Goal: Task Accomplishment & Management: Manage account settings

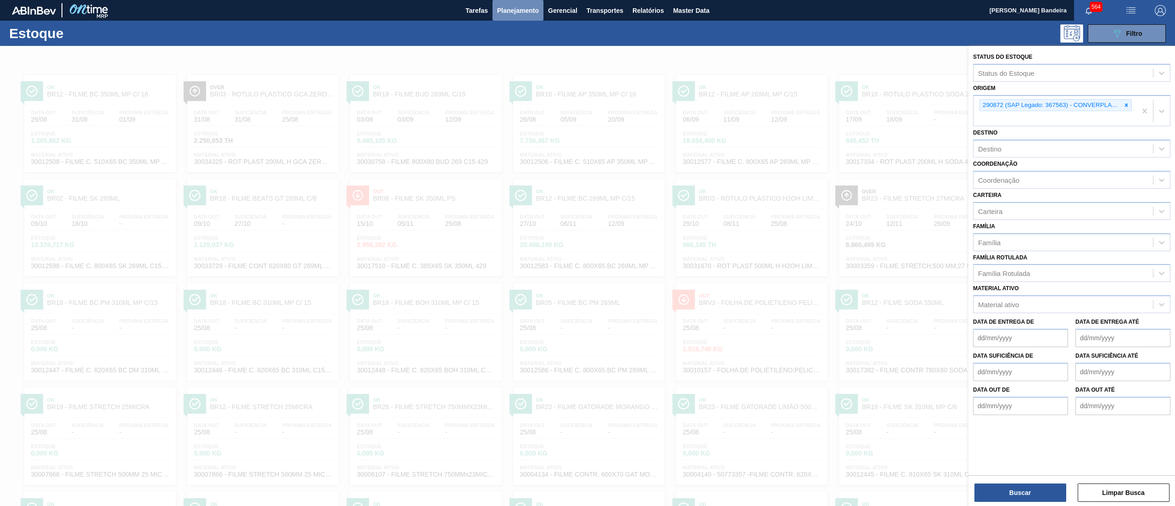
click at [532, 14] on span "Planejamento" at bounding box center [518, 10] width 42 height 11
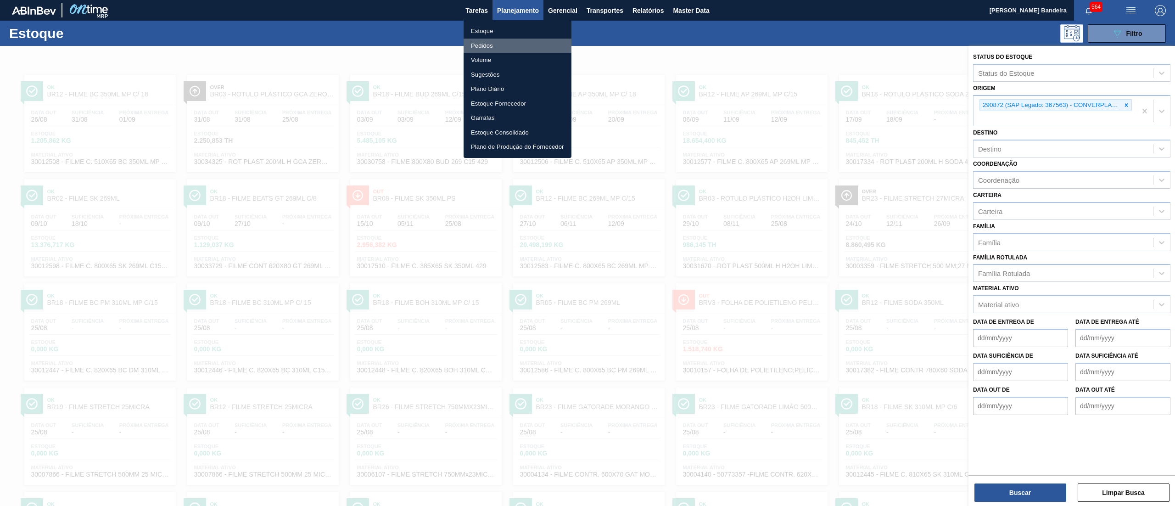
click at [505, 43] on li "Pedidos" at bounding box center [518, 46] width 108 height 15
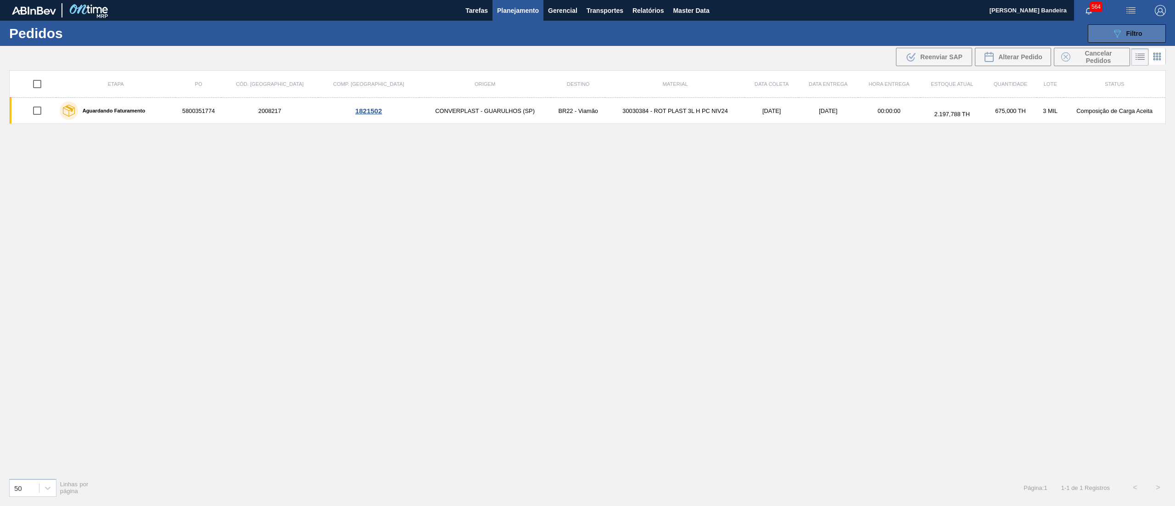
click at [1119, 28] on icon "089F7B8B-B2A5-4AFE-B5C0-19BA573D28AC" at bounding box center [1117, 33] width 11 height 11
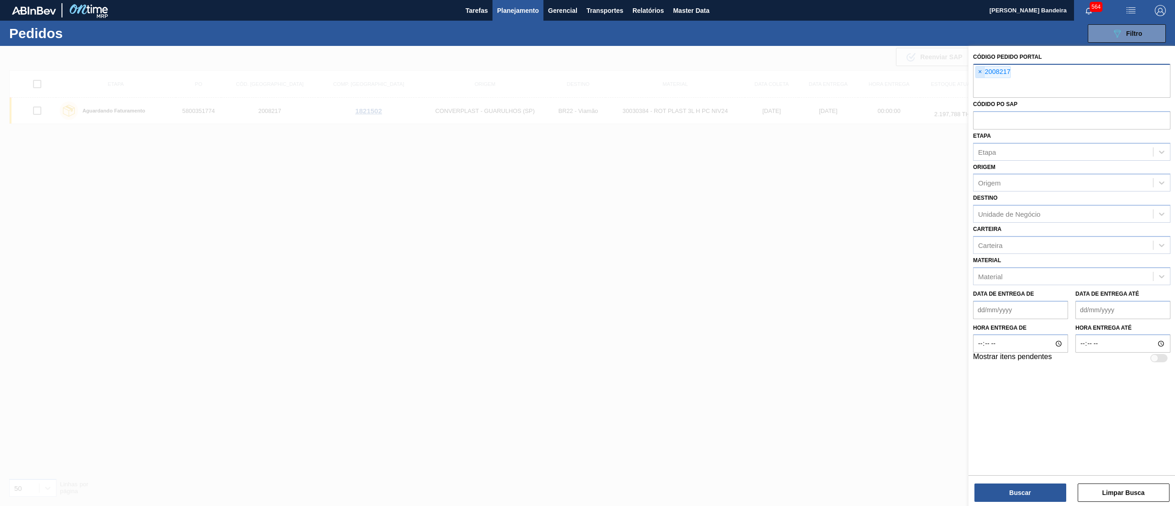
click at [981, 74] on span "×" at bounding box center [980, 72] width 9 height 11
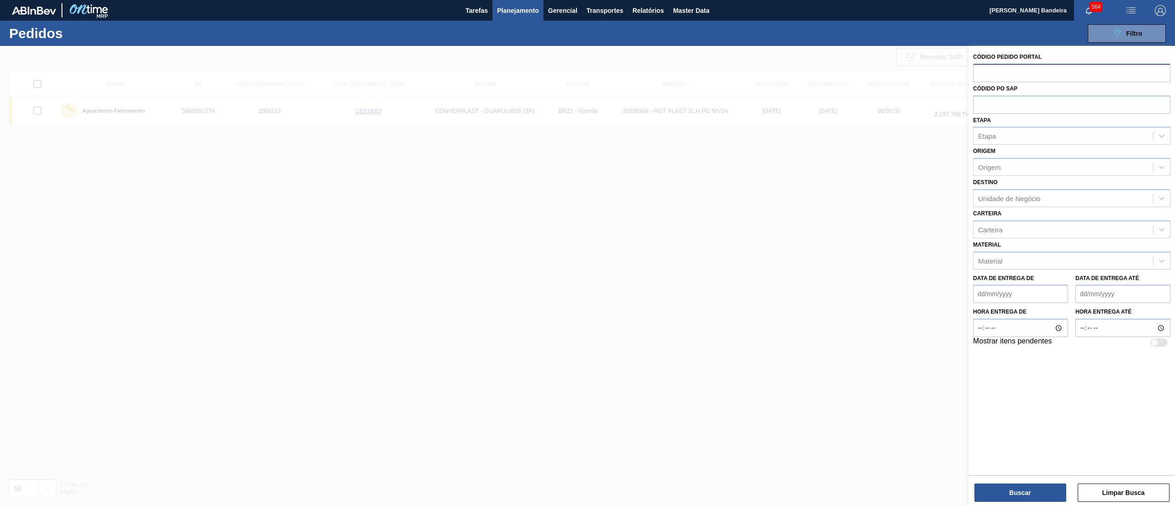
paste input "1999622"
type input "1999622"
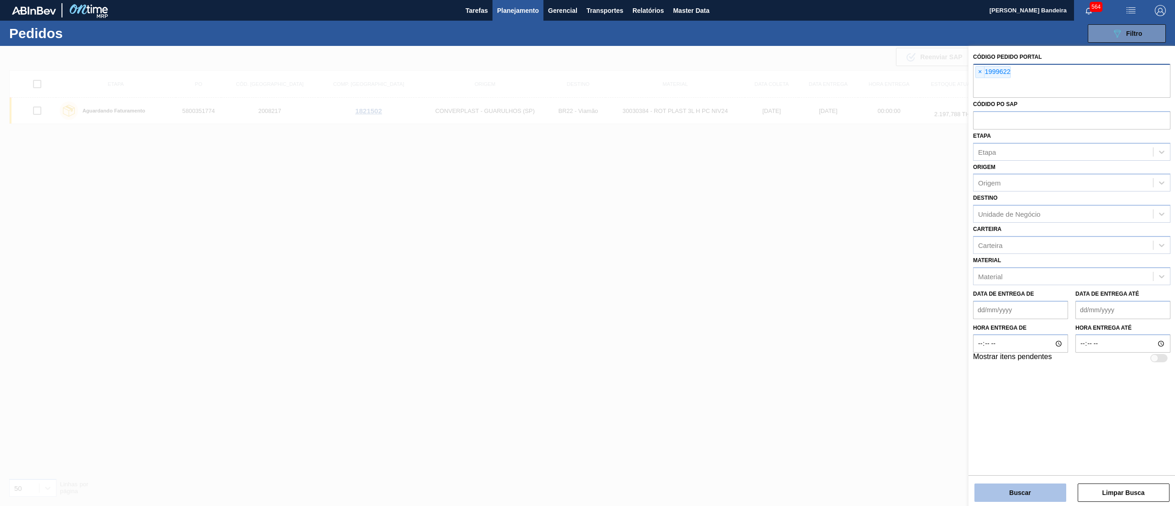
click at [1039, 493] on button "Buscar" at bounding box center [1021, 493] width 92 height 18
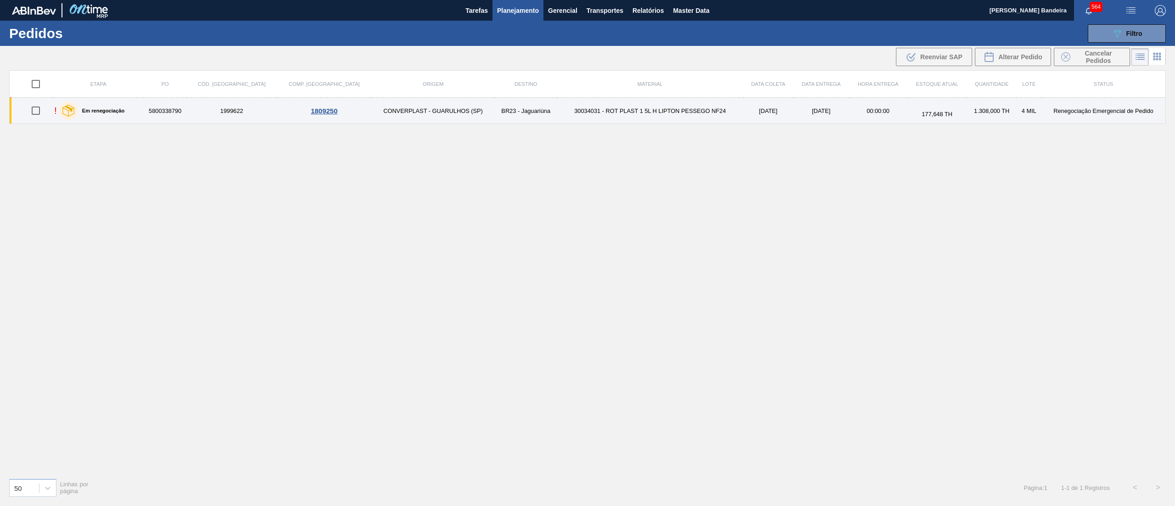
click at [557, 119] on td "30034031 - ROT PLAST 1 5L H LIPTON PESSEGO NF24" at bounding box center [650, 111] width 186 height 26
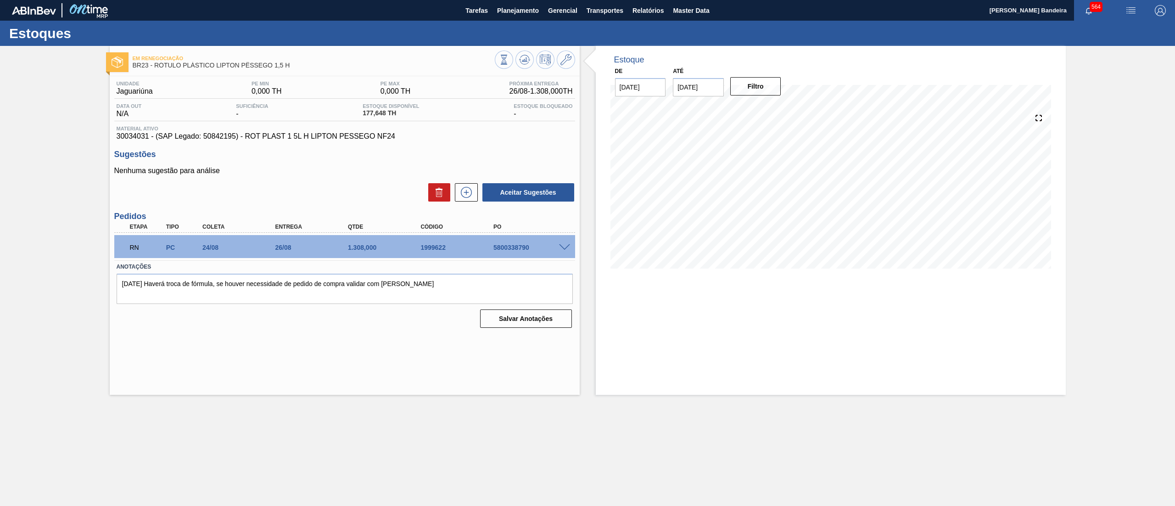
click at [560, 246] on span at bounding box center [564, 247] width 11 height 7
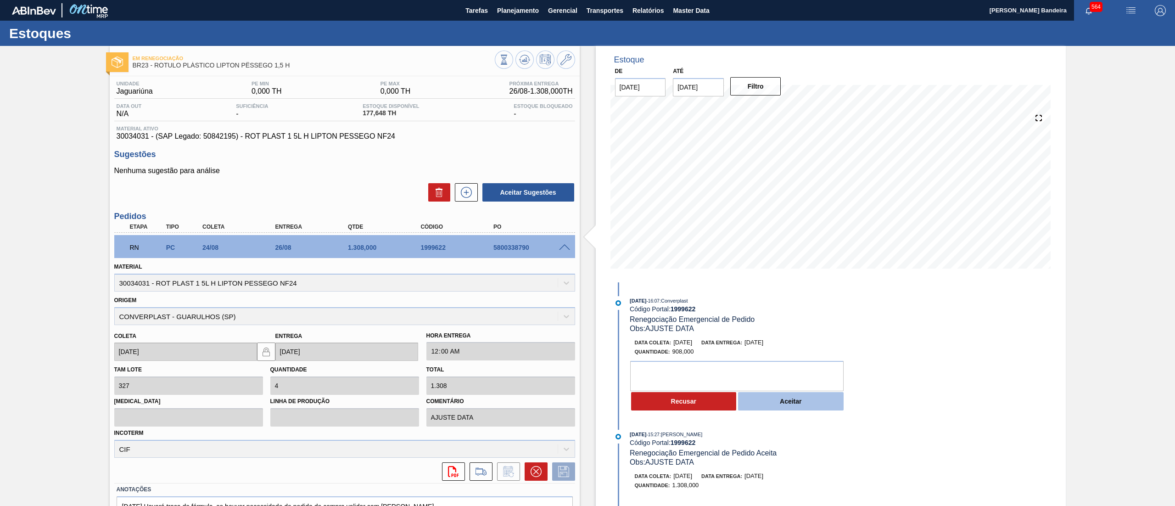
click at [805, 400] on button "Aceitar" at bounding box center [791, 401] width 106 height 18
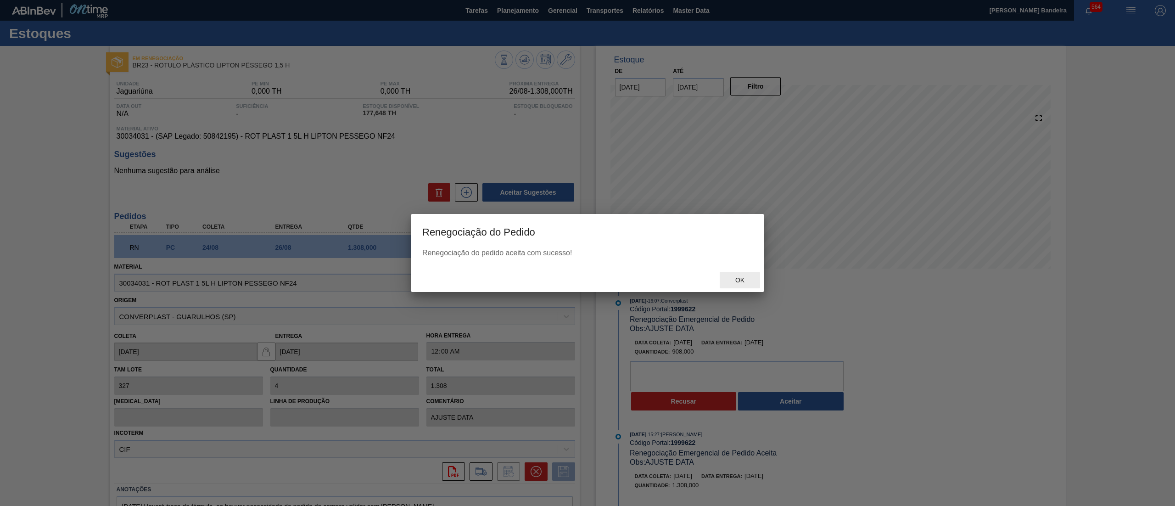
click at [741, 273] on div "Ok" at bounding box center [740, 280] width 40 height 17
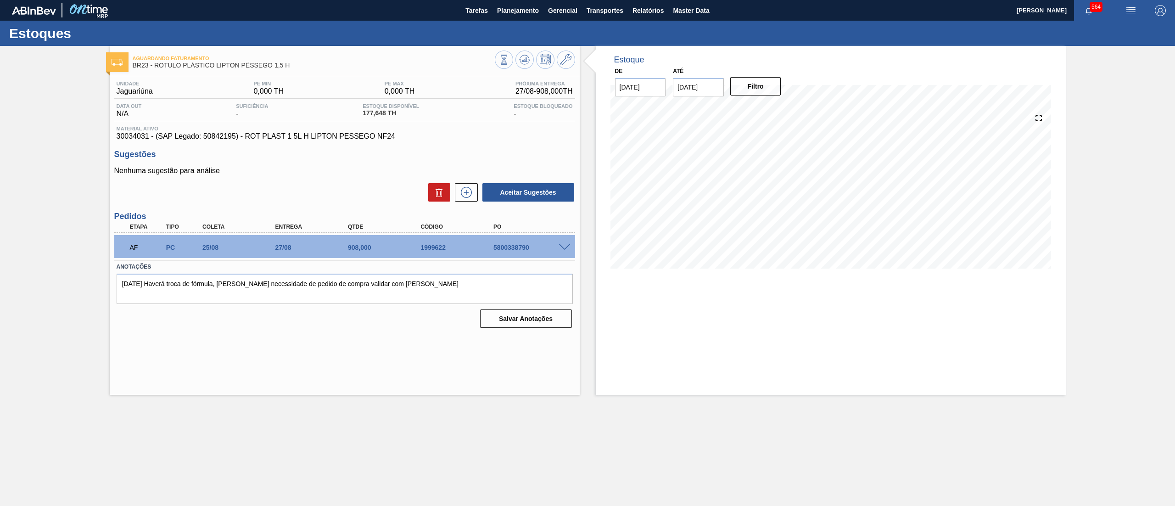
drag, startPoint x: 709, startPoint y: 85, endPoint x: 742, endPoint y: 96, distance: 34.6
click at [712, 86] on input "[DATE]" at bounding box center [698, 87] width 51 height 18
click at [779, 108] on button "Next Month" at bounding box center [776, 109] width 6 height 6
click at [770, 197] on div "29" at bounding box center [773, 198] width 12 height 12
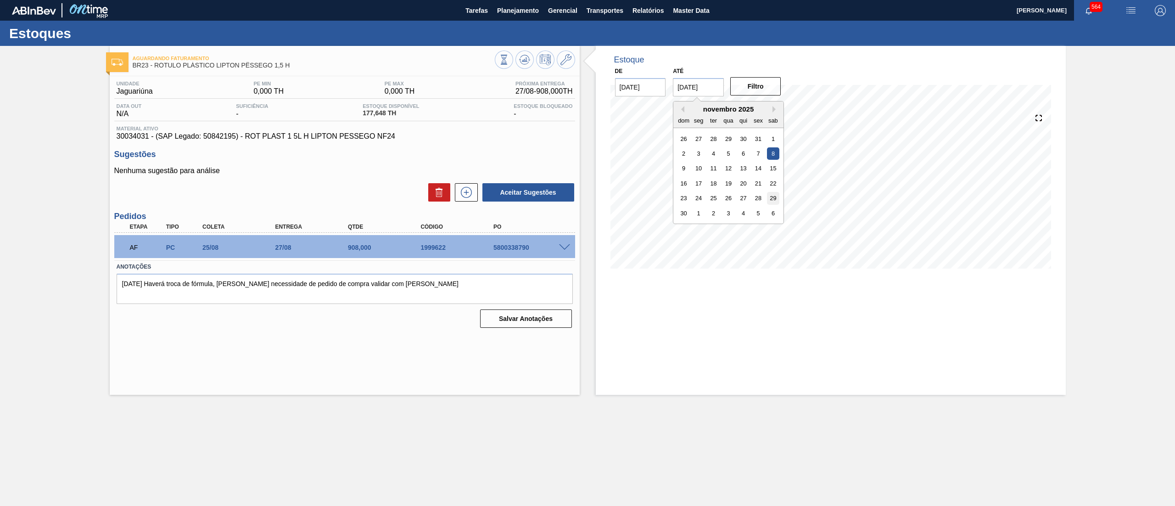
type input "[DATE]"
click at [752, 84] on button "Filtro" at bounding box center [756, 86] width 51 height 18
click at [517, 6] on span "Planejamento" at bounding box center [518, 10] width 42 height 11
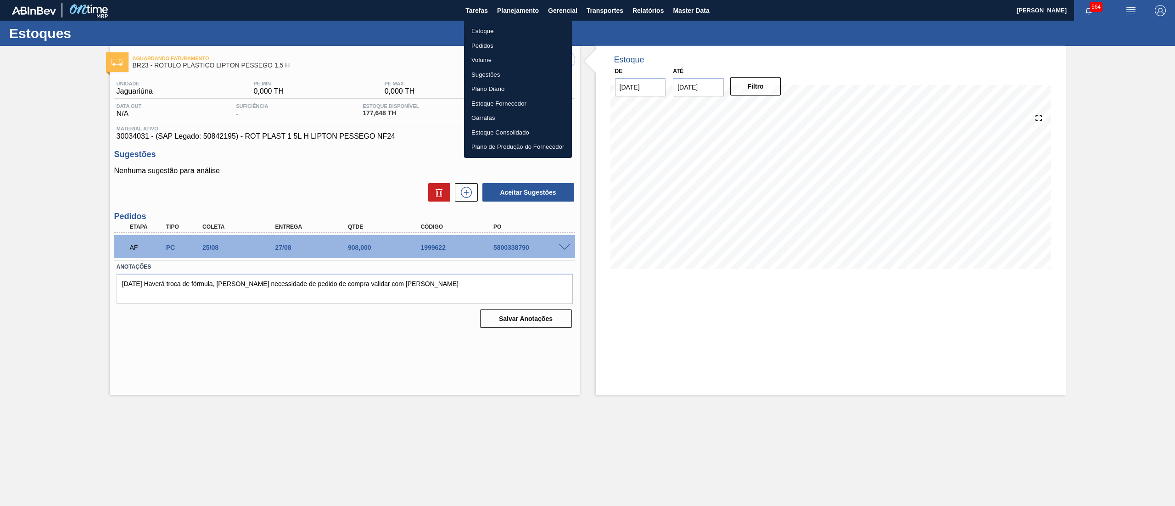
click at [501, 33] on li "Estoque" at bounding box center [518, 31] width 108 height 15
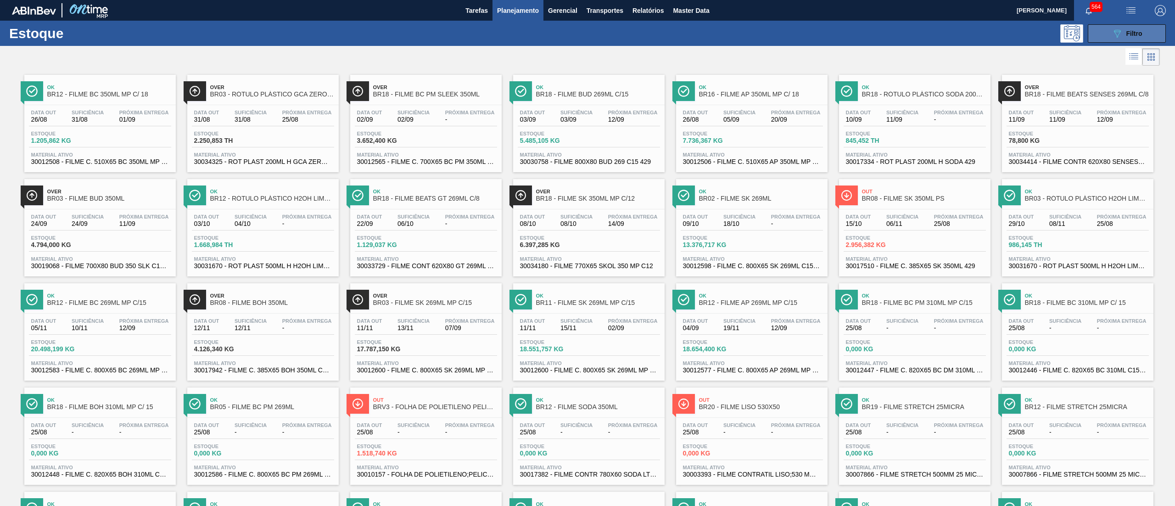
click at [1105, 34] on button "089F7B8B-B2A5-4AFE-B5C0-19BA573D28AC Filtro" at bounding box center [1127, 33] width 78 height 18
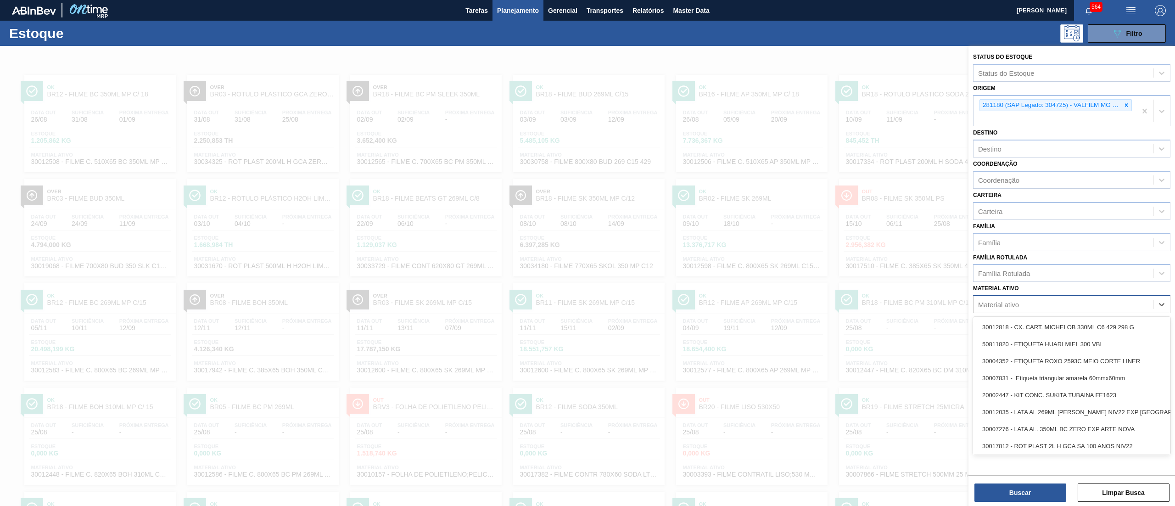
click at [1062, 302] on div "Material ativo" at bounding box center [1064, 304] width 180 height 13
paste ativo "ROT PLAST 200ML H GCA S CLAIM NIV25"
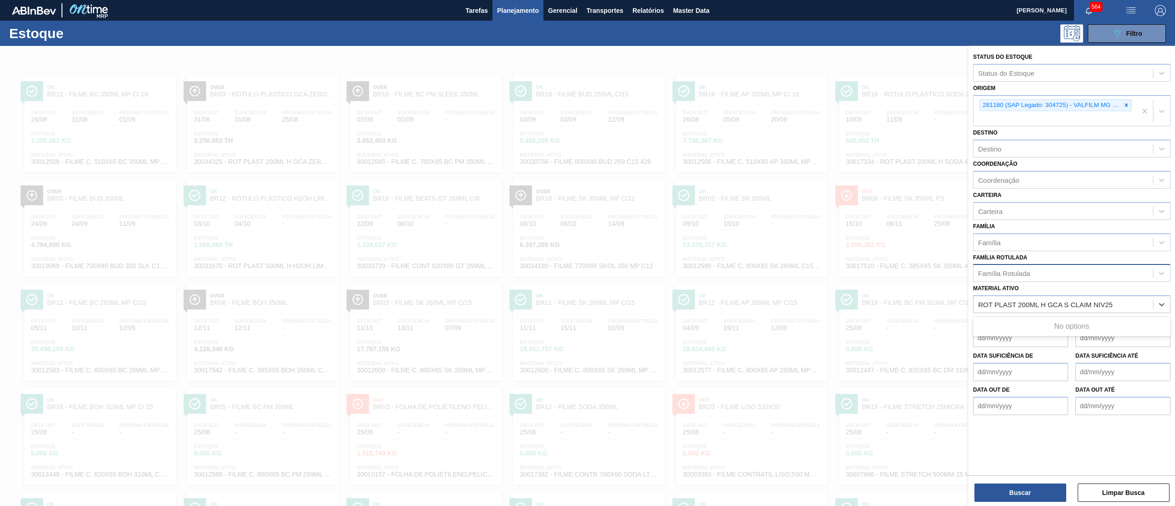
type ativo "ROT PLAST 200ML H GCA S CLAIM NIV25"
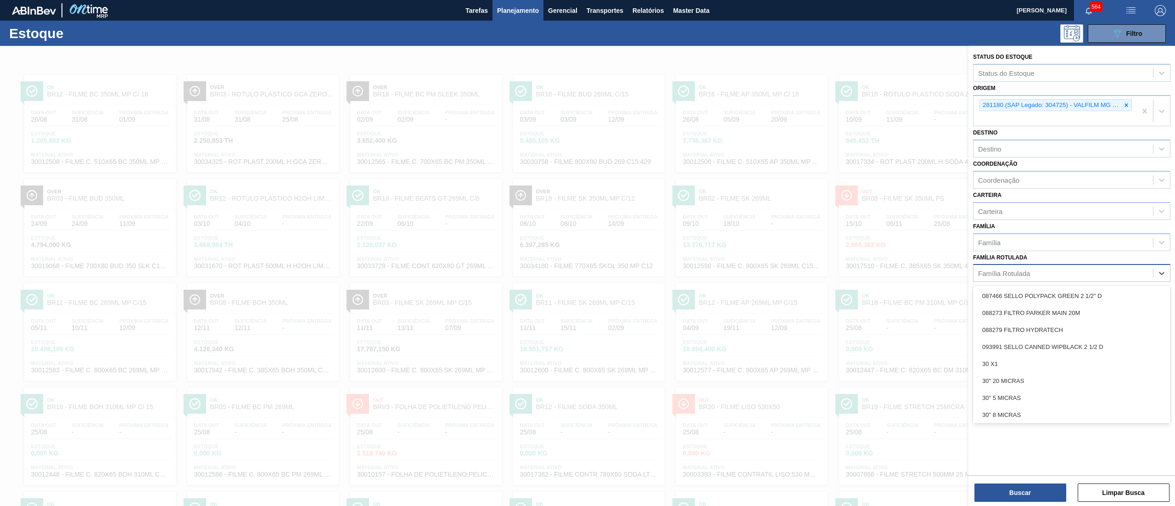
click at [1006, 279] on div "Família Rotulada" at bounding box center [1071, 273] width 197 height 18
click at [1007, 253] on div "Família Rotulada option 087466 SELLO POLYPACK GREEN 2 1/2" D focused, 1 of 101.…" at bounding box center [1071, 266] width 197 height 31
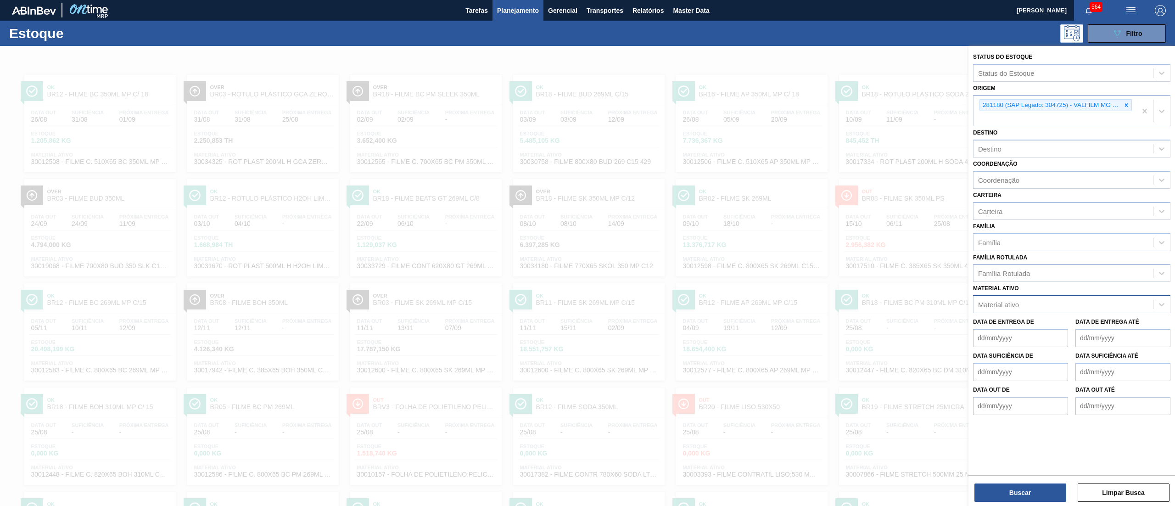
drag, startPoint x: 1062, startPoint y: 312, endPoint x: 1042, endPoint y: 303, distance: 21.6
click at [1044, 304] on div "Status do Estoque Status do Estoque Origem 281180 (SAP Legado: 304725) - VALFIL…" at bounding box center [1072, 233] width 207 height 374
click at [1042, 303] on div "Material ativo" at bounding box center [1064, 304] width 180 height 13
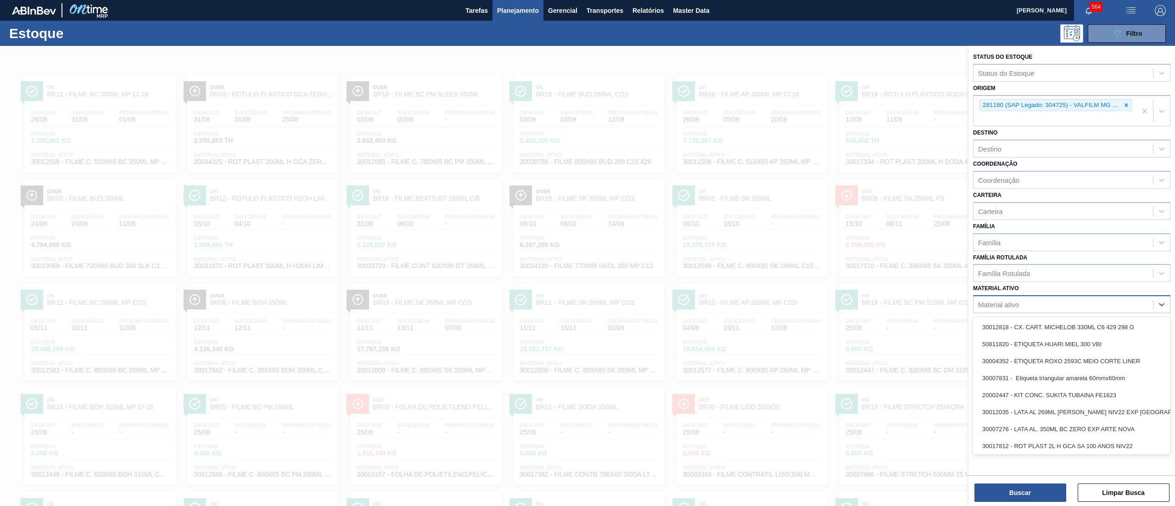
paste ativo "ROT PLAST 200ML H GCA S CLAIM NIV25"
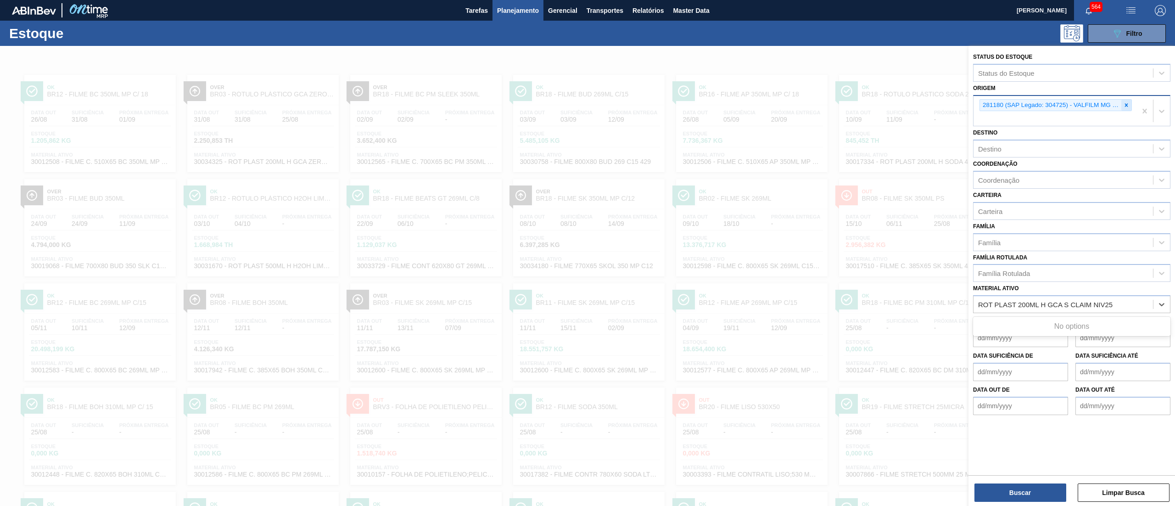
click at [1127, 102] on icon at bounding box center [1127, 105] width 6 height 6
type ativo "ROT PLAST 200ML H GCA S CLAIM NIV25"
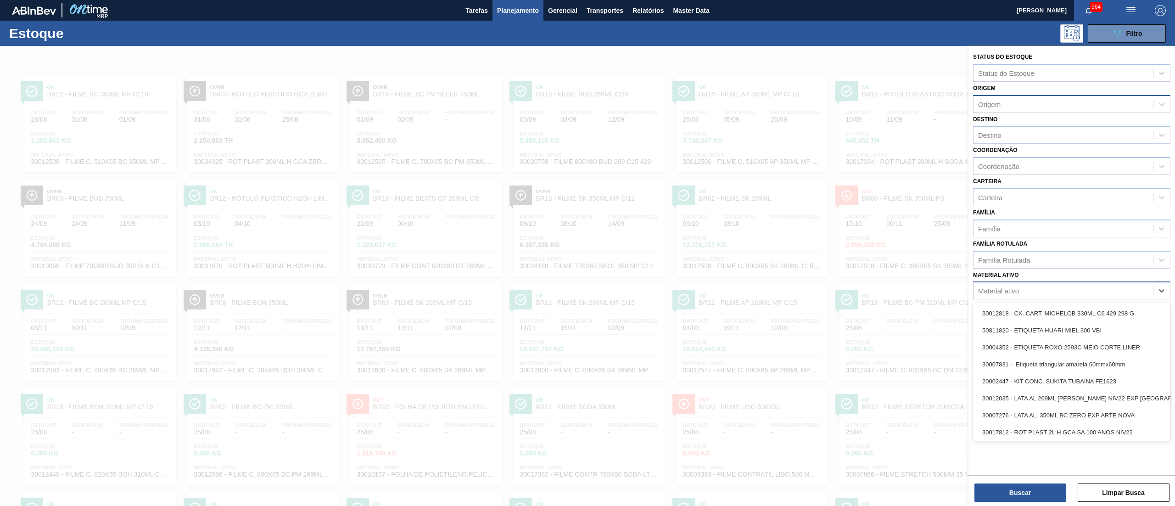
click at [1018, 297] on div "Material ativo" at bounding box center [1071, 290] width 197 height 18
paste ativo "ROT PLAST 200ML H GCA S CLAIM NIV25"
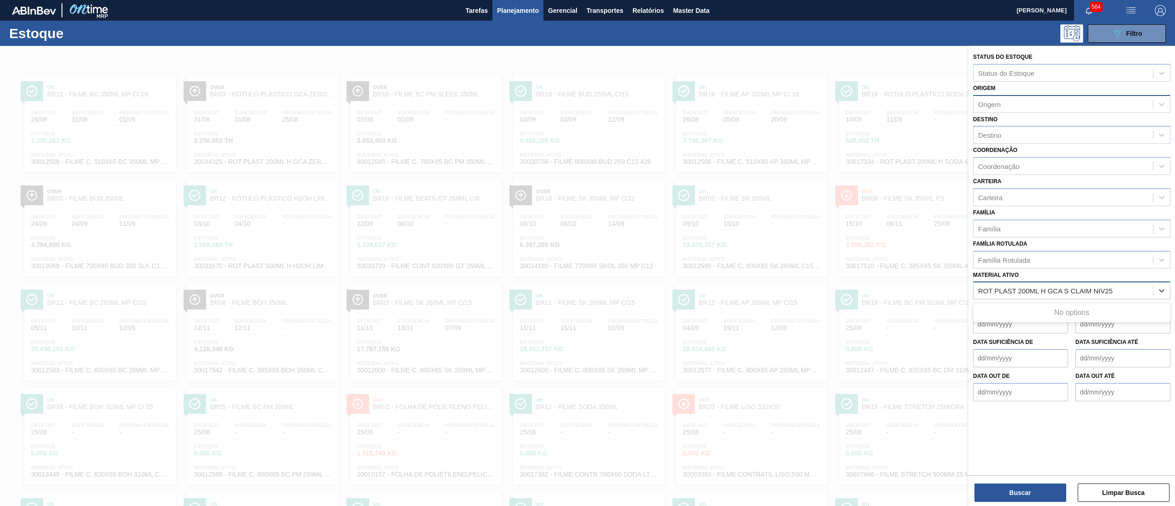
type ativo "ROT PLAST 200ML H GCA S CLAIM NIV25"
click at [986, 290] on div "Material ativo" at bounding box center [998, 291] width 41 height 8
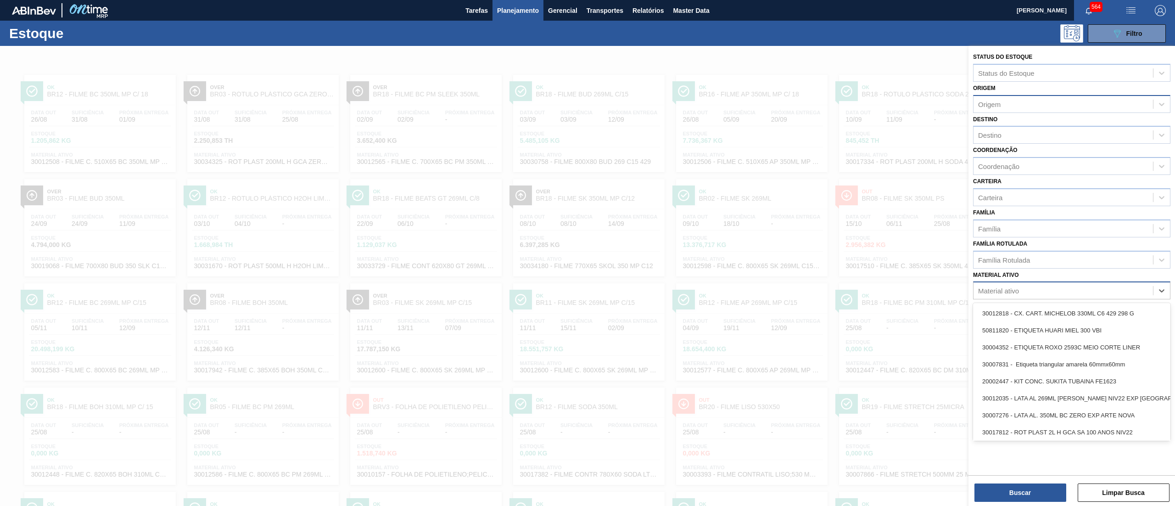
paste ativo "ROT PLAST 200ML H GCA NIV22"
type ativo "ROT PLAST 200ML H GCA NIV22"
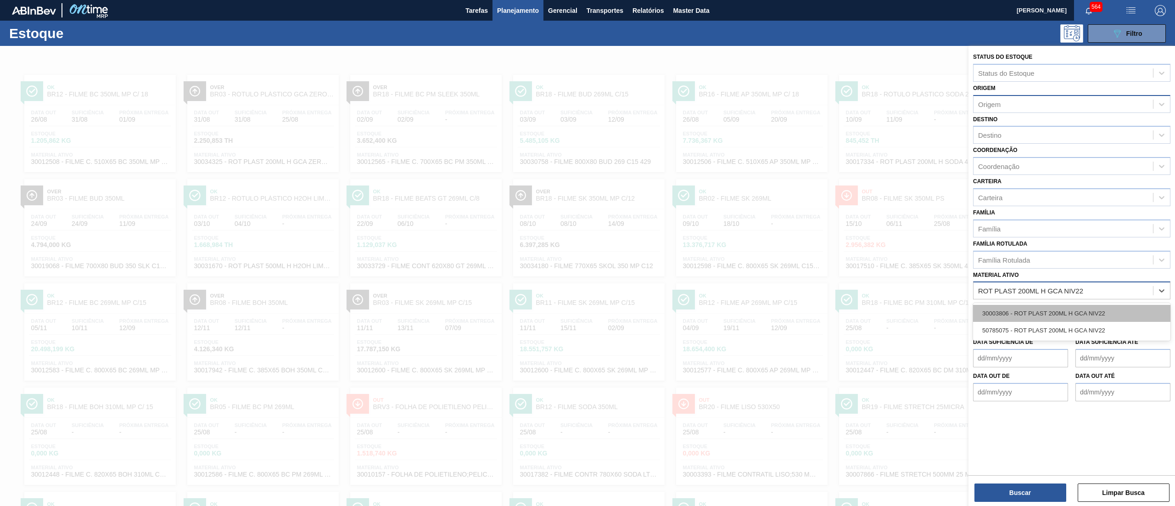
click at [1046, 310] on div "30003806 - ROT PLAST 200ML H GCA NIV22" at bounding box center [1071, 313] width 197 height 17
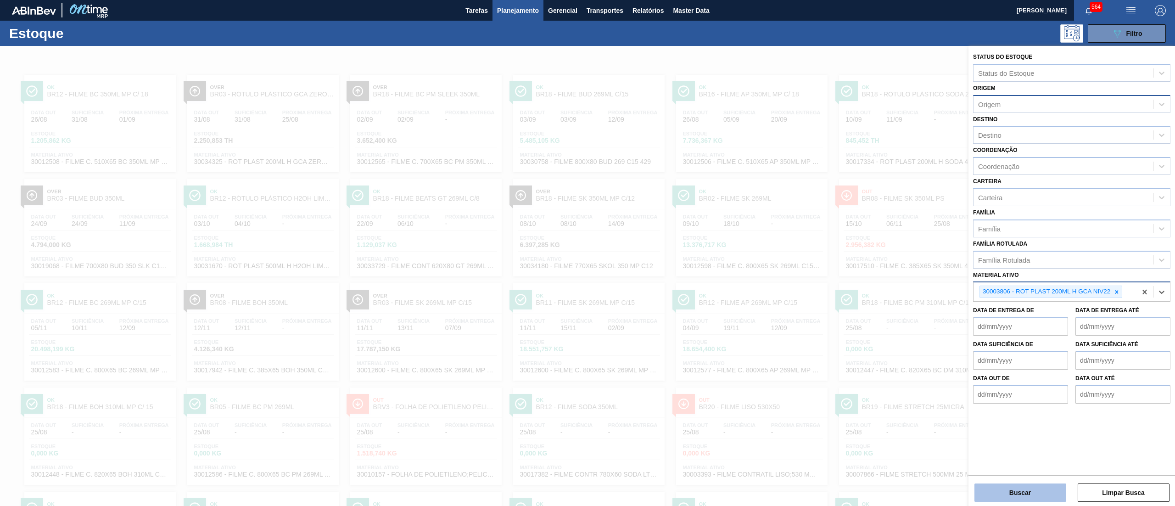
click at [1008, 486] on button "Buscar" at bounding box center [1021, 493] width 92 height 18
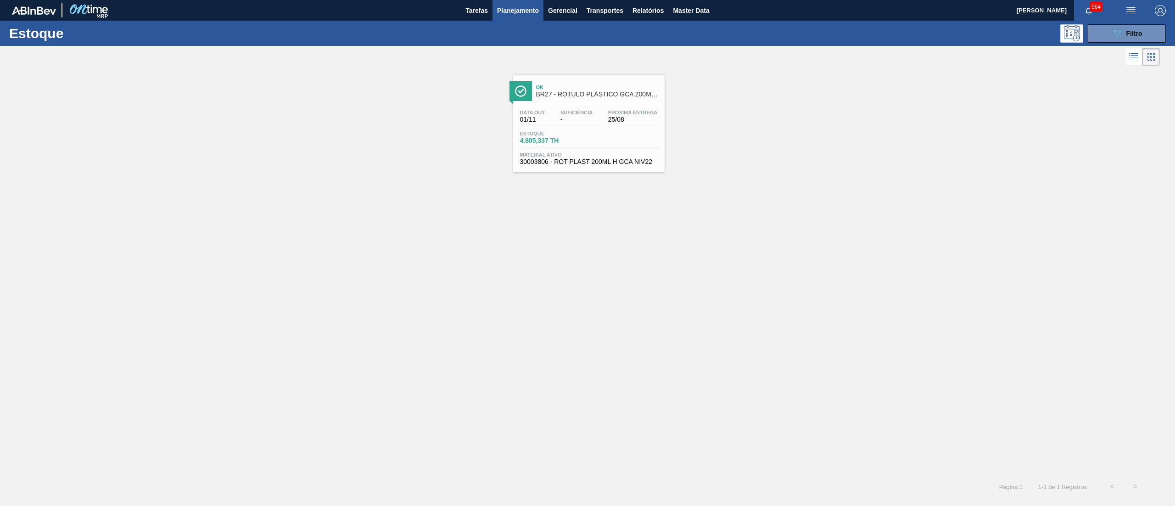
click at [602, 167] on div "Data out 01/11 Suficiência - Próxima Entrega 25/08 Estoque 4.805,337 TH Materia…" at bounding box center [589, 136] width 152 height 62
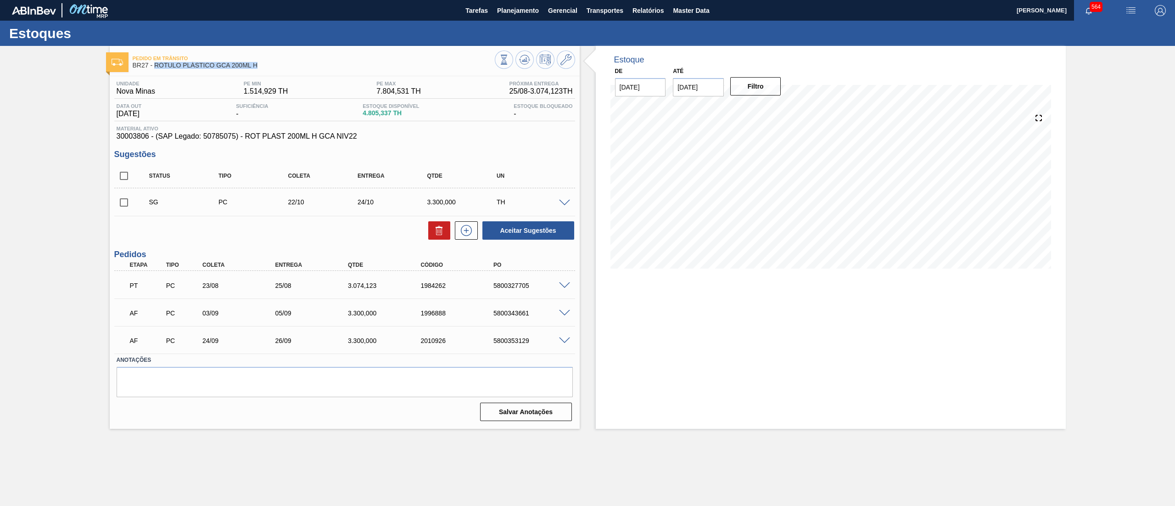
drag, startPoint x: 262, startPoint y: 63, endPoint x: 156, endPoint y: 63, distance: 105.6
click at [156, 63] on span "BR27 - RÓTULO PLÁSTICO GCA 200ML H" at bounding box center [314, 65] width 362 height 7
copy span "RÓTULO PLÁSTICO GCA 200ML H"
click at [566, 56] on icon at bounding box center [566, 59] width 11 height 11
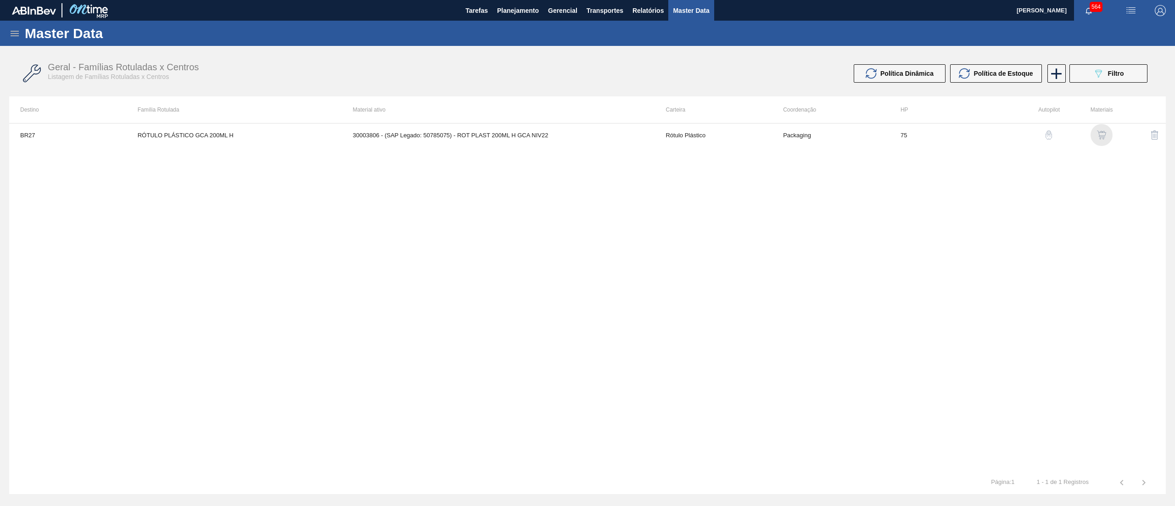
click at [1098, 134] on img "button" at bounding box center [1101, 134] width 9 height 9
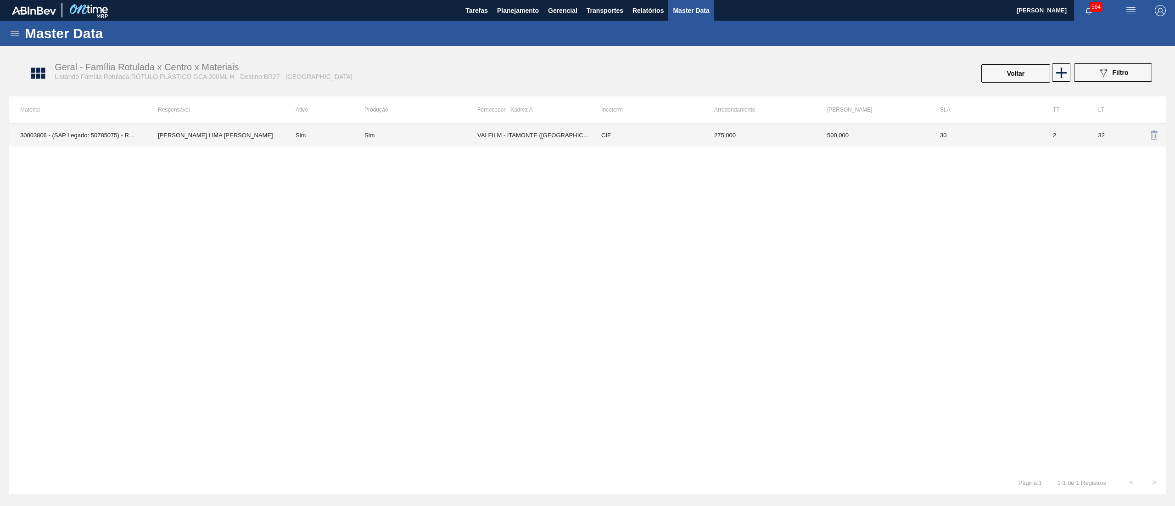
click at [754, 137] on td "275,000" at bounding box center [759, 135] width 113 height 23
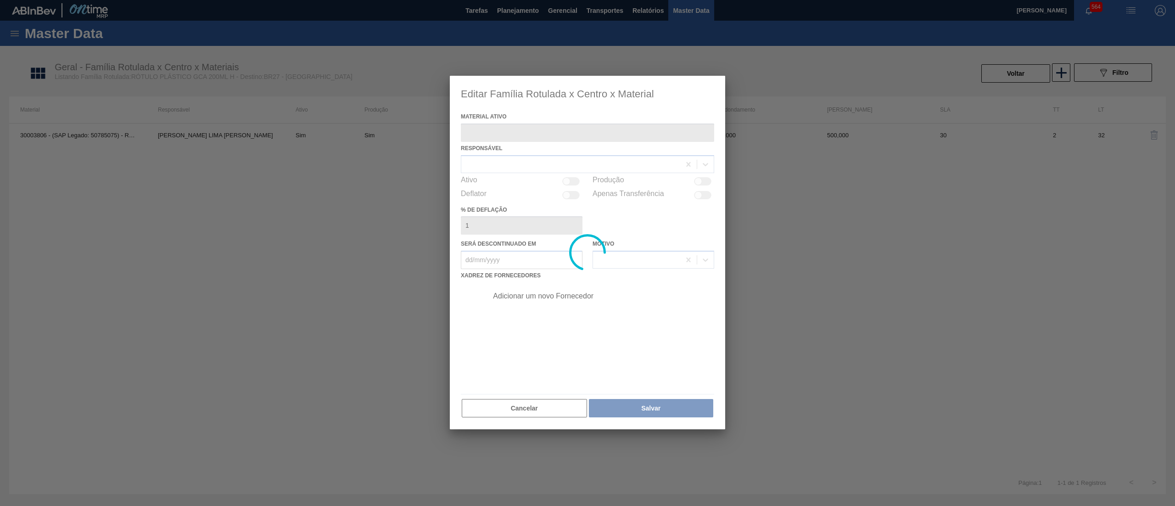
type ativo "30003806 - (SAP Legado: 50785075) - ROT PLAST 200ML H GCA NIV22"
checkbox input "true"
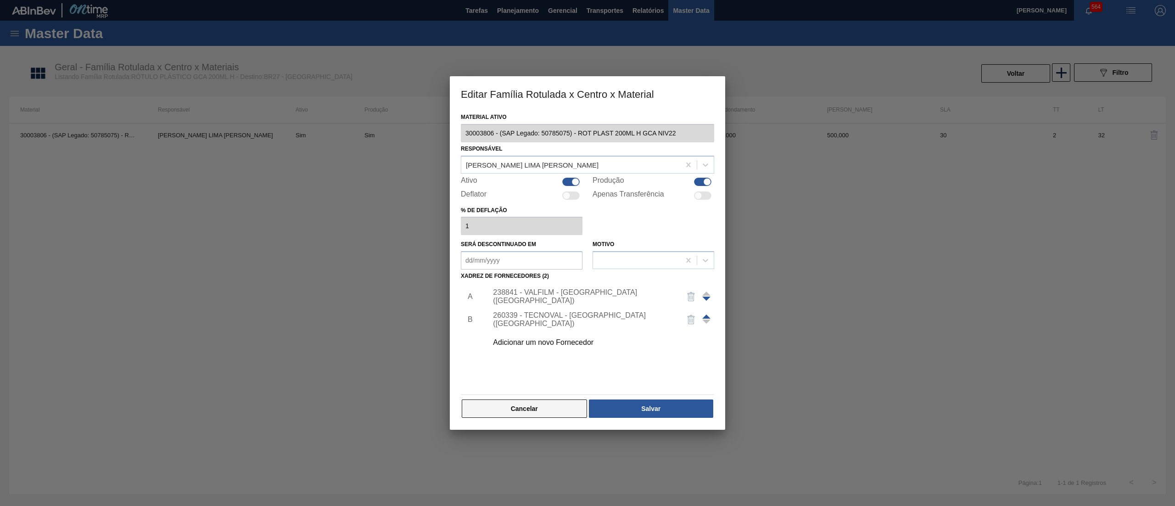
click at [556, 401] on button "Cancelar" at bounding box center [524, 408] width 125 height 18
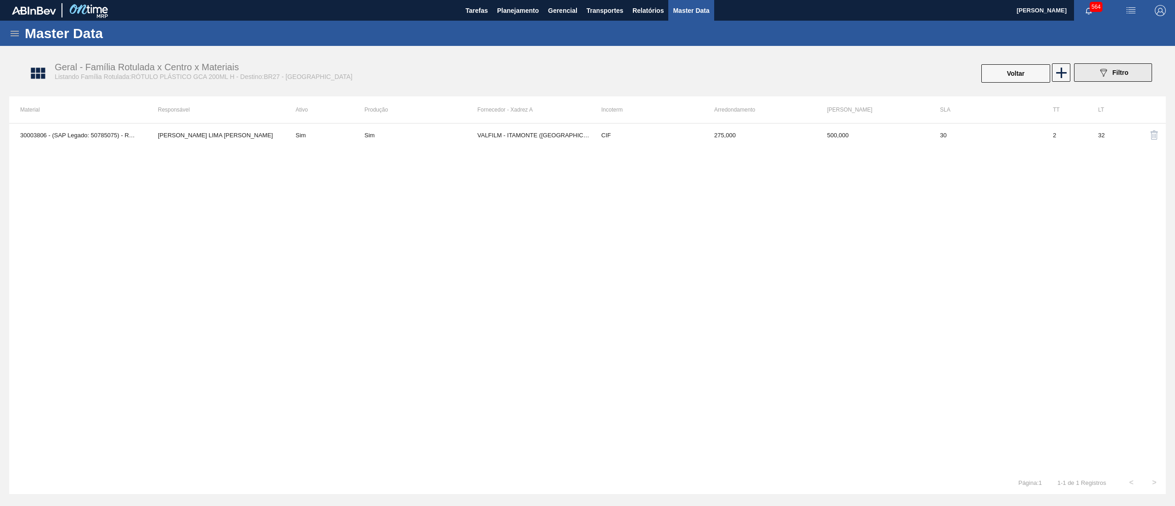
click at [1133, 73] on button "089F7B8B-B2A5-4AFE-B5C0-19BA573D28AC Filtro" at bounding box center [1113, 72] width 78 height 18
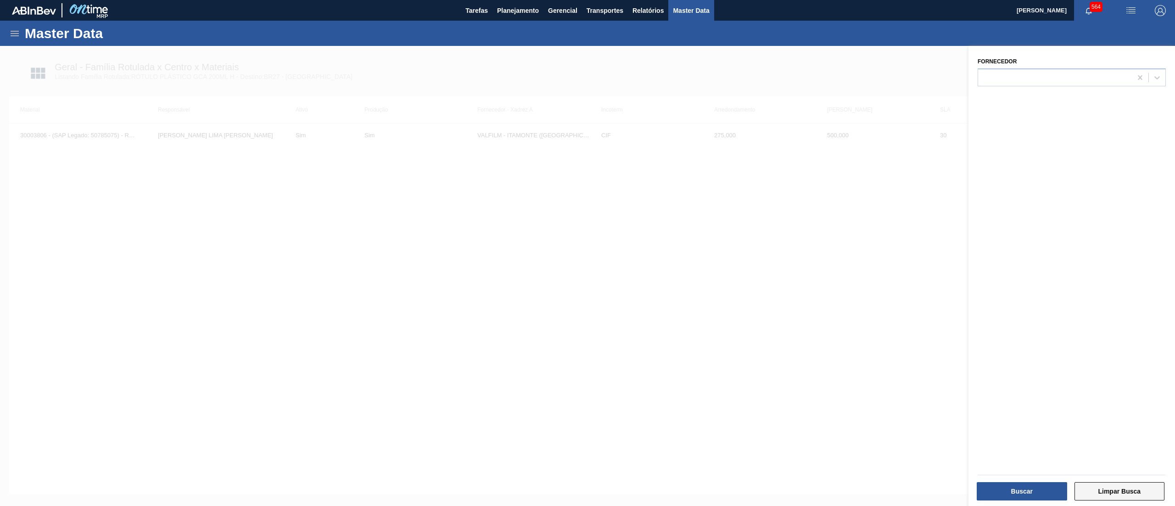
click at [1109, 491] on button "Limpar Busca" at bounding box center [1120, 491] width 90 height 18
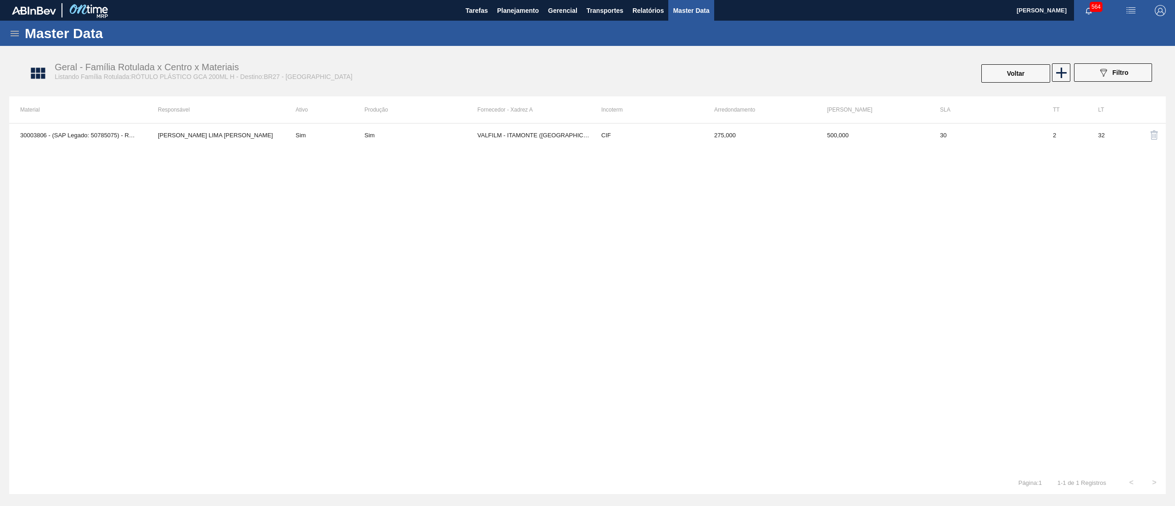
click at [1018, 61] on div "Geral - Família Rotulada x Centro x Materiais Listando Família Rotulada:RÓTULO …" at bounding box center [592, 73] width 1157 height 34
click at [1035, 67] on button "Voltar" at bounding box center [1016, 73] width 69 height 18
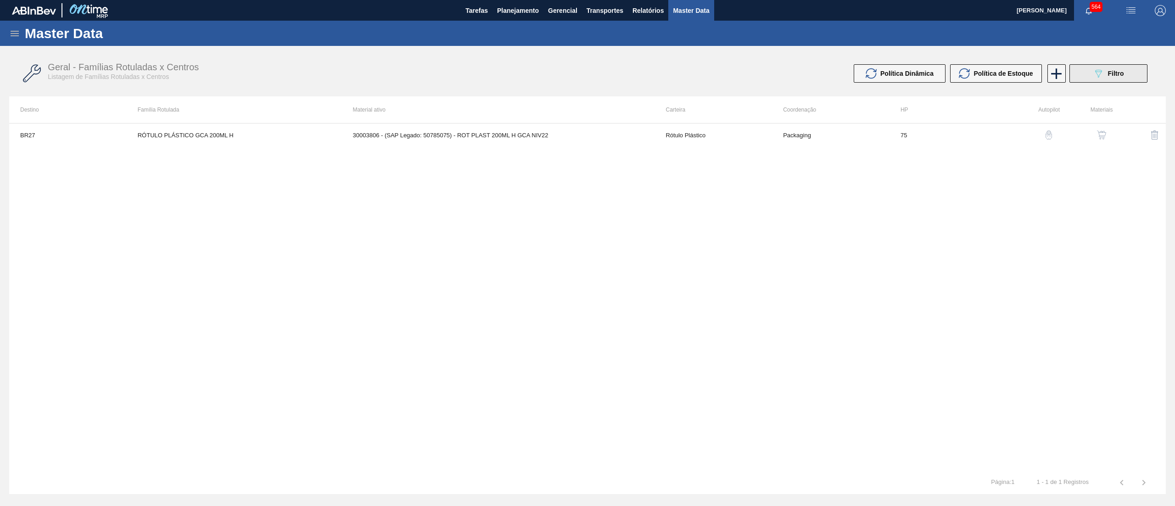
click at [1110, 75] on span "Filtro" at bounding box center [1116, 73] width 16 height 7
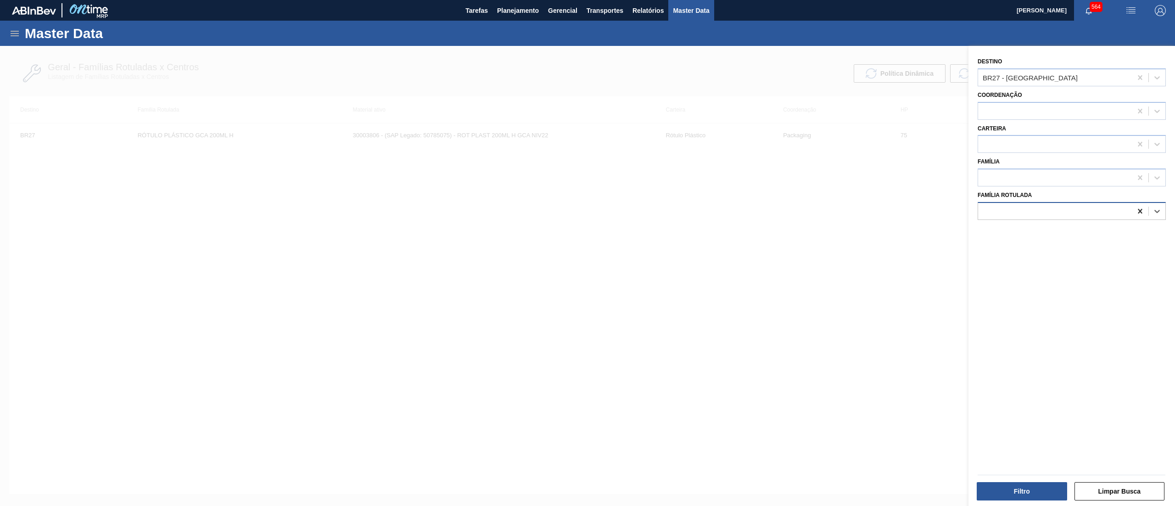
click at [1139, 210] on icon at bounding box center [1140, 211] width 4 height 5
paste Rotulada "RÓTULO PLÁSTICO GCA 200ML H"
type Rotulada "RÓTULO PLÁSTICO GCA 200ML H"
click at [1007, 492] on button "Filtro" at bounding box center [1022, 491] width 90 height 18
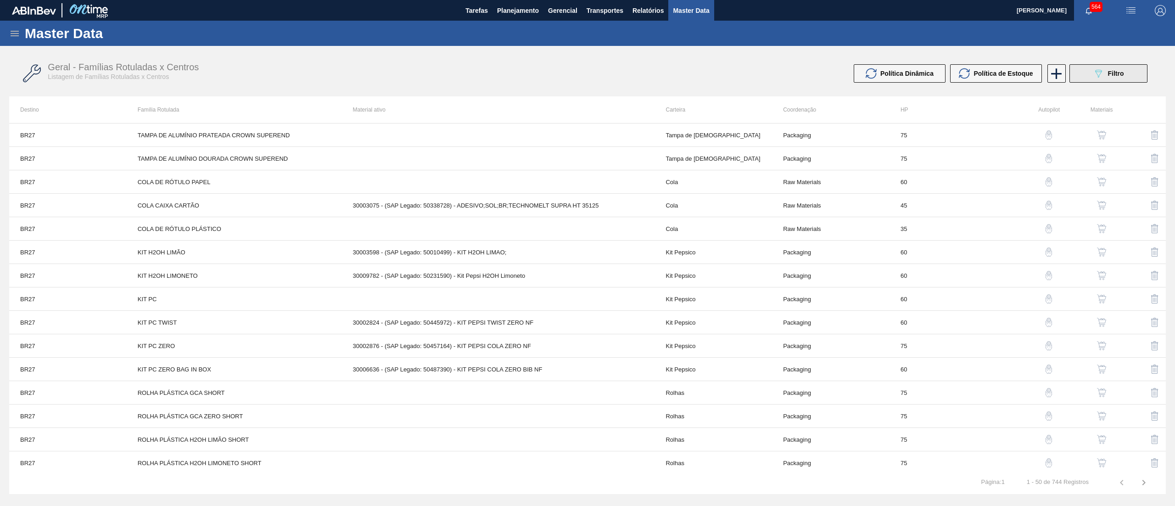
click at [1097, 75] on icon "089F7B8B-B2A5-4AFE-B5C0-19BA573D28AC" at bounding box center [1098, 73] width 11 height 11
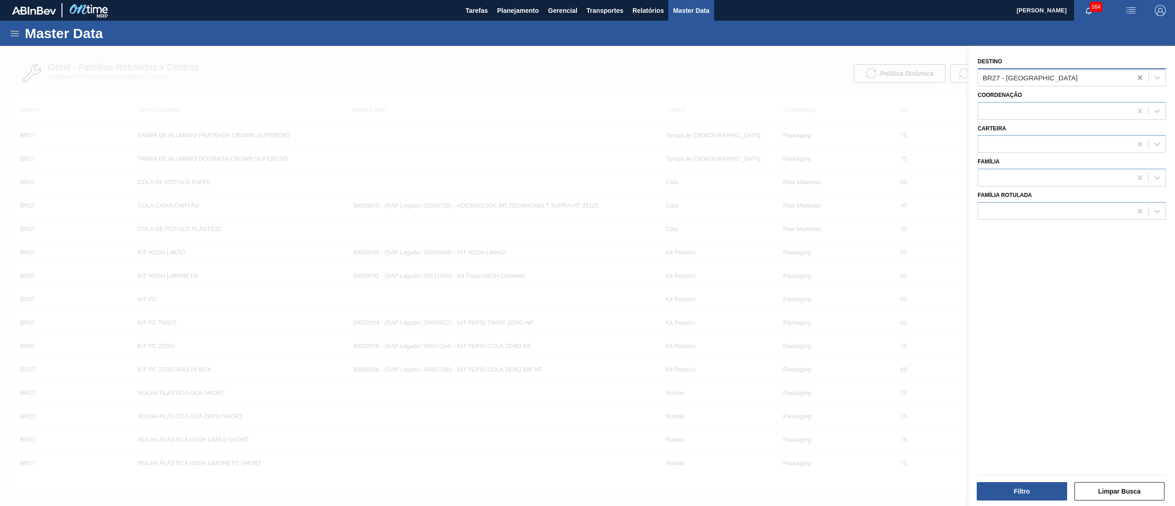
click at [1137, 79] on icon at bounding box center [1140, 77] width 9 height 9
click at [1035, 208] on div at bounding box center [1055, 210] width 154 height 13
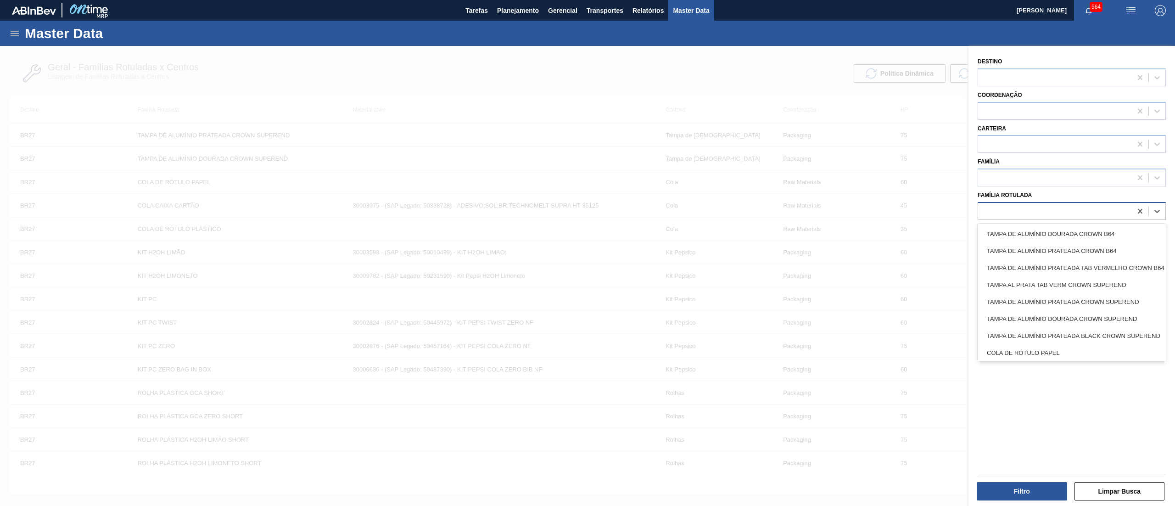
paste Rotulada "RÓTULO PLÁSTICO GCA 200ML H"
type Rotulada "RÓTULO PLÁSTICO GCA 200ML H"
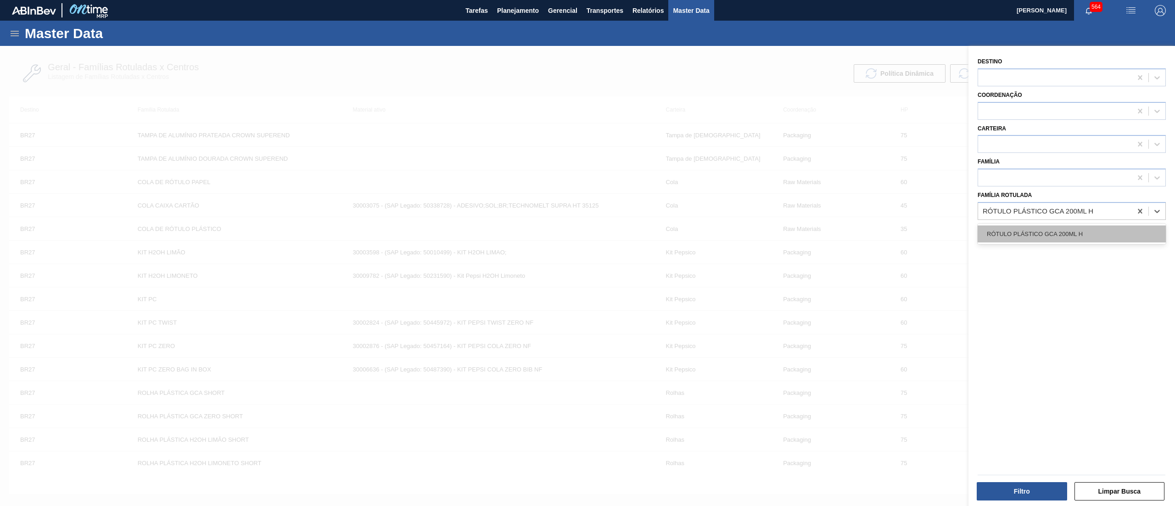
click at [1037, 236] on div "RÓTULO PLÁSTICO GCA 200ML H" at bounding box center [1072, 233] width 188 height 17
click at [1010, 493] on button "Filtro" at bounding box center [1022, 491] width 90 height 18
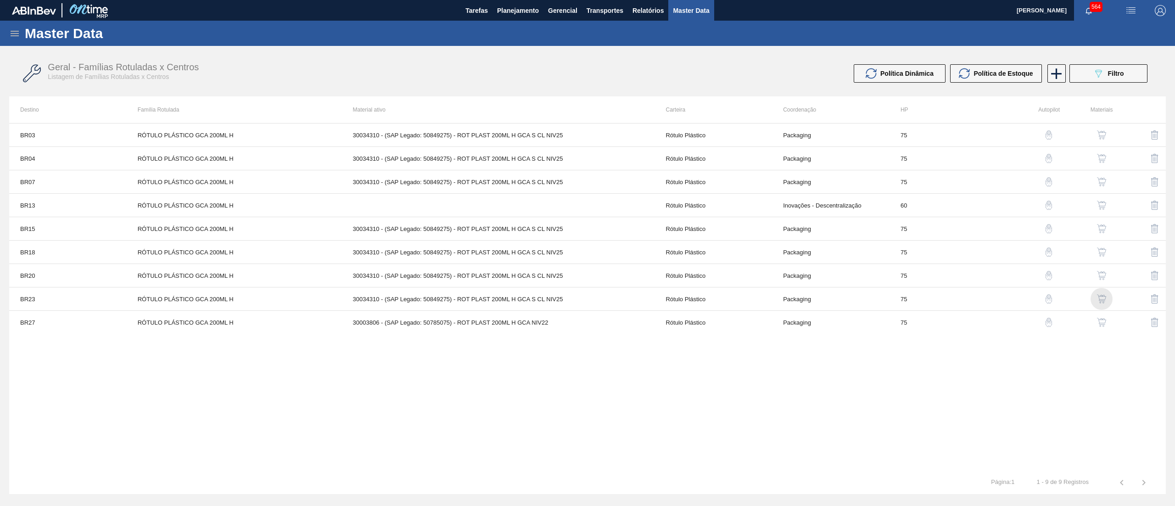
click at [1101, 301] on img "button" at bounding box center [1101, 298] width 9 height 9
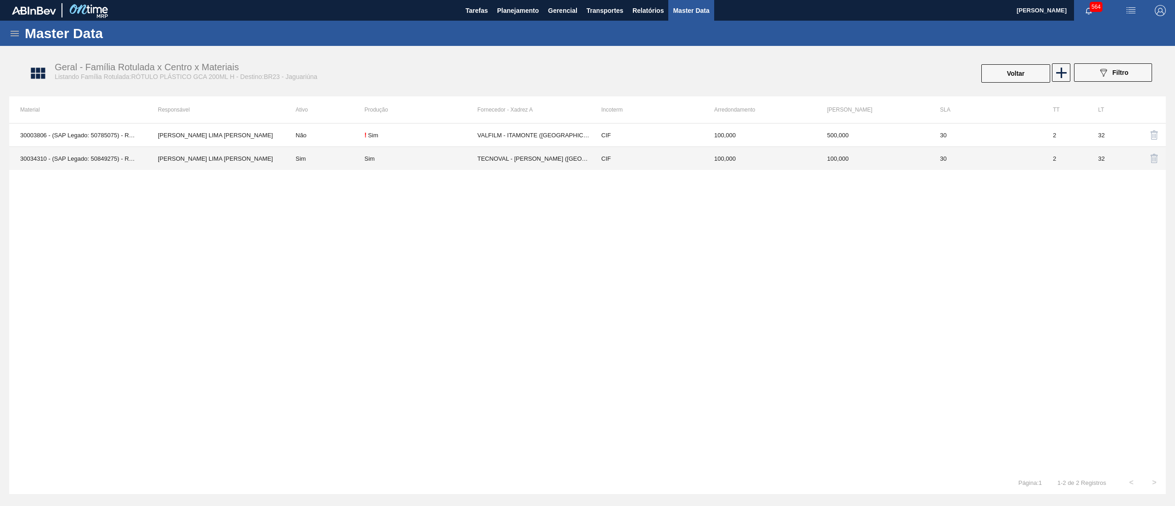
drag, startPoint x: 721, startPoint y: 175, endPoint x: 694, endPoint y: 163, distance: 29.2
click at [694, 163] on td "CIF" at bounding box center [646, 158] width 113 height 23
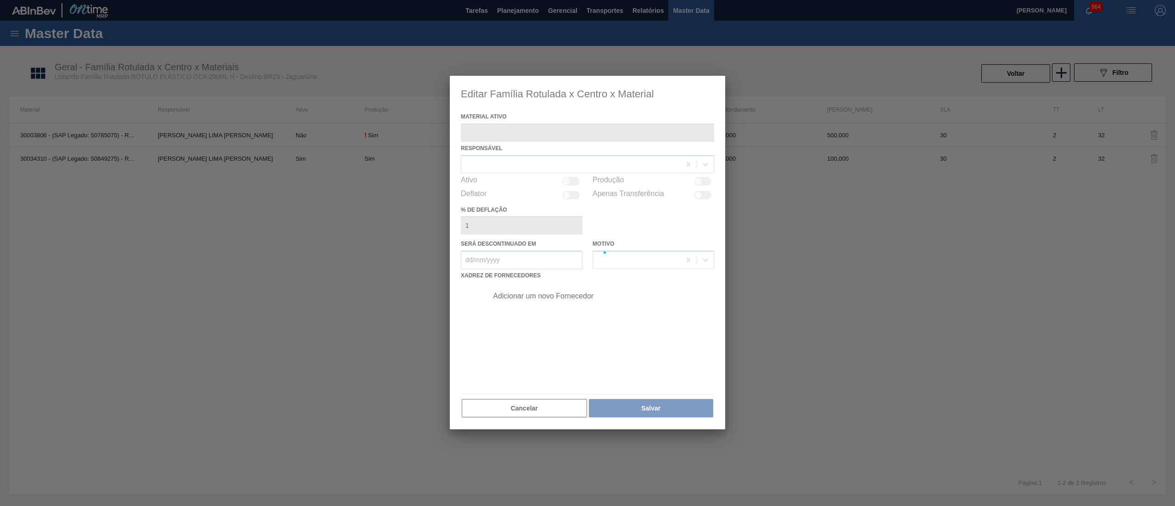
type ativo "30034310 - (SAP Legado: 50849275) - ROT PLAST 200ML H GCA S CL NIV25"
checkbox input "true"
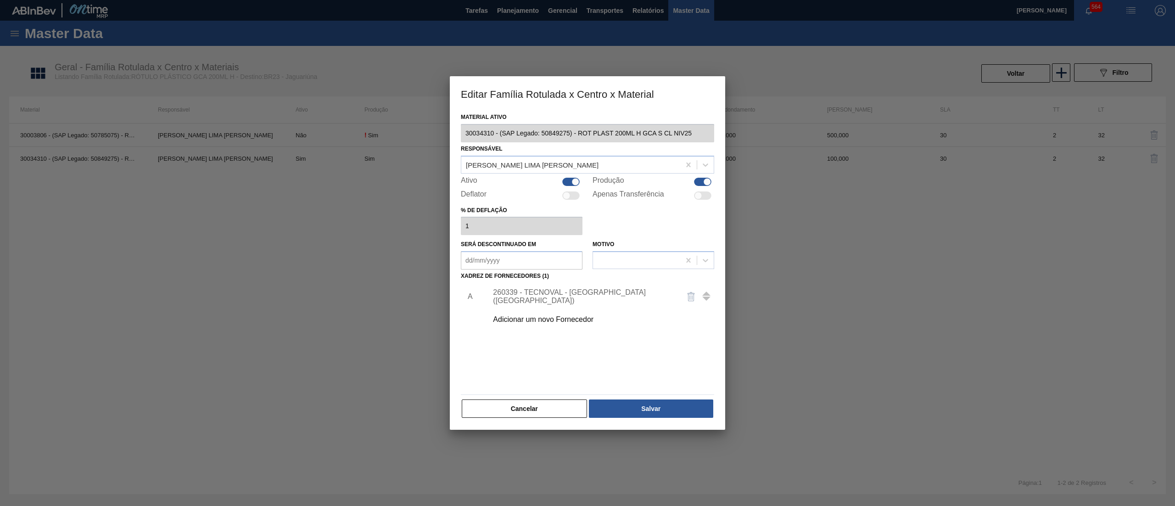
click at [557, 321] on div "Adicionar um novo Fornecedor" at bounding box center [583, 319] width 180 height 8
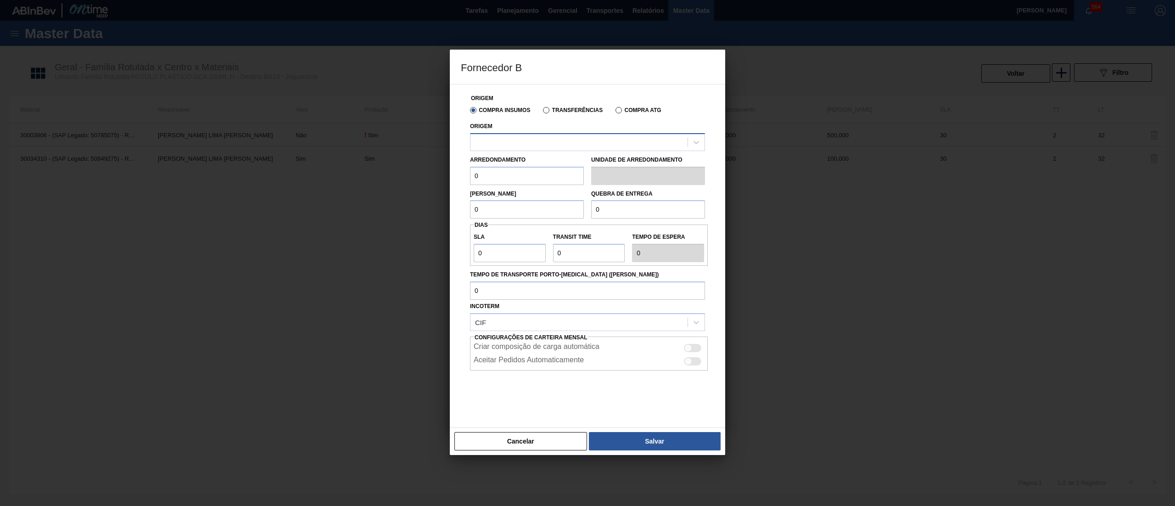
click at [561, 139] on div at bounding box center [579, 141] width 217 height 13
click at [509, 443] on button "Cancelar" at bounding box center [521, 441] width 133 height 18
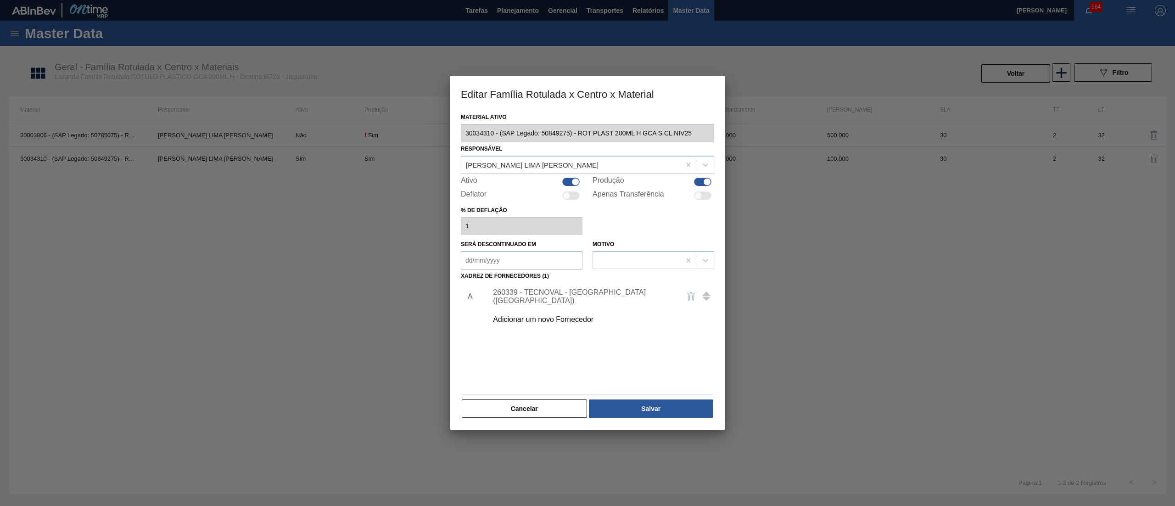
click at [545, 418] on div "Cancelar Salvar" at bounding box center [587, 409] width 253 height 20
click at [544, 406] on button "Cancelar" at bounding box center [524, 408] width 125 height 18
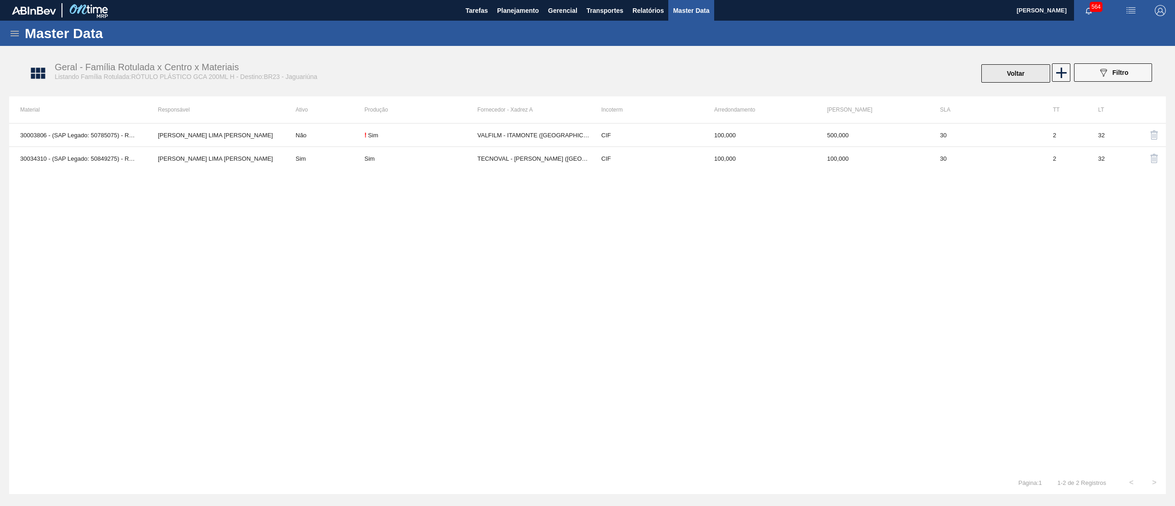
click at [1006, 75] on button "Voltar" at bounding box center [1016, 73] width 69 height 18
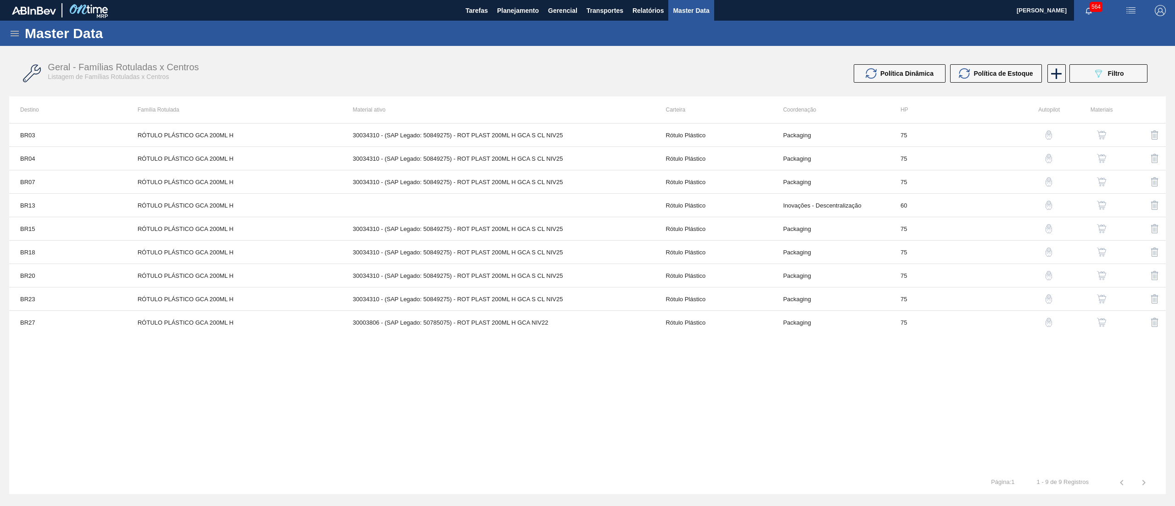
click at [1101, 323] on img "button" at bounding box center [1101, 322] width 9 height 9
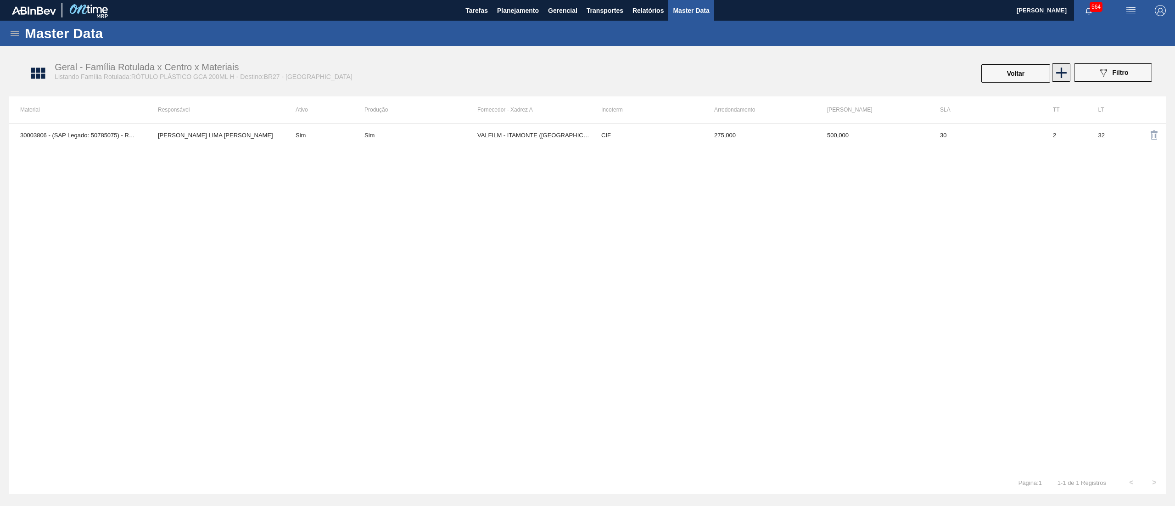
click at [1065, 79] on icon at bounding box center [1062, 73] width 18 height 18
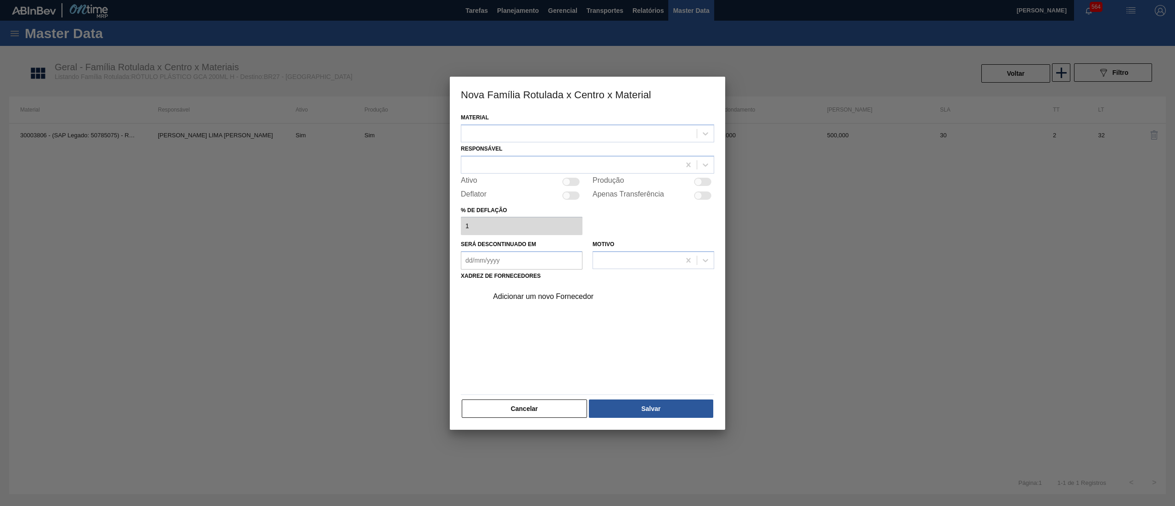
click at [565, 123] on div "Material" at bounding box center [587, 126] width 253 height 31
click at [568, 131] on div at bounding box center [579, 133] width 236 height 13
click at [562, 171] on div "30034310 - ROT PLAST 200ML H GCA S CL NIV25" at bounding box center [587, 173] width 253 height 17
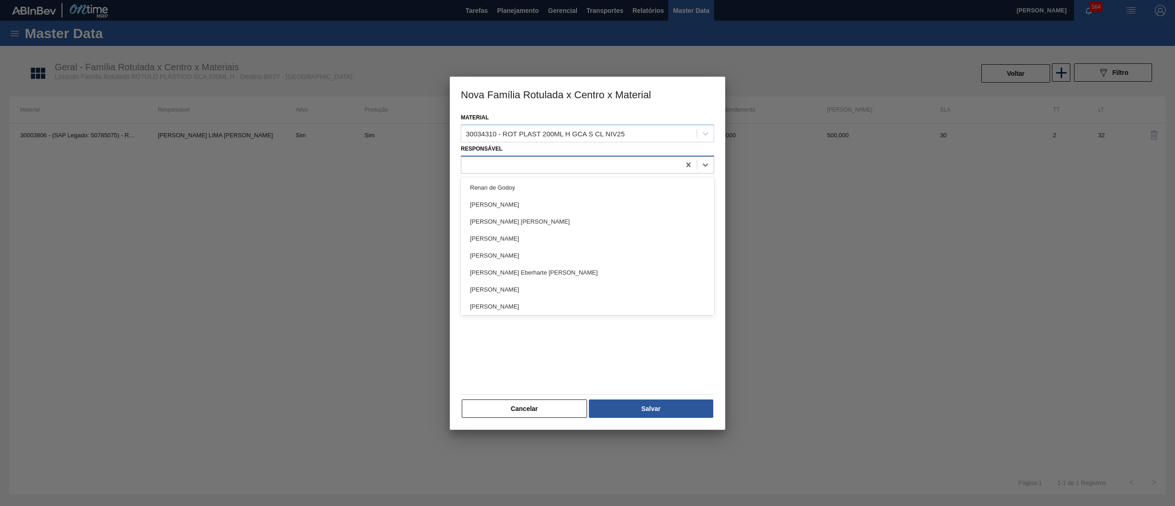
click at [523, 157] on div at bounding box center [587, 165] width 253 height 18
type input "far"
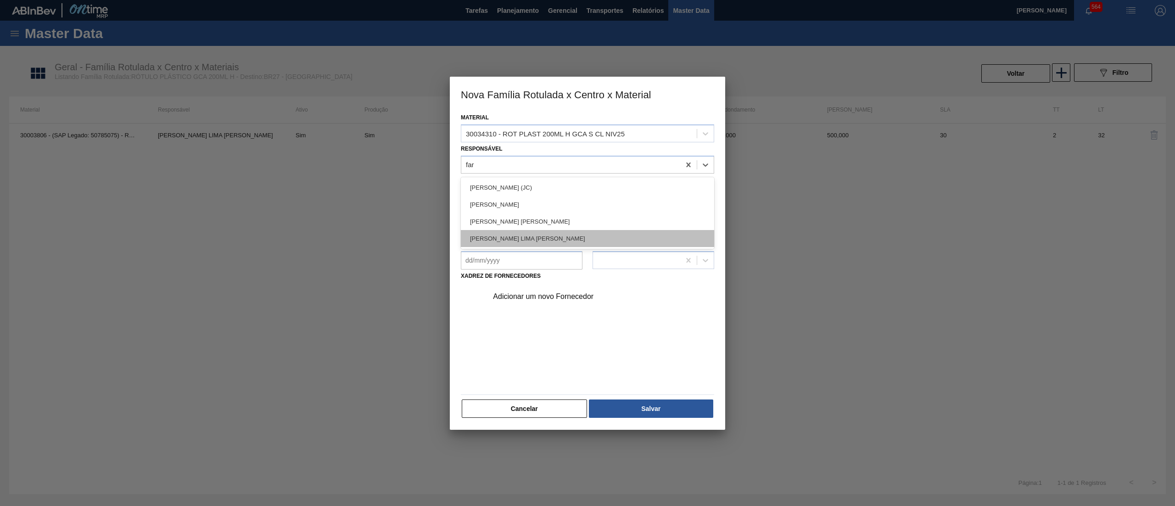
click at [523, 235] on div "[PERSON_NAME] LIMA [PERSON_NAME]" at bounding box center [587, 238] width 253 height 17
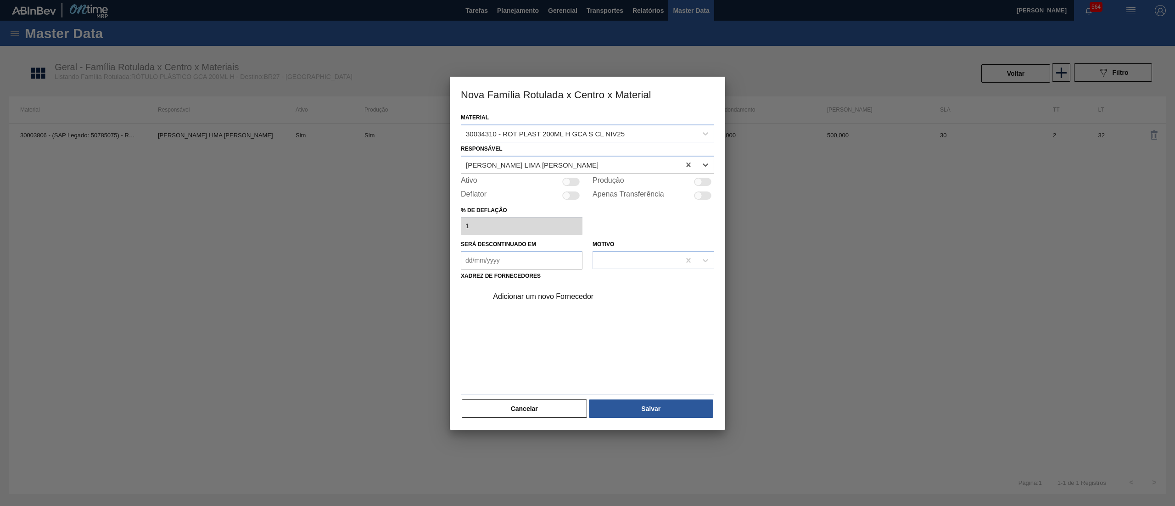
click at [577, 180] on div at bounding box center [570, 182] width 17 height 8
checkbox input "true"
click at [568, 180] on div at bounding box center [570, 182] width 17 height 8
checkbox input "false"
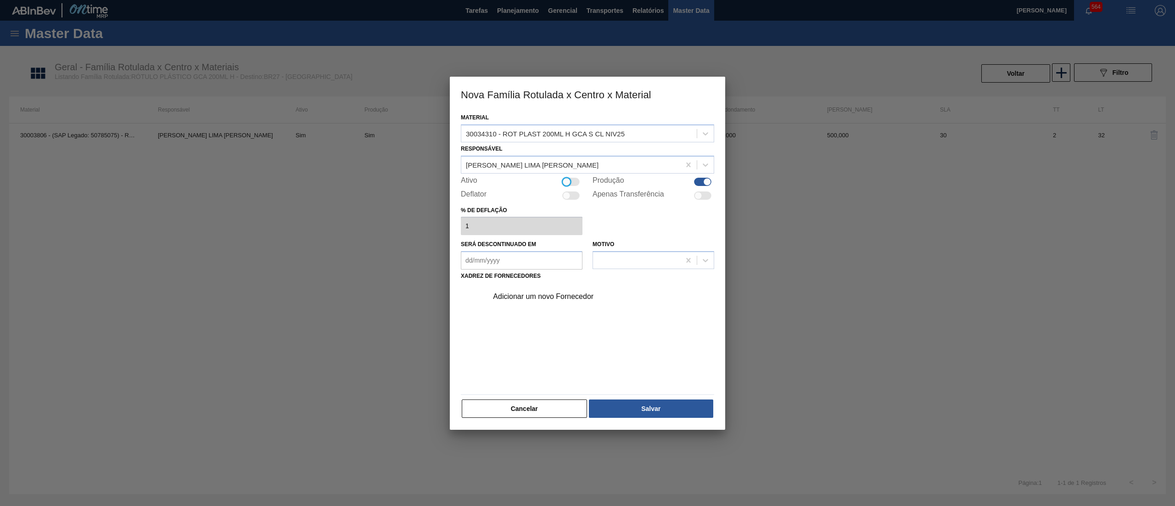
click at [540, 298] on div "Adicionar um novo Fornecedor" at bounding box center [583, 296] width 180 height 8
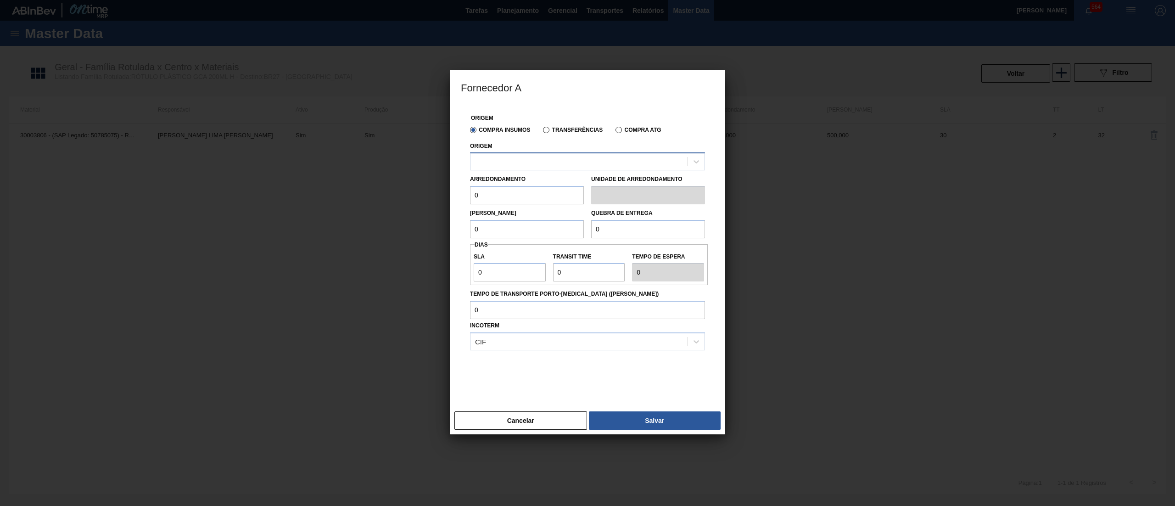
click at [530, 152] on div at bounding box center [587, 161] width 235 height 18
click at [531, 184] on div "260339 - TECNOVAL - [GEOGRAPHIC_DATA] ([GEOGRAPHIC_DATA])" at bounding box center [587, 184] width 235 height 17
drag, startPoint x: 506, startPoint y: 205, endPoint x: 419, endPoint y: 210, distance: 87.4
click at [419, 210] on div "Fornecedor A Origem Compra Insumos Transferências Compra ATG Origem 260339 - TE…" at bounding box center [587, 253] width 1175 height 506
drag, startPoint x: 387, startPoint y: 204, endPoint x: 380, endPoint y: 204, distance: 6.4
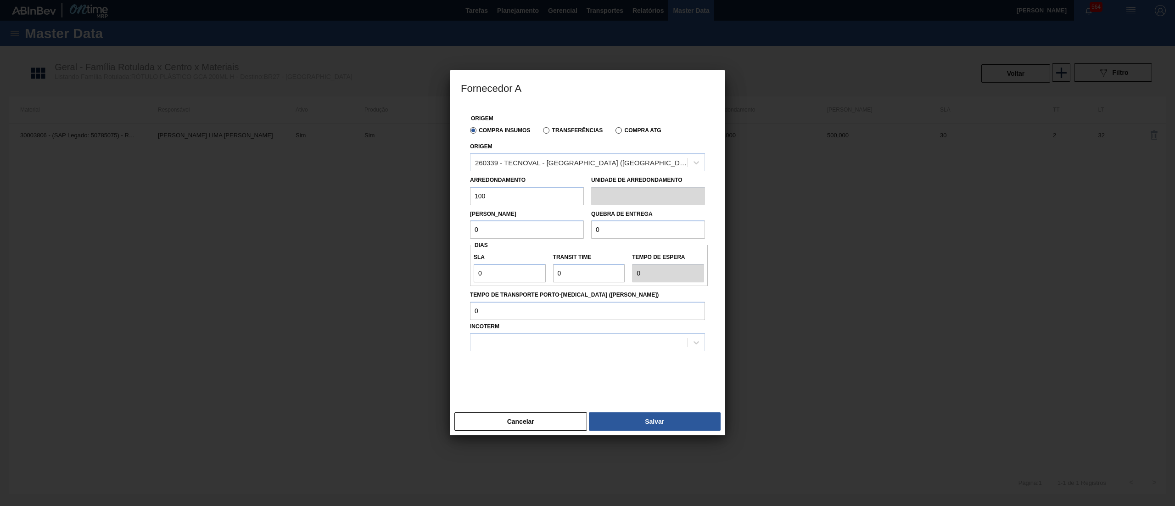
click at [380, 204] on div "Fornecedor A Origem Compra Insumos Transferências Compra ATG Origem 260339 - TE…" at bounding box center [587, 253] width 1175 height 506
type input "100"
drag, startPoint x: 484, startPoint y: 234, endPoint x: 430, endPoint y: 231, distance: 53.4
click at [430, 231] on div "Fornecedor A Origem Compra Insumos Transferências Compra ATG Origem 260339 - TE…" at bounding box center [587, 253] width 1175 height 506
paste input "10"
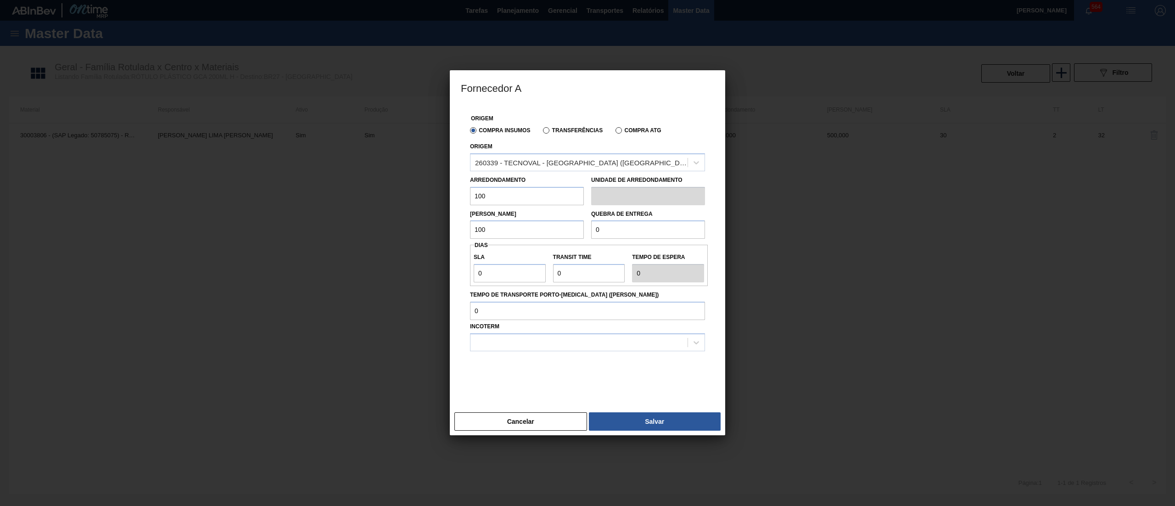
type input "100"
drag, startPoint x: 641, startPoint y: 234, endPoint x: 496, endPoint y: 235, distance: 145.6
click at [496, 235] on div "Lote Mínimo 100 Quebra de entrega 0" at bounding box center [588, 222] width 242 height 34
paste input "10"
type input "100"
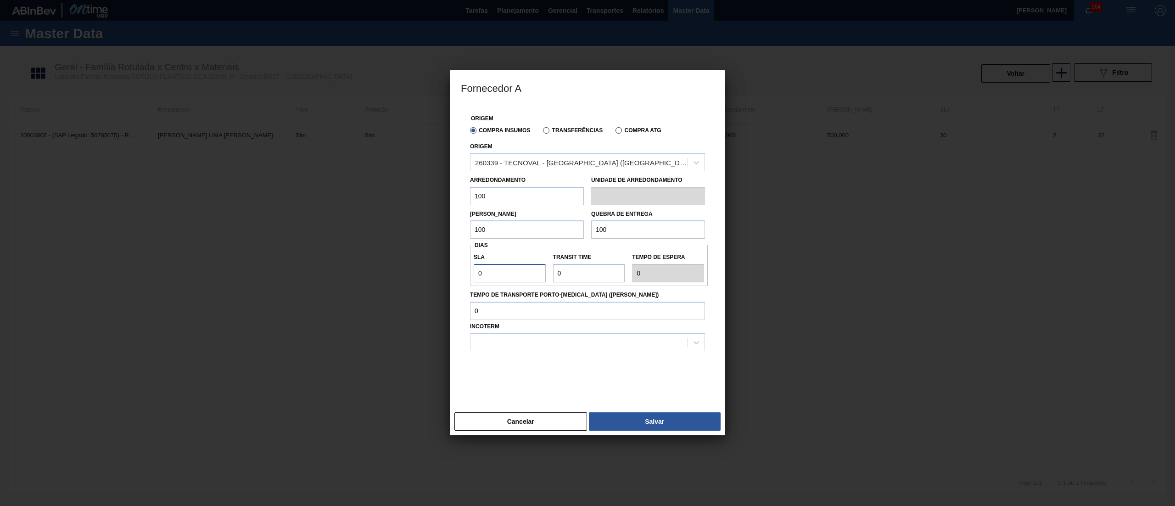
drag, startPoint x: 495, startPoint y: 274, endPoint x: 401, endPoint y: 273, distance: 93.7
click at [401, 273] on div "Fornecedor A Origem Compra Insumos Transferências Compra ATG Origem 260339 - TE…" at bounding box center [587, 253] width 1175 height 506
type input "2"
type input "25"
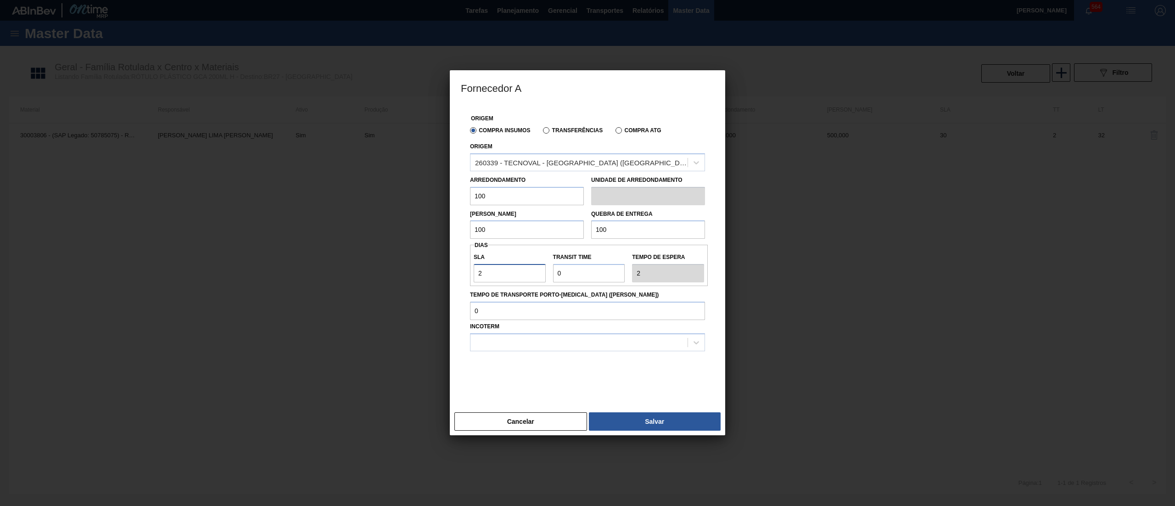
type input "25"
drag, startPoint x: 506, startPoint y: 280, endPoint x: 386, endPoint y: 285, distance: 119.9
click at [386, 285] on div "Fornecedor A Origem Compra Insumos Transferências Compra ATG Origem 260339 - TE…" at bounding box center [587, 253] width 1175 height 506
type input "3"
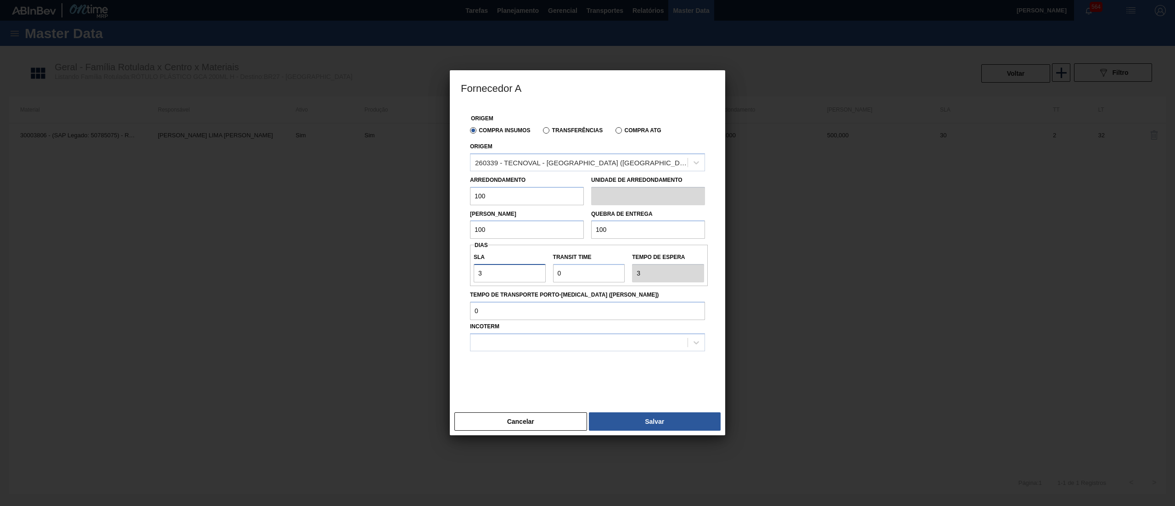
type input "30"
drag, startPoint x: 530, startPoint y: 272, endPoint x: 501, endPoint y: 272, distance: 28.5
click at [501, 272] on div "SLA 30 Transit Time Tempo de espera 30" at bounding box center [589, 265] width 238 height 34
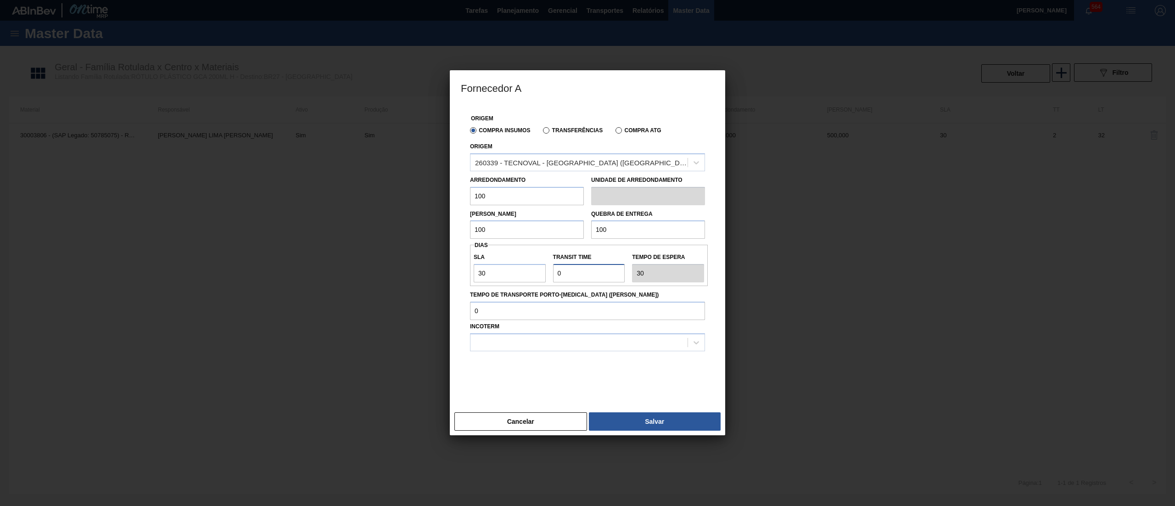
type input "2"
type input "32"
type input "2"
click at [534, 341] on div at bounding box center [579, 342] width 217 height 13
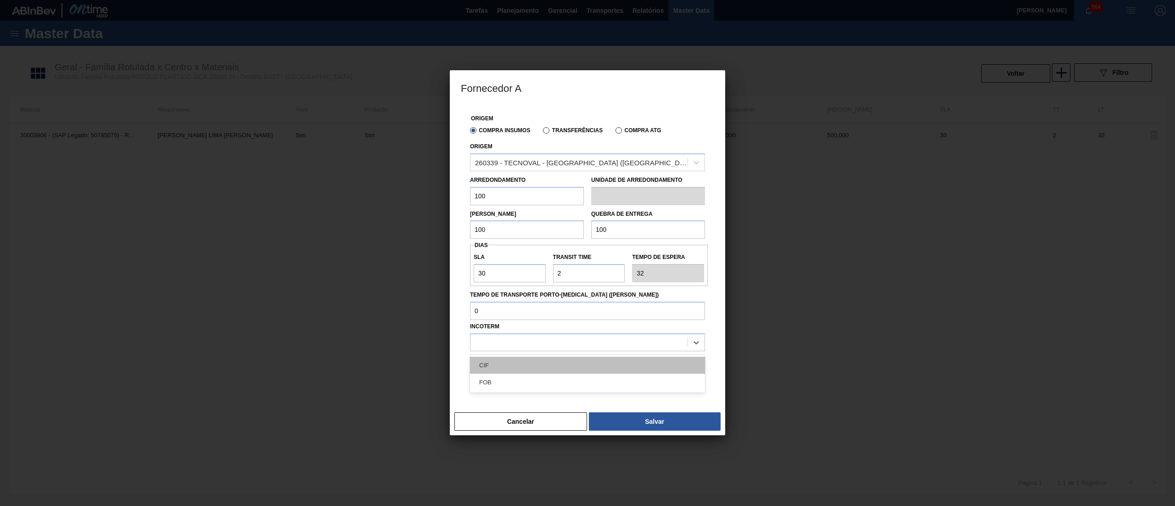
click at [489, 367] on div "CIF" at bounding box center [587, 365] width 235 height 17
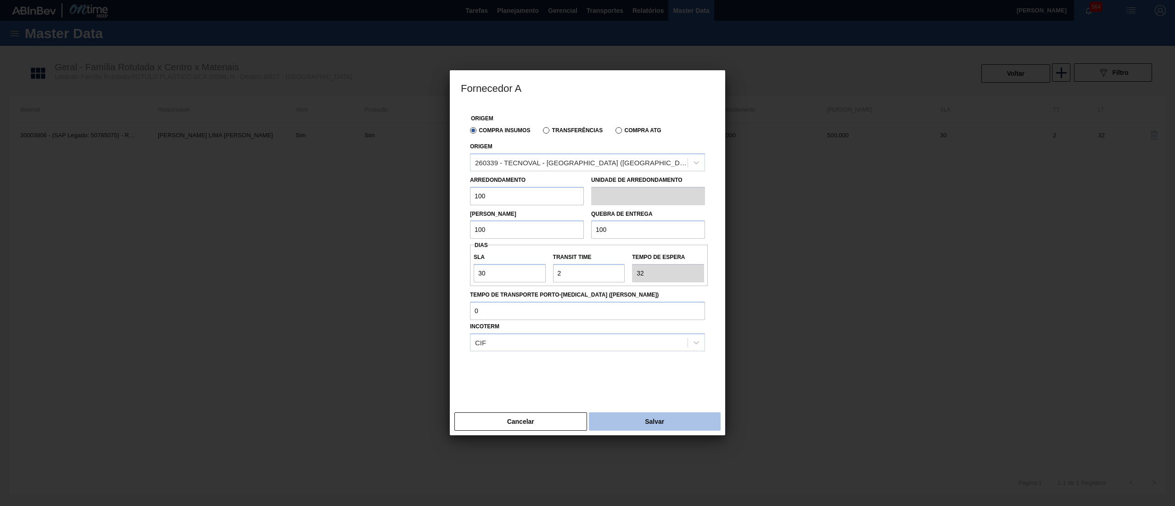
click at [669, 427] on button "Salvar" at bounding box center [655, 421] width 132 height 18
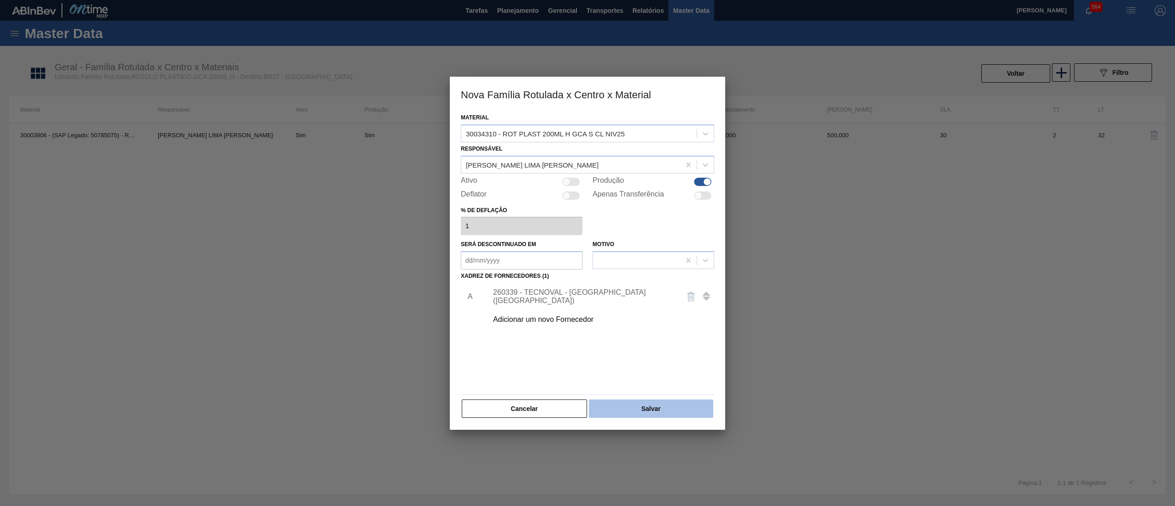
click at [673, 403] on button "Salvar" at bounding box center [651, 408] width 124 height 18
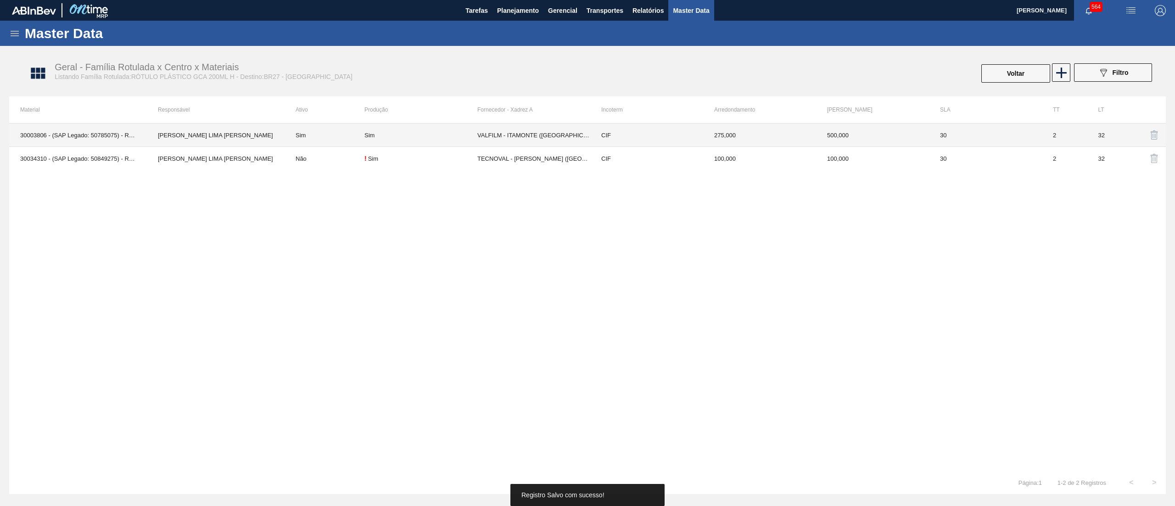
click at [414, 136] on div "Sim" at bounding box center [421, 135] width 113 height 7
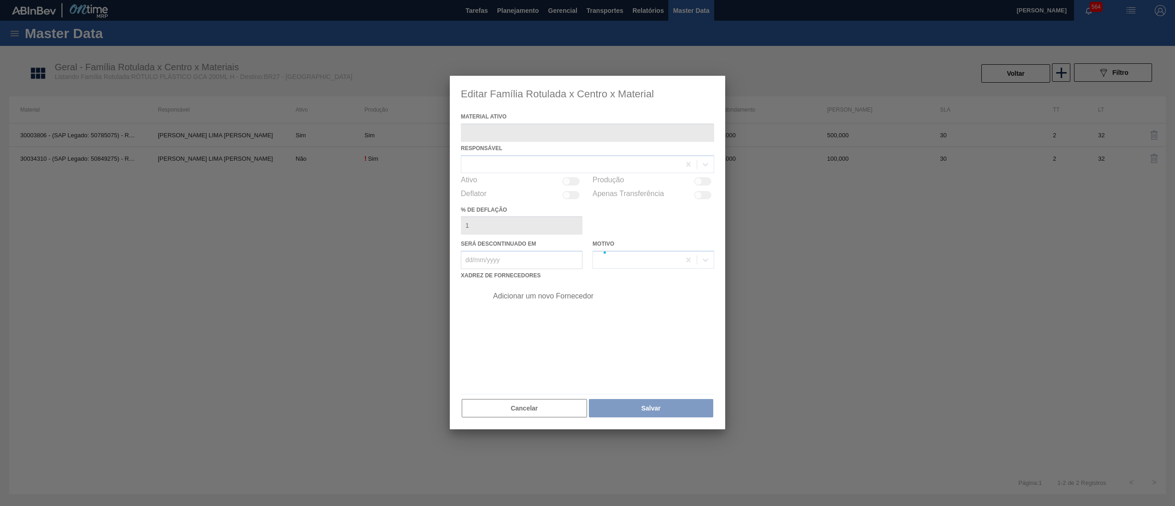
type ativo "30003806 - (SAP Legado: 50785075) - ROT PLAST 200ML H GCA NIV22"
checkbox input "true"
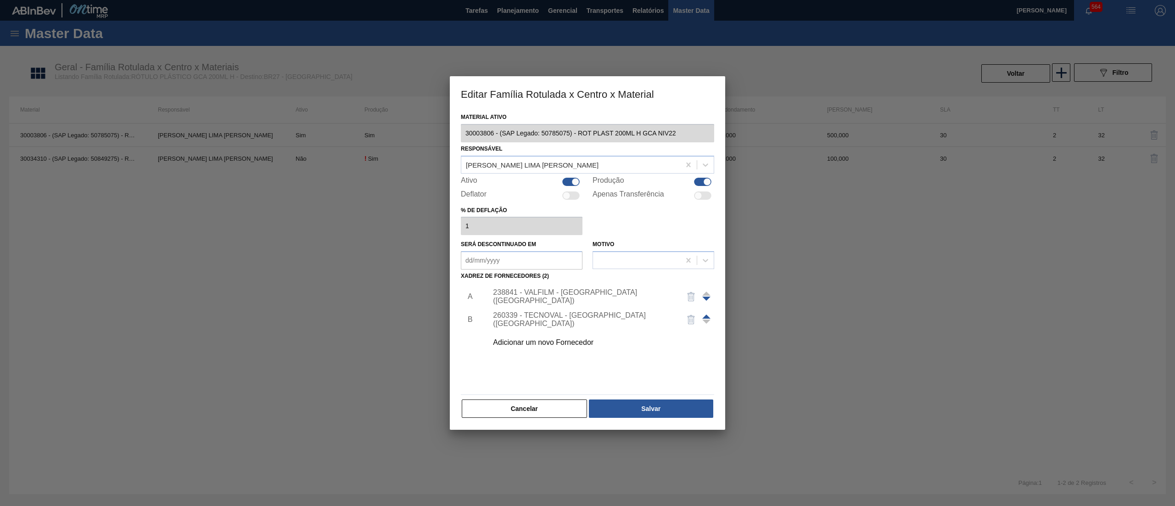
click at [573, 178] on div at bounding box center [576, 182] width 8 height 8
checkbox input "false"
click at [610, 410] on button "Salvar" at bounding box center [651, 408] width 124 height 18
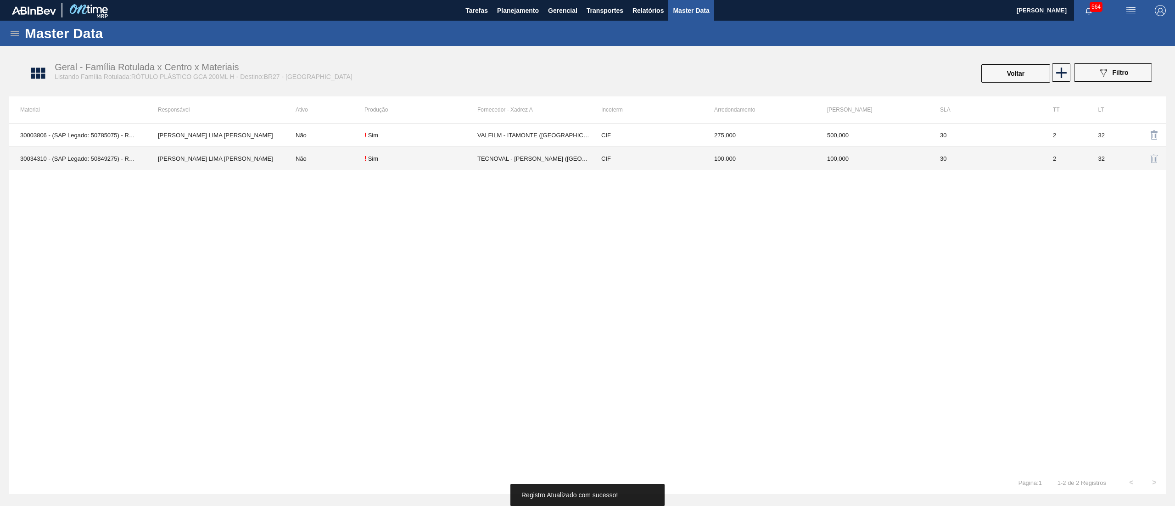
click at [419, 149] on td "! Sim" at bounding box center [421, 158] width 113 height 23
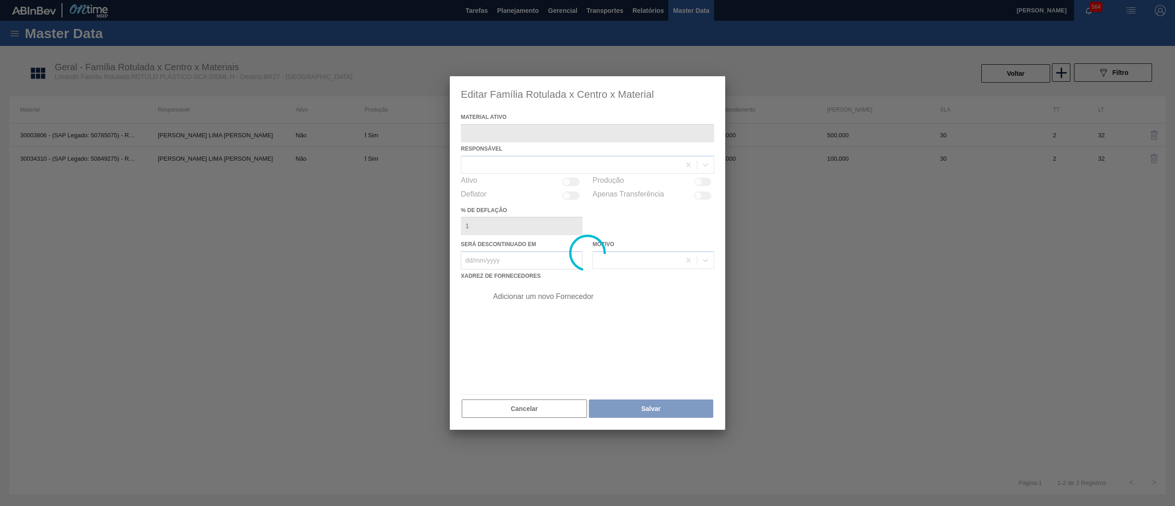
type ativo "30034310 - (SAP Legado: 50849275) - ROT PLAST 200ML H GCA S CL NIV25"
checkbox input "true"
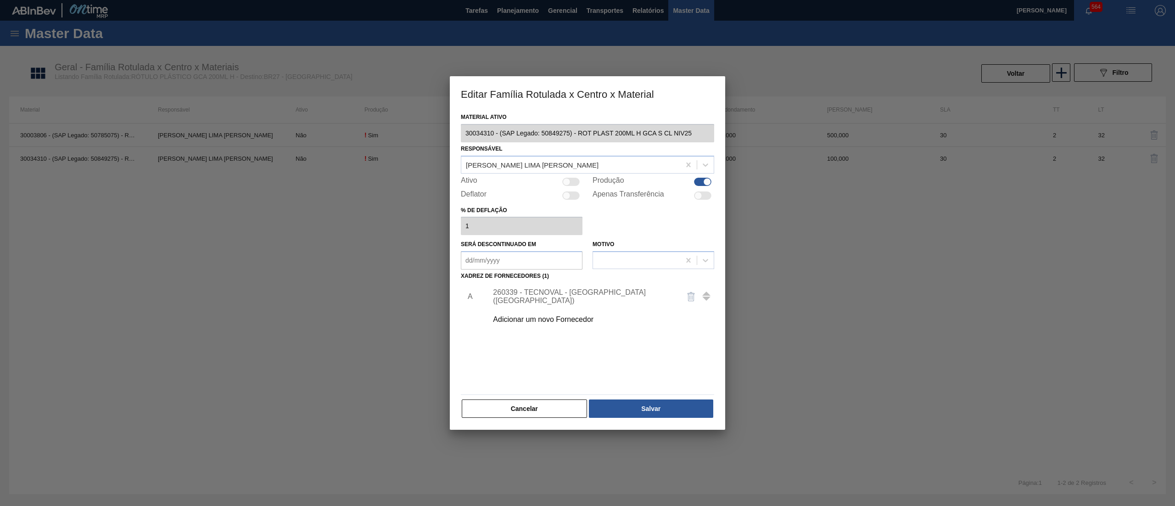
click at [568, 178] on div at bounding box center [567, 182] width 8 height 8
checkbox input "true"
click at [649, 408] on button "Salvar" at bounding box center [651, 408] width 124 height 18
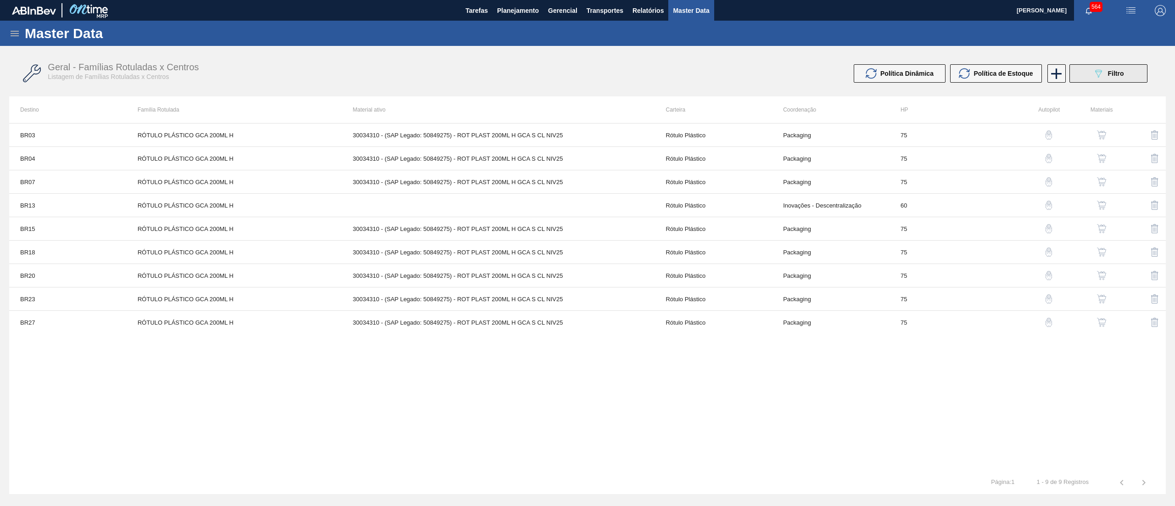
click at [1093, 70] on button "089F7B8B-B2A5-4AFE-B5C0-19BA573D28AC Filtro" at bounding box center [1109, 73] width 78 height 18
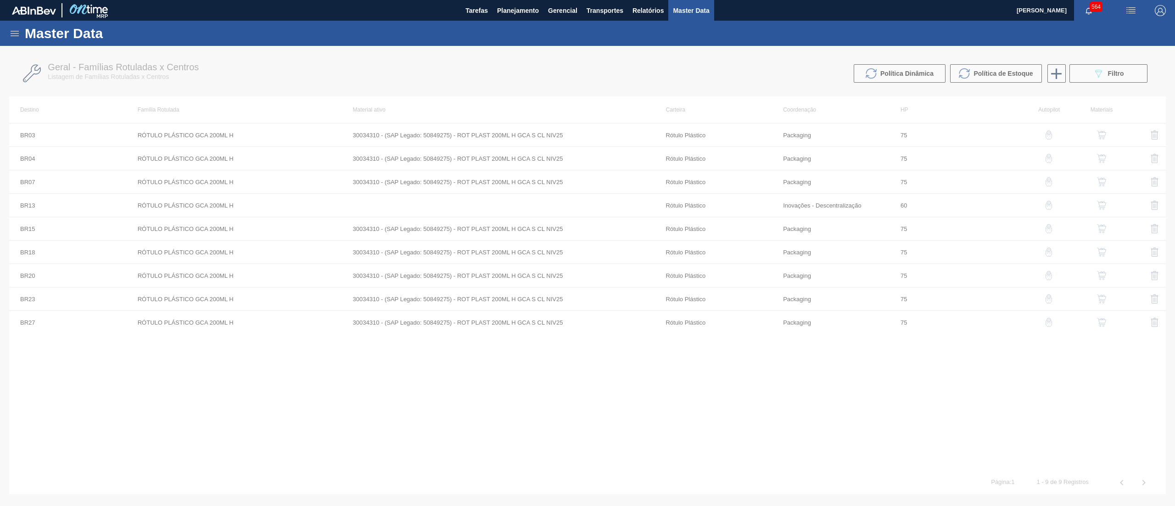
click at [511, 60] on div at bounding box center [587, 276] width 1175 height 460
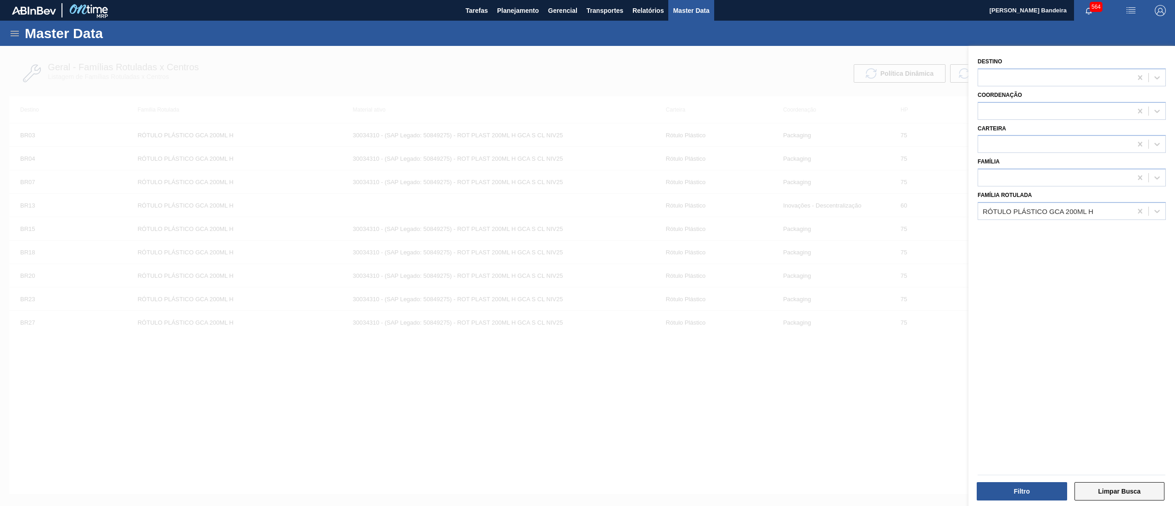
click at [1102, 492] on button "Limpar Busca" at bounding box center [1120, 491] width 90 height 18
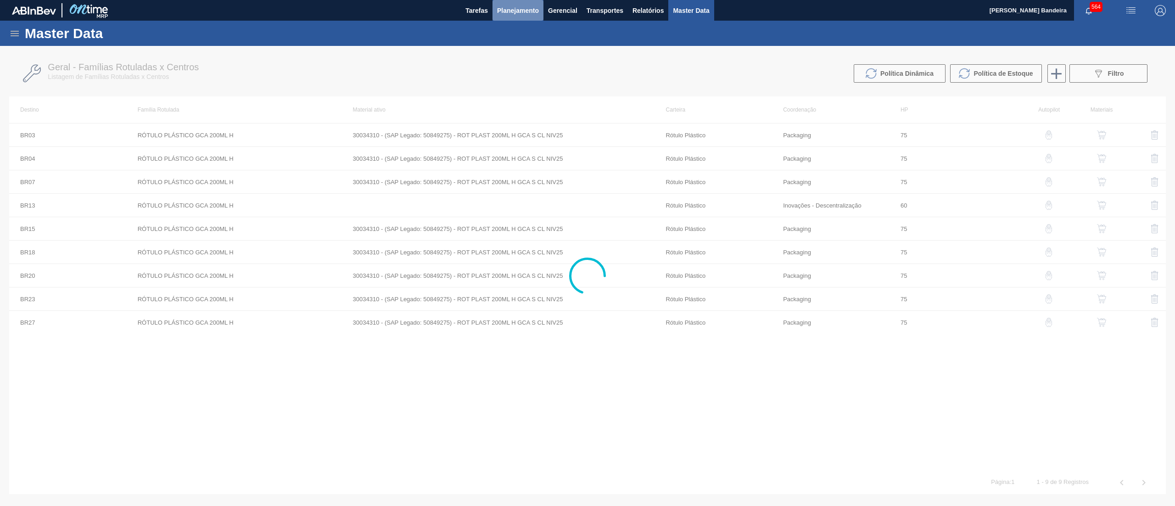
click at [523, 11] on span "Planejamento" at bounding box center [518, 10] width 42 height 11
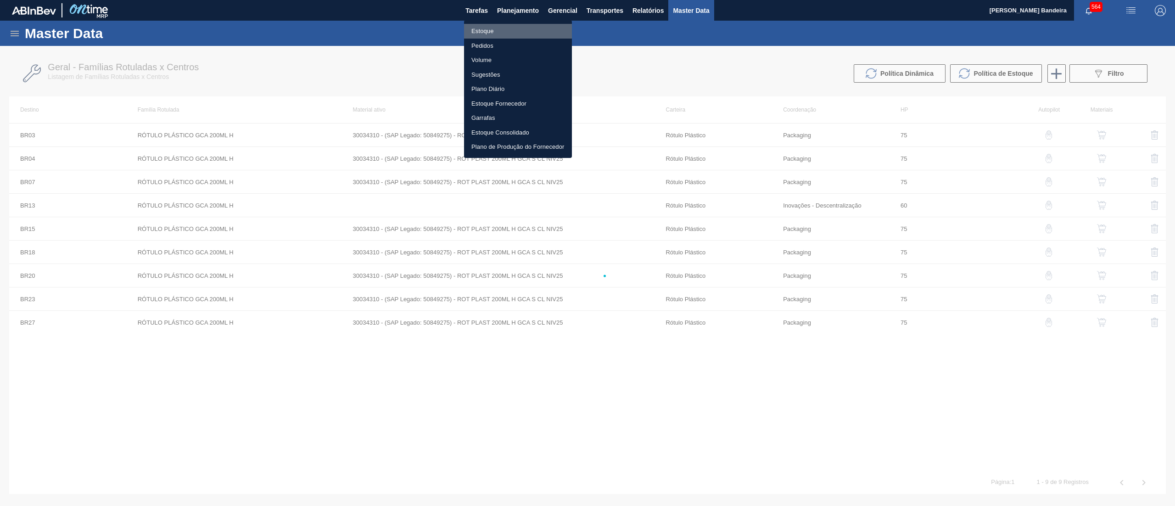
click at [522, 27] on li "Estoque" at bounding box center [518, 31] width 108 height 15
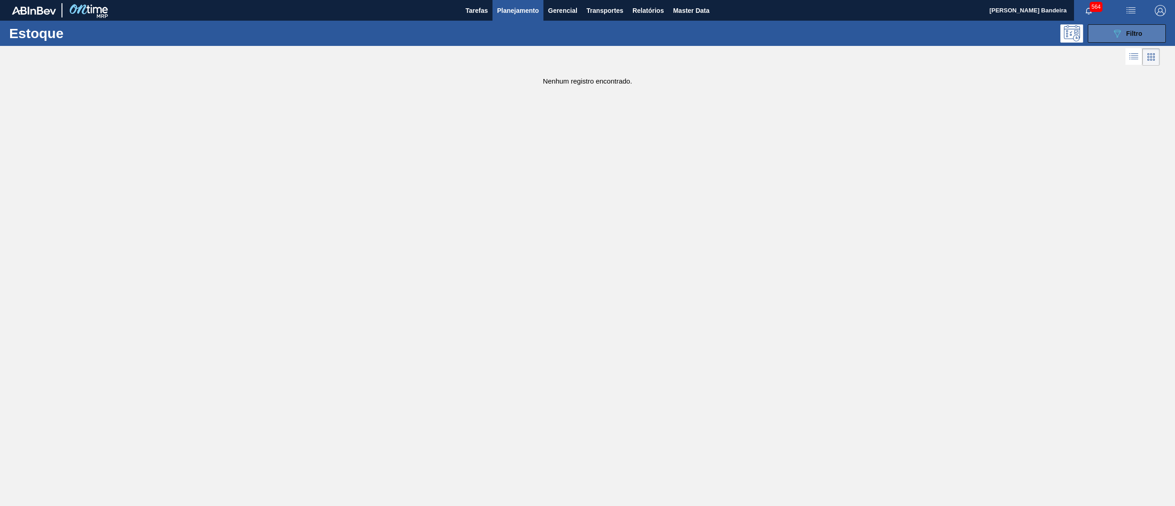
click at [1121, 33] on icon "089F7B8B-B2A5-4AFE-B5C0-19BA573D28AC" at bounding box center [1117, 33] width 11 height 11
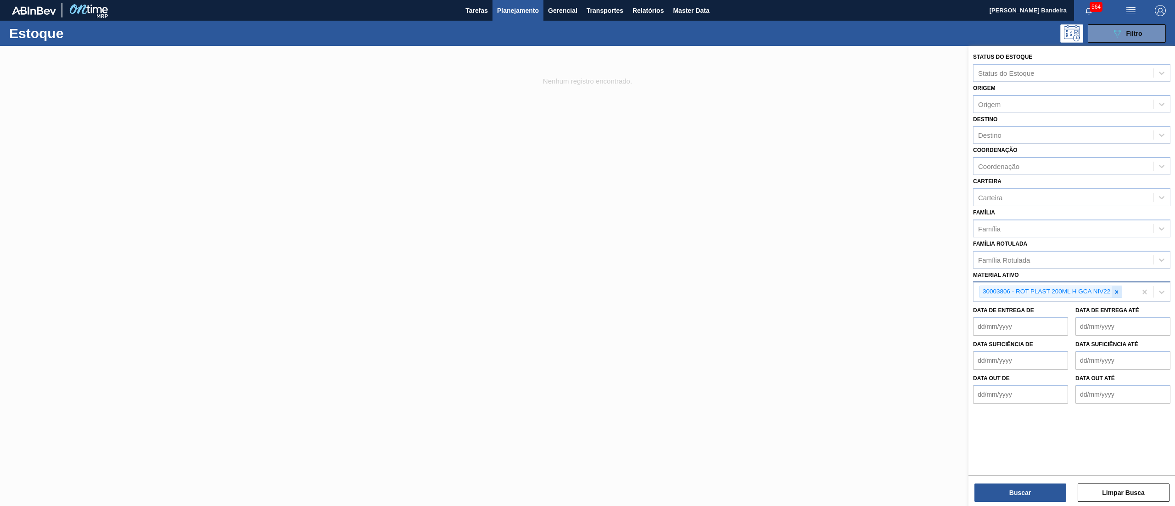
click at [1117, 289] on icon at bounding box center [1117, 292] width 6 height 6
paste ativo "ROT PLAST 200ML H GCA ZERO S CLAIM NIV25"
type ativo "ROT PLAST 200ML H GCA ZERO S CLAIM NIV25"
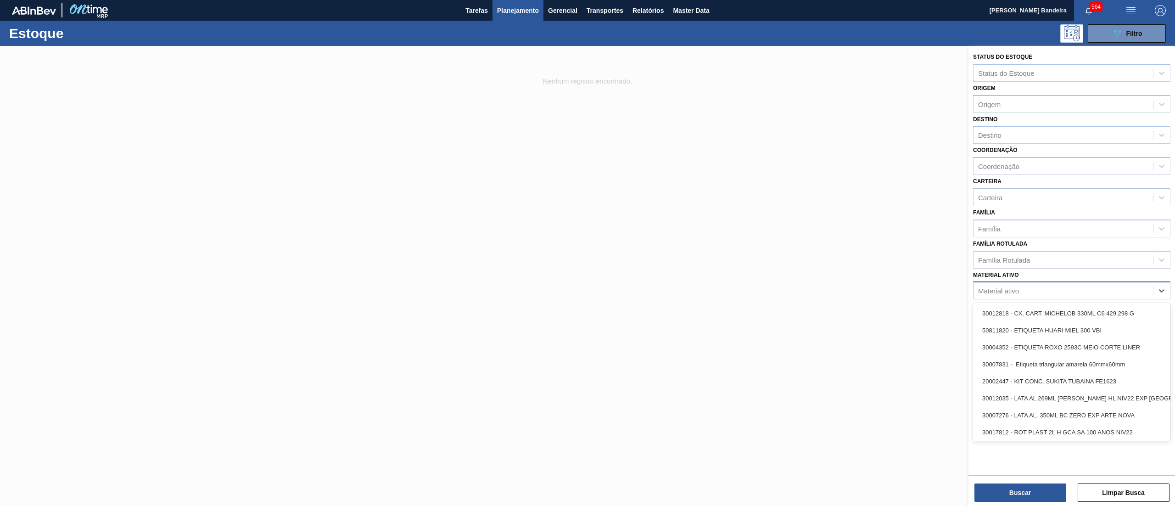
click at [1035, 287] on div "Material ativo" at bounding box center [1064, 290] width 180 height 13
paste ativo "ROT PLAST 200ML H GCA ZERO NIV22"
type ativo "ROT PLAST 200ML H GCA ZERO NIV22"
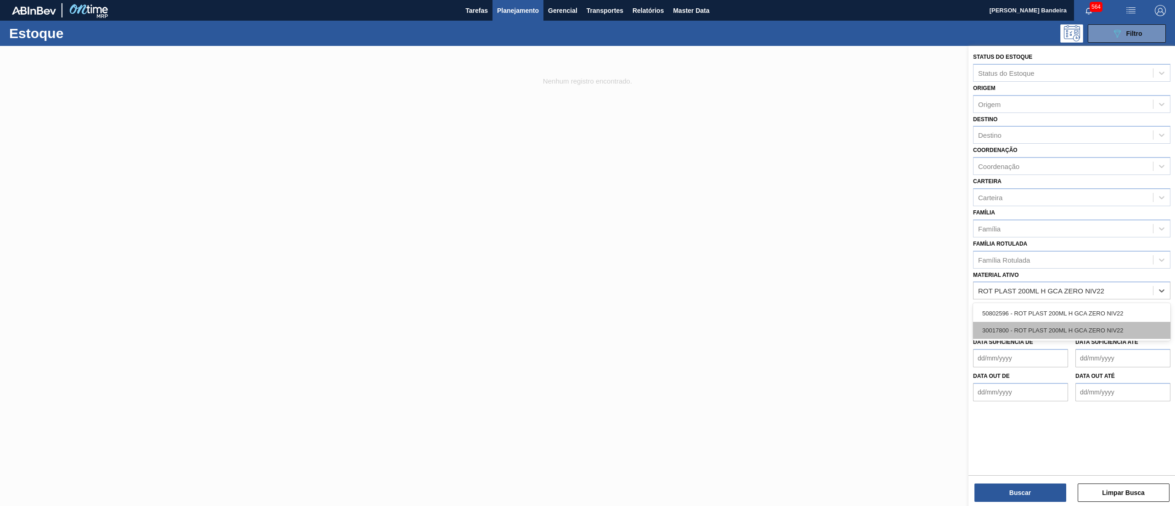
click at [1042, 326] on div "30017800 - ROT PLAST 200ML H GCA ZERO NIV22" at bounding box center [1071, 330] width 197 height 17
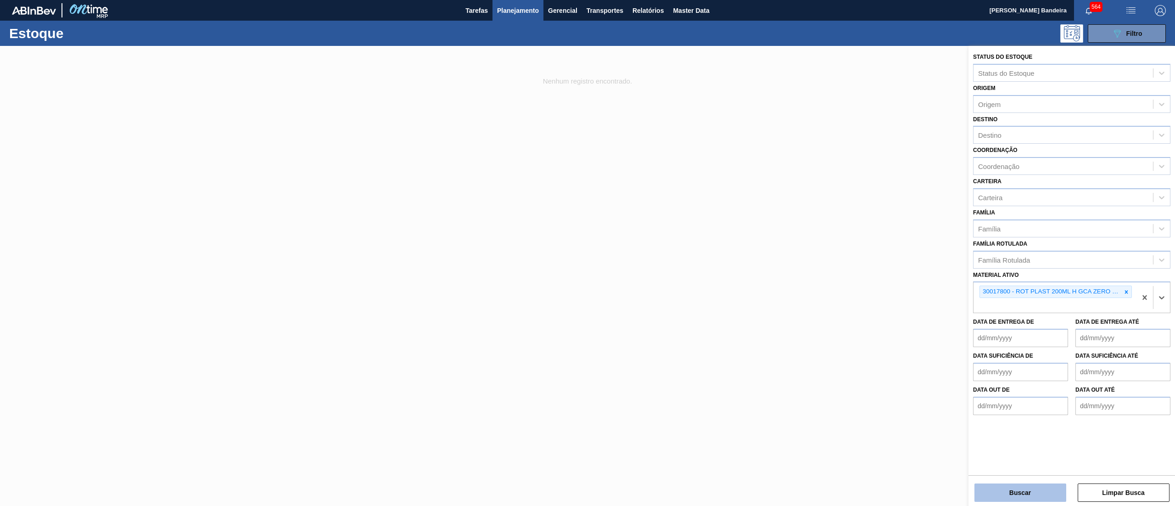
click at [1014, 493] on button "Buscar" at bounding box center [1021, 493] width 92 height 18
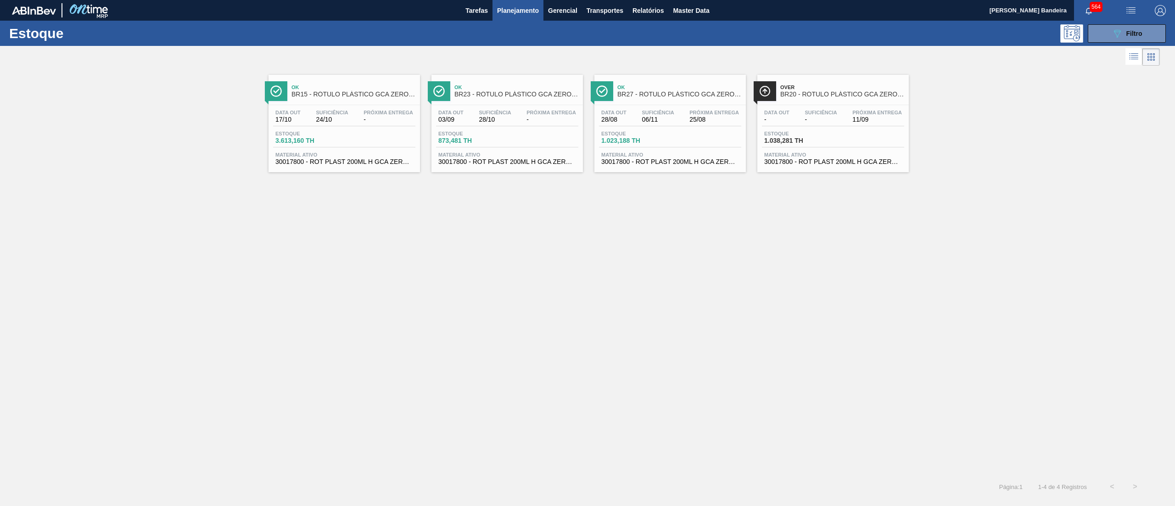
click at [661, 166] on div "Data out 28/08 Suficiência 06/11 Próxima Entrega 25/08 Estoque 1.023,188 TH Mat…" at bounding box center [671, 136] width 152 height 62
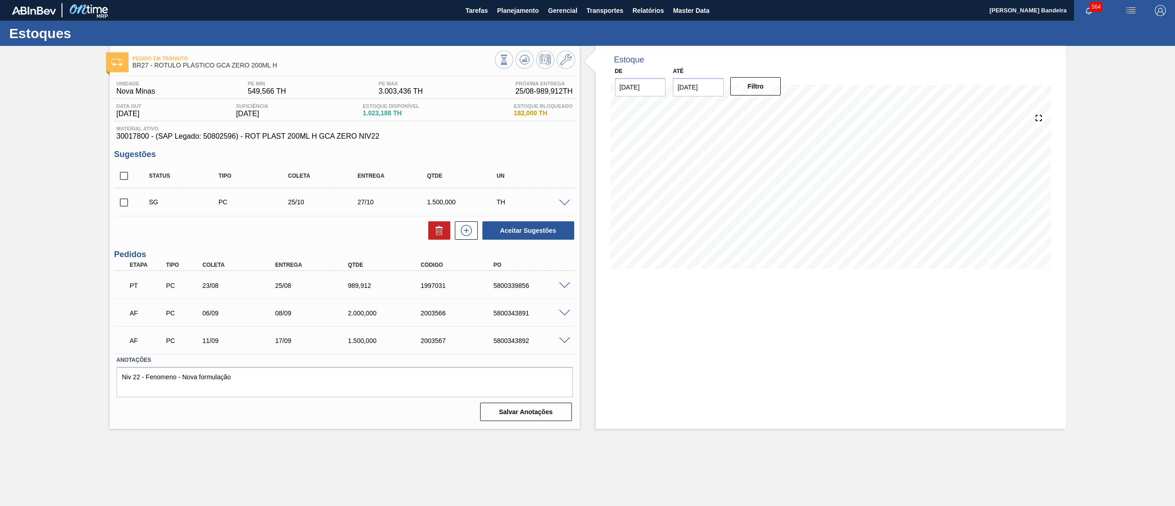
click at [564, 62] on icon at bounding box center [566, 59] width 11 height 11
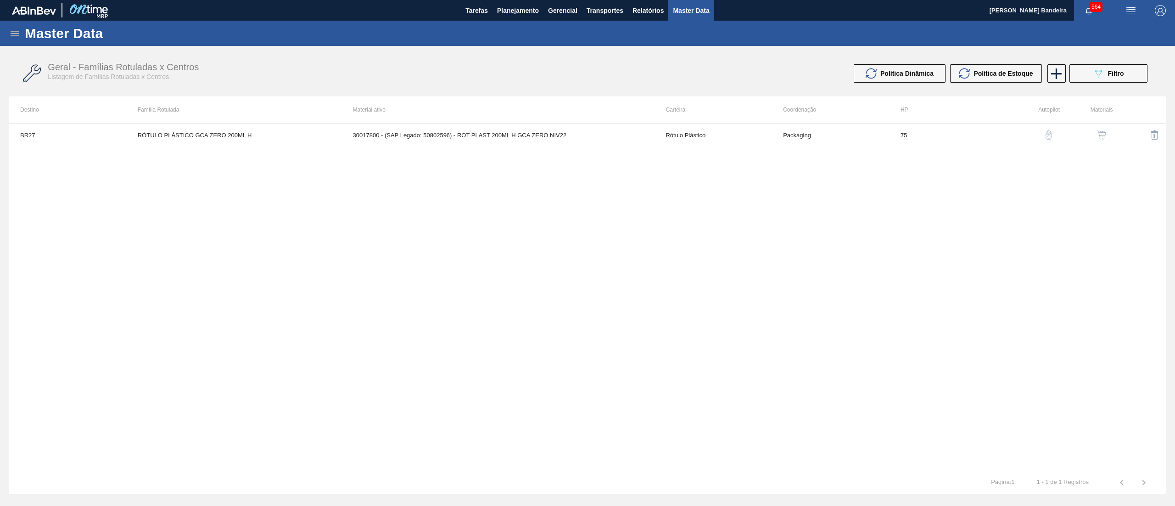
click at [1104, 138] on img "button" at bounding box center [1101, 134] width 9 height 9
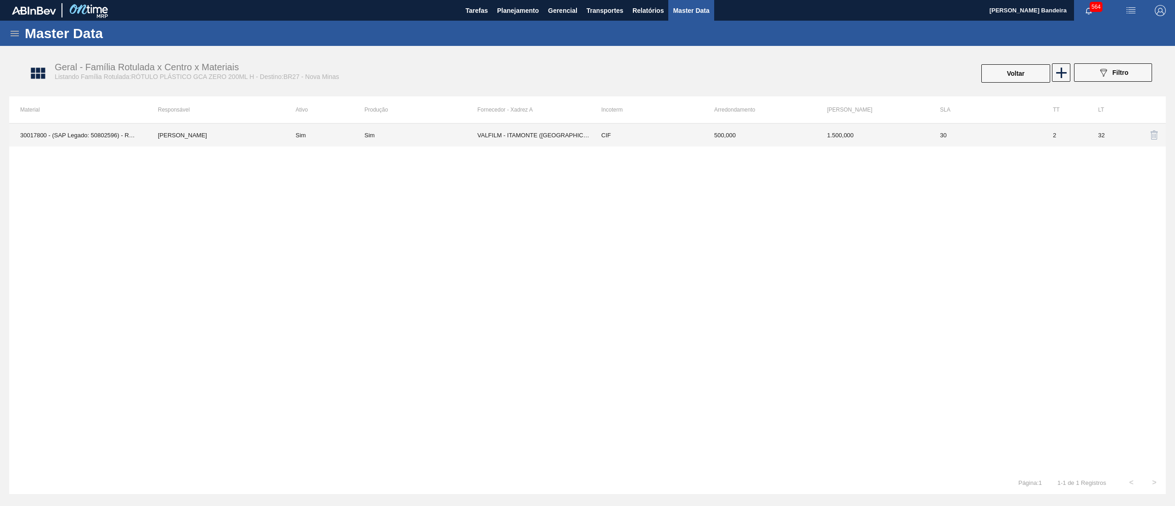
click at [557, 137] on td "VALFILM - ITAMONTE ([GEOGRAPHIC_DATA])" at bounding box center [534, 135] width 113 height 23
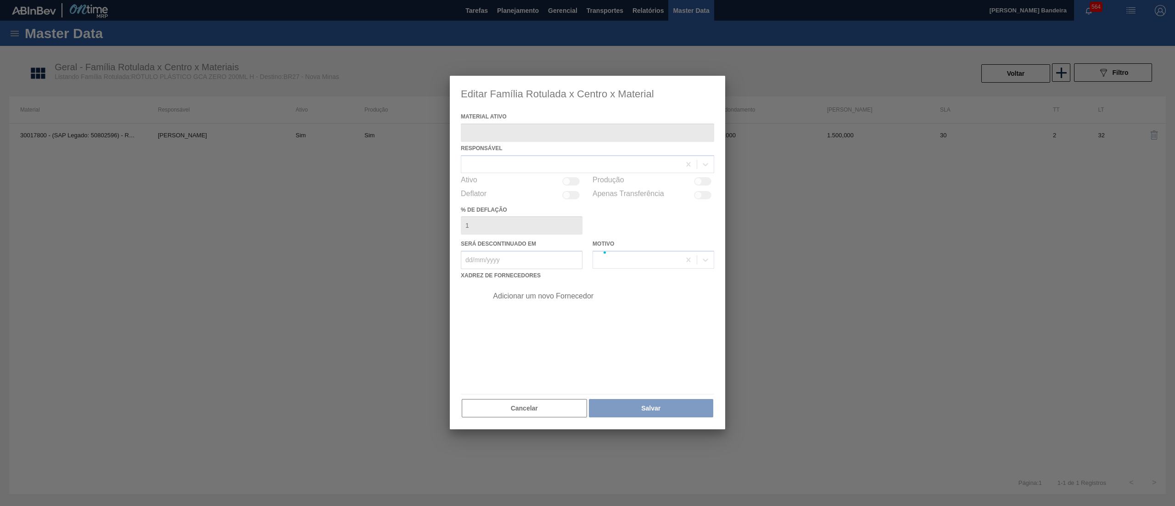
type ativo "30017800 - (SAP Legado: 50802596) - ROT PLAST 200ML H GCA ZERO NIV22"
checkbox input "true"
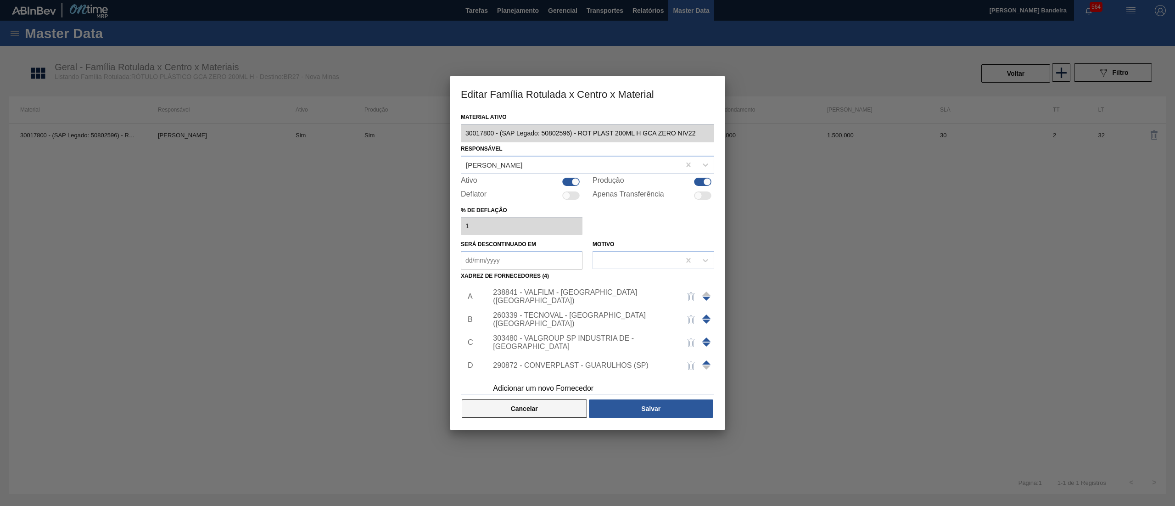
click at [536, 405] on button "Cancelar" at bounding box center [524, 408] width 125 height 18
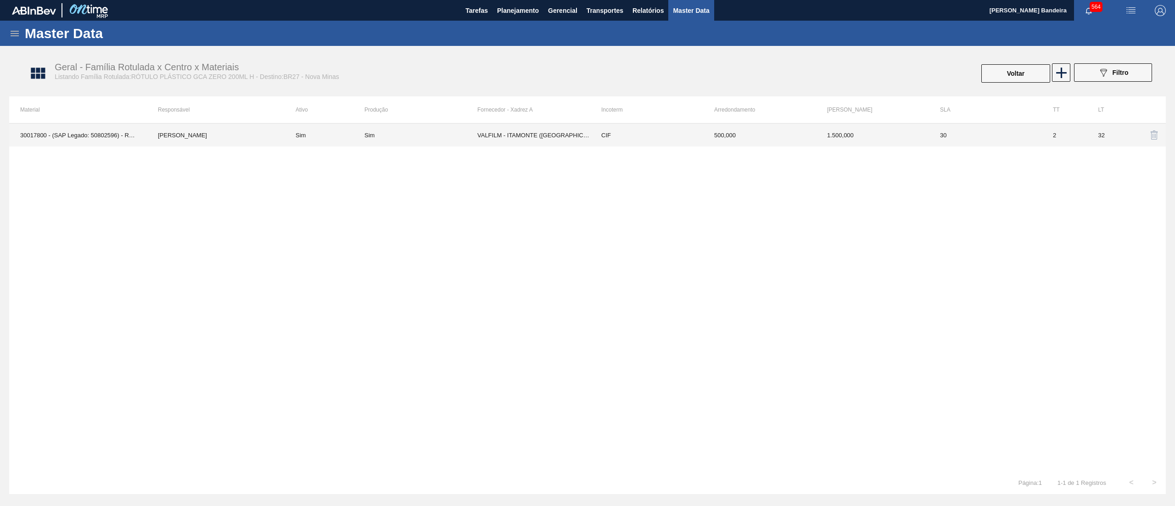
click at [430, 132] on div "Sim" at bounding box center [421, 135] width 113 height 7
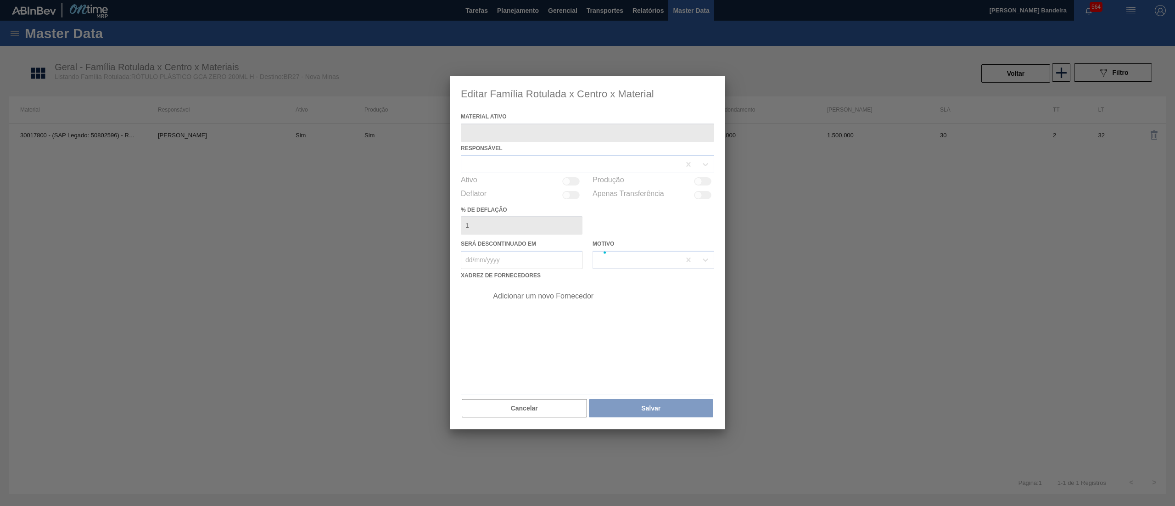
type ativo "30017800 - (SAP Legado: 50802596) - ROT PLAST 200ML H GCA ZERO NIV22"
checkbox input "true"
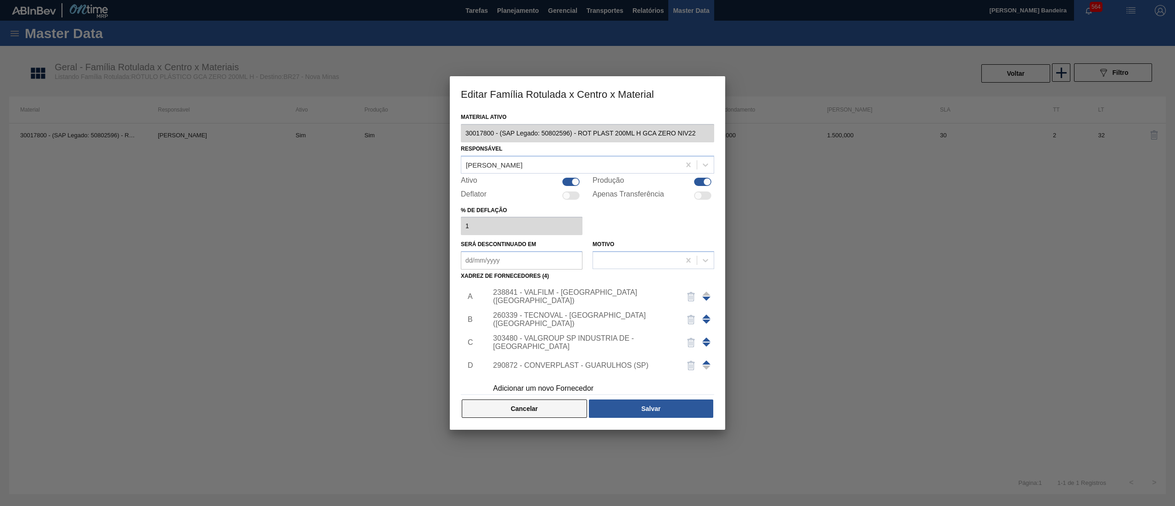
click at [541, 401] on button "Cancelar" at bounding box center [524, 408] width 125 height 18
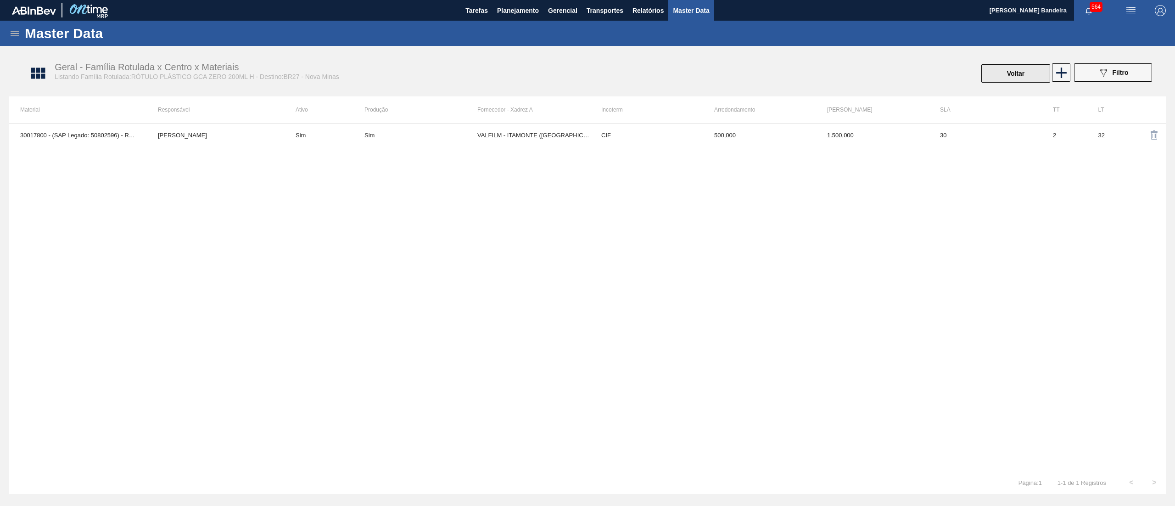
click at [1019, 78] on button "Voltar" at bounding box center [1016, 73] width 69 height 18
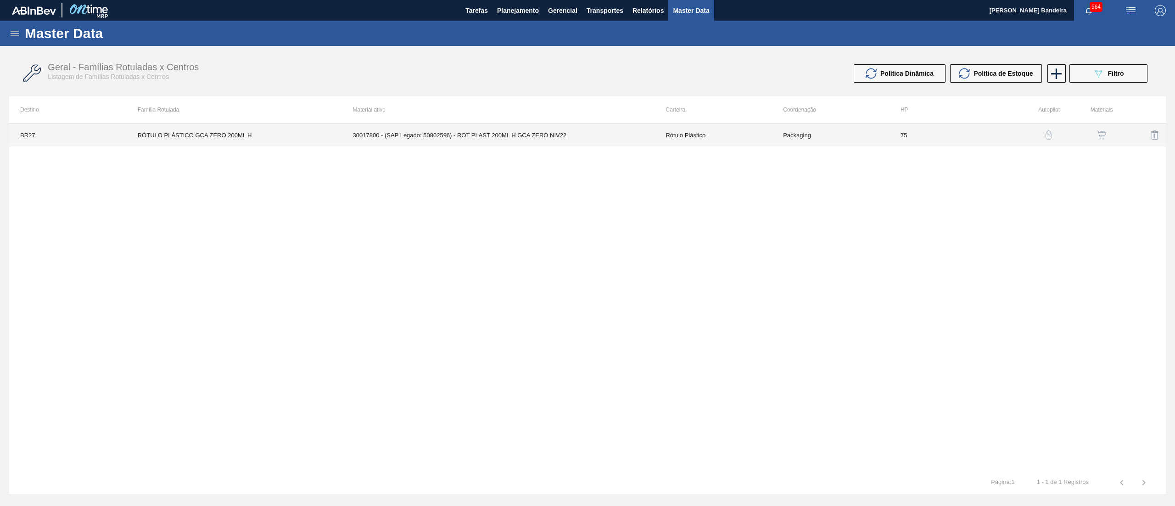
click at [467, 139] on td "30017800 - (SAP Legado: 50802596) - ROT PLAST 200ML H GCA ZERO NIV22" at bounding box center [498, 135] width 313 height 23
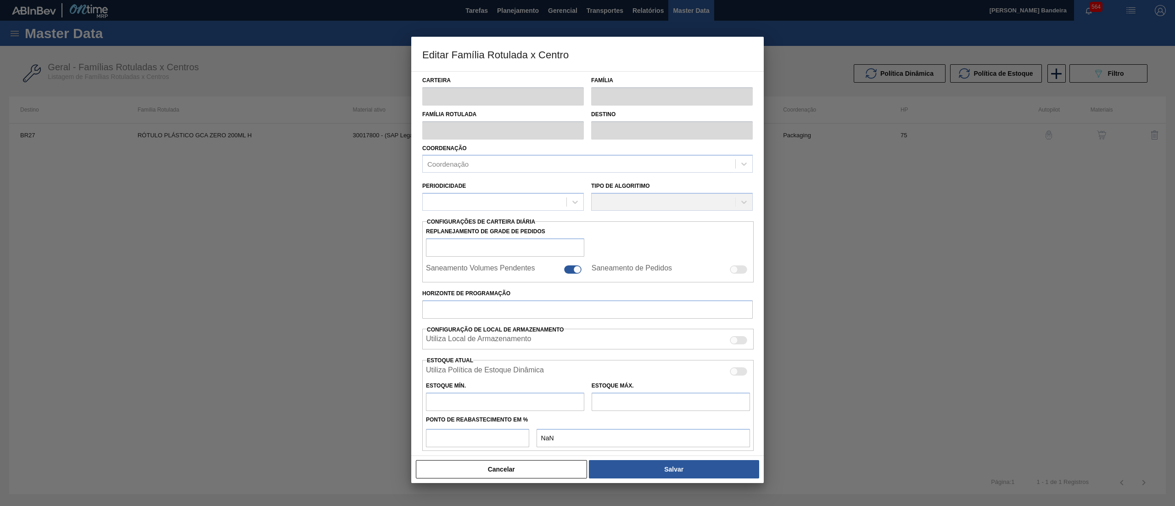
type input "Rótulo Plástico"
type input "RÓTULO PLÁSTICO GCA ZERO 200ML H"
type input "BR27 - [GEOGRAPHIC_DATA]"
type input "75"
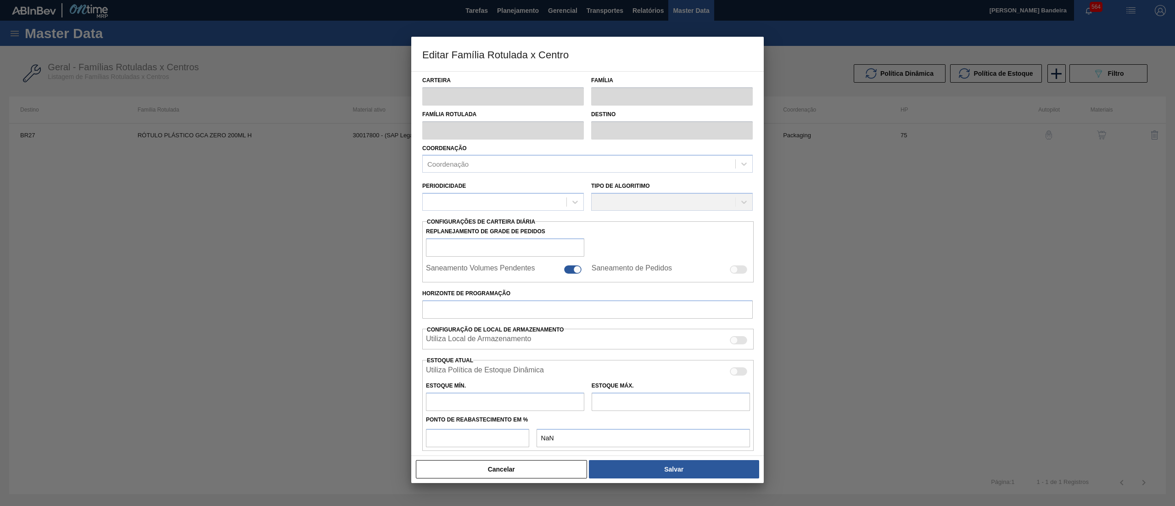
type input "549,566"
type input "3.003,436"
type input "50"
type input "1.776,501"
checkbox input "true"
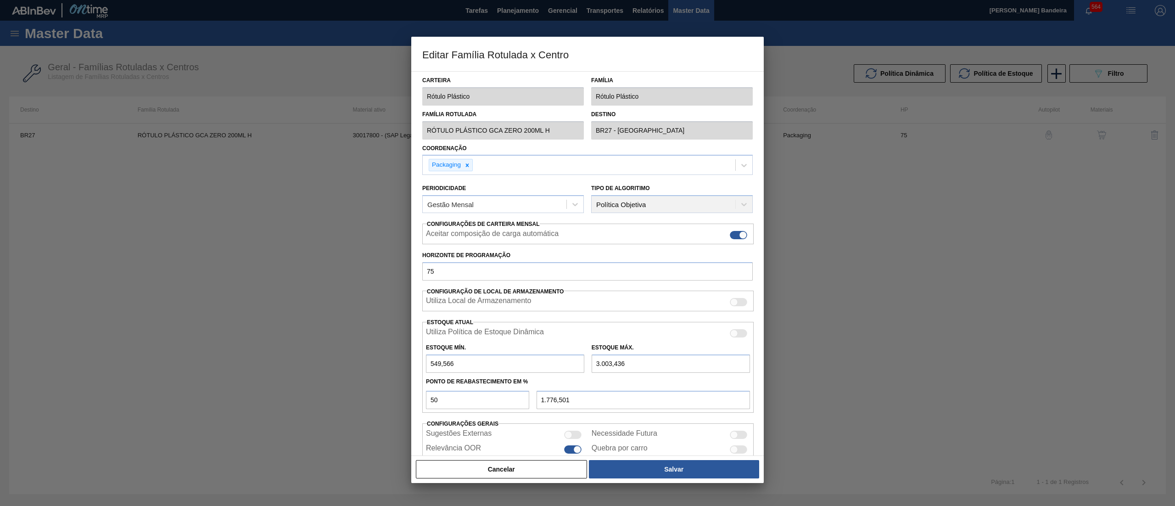
click at [365, 150] on div "Editar Família Rotulada x Centro Carteira Rótulo Plástico Família Rótulo Plásti…" at bounding box center [587, 253] width 1175 height 506
click at [551, 471] on button "Cancelar" at bounding box center [501, 469] width 171 height 18
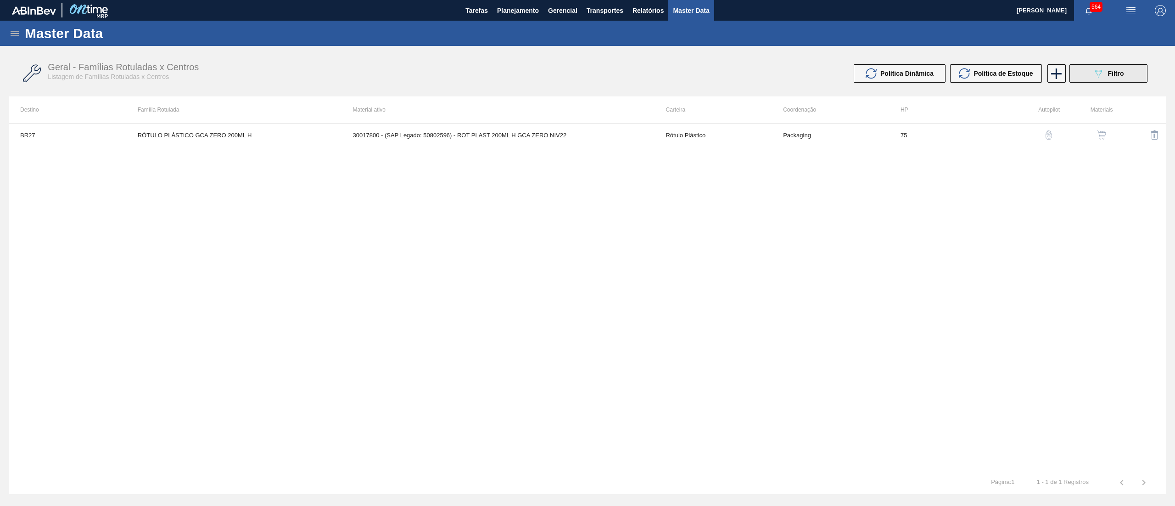
click at [1086, 73] on button "089F7B8B-B2A5-4AFE-B5C0-19BA573D28AC Filtro" at bounding box center [1109, 73] width 78 height 18
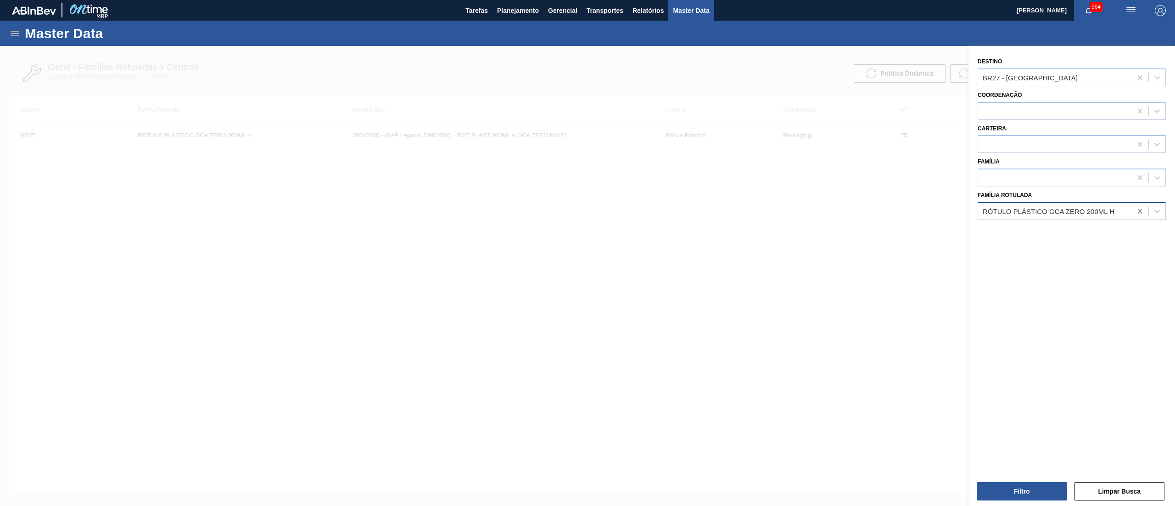
click at [1140, 208] on icon at bounding box center [1140, 211] width 9 height 9
paste Rotulada "RÓTULO PLÁSTICO GCA ZERO 200ML H"
type Rotulada "RÓTULO PLÁSTICO GCA ZERO 200ML H"
click at [1081, 229] on div "RÓTULO PLÁSTICO GCA ZERO 200ML H" at bounding box center [1072, 233] width 188 height 17
click at [1138, 79] on icon at bounding box center [1140, 77] width 9 height 9
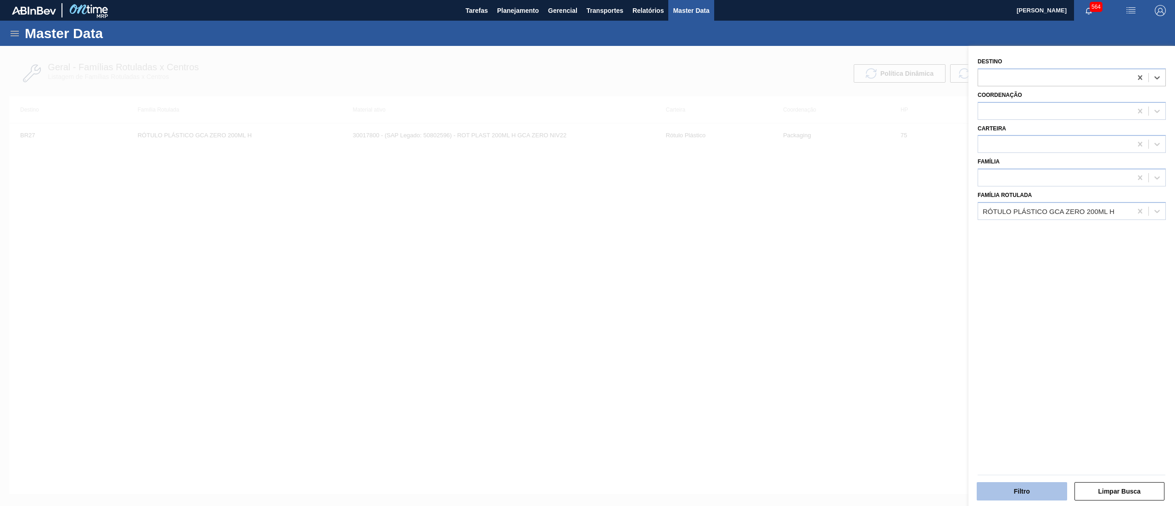
click at [1028, 490] on button "Filtro" at bounding box center [1022, 491] width 90 height 18
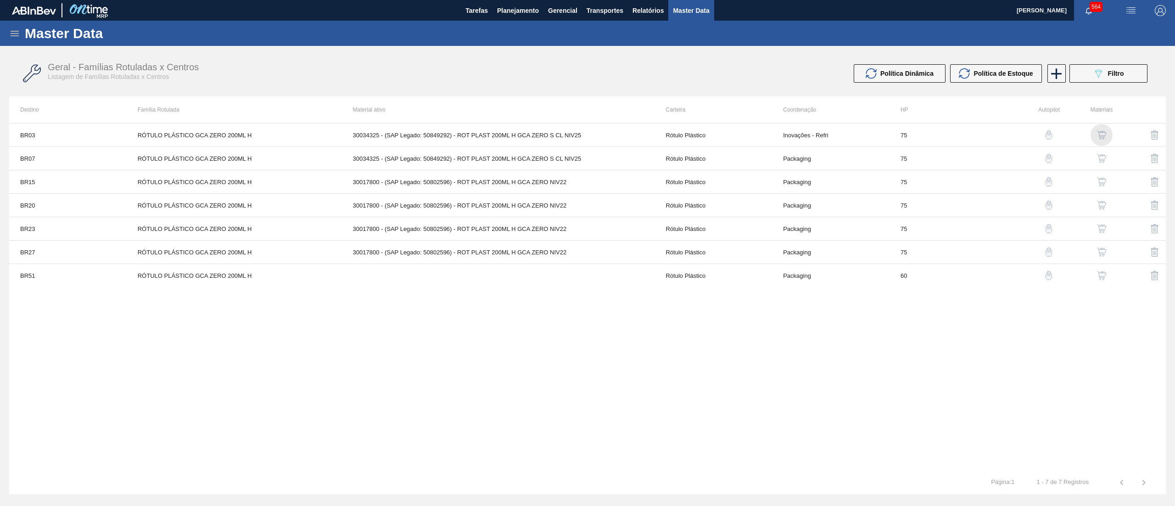
click at [1099, 135] on img "button" at bounding box center [1101, 134] width 9 height 9
click at [1097, 158] on div "button" at bounding box center [1102, 158] width 11 height 9
click at [630, 139] on td "30034325 - (SAP Legado: 50849292) - ROT PLAST 200ML H GCA ZERO S CL NIV25" at bounding box center [498, 135] width 313 height 23
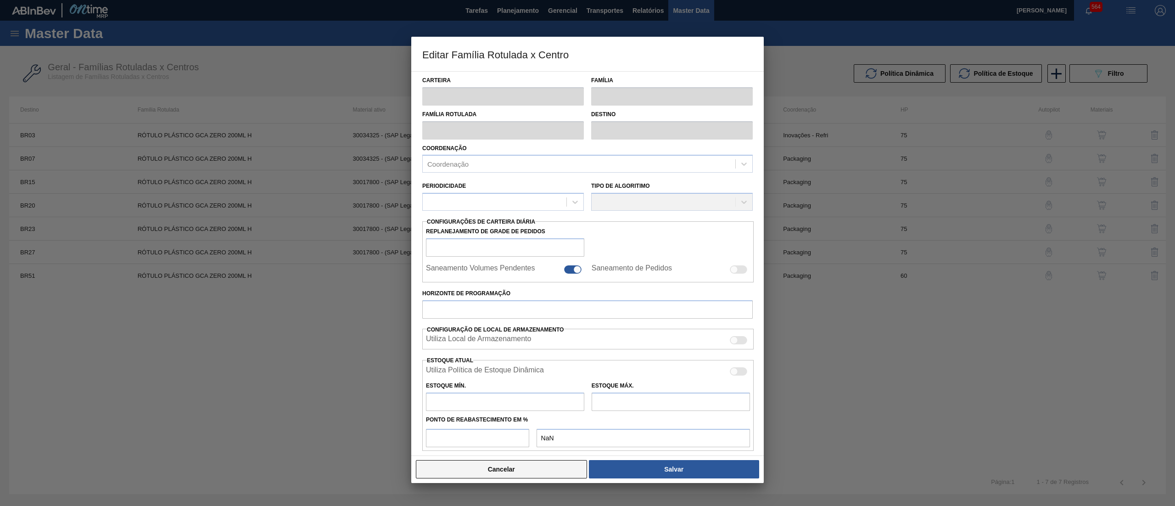
click at [525, 472] on button "Cancelar" at bounding box center [501, 469] width 171 height 18
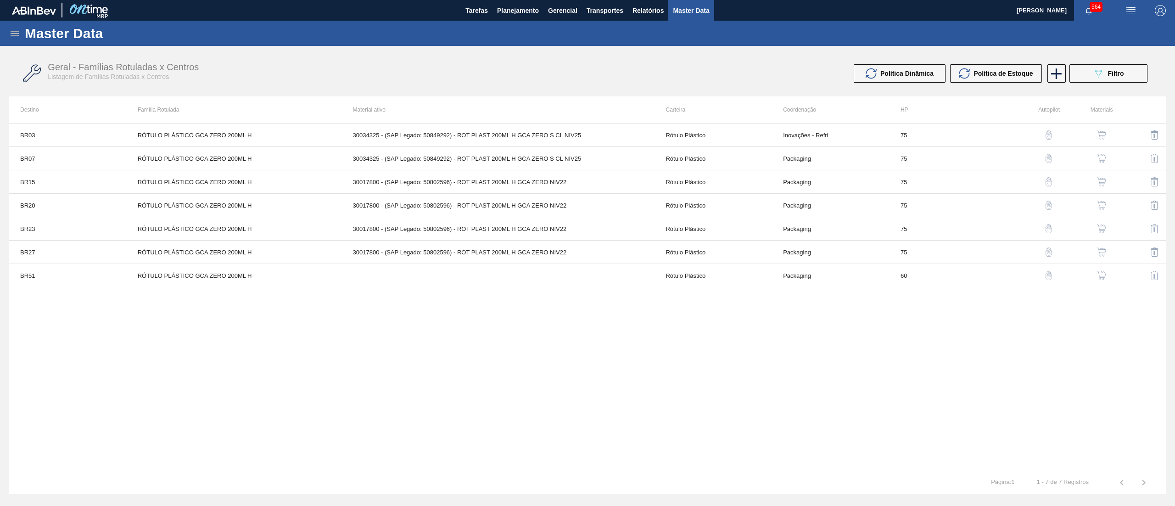
click at [1094, 131] on button "button" at bounding box center [1102, 135] width 22 height 22
click at [650, 135] on td "30034325 - (SAP Legado: 50849292) - ROT PLAST 200ML H GCA ZERO S CL NIV25" at bounding box center [498, 135] width 313 height 23
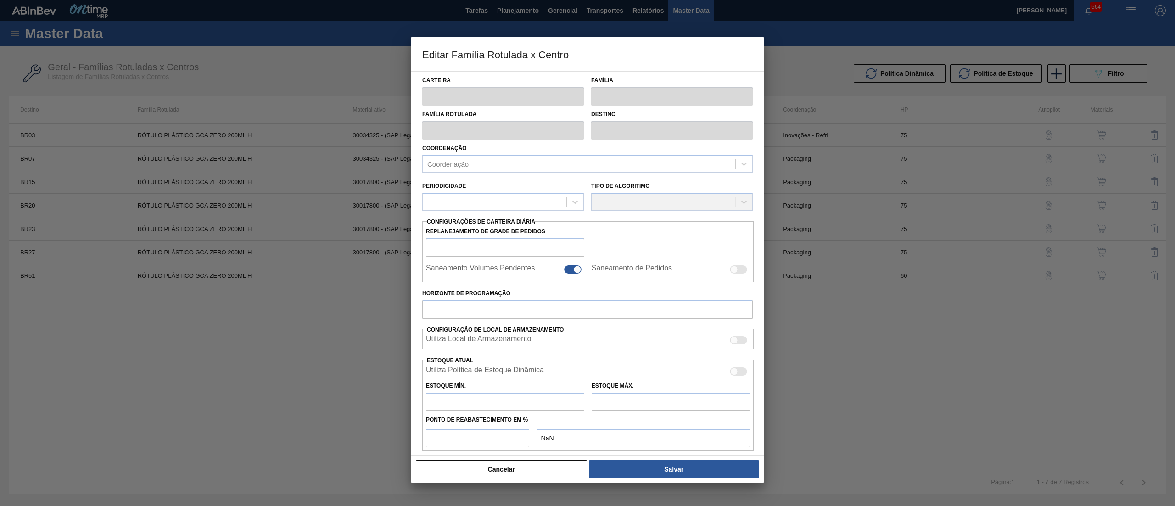
type input "Rótulo Plástico"
type input "RÓTULO PLÁSTICO GCA ZERO 200ML H"
type input "BR03 - Aquiraz"
type input "75"
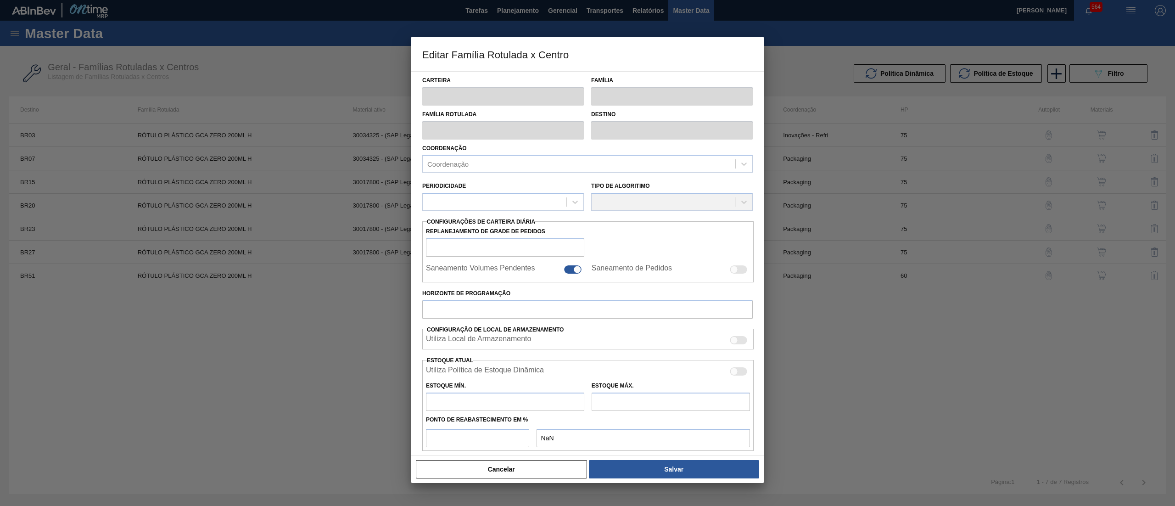
type input "292,721"
type input "1.720,332"
type input "50"
type input "1.006,527"
checkbox input "true"
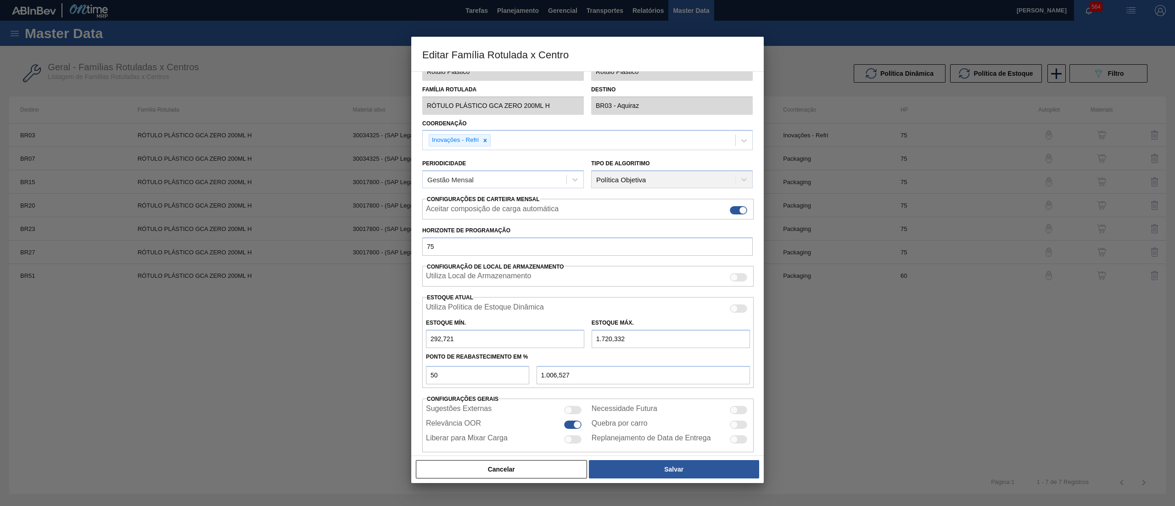
scroll to position [38, 0]
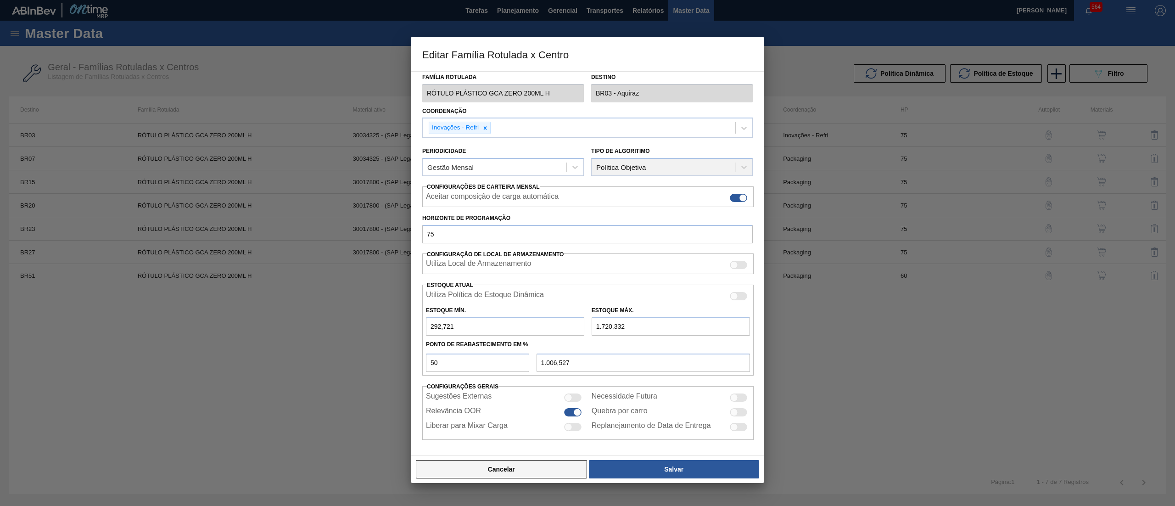
click at [552, 472] on button "Cancelar" at bounding box center [501, 469] width 171 height 18
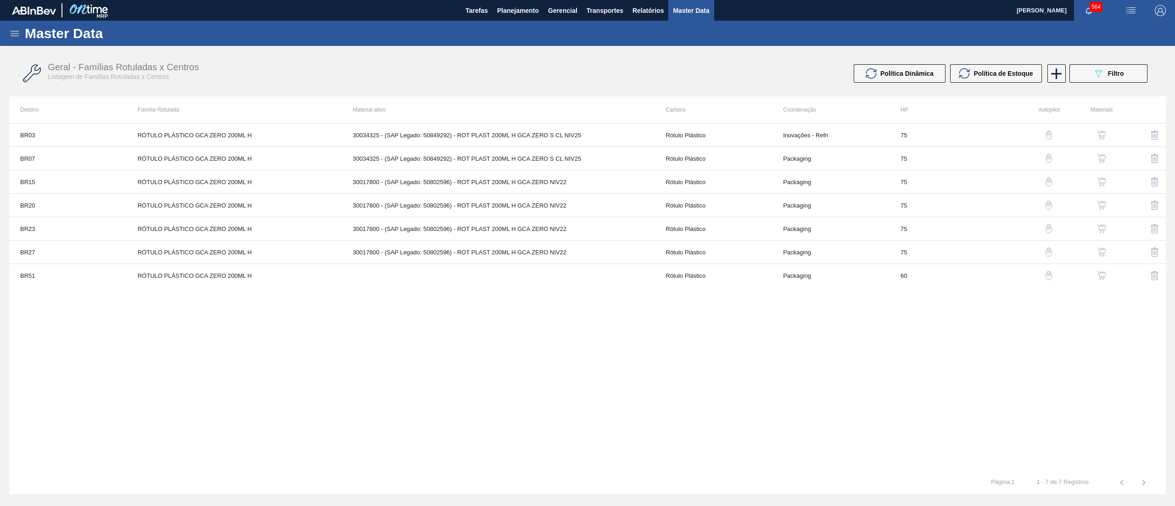
click at [1099, 182] on img "button" at bounding box center [1101, 181] width 9 height 9
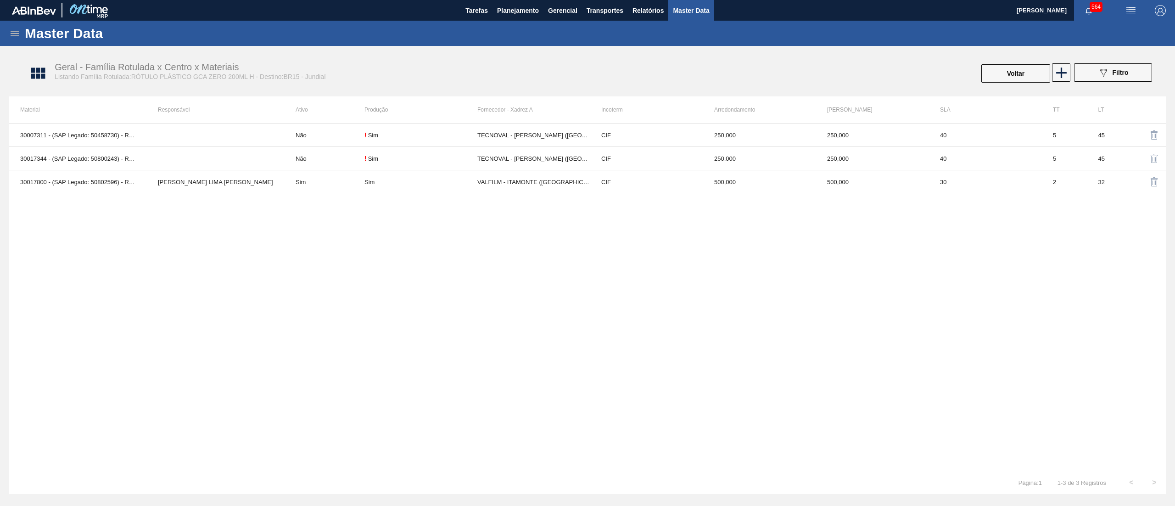
click at [1148, 133] on button "button" at bounding box center [1155, 135] width 22 height 22
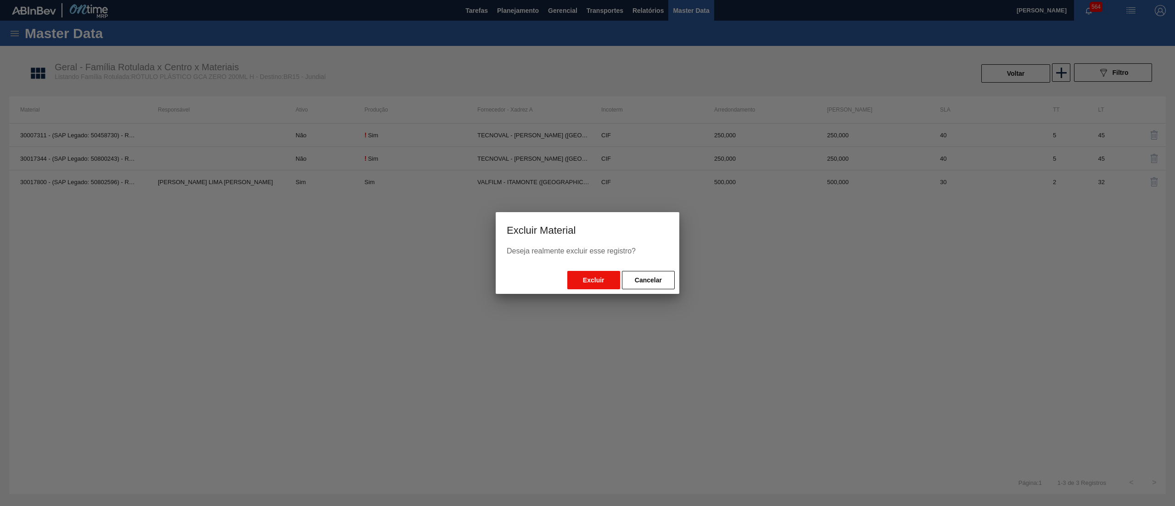
click at [603, 274] on button "Excluir" at bounding box center [594, 280] width 53 height 18
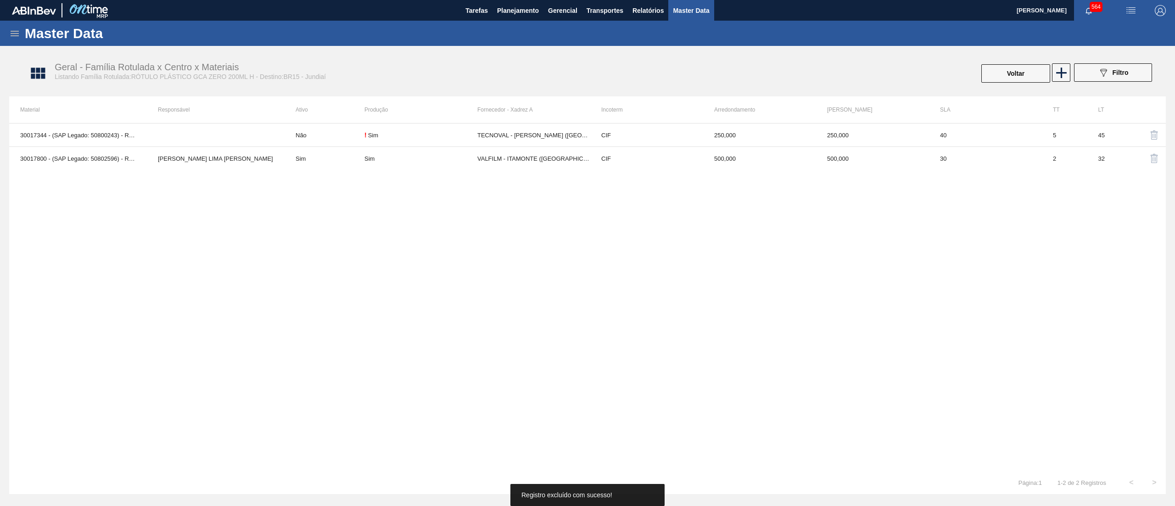
click at [1157, 137] on img "button" at bounding box center [1154, 134] width 11 height 11
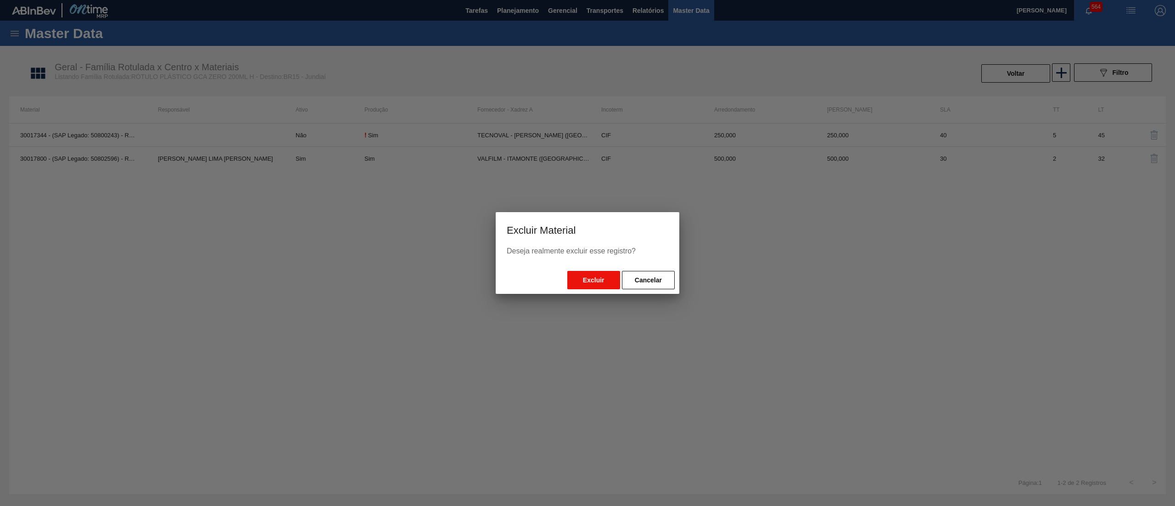
click at [596, 278] on button "Excluir" at bounding box center [594, 280] width 53 height 18
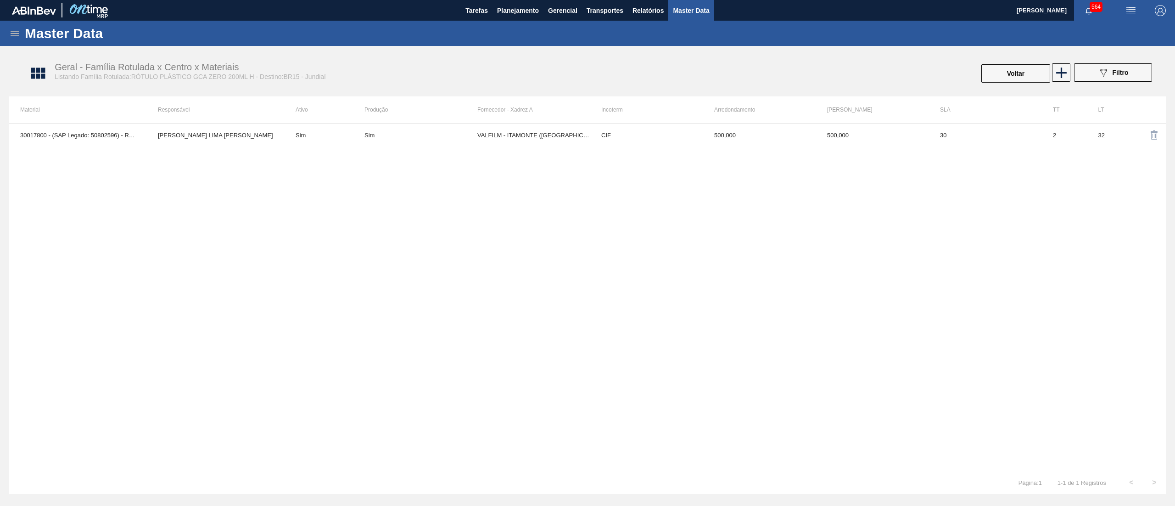
click at [1063, 84] on div "Geral - Família Rotulada x Centro x Materiais Listando Família Rotulada:RÓTULO …" at bounding box center [592, 73] width 1157 height 34
click at [1063, 79] on icon at bounding box center [1062, 73] width 18 height 18
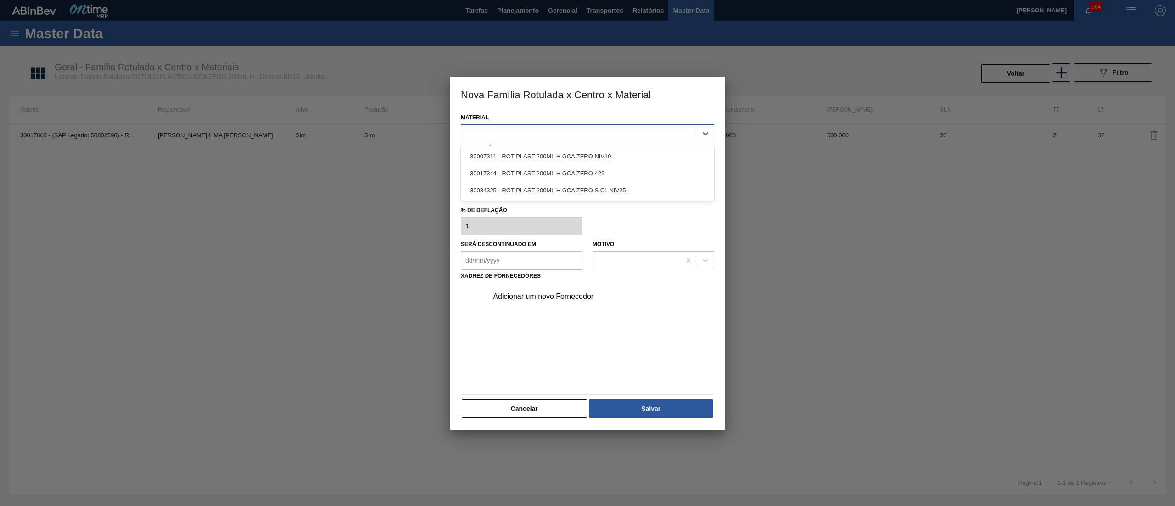
click at [551, 133] on div at bounding box center [579, 133] width 236 height 13
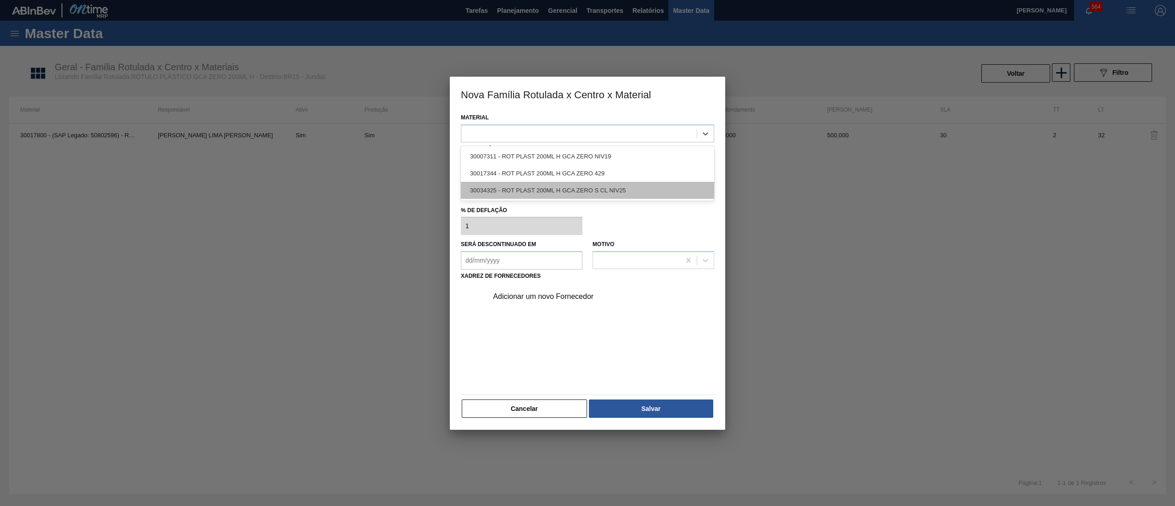
click at [542, 184] on div "30034325 - ROT PLAST 200ML H GCA ZERO S CL NIV25" at bounding box center [587, 190] width 253 height 17
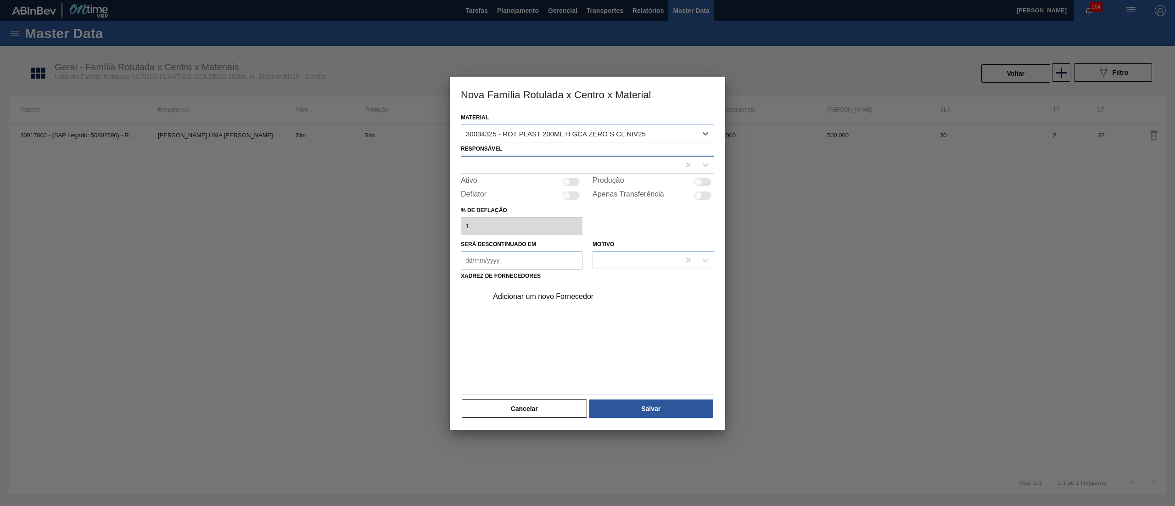
click at [532, 160] on div at bounding box center [570, 164] width 219 height 13
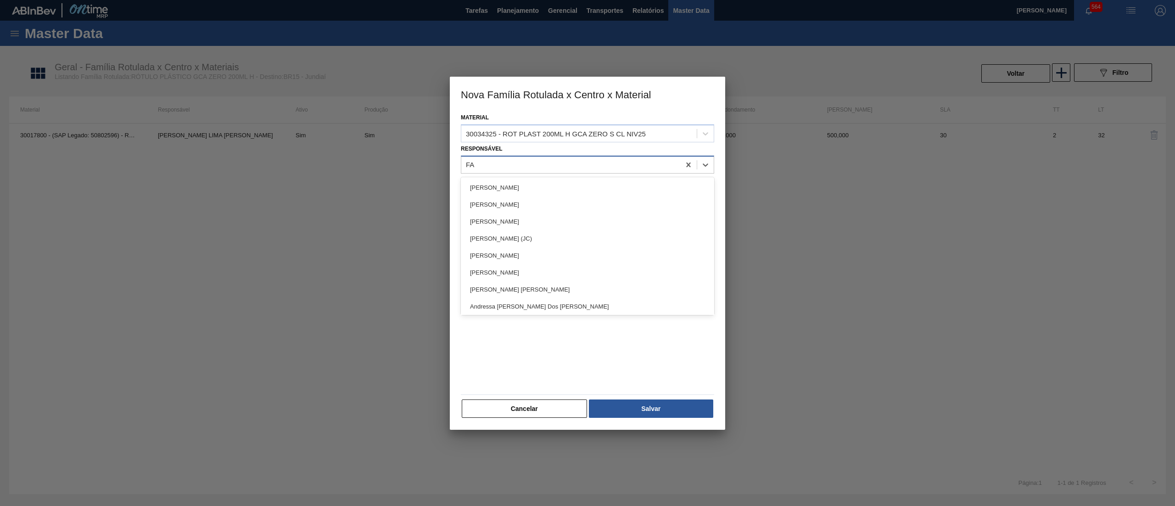
type input "FAR"
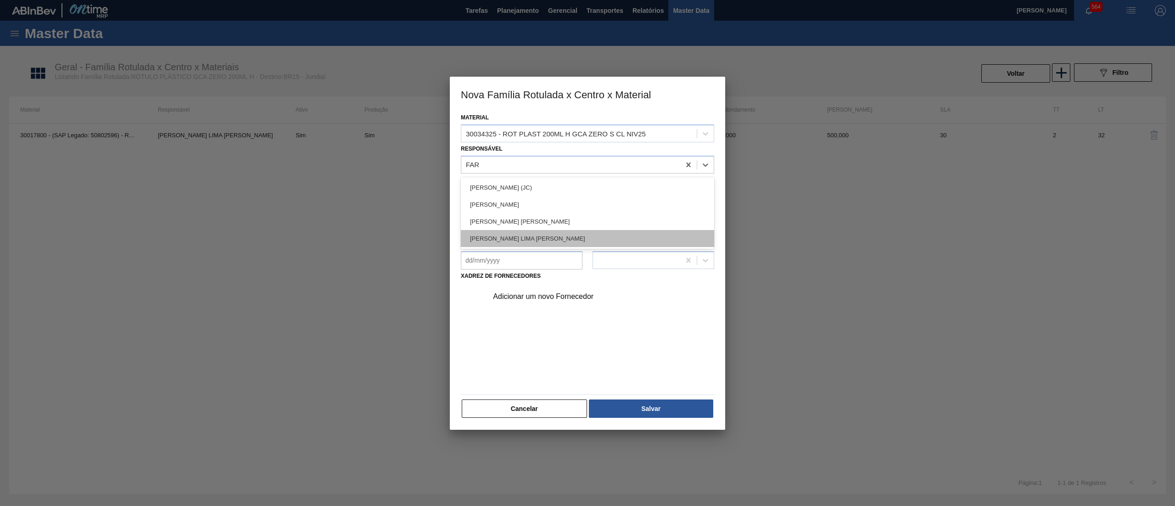
click at [546, 242] on div "[PERSON_NAME] LIMA [PERSON_NAME]" at bounding box center [587, 238] width 253 height 17
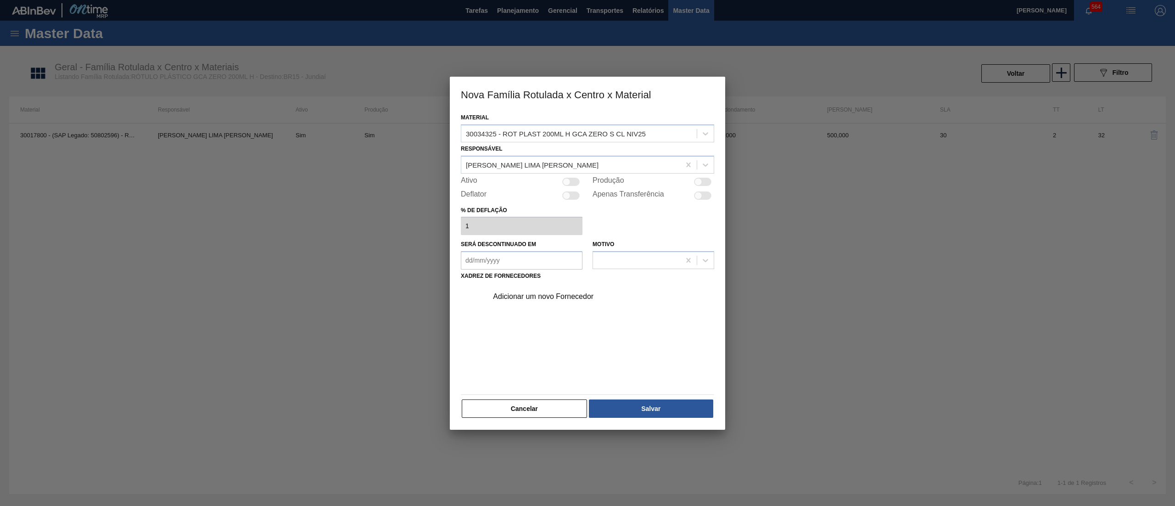
click at [572, 184] on div at bounding box center [570, 182] width 17 height 8
checkbox input "true"
click at [566, 185] on div at bounding box center [570, 182] width 17 height 8
checkbox input "false"
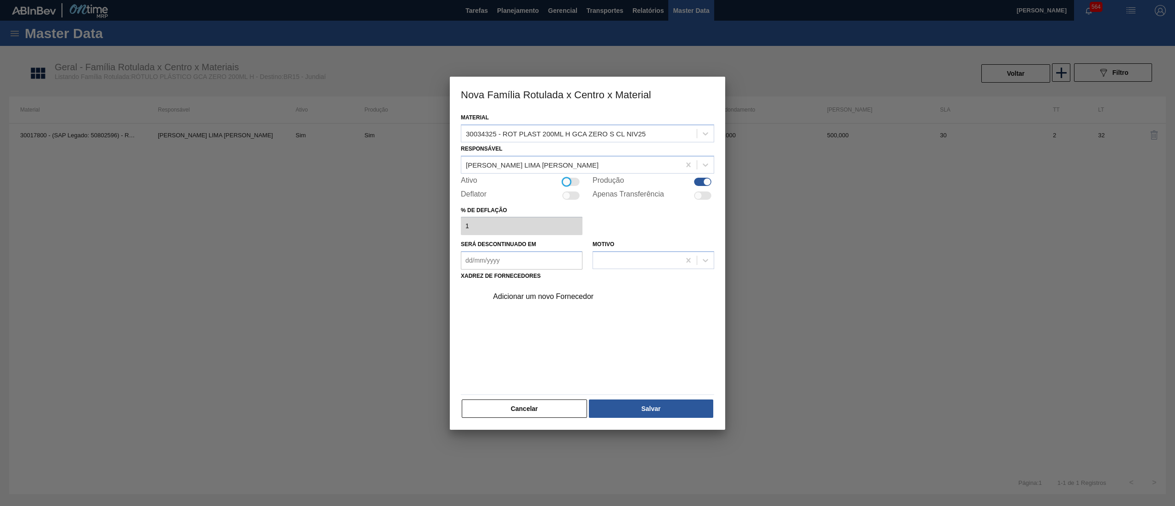
click at [569, 292] on div "Adicionar um novo Fornecedor" at bounding box center [583, 296] width 180 height 8
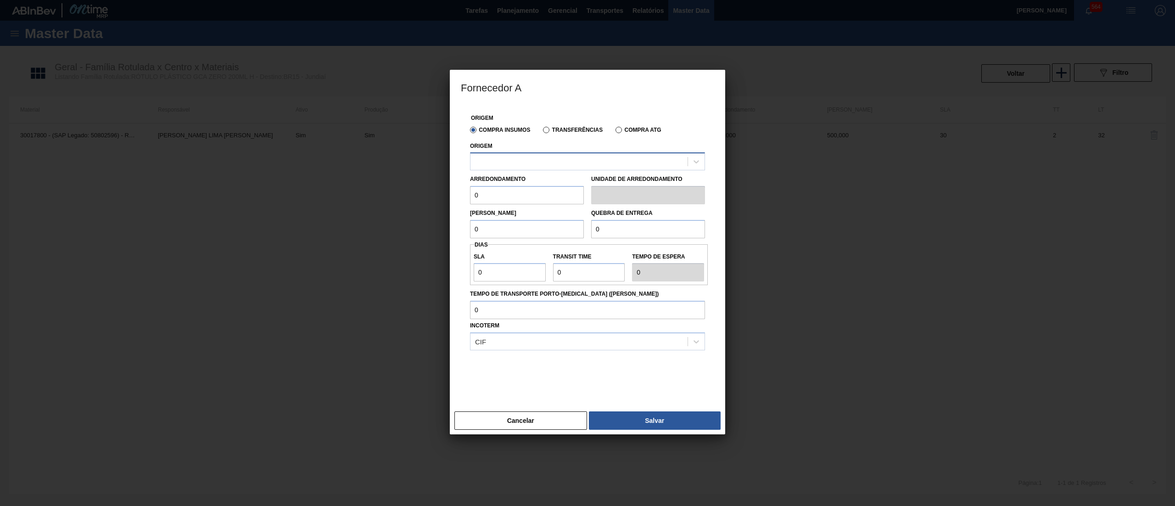
click at [575, 169] on div at bounding box center [587, 161] width 235 height 18
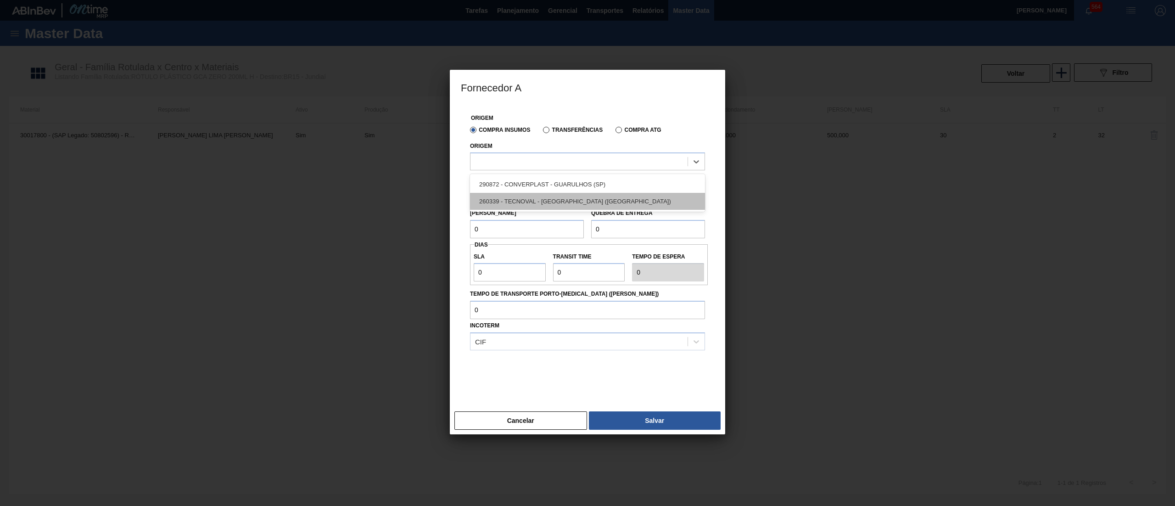
click at [596, 197] on div "260339 - TECNOVAL - [GEOGRAPHIC_DATA] ([GEOGRAPHIC_DATA])" at bounding box center [587, 201] width 235 height 17
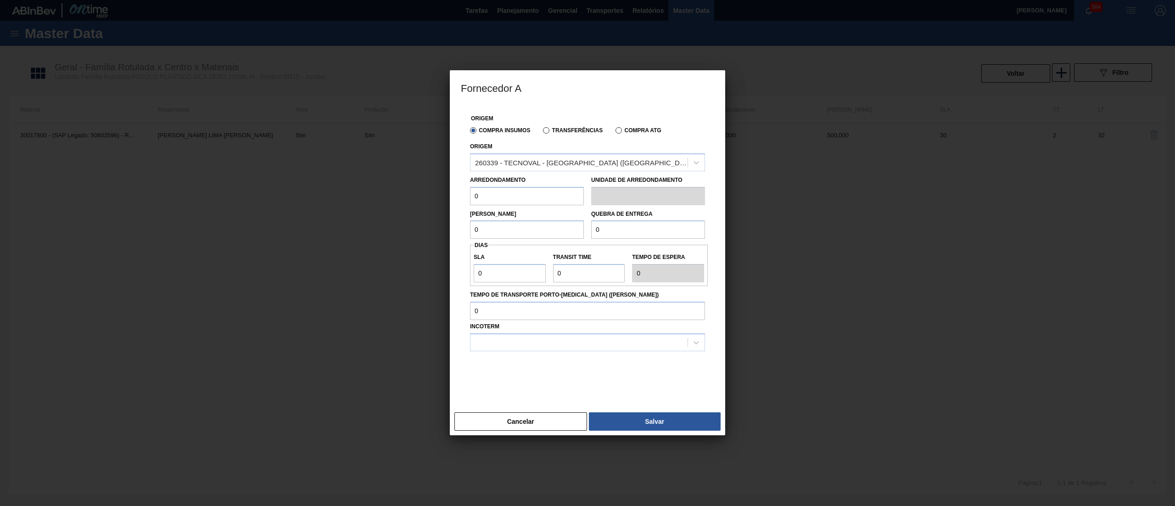
drag, startPoint x: 546, startPoint y: 193, endPoint x: 410, endPoint y: 188, distance: 136.5
click at [410, 188] on div "Fornecedor A Origem Compra Insumos Transferências Compra ATG Origem 260339 - TE…" at bounding box center [587, 253] width 1175 height 506
drag, startPoint x: 524, startPoint y: 196, endPoint x: 394, endPoint y: 192, distance: 130.5
click at [394, 192] on div "Fornecedor A Origem Compra Insumos Transferências Compra ATG Origem 260339 - TE…" at bounding box center [587, 253] width 1175 height 506
type input "100"
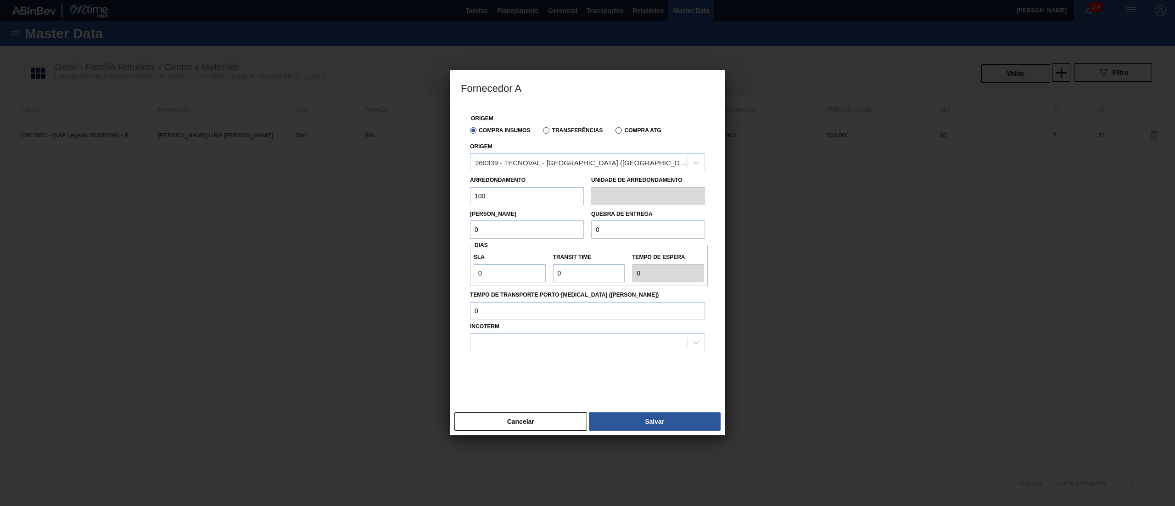
drag, startPoint x: 504, startPoint y: 232, endPoint x: 340, endPoint y: 220, distance: 164.4
click at [340, 220] on div "Fornecedor A Origem Compra Insumos Transferências Compra ATG Origem 260339 - TE…" at bounding box center [587, 253] width 1175 height 506
paste input "10"
type input "100"
drag, startPoint x: 610, startPoint y: 231, endPoint x: 439, endPoint y: 238, distance: 171.4
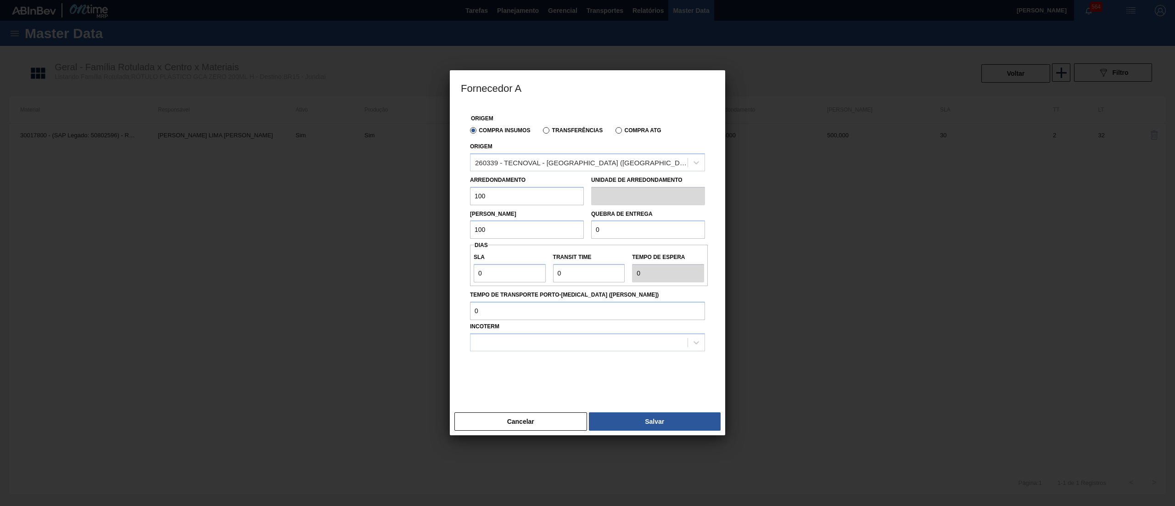
click at [439, 238] on div "Fornecedor A Origem Compra Insumos Transferências Compra ATG Origem 260339 - TE…" at bounding box center [587, 253] width 1175 height 506
paste input "10"
type input "100"
drag, startPoint x: 440, startPoint y: 267, endPoint x: 425, endPoint y: 267, distance: 15.2
click at [425, 267] on div "Fornecedor A Origem Compra Insumos Transferências Compra ATG Origem 260339 - TE…" at bounding box center [587, 253] width 1175 height 506
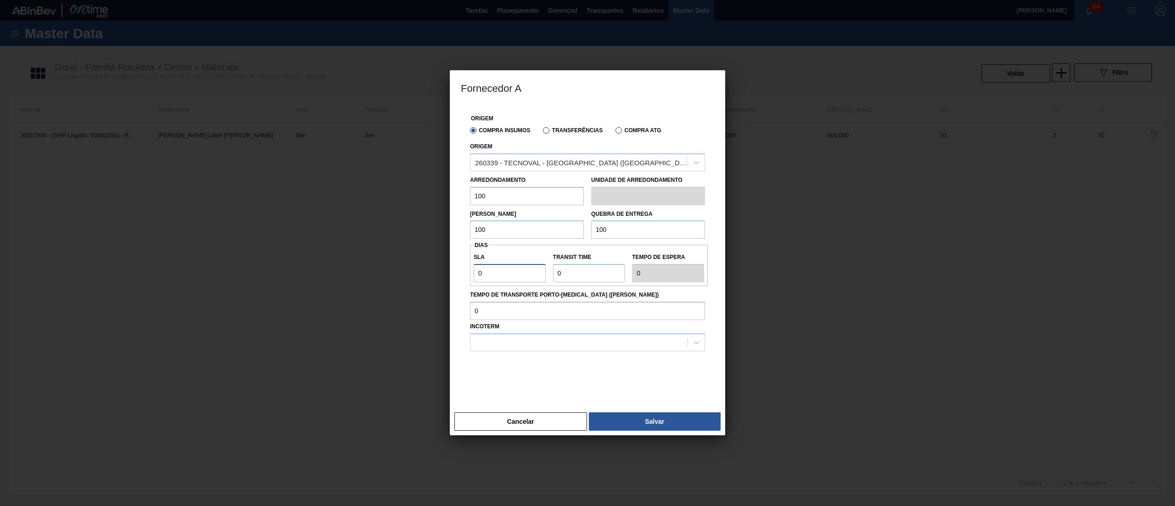
type input "3"
type input "30"
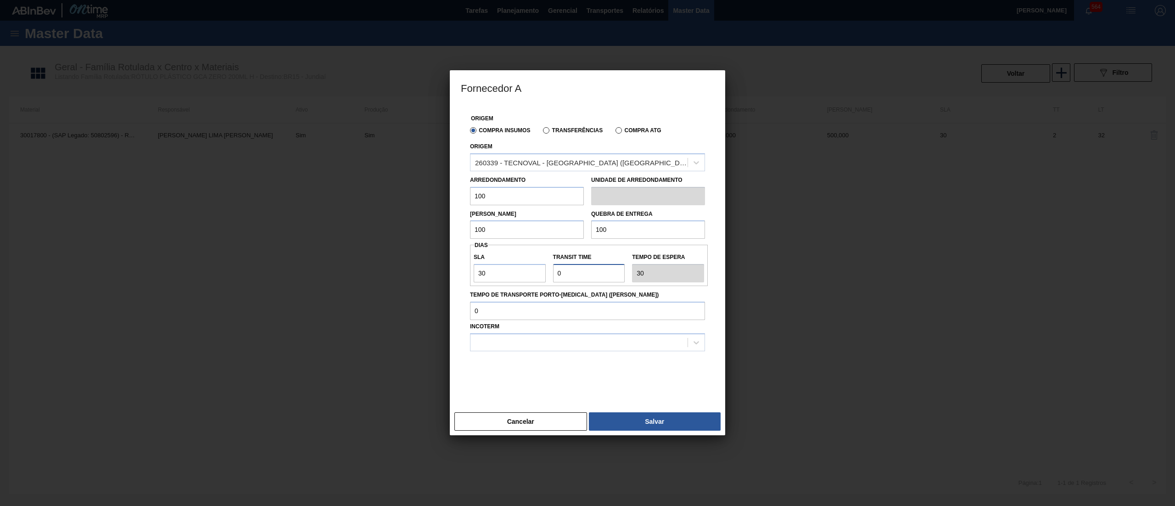
drag, startPoint x: 544, startPoint y: 270, endPoint x: 513, endPoint y: 260, distance: 32.7
click at [514, 260] on div "SLA 30 Transit Time Tempo de espera 30" at bounding box center [589, 265] width 238 height 34
type input "2"
type input "32"
type input "2"
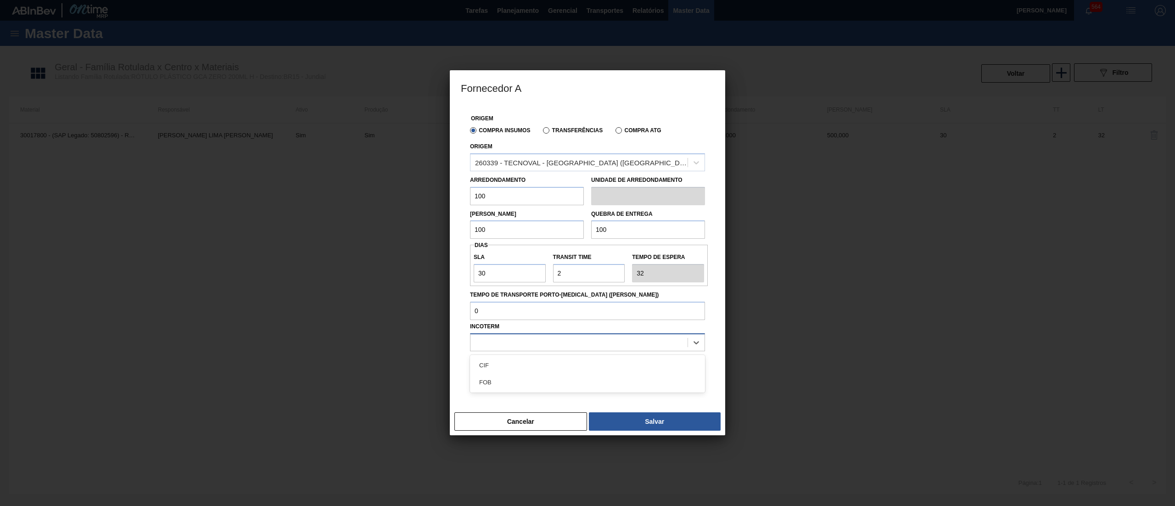
click at [524, 347] on div at bounding box center [579, 342] width 217 height 13
click at [509, 370] on div "CIF" at bounding box center [587, 365] width 235 height 17
click at [636, 431] on button "Salvar" at bounding box center [655, 421] width 132 height 18
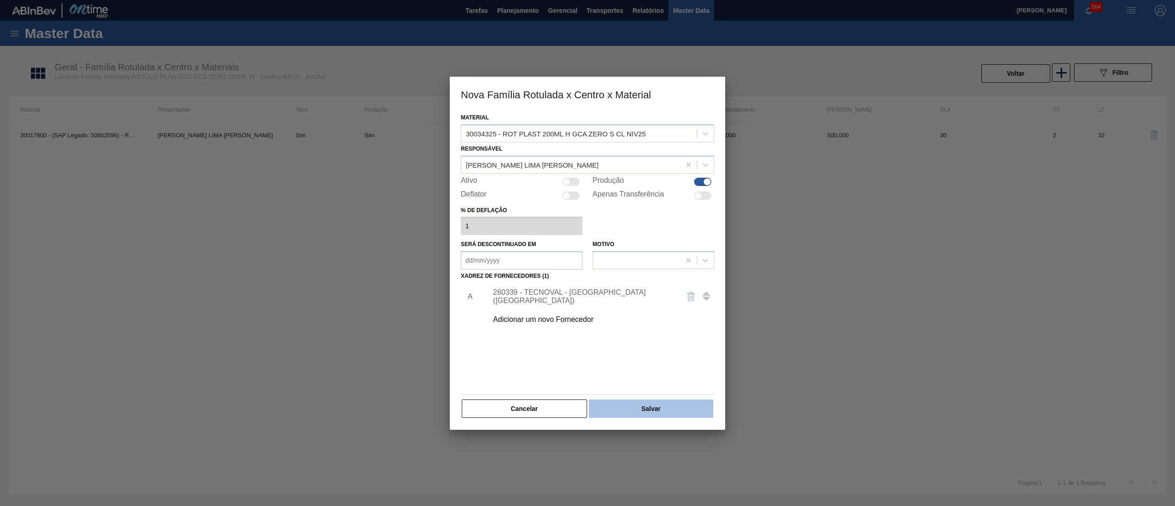
click at [644, 416] on button "Salvar" at bounding box center [651, 408] width 124 height 18
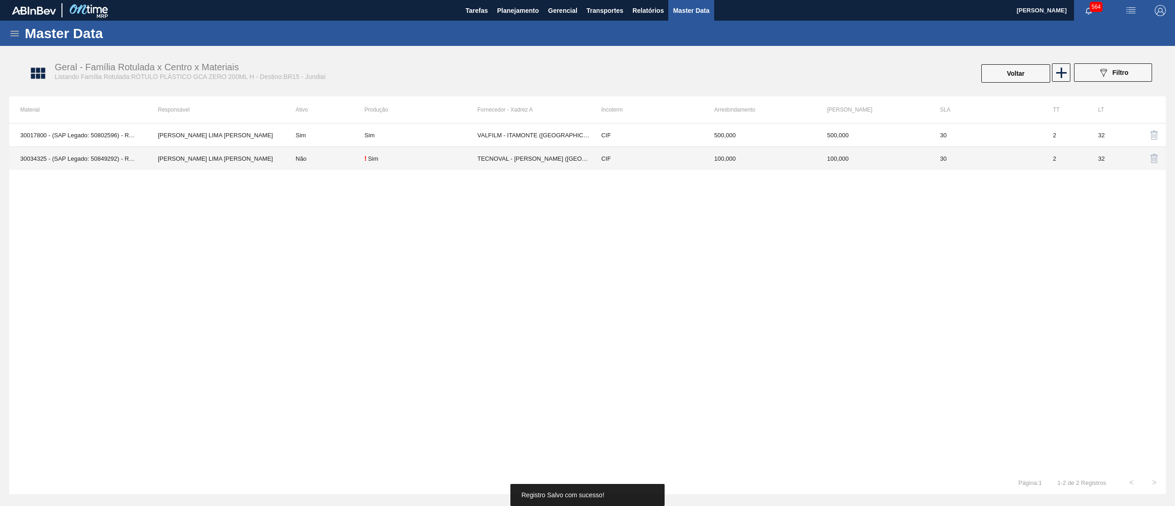
click at [532, 165] on td "TECNOVAL - [PERSON_NAME] ([GEOGRAPHIC_DATA])" at bounding box center [534, 158] width 113 height 23
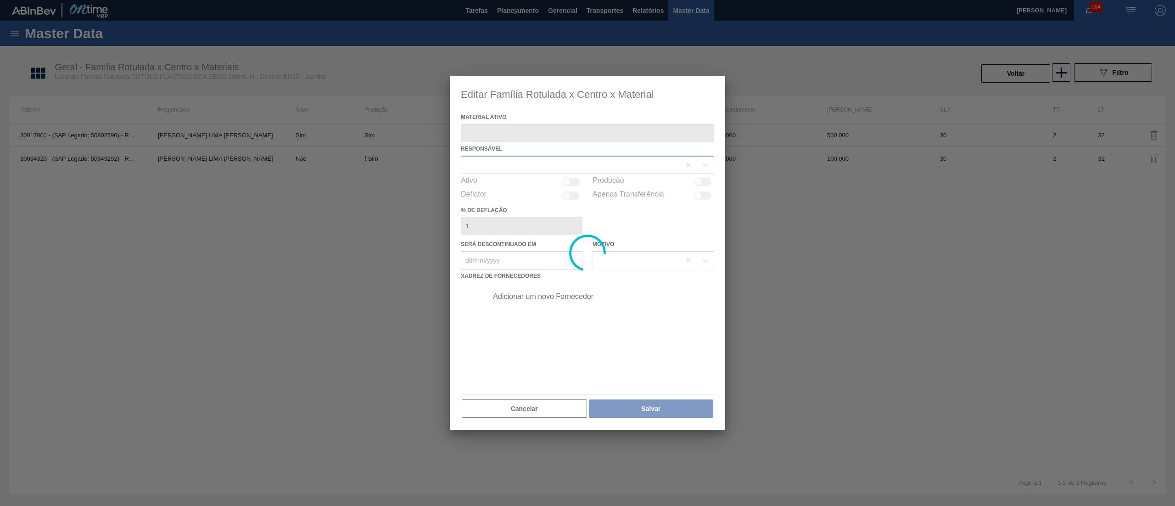
type ativo "30034325 - (SAP Legado: 50849292) - ROT PLAST 200ML H GCA ZERO S CL NIV25"
checkbox input "true"
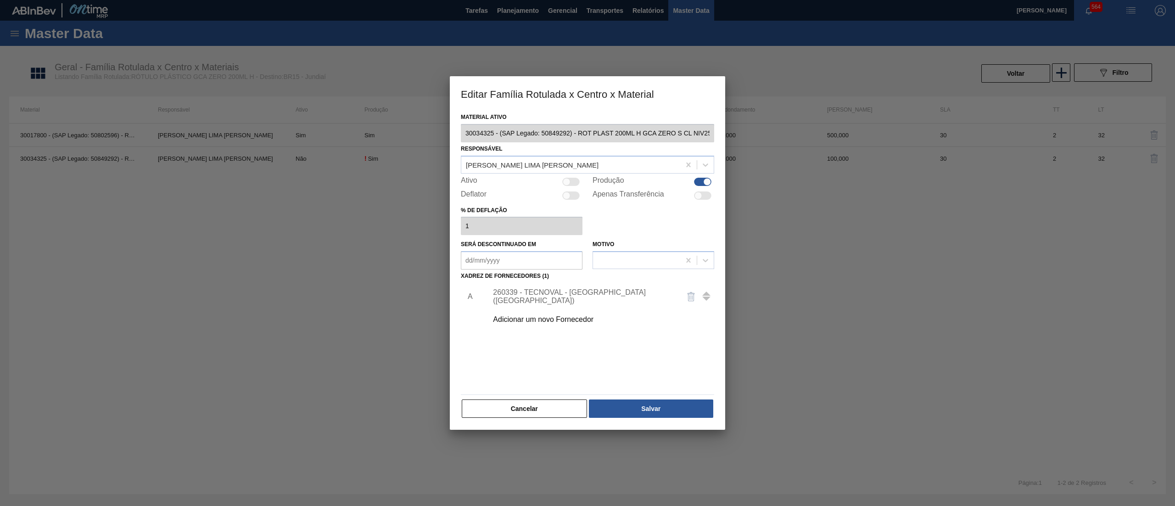
scroll to position [0, 2]
click at [764, 151] on div "Editar Família Rotulada x Centro x Material Material ativo 30034325 - (SAP Lega…" at bounding box center [587, 253] width 1175 height 506
click at [551, 399] on div "Cancelar Salvar" at bounding box center [587, 409] width 253 height 20
click at [548, 404] on button "Cancelar" at bounding box center [524, 408] width 125 height 18
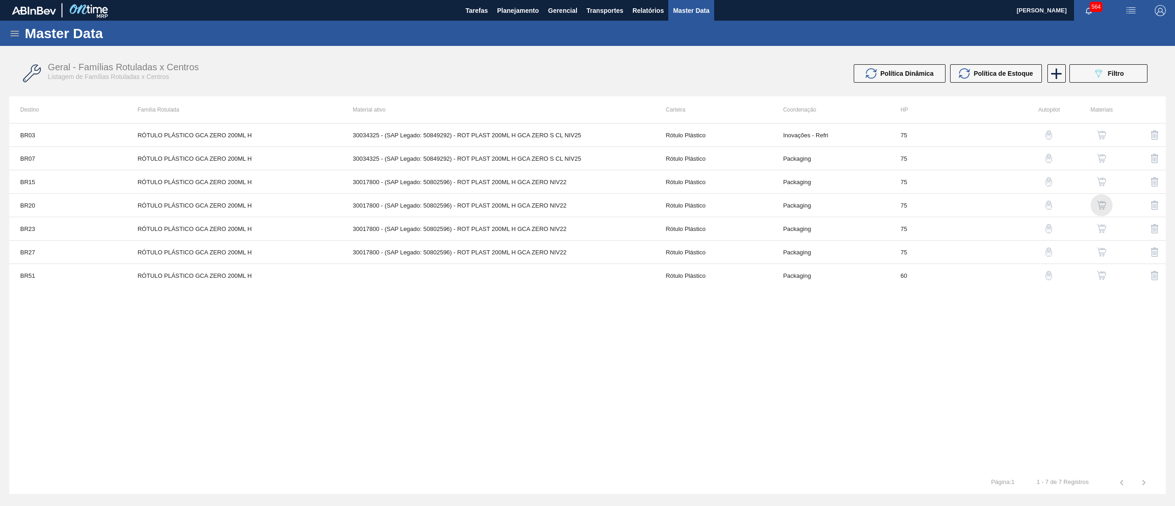
click at [1102, 207] on img "button" at bounding box center [1101, 205] width 9 height 9
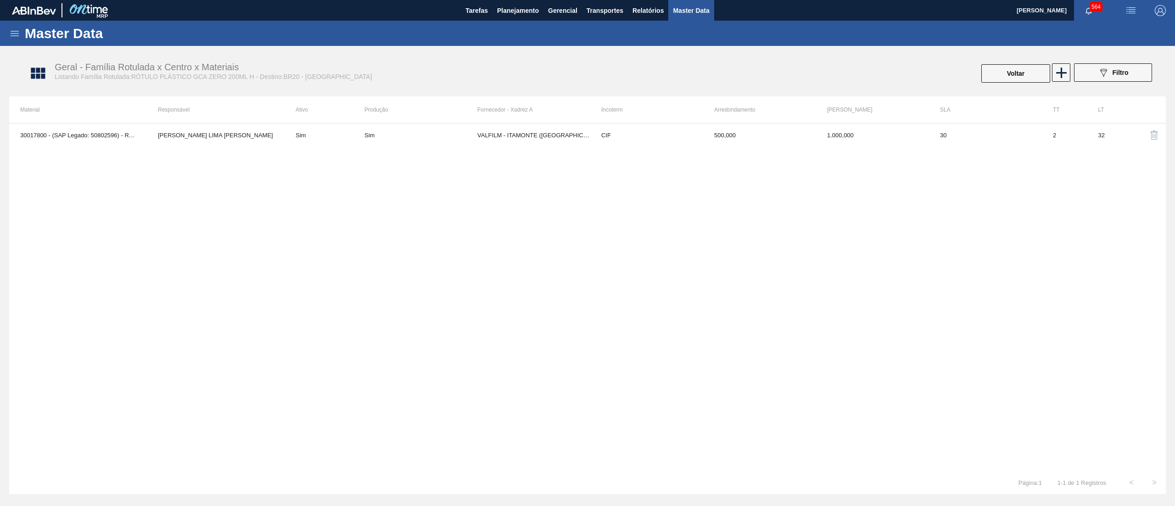
click at [1007, 83] on div "Voltar" at bounding box center [1016, 73] width 71 height 20
click at [1001, 67] on button "Voltar" at bounding box center [1016, 73] width 69 height 18
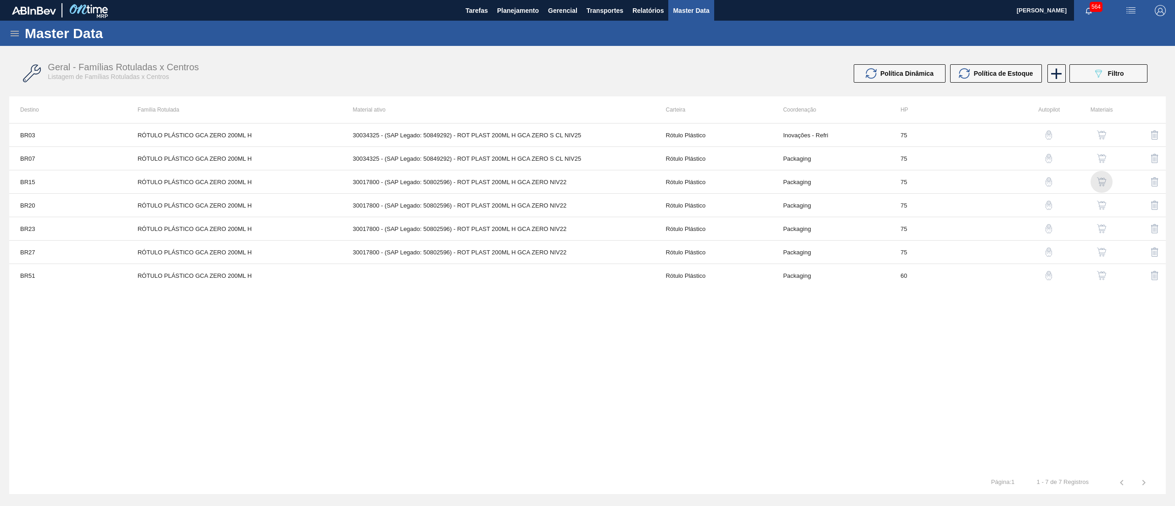
click at [1098, 185] on img "button" at bounding box center [1101, 181] width 9 height 9
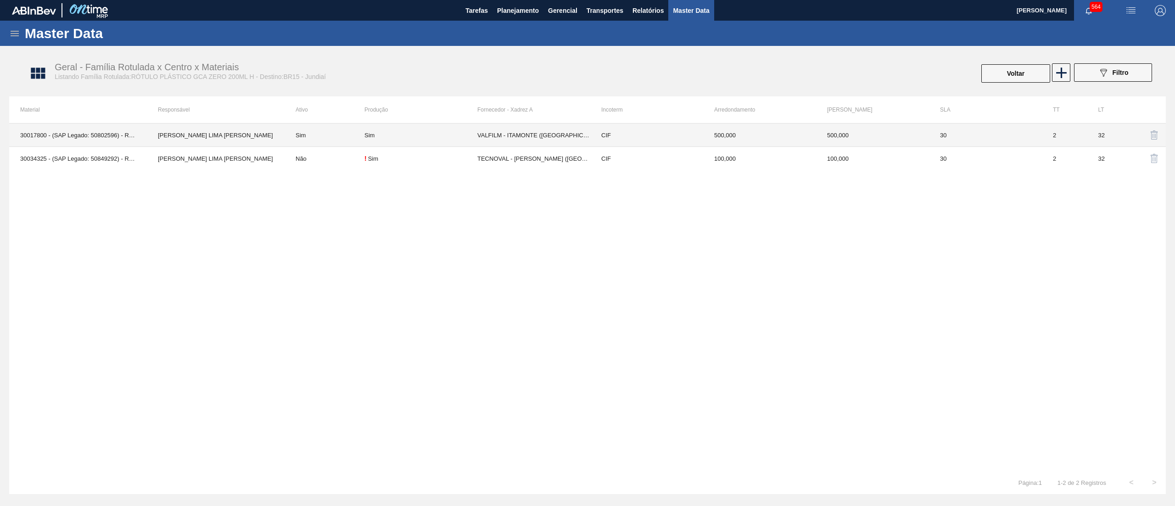
click at [450, 136] on div "Sim" at bounding box center [421, 135] width 113 height 7
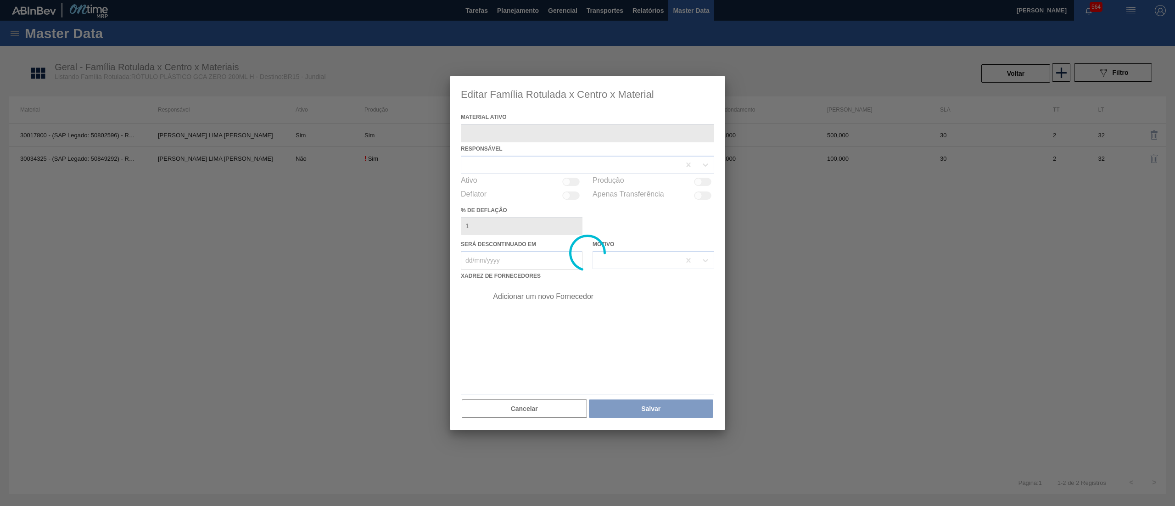
type ativo "30017800 - (SAP Legado: 50802596) - ROT PLAST 200ML H GCA ZERO NIV22"
checkbox input "true"
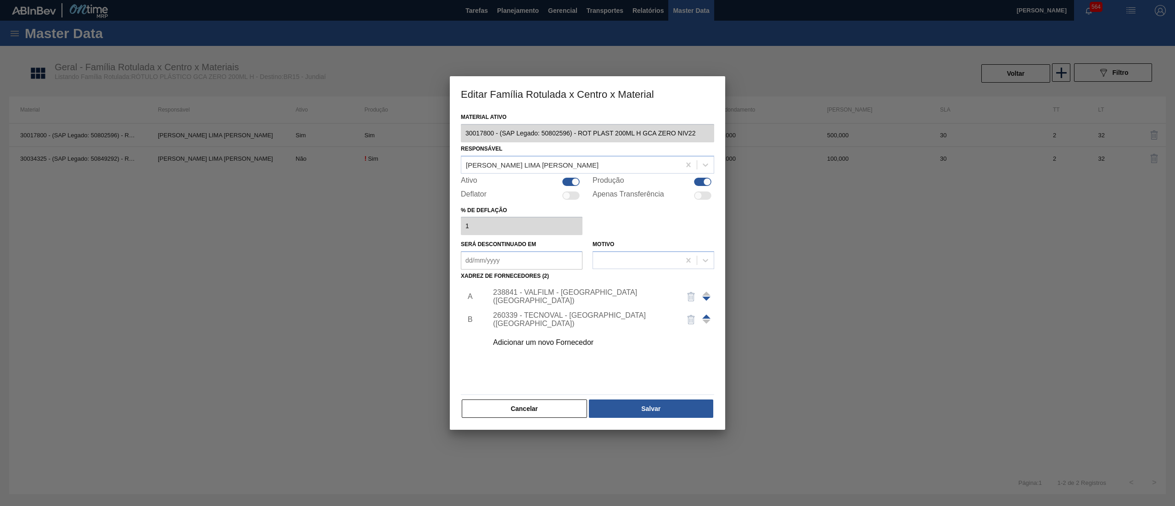
click at [571, 178] on div at bounding box center [570, 182] width 17 height 8
checkbox input "false"
click at [667, 414] on button "Salvar" at bounding box center [651, 408] width 124 height 18
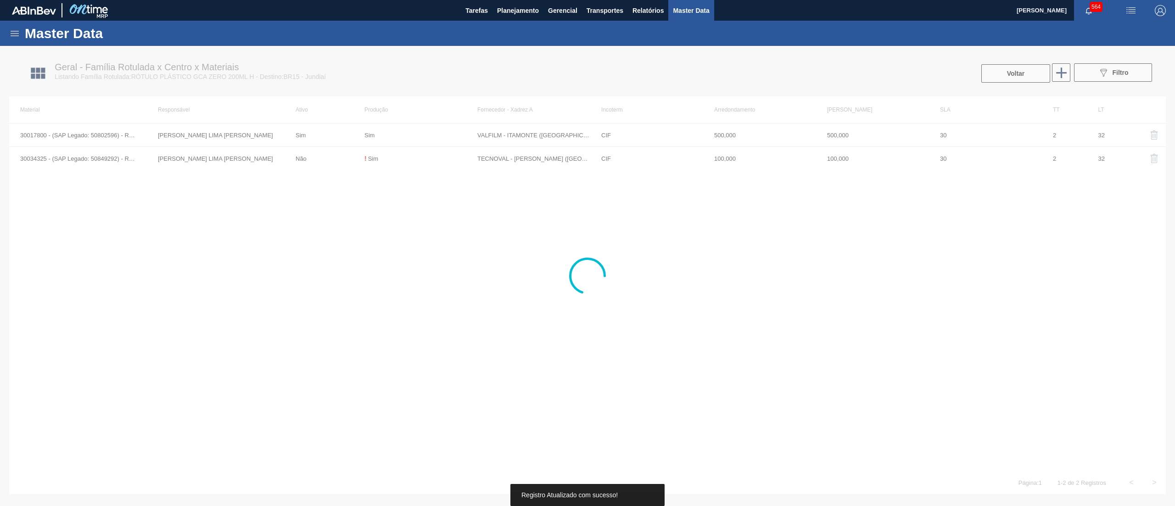
click at [412, 153] on div at bounding box center [587, 276] width 1175 height 460
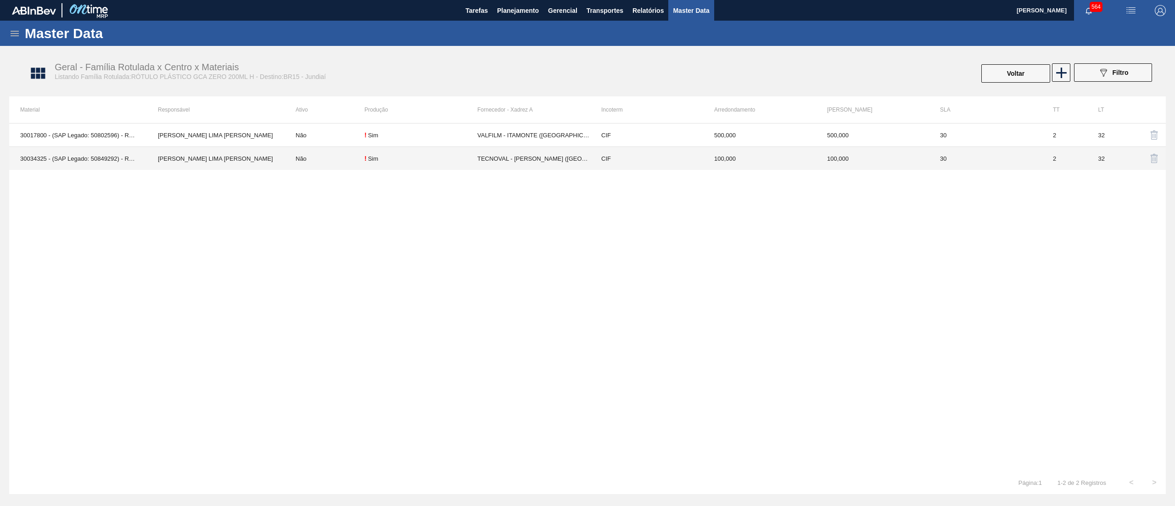
click at [421, 157] on div "! Sim" at bounding box center [421, 158] width 113 height 7
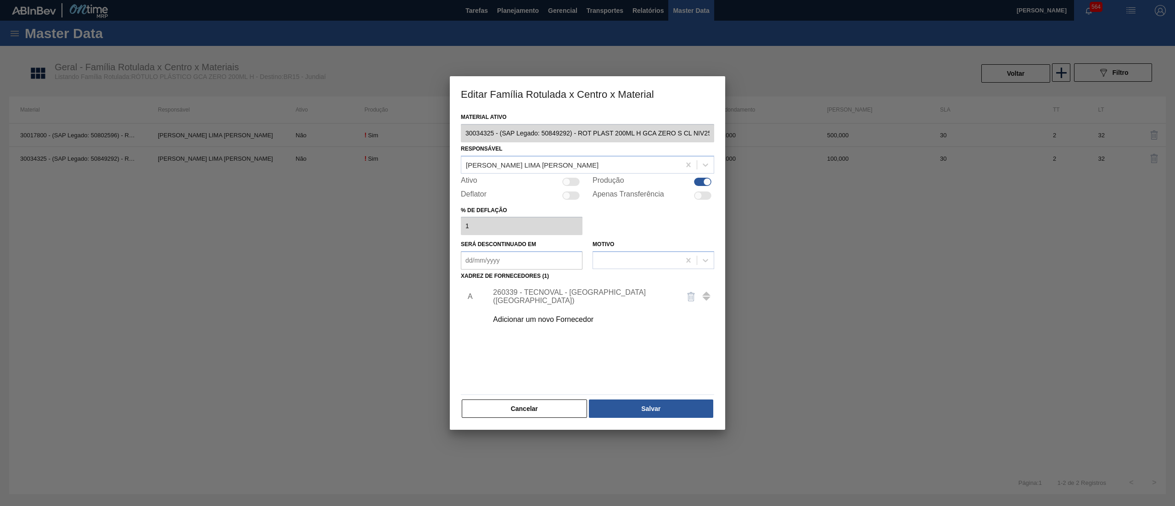
click at [569, 185] on div at bounding box center [570, 182] width 17 height 8
checkbox input "true"
click at [624, 402] on button "Salvar" at bounding box center [651, 408] width 124 height 18
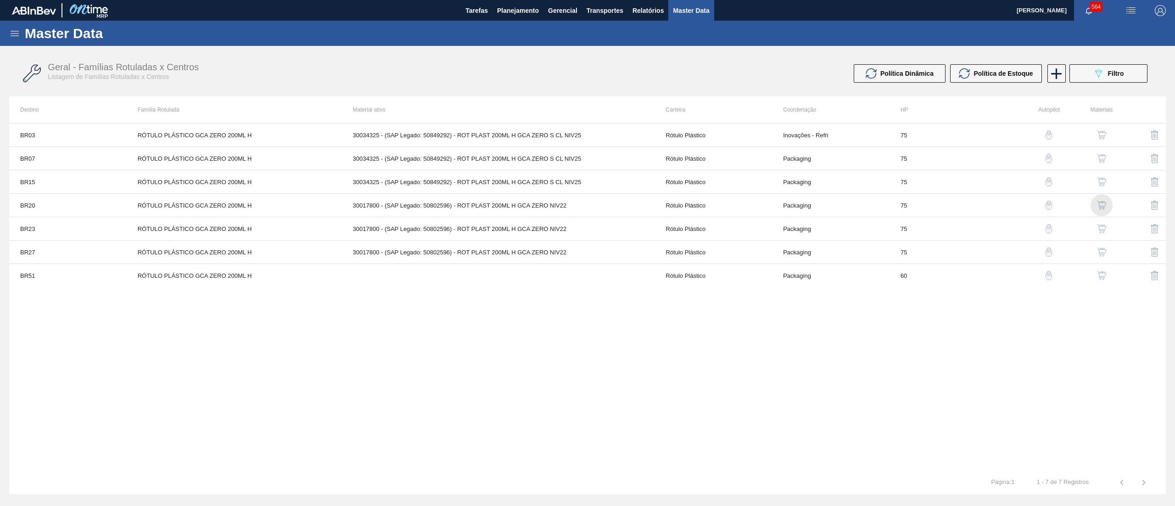
click at [1106, 203] on img "button" at bounding box center [1101, 205] width 9 height 9
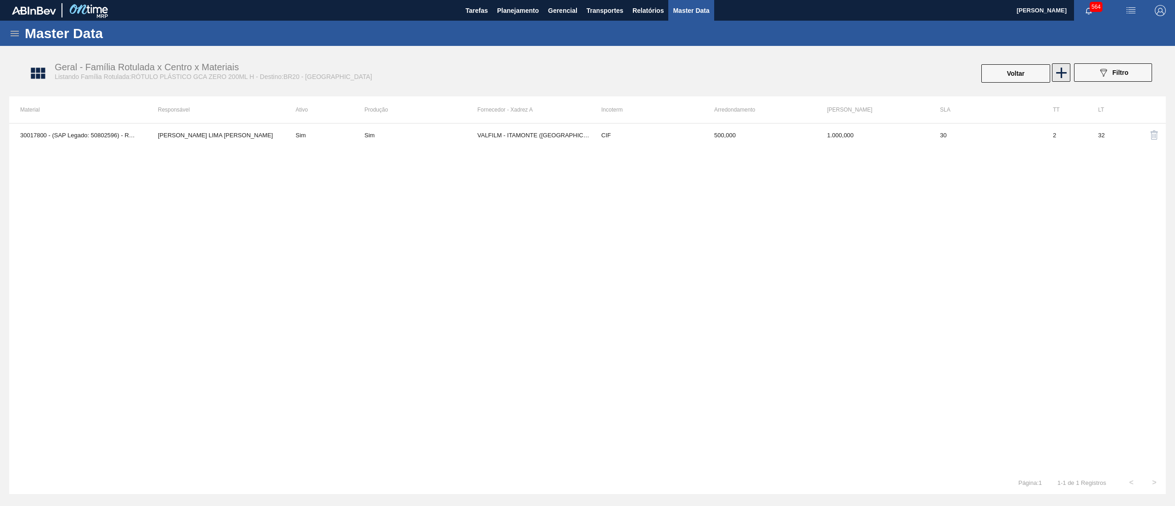
click at [1060, 77] on icon at bounding box center [1062, 73] width 18 height 18
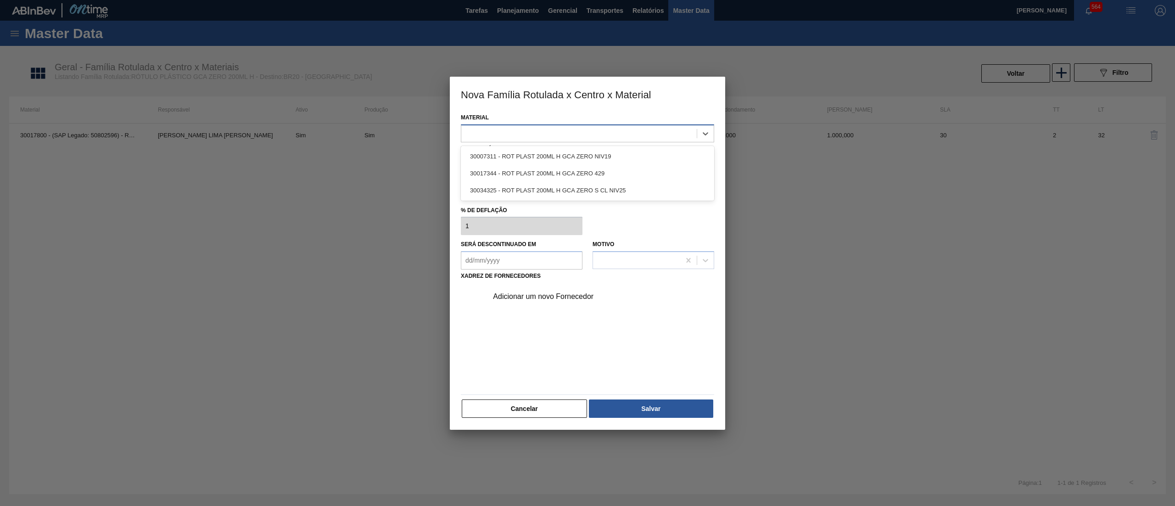
click at [520, 129] on div at bounding box center [579, 133] width 236 height 13
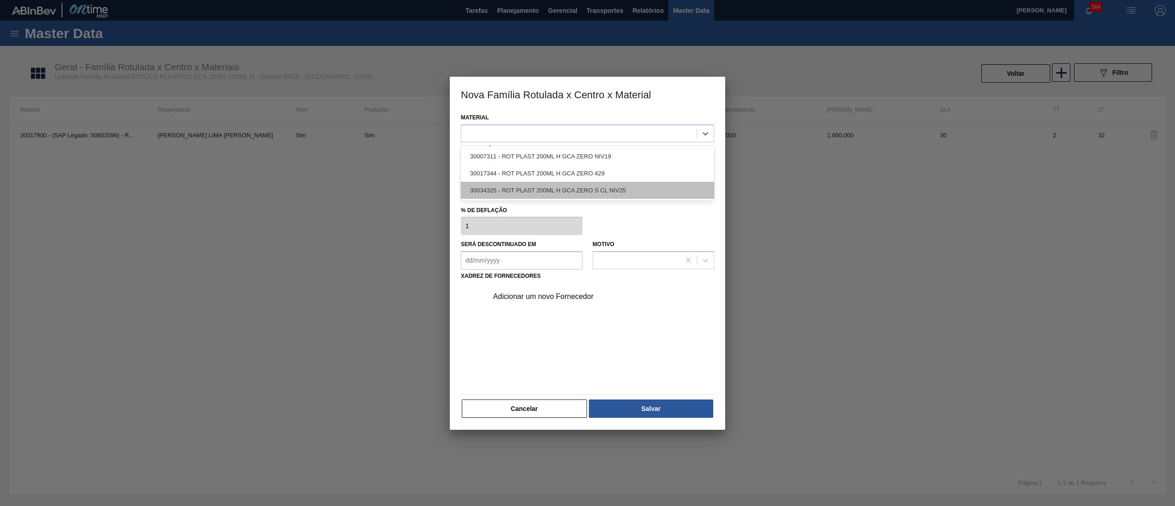
click at [545, 186] on div "30034325 - ROT PLAST 200ML H GCA ZERO S CL NIV25" at bounding box center [587, 190] width 253 height 17
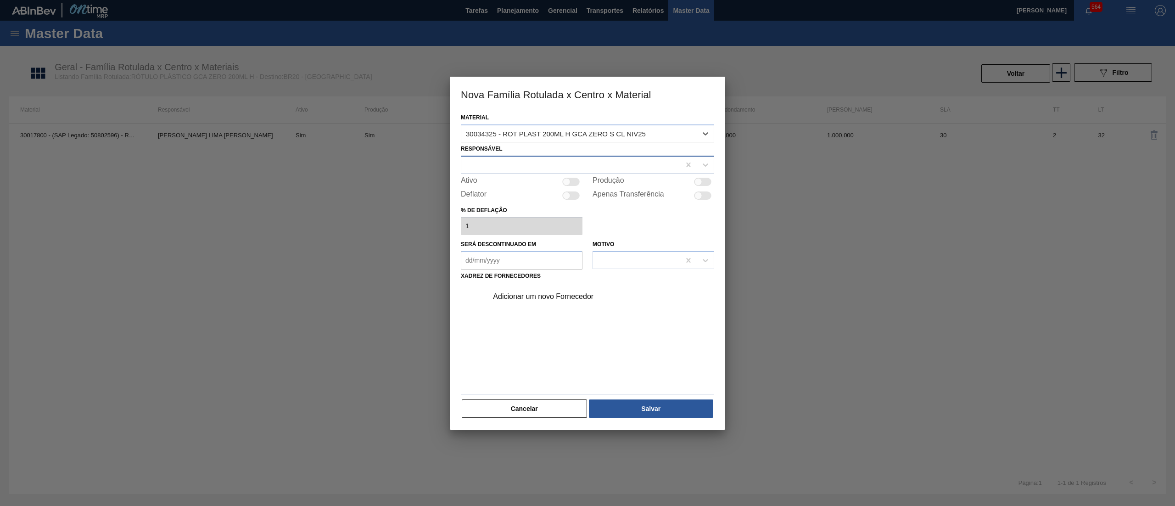
click at [529, 169] on div at bounding box center [570, 164] width 219 height 13
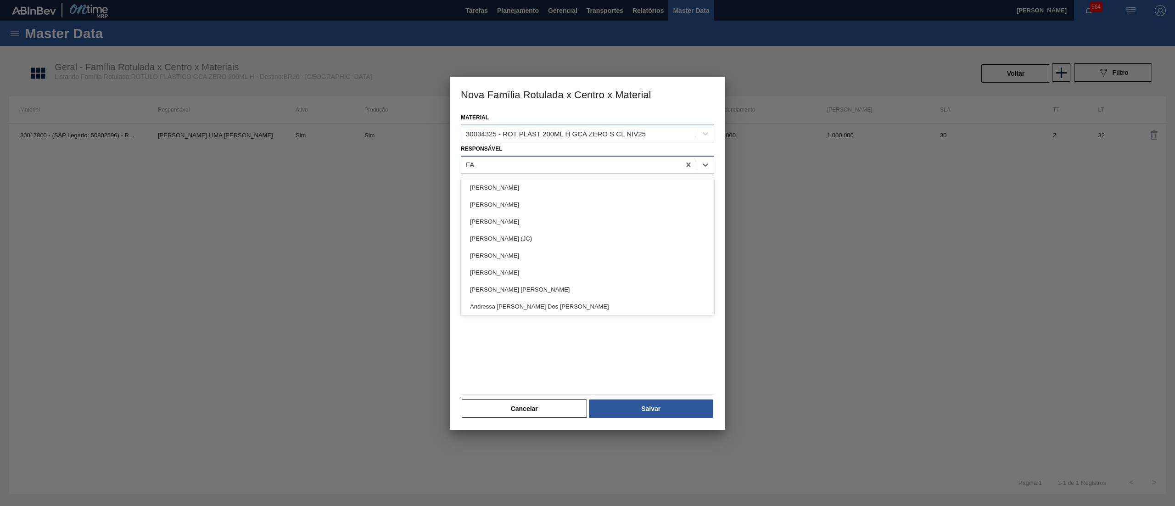
type input "FAR"
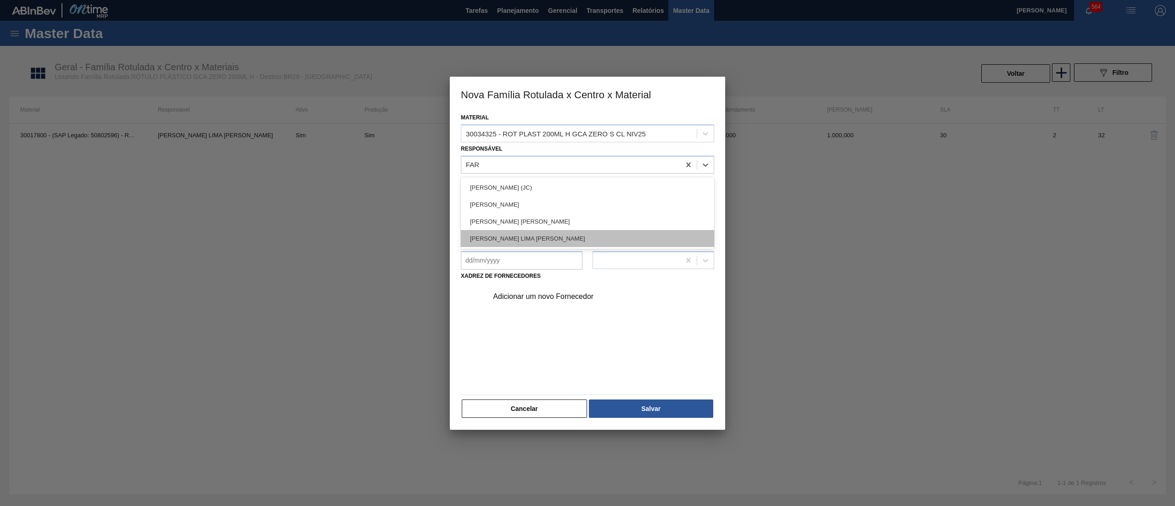
click at [540, 233] on div "[PERSON_NAME] LIMA [PERSON_NAME]" at bounding box center [587, 238] width 253 height 17
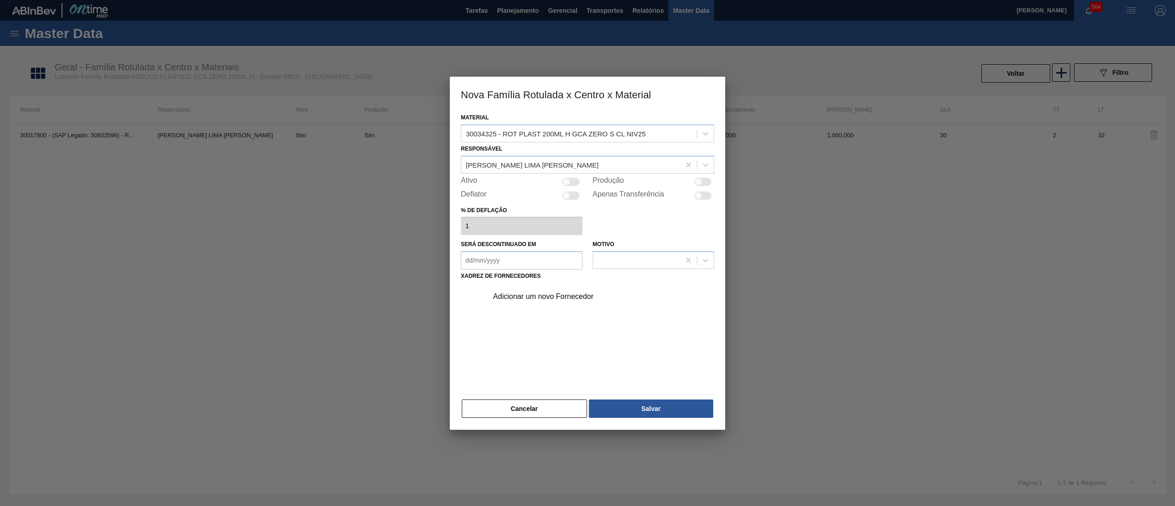
click at [571, 178] on div at bounding box center [570, 182] width 17 height 8
checkbox input "true"
click at [544, 297] on div "Adicionar um novo Fornecedor" at bounding box center [583, 296] width 180 height 8
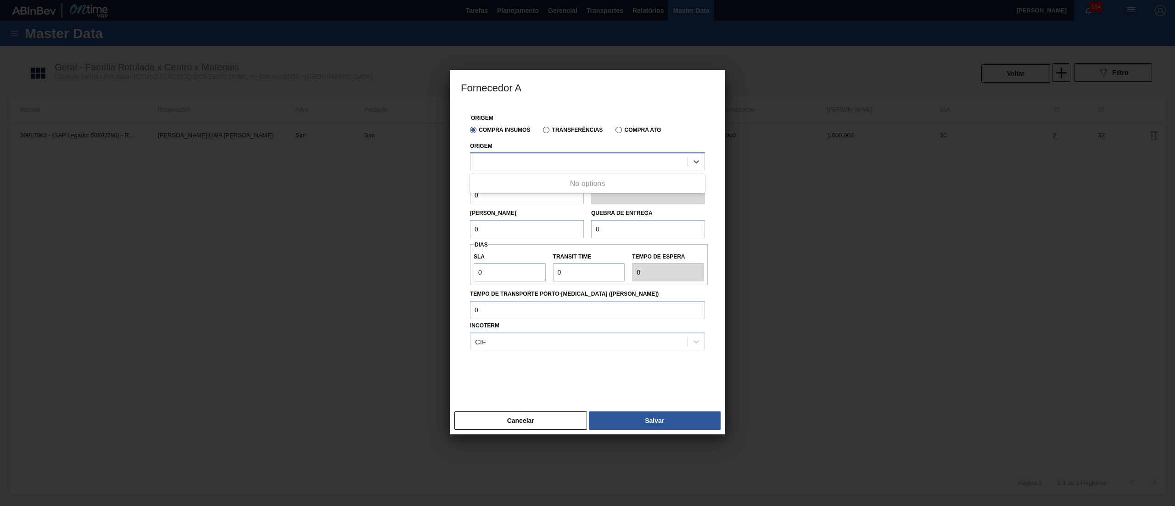
click at [521, 165] on div at bounding box center [579, 161] width 217 height 13
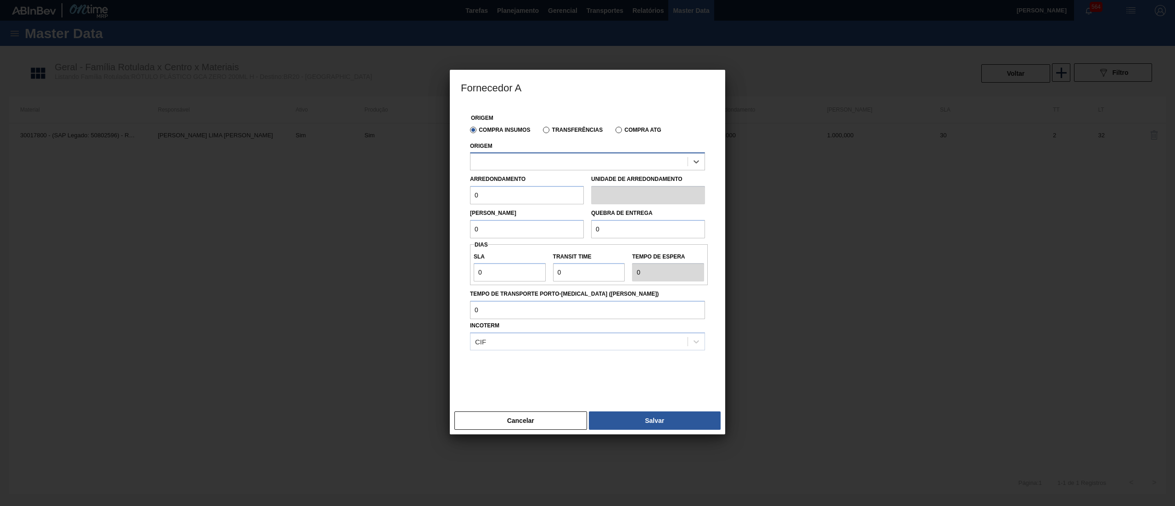
click at [521, 165] on div at bounding box center [579, 161] width 217 height 13
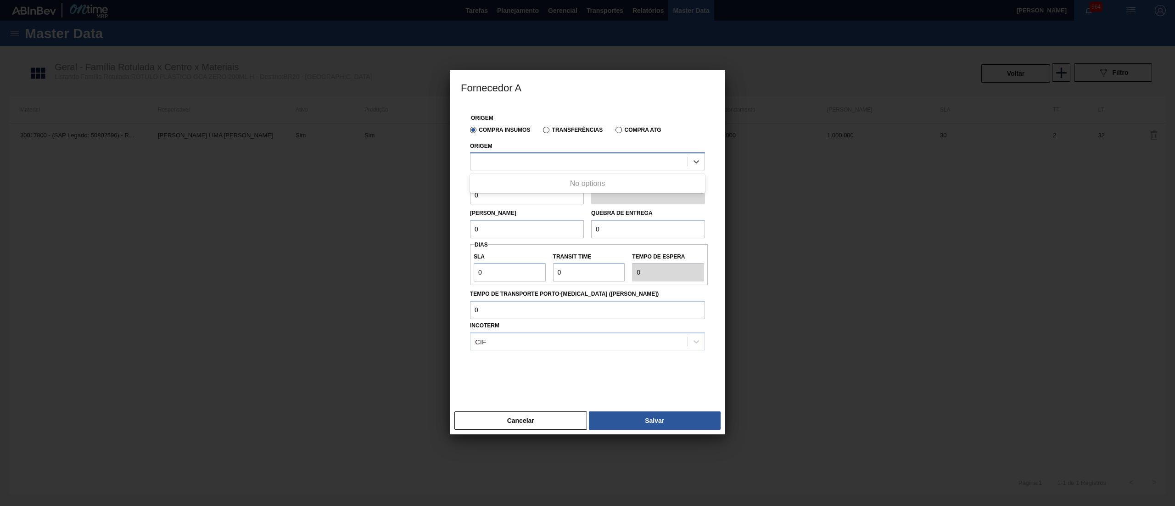
click at [521, 165] on div at bounding box center [579, 161] width 217 height 13
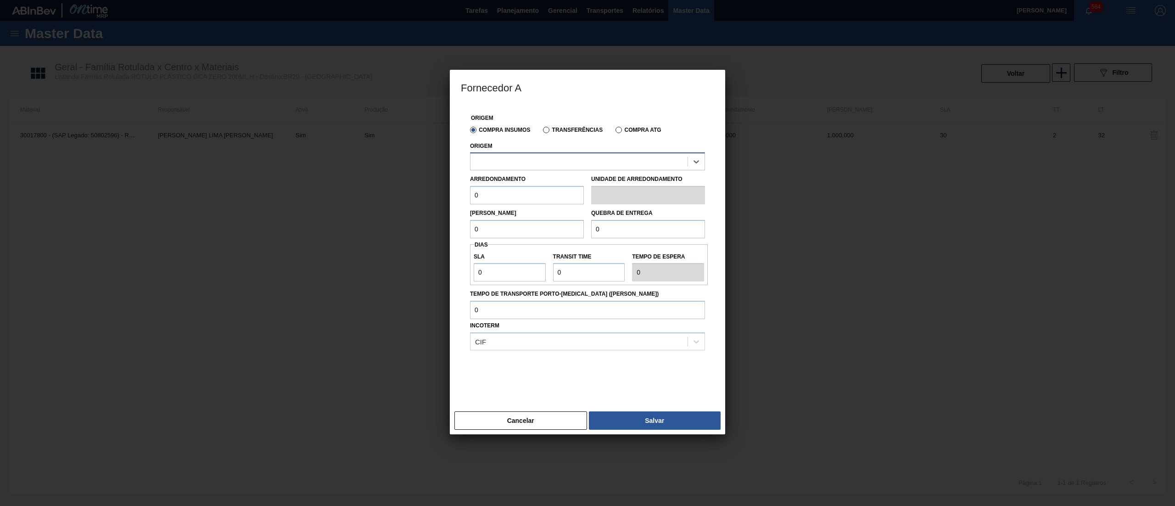
click at [521, 165] on div at bounding box center [579, 161] width 217 height 13
click at [526, 418] on button "Cancelar" at bounding box center [521, 420] width 133 height 18
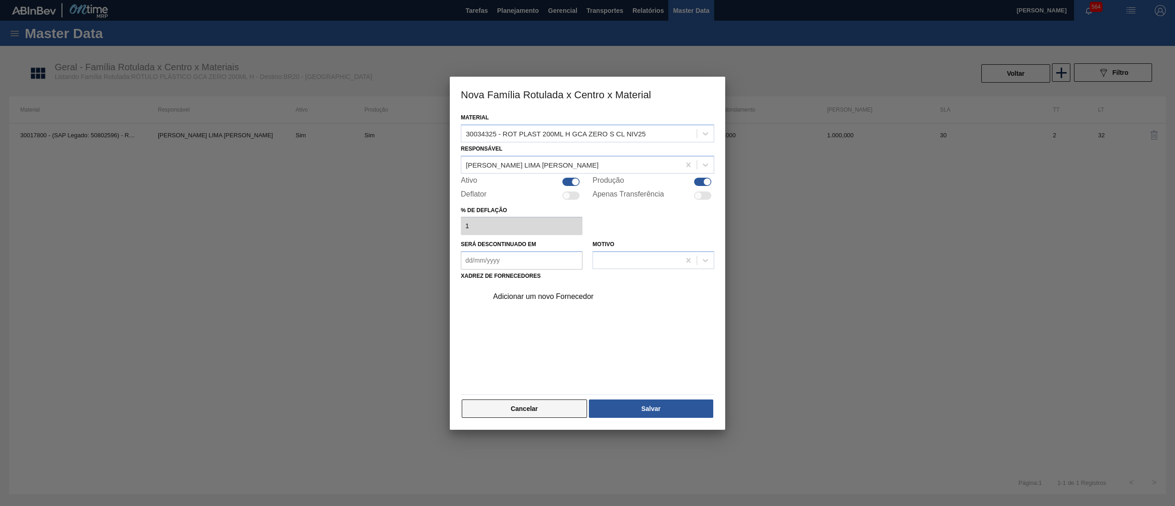
click at [529, 408] on button "Cancelar" at bounding box center [524, 408] width 125 height 18
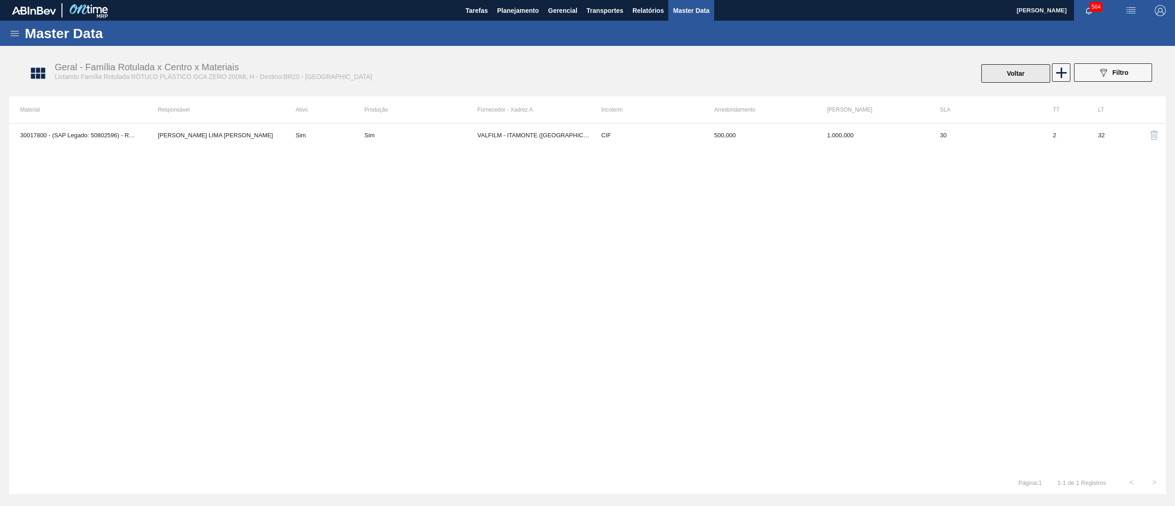
click at [1015, 73] on button "Voltar" at bounding box center [1016, 73] width 69 height 18
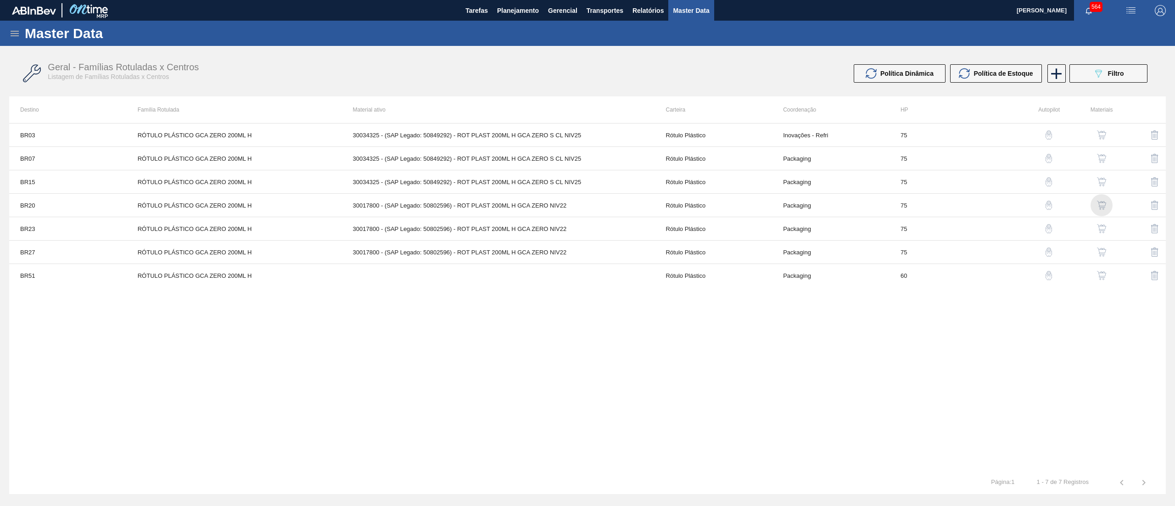
click at [1099, 203] on img "button" at bounding box center [1101, 205] width 9 height 9
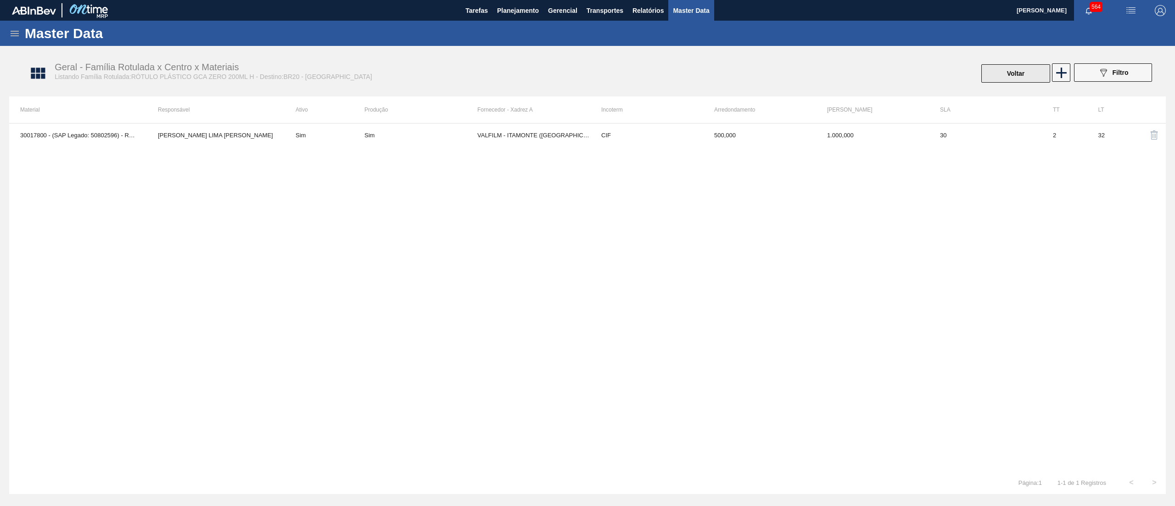
click at [990, 73] on button "Voltar" at bounding box center [1016, 73] width 69 height 18
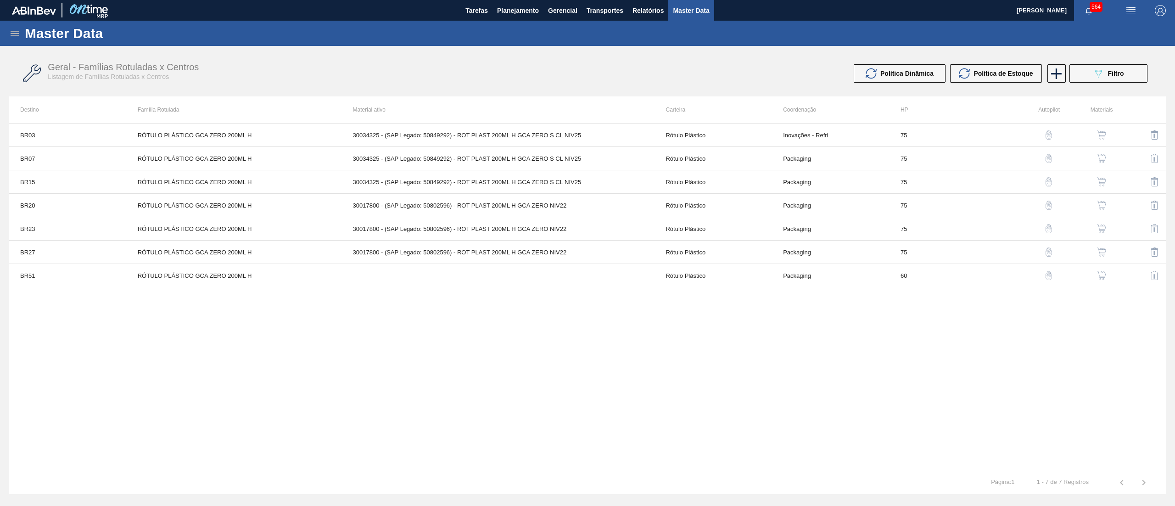
click at [1103, 233] on img "button" at bounding box center [1101, 228] width 9 height 9
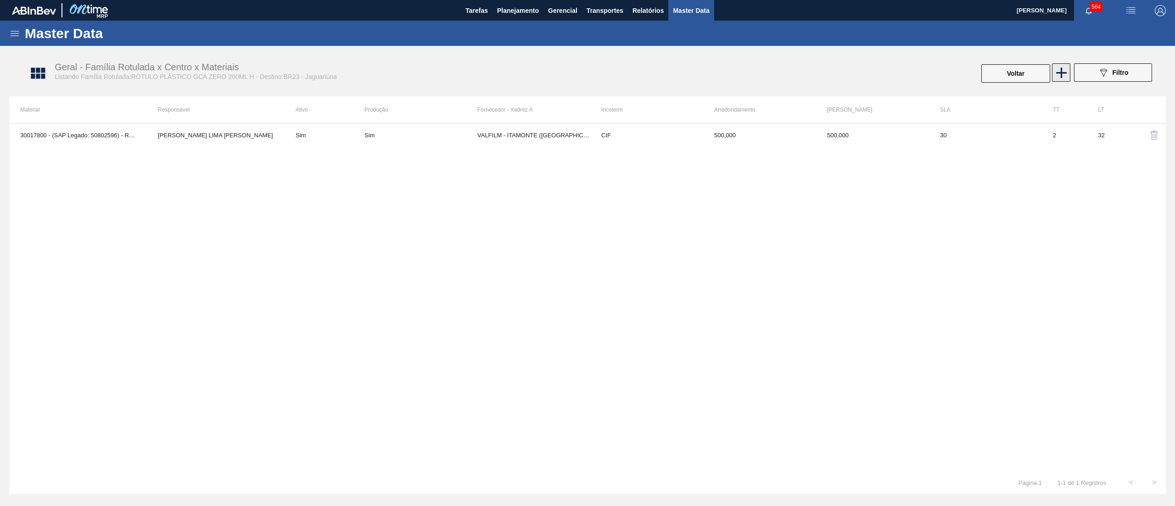
click at [1057, 79] on icon at bounding box center [1062, 73] width 18 height 18
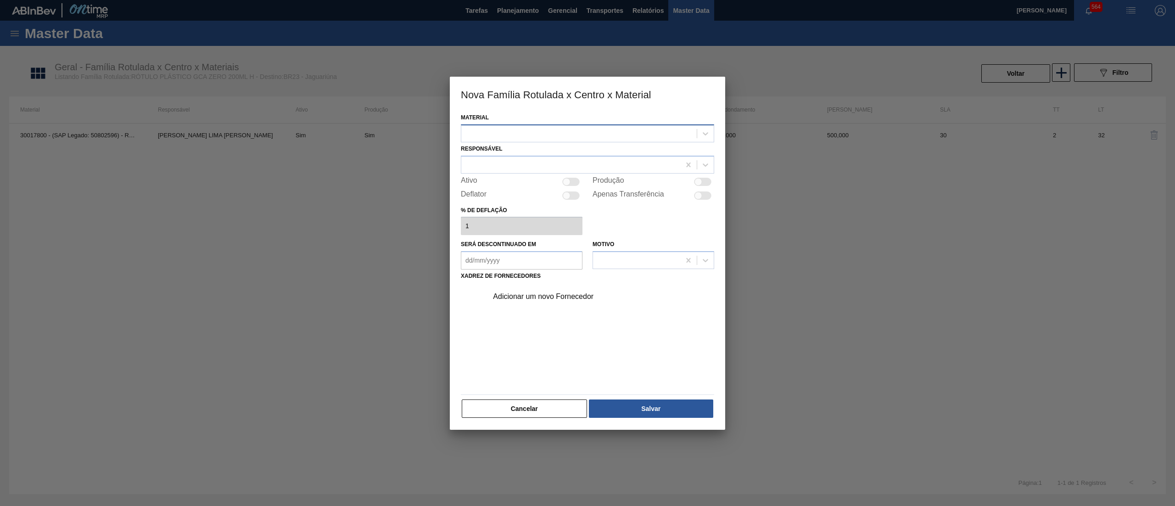
click at [561, 128] on div at bounding box center [579, 133] width 236 height 13
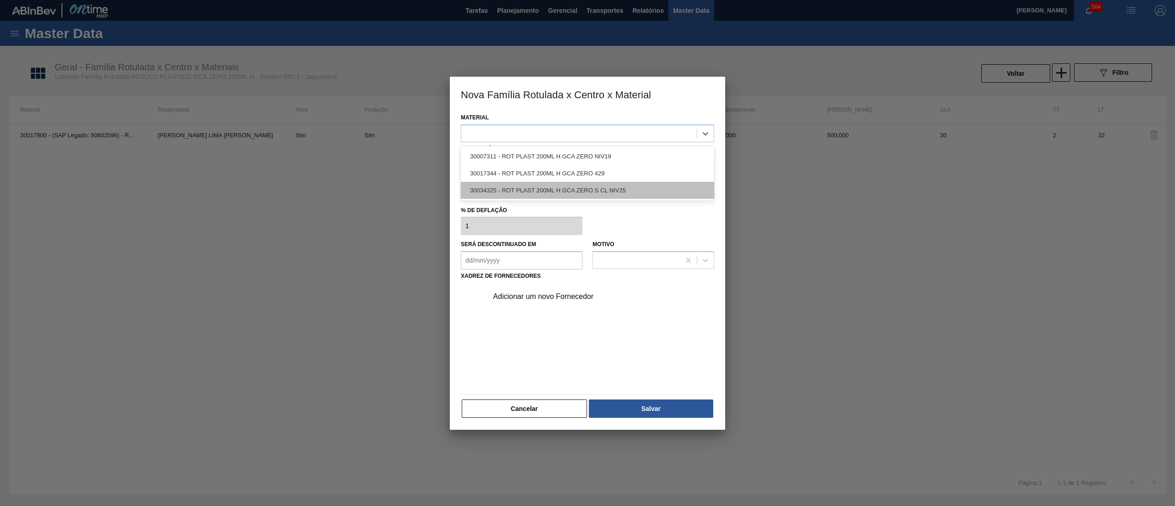
click at [549, 187] on div "30034325 - ROT PLAST 200ML H GCA ZERO S CL NIV25" at bounding box center [587, 190] width 253 height 17
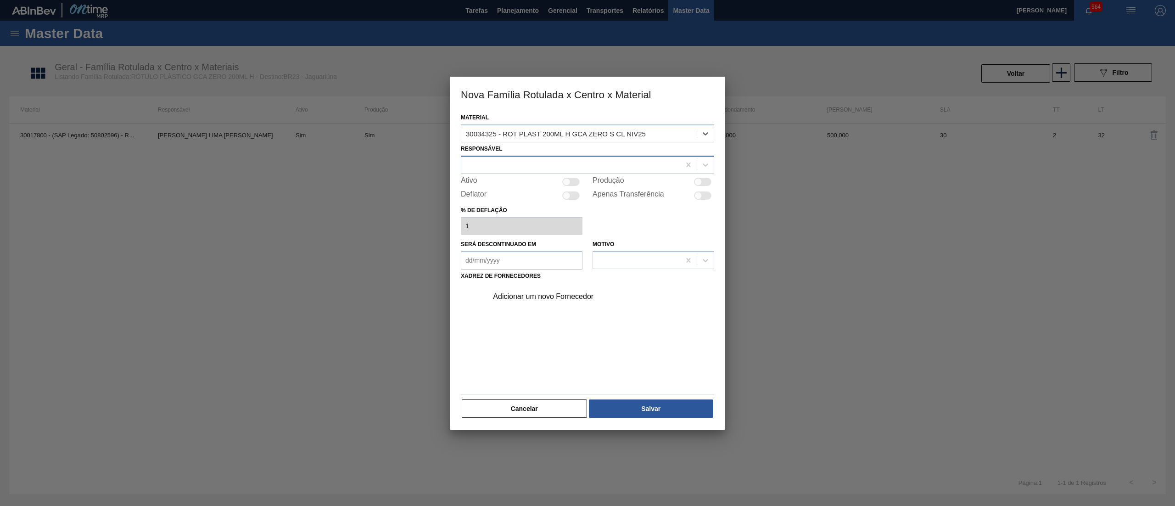
click at [537, 161] on div at bounding box center [570, 164] width 219 height 13
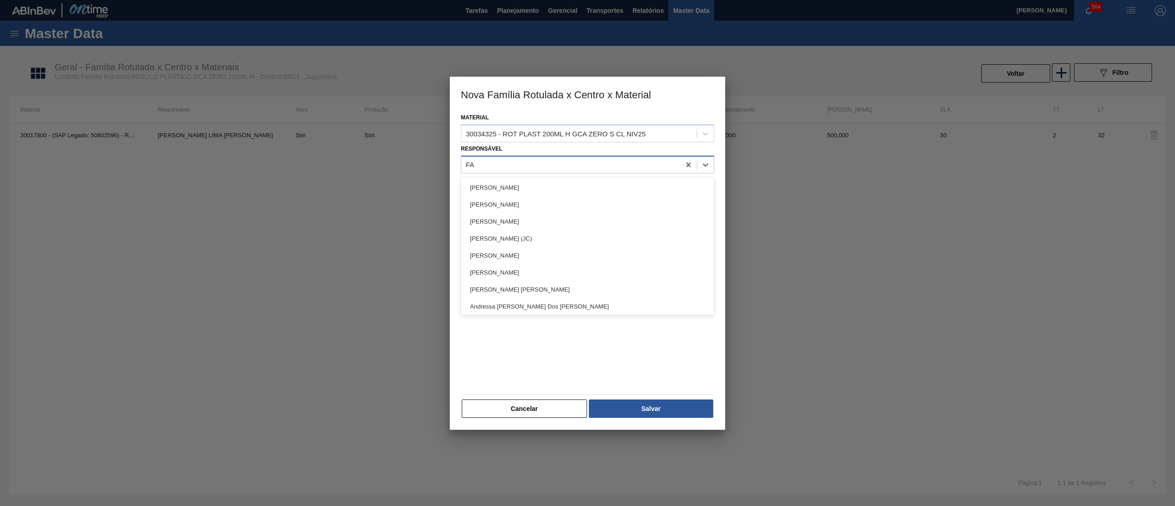
type input "FAR"
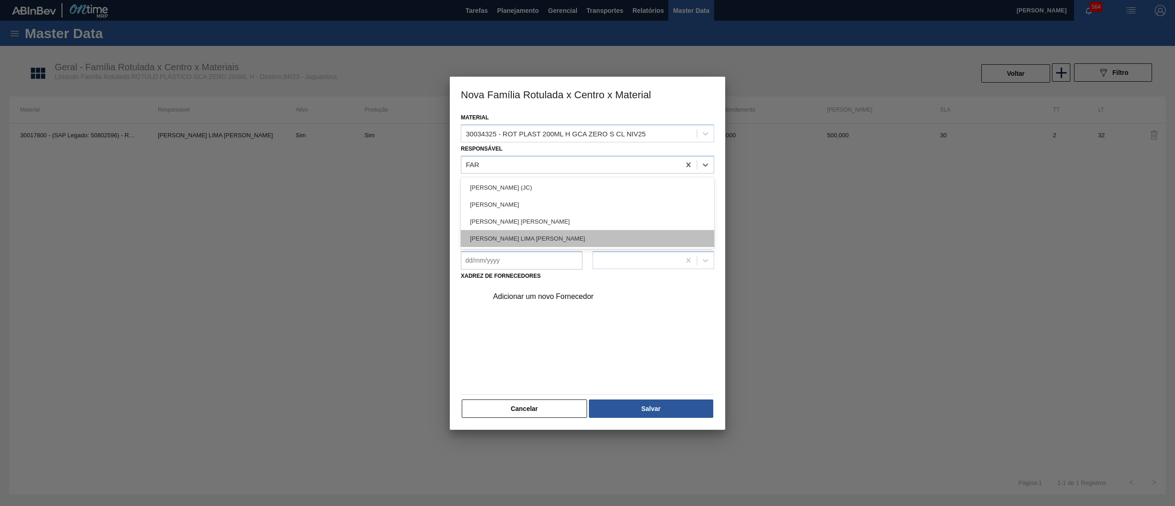
click at [549, 235] on div "[PERSON_NAME] LIMA [PERSON_NAME]" at bounding box center [587, 238] width 253 height 17
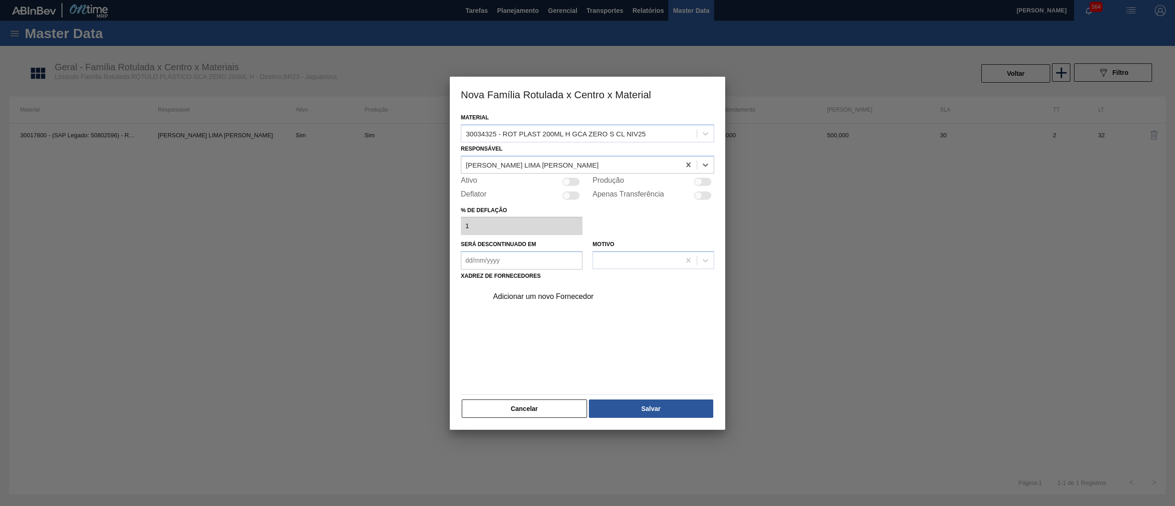
drag, startPoint x: 702, startPoint y: 180, endPoint x: 691, endPoint y: 187, distance: 13.6
click at [702, 180] on div at bounding box center [699, 182] width 8 height 8
checkbox input "true"
click at [559, 295] on div "Adicionar um novo Fornecedor" at bounding box center [583, 296] width 180 height 8
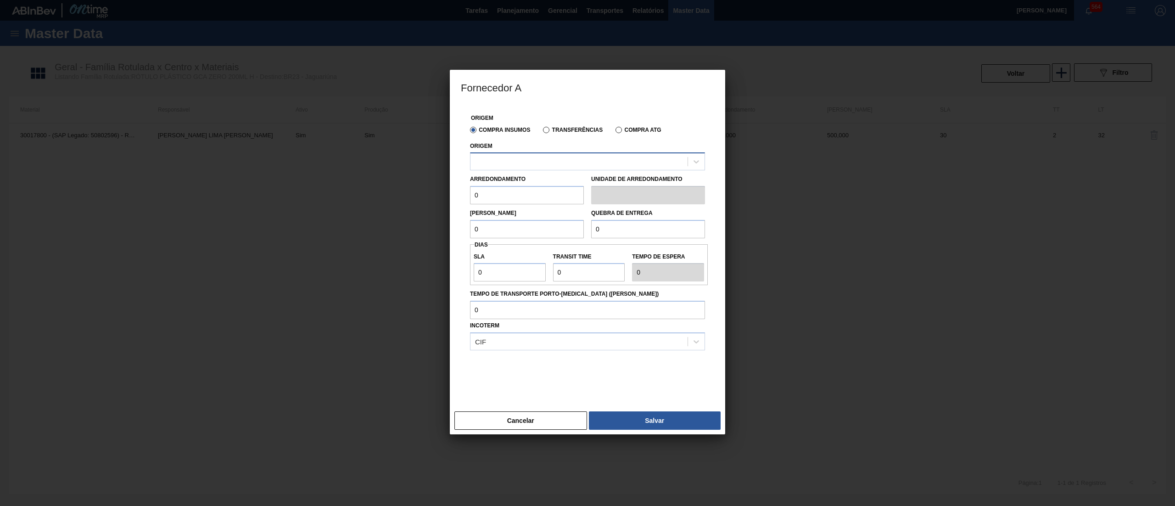
click at [547, 154] on div at bounding box center [587, 161] width 235 height 18
click at [566, 184] on div "238841 - VALFILM - [GEOGRAPHIC_DATA] ([GEOGRAPHIC_DATA])" at bounding box center [587, 184] width 235 height 17
drag, startPoint x: 423, startPoint y: 198, endPoint x: 399, endPoint y: 198, distance: 24.3
click at [399, 198] on div "Fornecedor A Origem Compra Insumos Transferências Compra ATG Origem 238841 - VA…" at bounding box center [587, 253] width 1175 height 506
click at [324, 222] on div "Fornecedor A Origem Compra Insumos Transferências Compra ATG Origem 238841 - VA…" at bounding box center [587, 253] width 1175 height 506
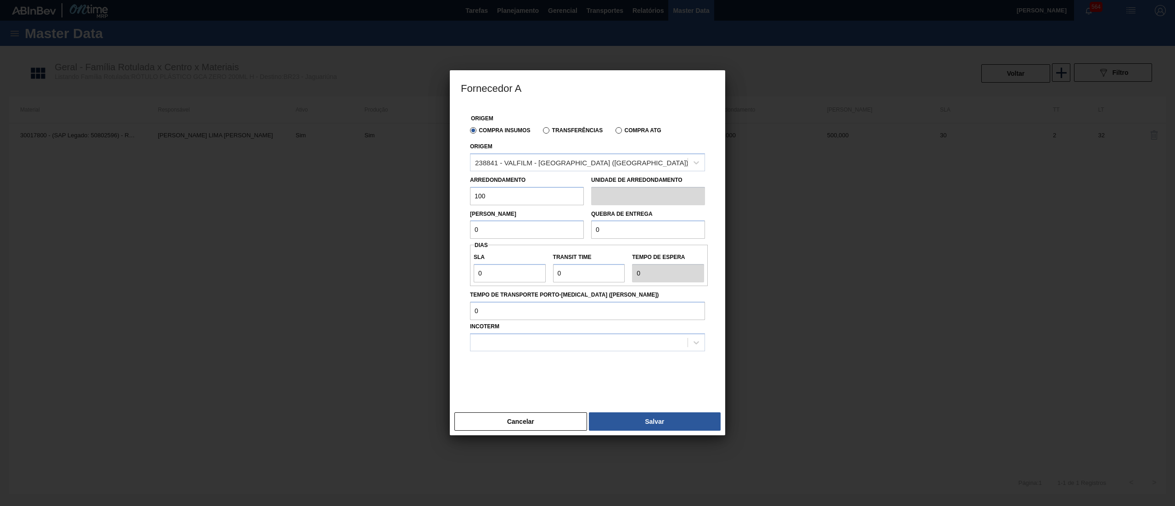
type input "100"
drag, startPoint x: 505, startPoint y: 231, endPoint x: 342, endPoint y: 247, distance: 164.3
click at [342, 247] on div "Fornecedor A Origem Compra Insumos Transferências Compra ATG Origem 238841 - VA…" at bounding box center [587, 253] width 1175 height 506
paste input "10"
type input "100"
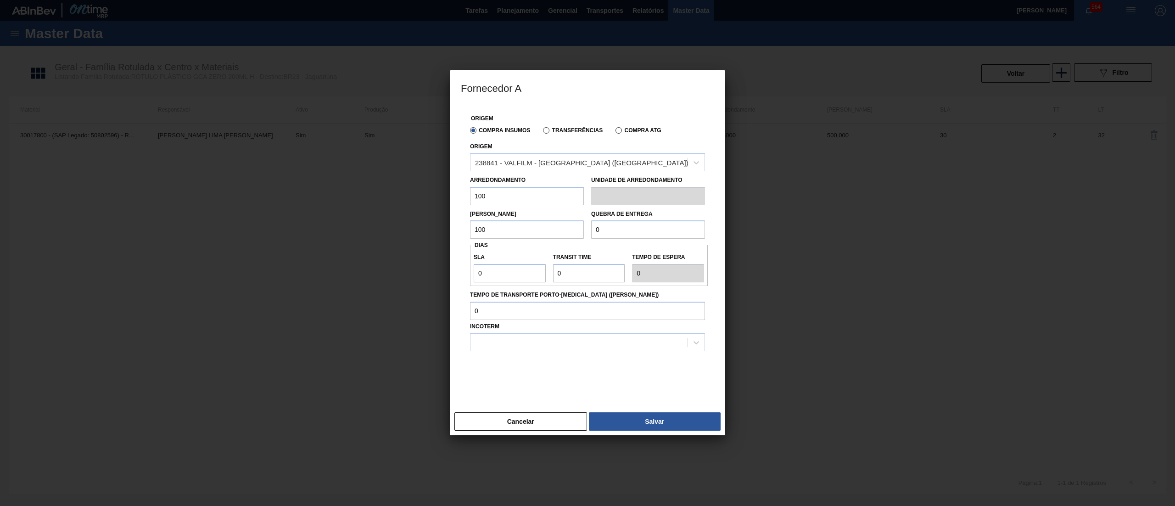
drag, startPoint x: 579, startPoint y: 229, endPoint x: 454, endPoint y: 231, distance: 125.4
click at [454, 231] on div "Origem Compra Insumos Transferências Compra ATG Origem 238841 - VALFILM - [GEOG…" at bounding box center [588, 257] width 276 height 304
paste input "10"
type input "100"
drag, startPoint x: 486, startPoint y: 276, endPoint x: 406, endPoint y: 278, distance: 79.5
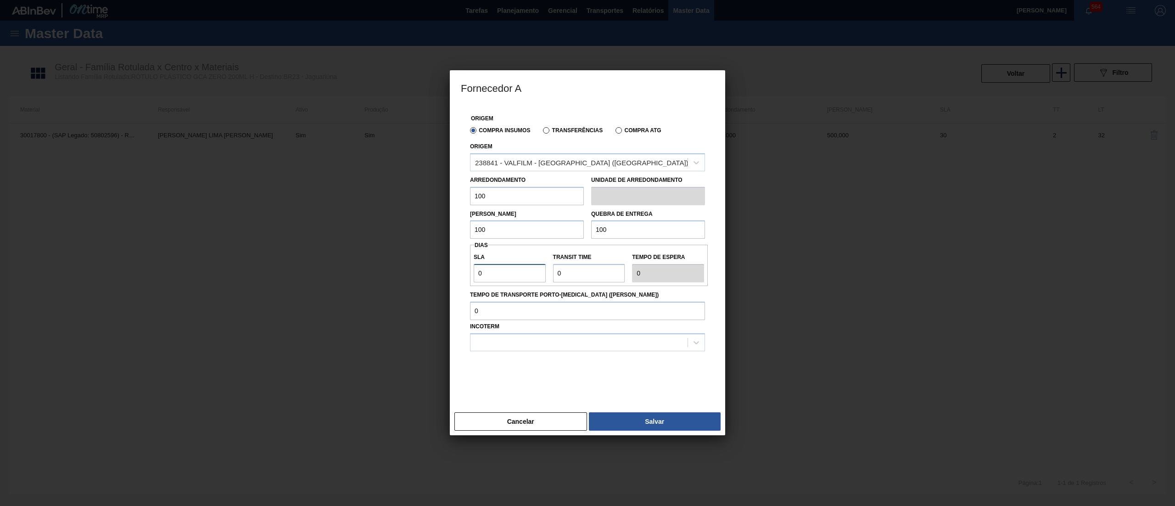
click at [406, 278] on div "Fornecedor A Origem Compra Insumos Transferências Compra ATG Origem 238841 - VA…" at bounding box center [587, 253] width 1175 height 506
type input "1"
type input "10"
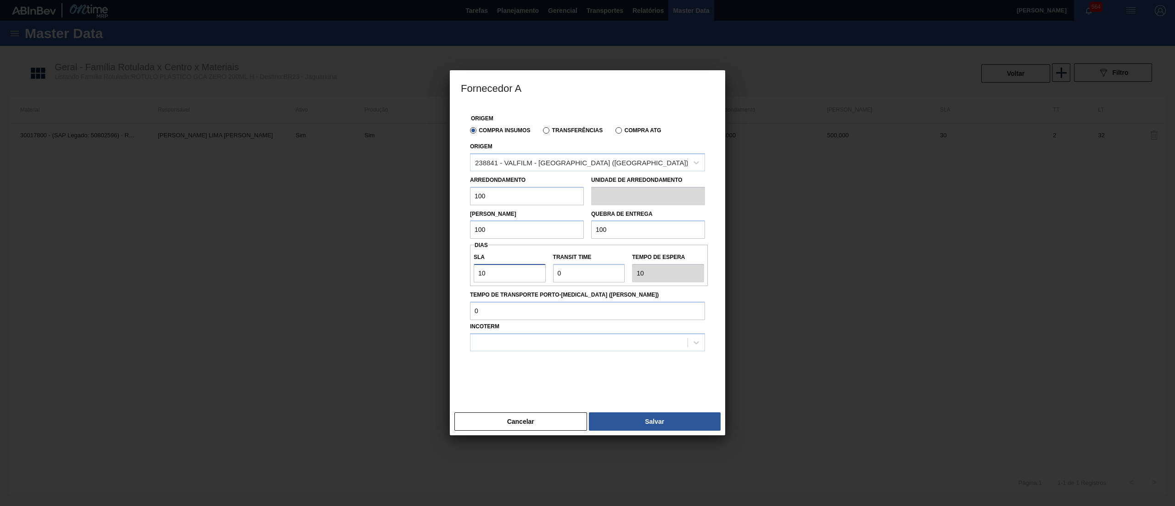
type input "100"
drag, startPoint x: 567, startPoint y: 275, endPoint x: 523, endPoint y: 272, distance: 43.3
click at [523, 272] on div "SLA 100 Transit Time Tempo de espera 100" at bounding box center [589, 265] width 238 height 34
drag, startPoint x: 517, startPoint y: 276, endPoint x: 299, endPoint y: 286, distance: 217.4
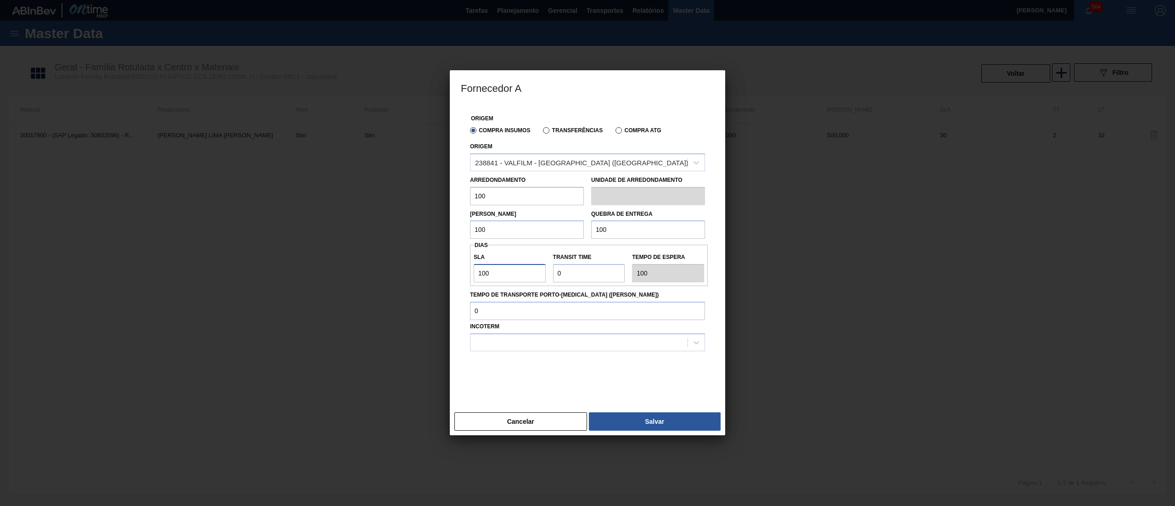
click at [299, 286] on div "Fornecedor A Origem Compra Insumos Transferências Compra ATG Origem 238841 - VA…" at bounding box center [587, 253] width 1175 height 506
type input "3"
type input "30"
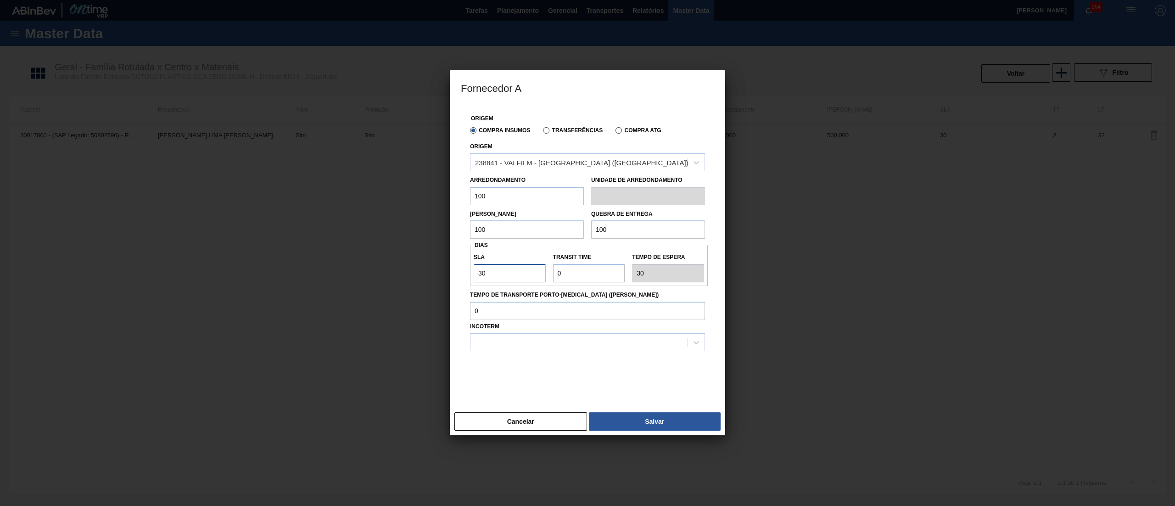
type input "30"
drag, startPoint x: 516, startPoint y: 270, endPoint x: 472, endPoint y: 268, distance: 43.6
click at [472, 268] on div "SLA 30 Transit Time Tempo de espera 30" at bounding box center [589, 265] width 238 height 34
type input "2"
type input "32"
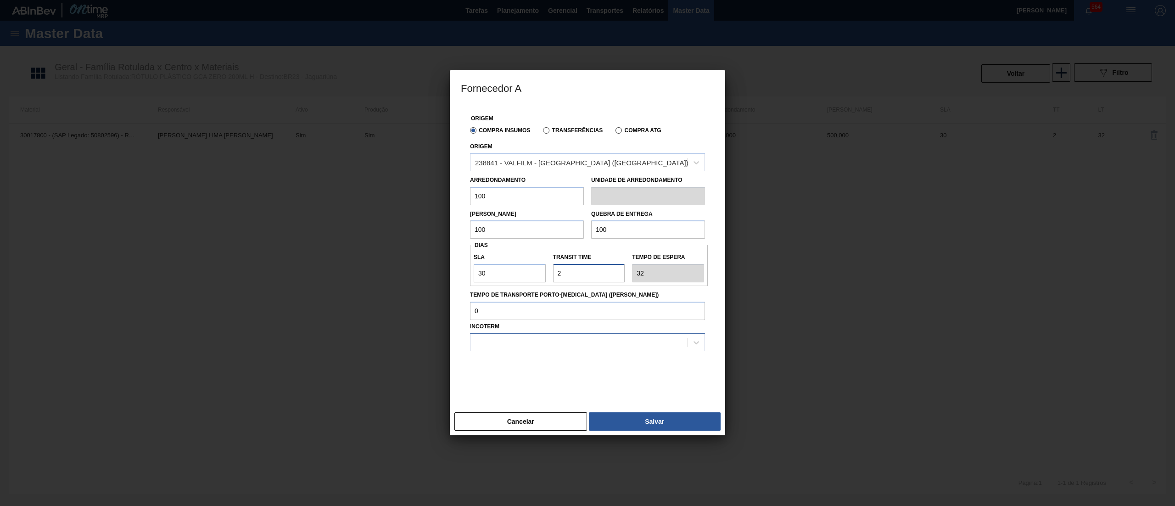
type input "2"
click at [528, 339] on div at bounding box center [579, 342] width 217 height 13
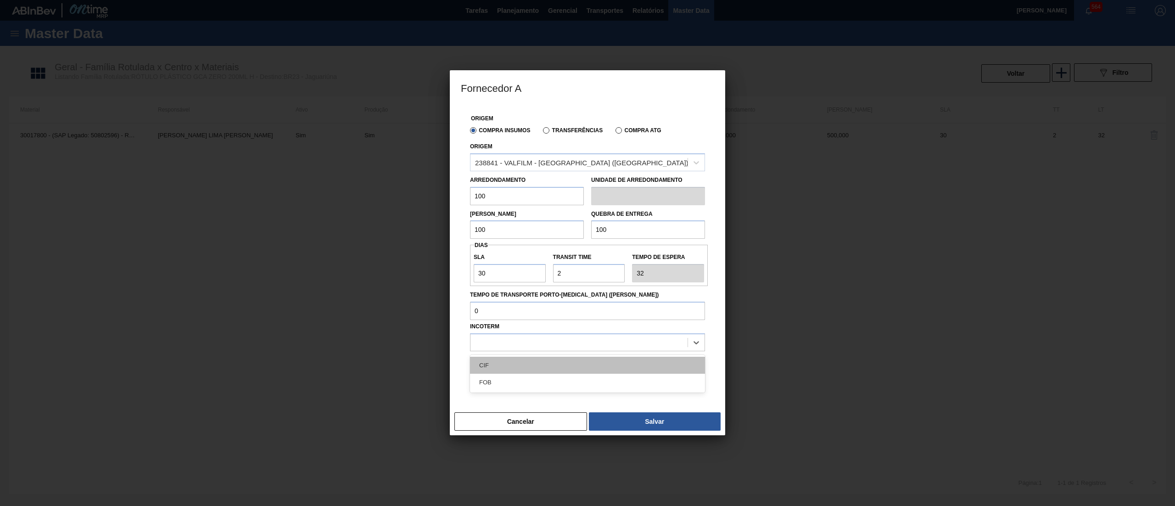
click at [518, 363] on div "CIF" at bounding box center [587, 365] width 235 height 17
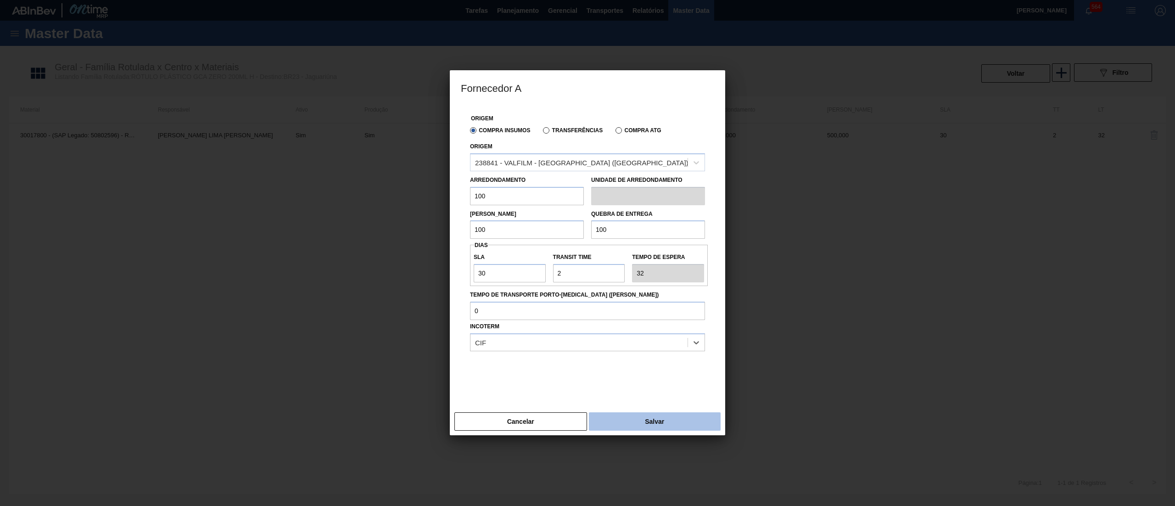
click at [660, 422] on button "Salvar" at bounding box center [655, 421] width 132 height 18
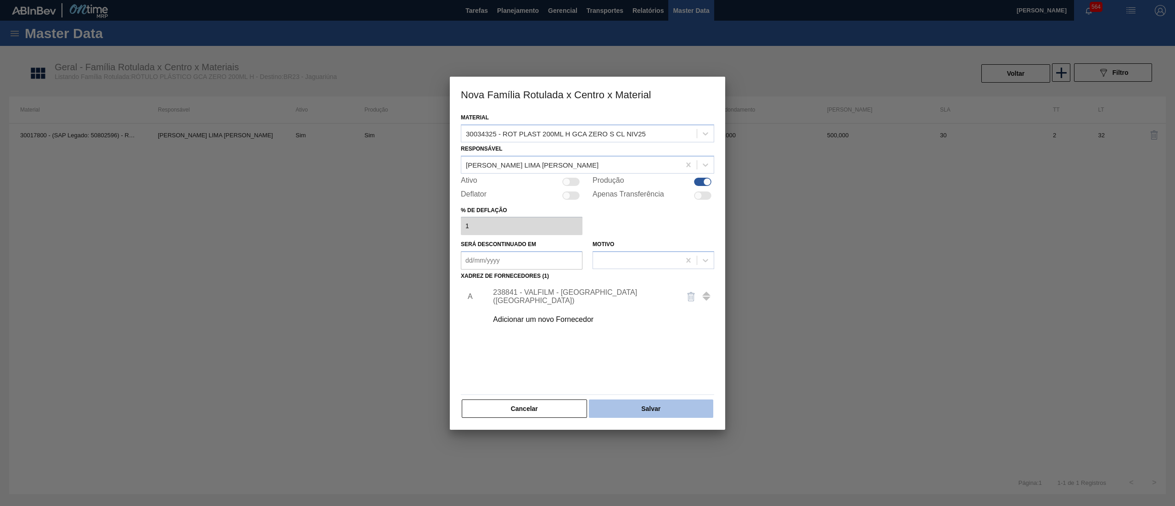
click at [658, 404] on button "Salvar" at bounding box center [651, 408] width 124 height 18
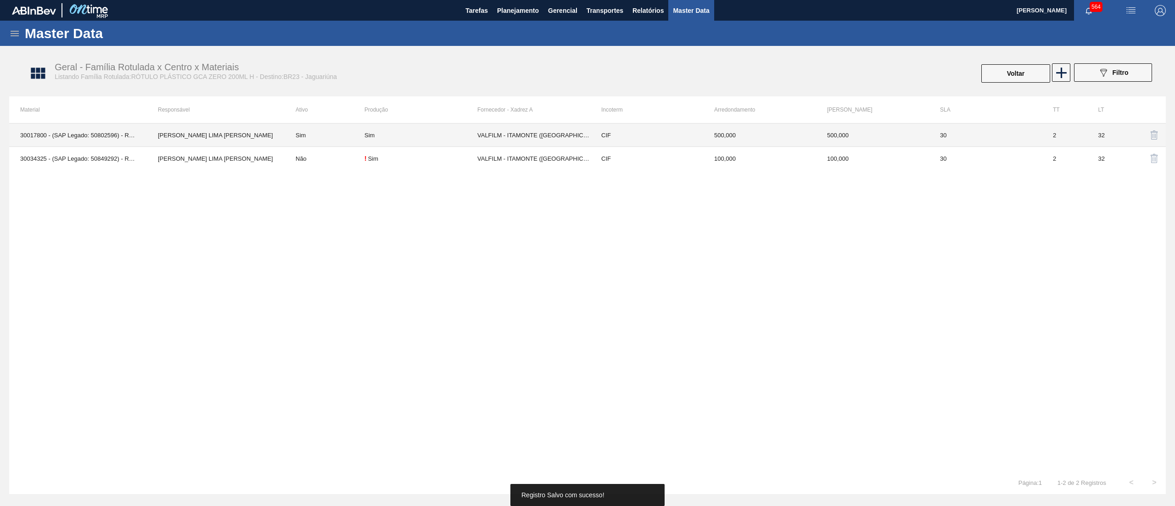
click at [412, 132] on div "Sim" at bounding box center [421, 135] width 113 height 7
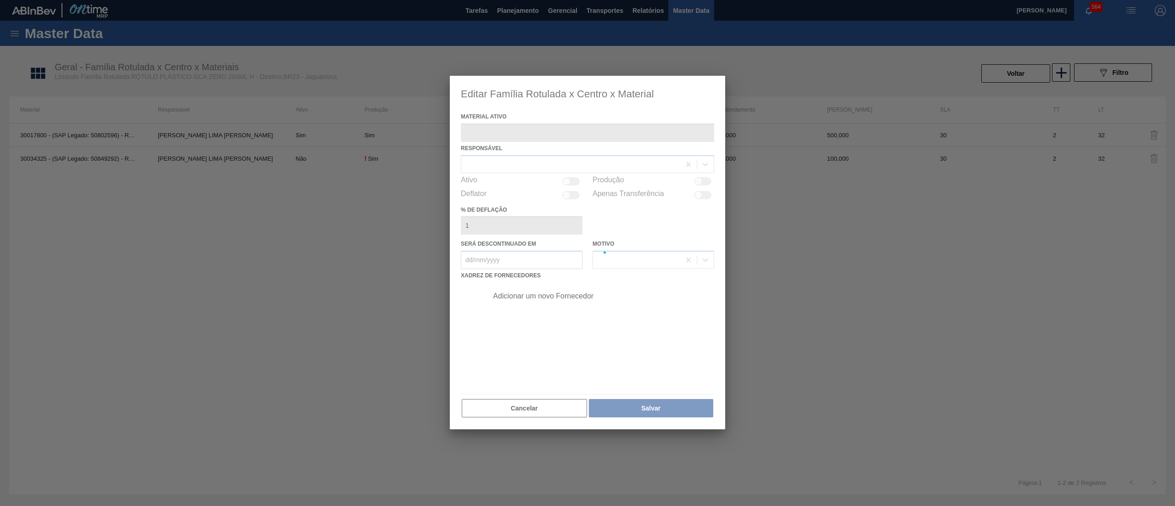
type ativo "30017800 - (SAP Legado: 50802596) - ROT PLAST 200ML H GCA ZERO NIV22"
checkbox input "true"
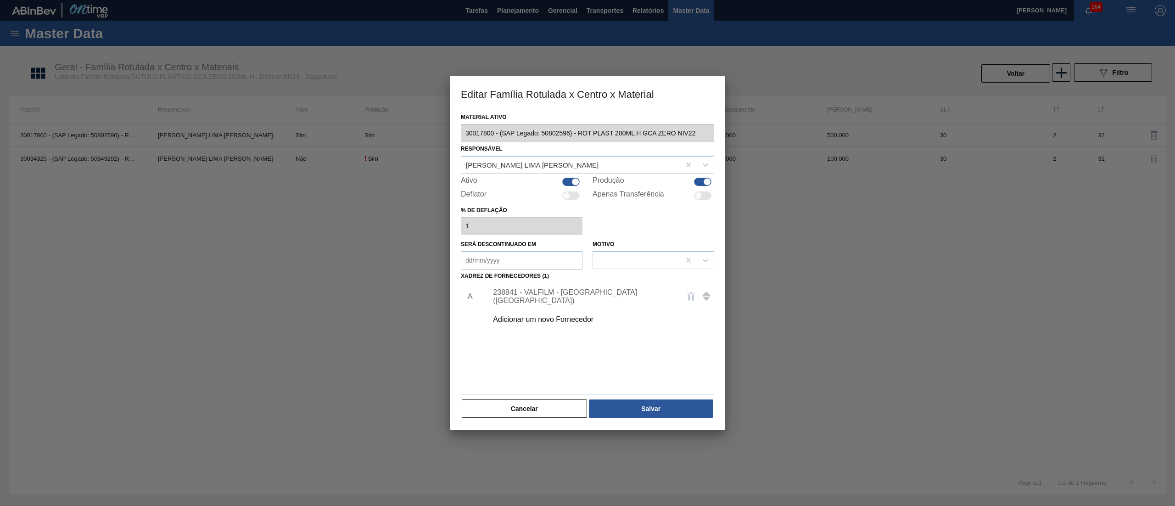
click at [574, 178] on div at bounding box center [576, 182] width 8 height 8
checkbox input "false"
click at [651, 406] on button "Salvar" at bounding box center [651, 408] width 124 height 18
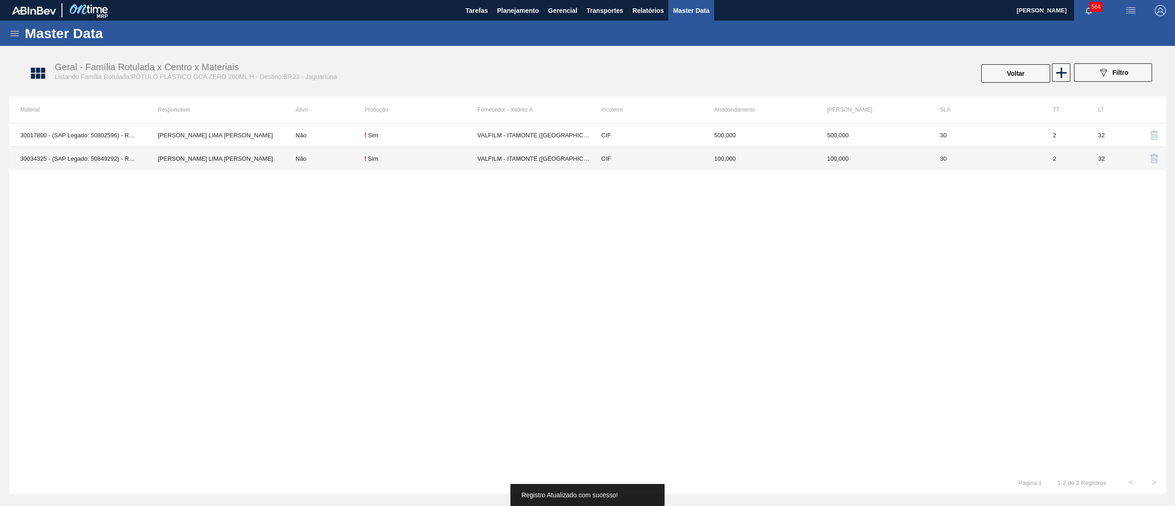
click at [399, 161] on div "! Sim" at bounding box center [421, 158] width 113 height 7
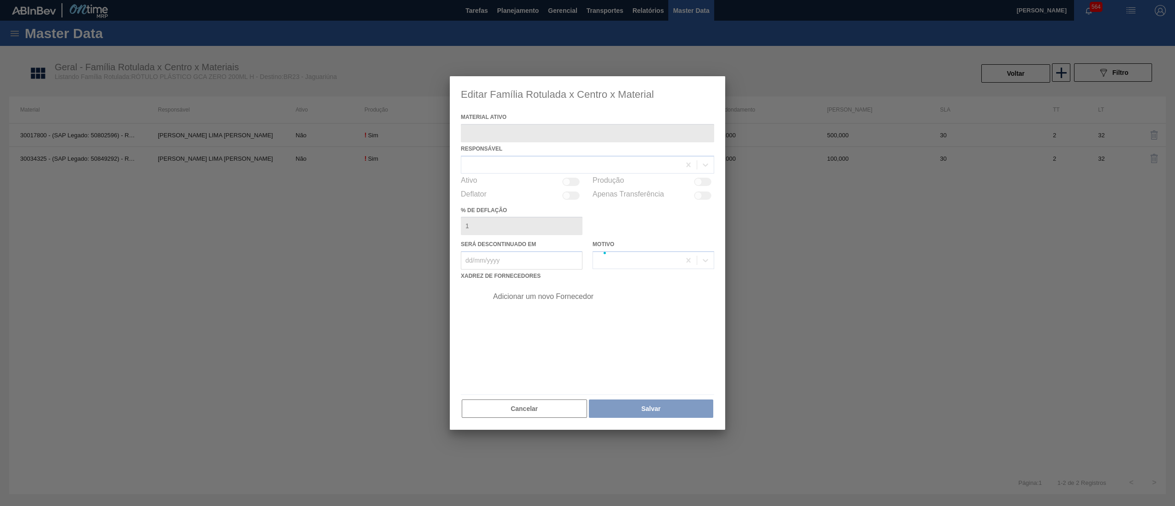
type ativo "30034325 - (SAP Legado: 50849292) - ROT PLAST 200ML H GCA ZERO S CL NIV25"
checkbox input "true"
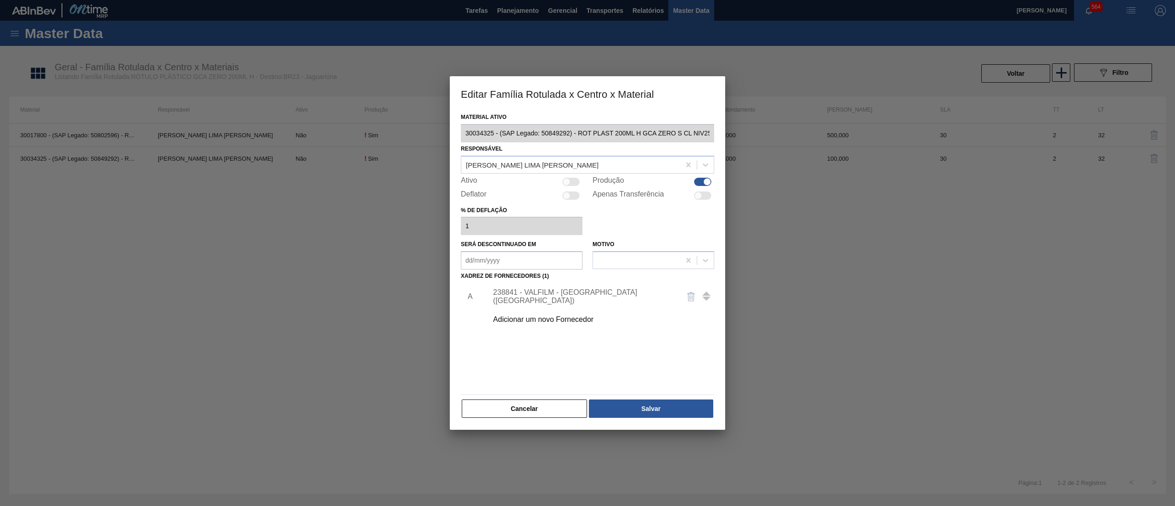
click at [574, 184] on div at bounding box center [570, 182] width 17 height 8
checkbox input "true"
click at [667, 405] on button "Salvar" at bounding box center [651, 408] width 124 height 18
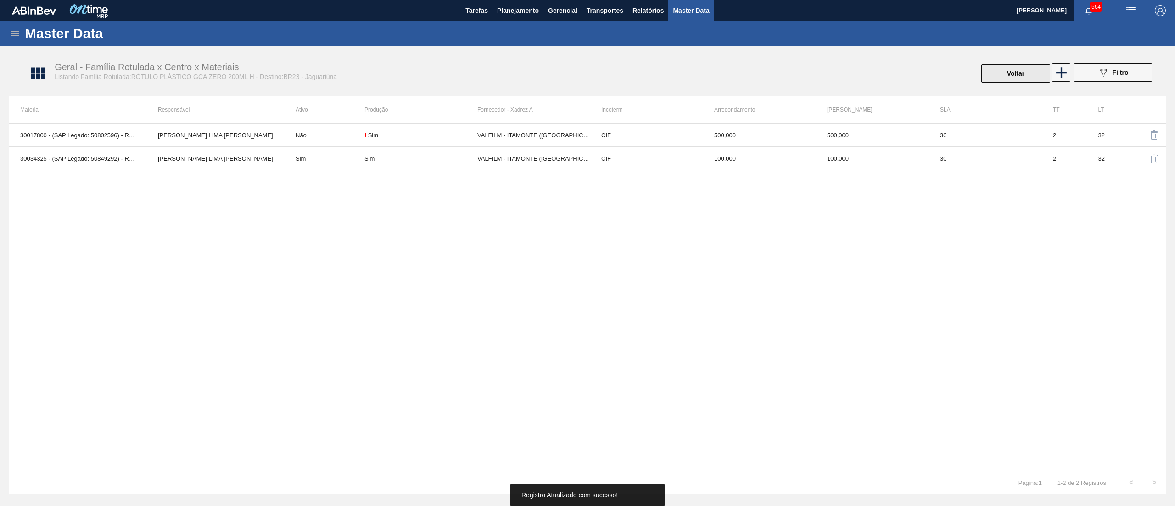
click at [1025, 65] on button "Voltar" at bounding box center [1016, 73] width 69 height 18
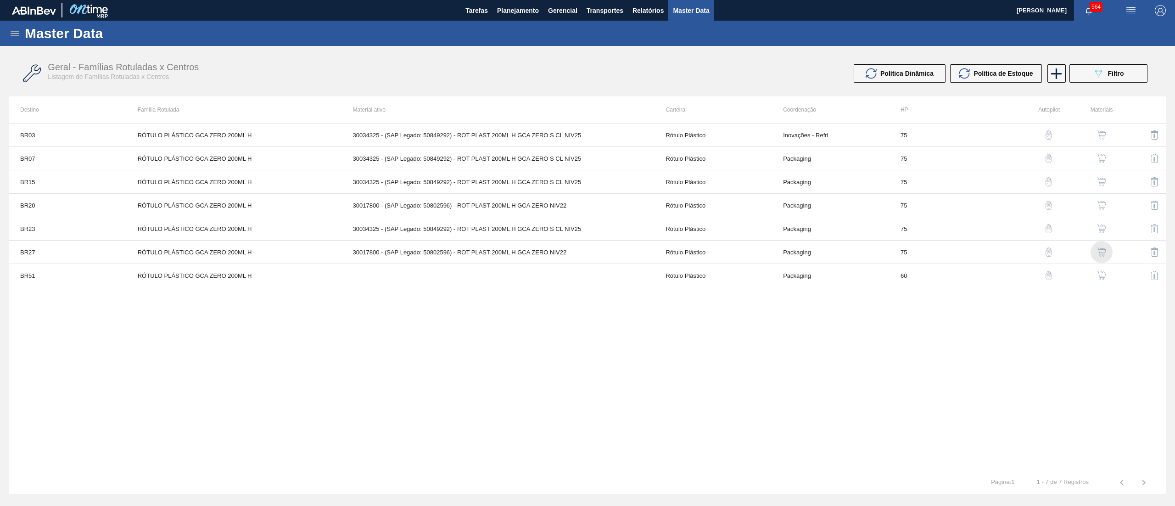
click at [1104, 249] on img "button" at bounding box center [1101, 251] width 9 height 9
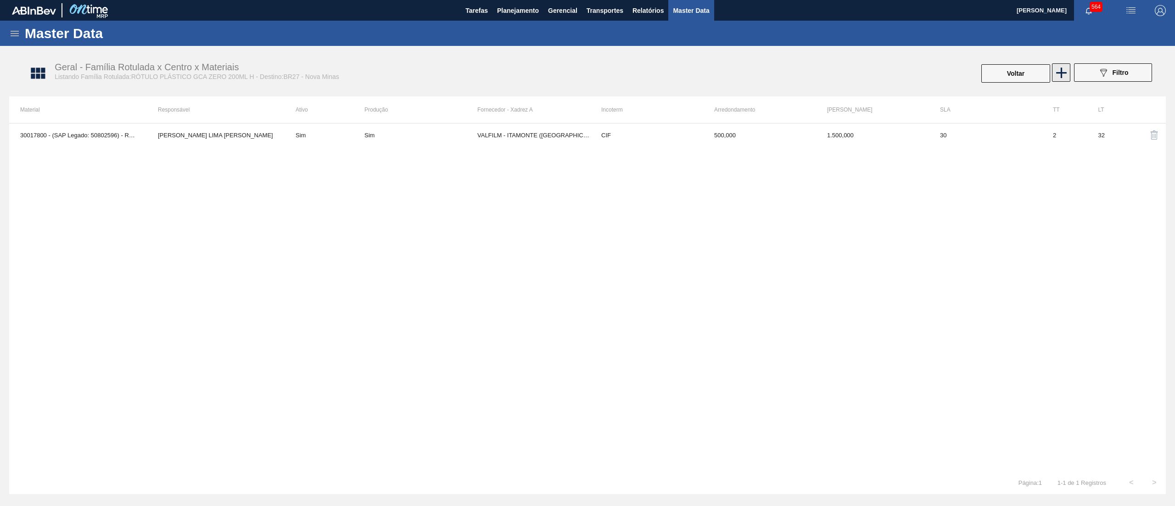
click at [1057, 73] on icon at bounding box center [1062, 72] width 11 height 11
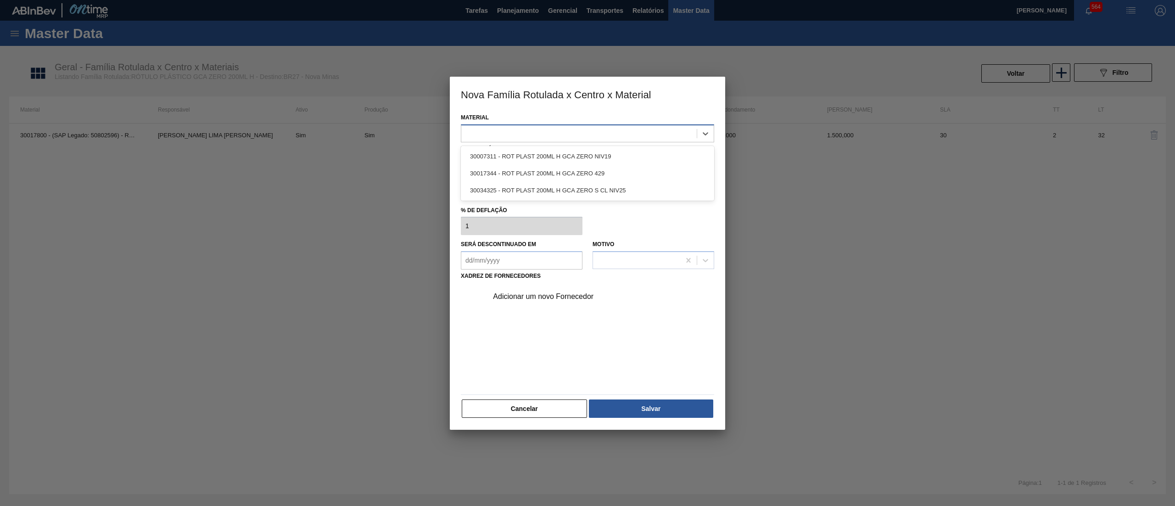
click at [530, 134] on div at bounding box center [579, 133] width 236 height 13
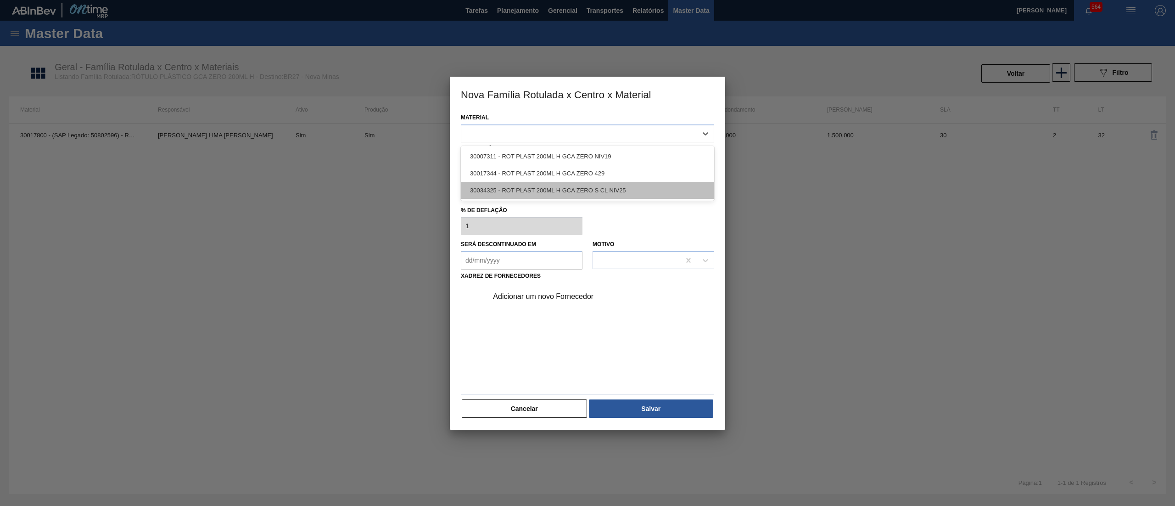
click at [524, 196] on div "30034325 - ROT PLAST 200ML H GCA ZERO S CL NIV25" at bounding box center [587, 190] width 253 height 17
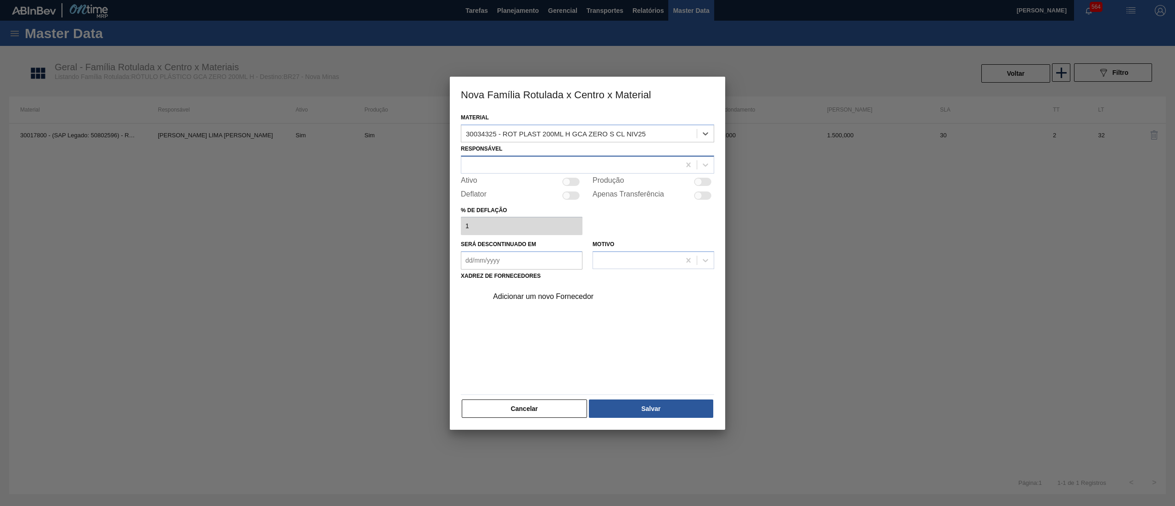
click at [511, 163] on div at bounding box center [570, 164] width 219 height 13
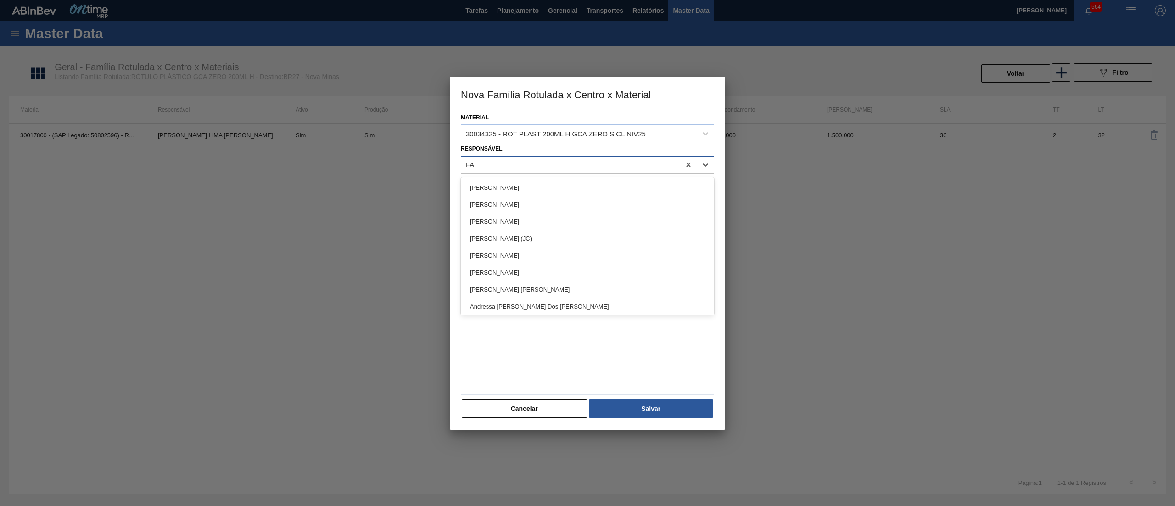
type input "FAR"
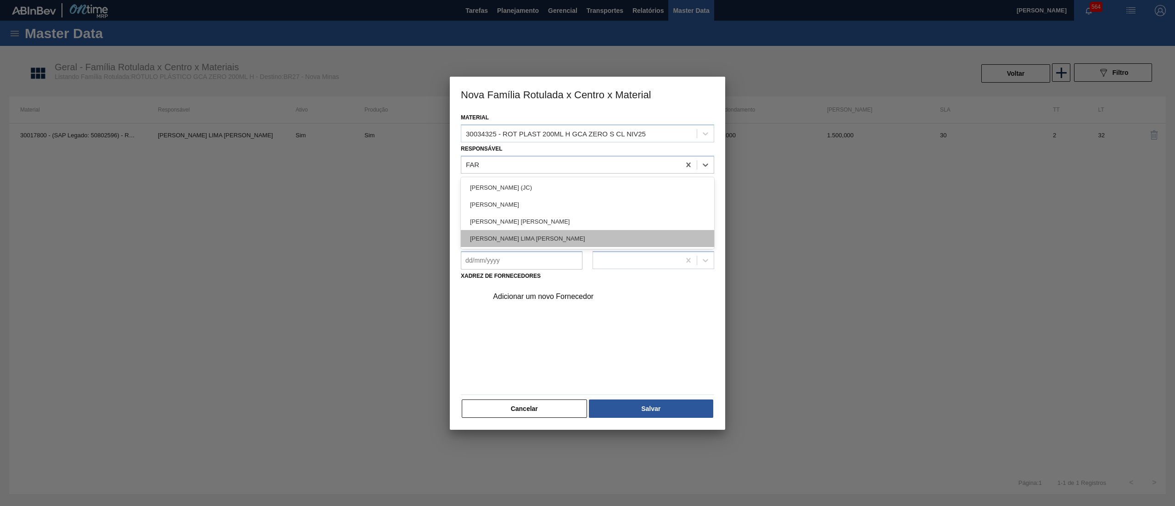
click at [518, 236] on div "[PERSON_NAME] LIMA [PERSON_NAME]" at bounding box center [587, 238] width 253 height 17
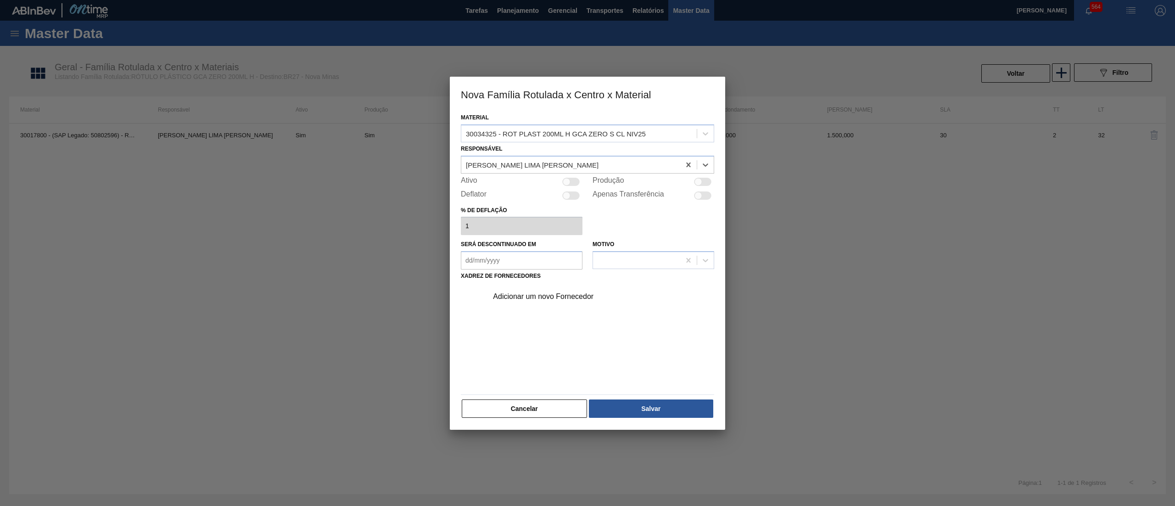
click at [573, 183] on div at bounding box center [570, 182] width 17 height 8
checkbox input "true"
click at [555, 290] on div "Adicionar um novo Fornecedor" at bounding box center [599, 296] width 232 height 23
click at [539, 298] on div "Adicionar um novo Fornecedor" at bounding box center [583, 296] width 180 height 8
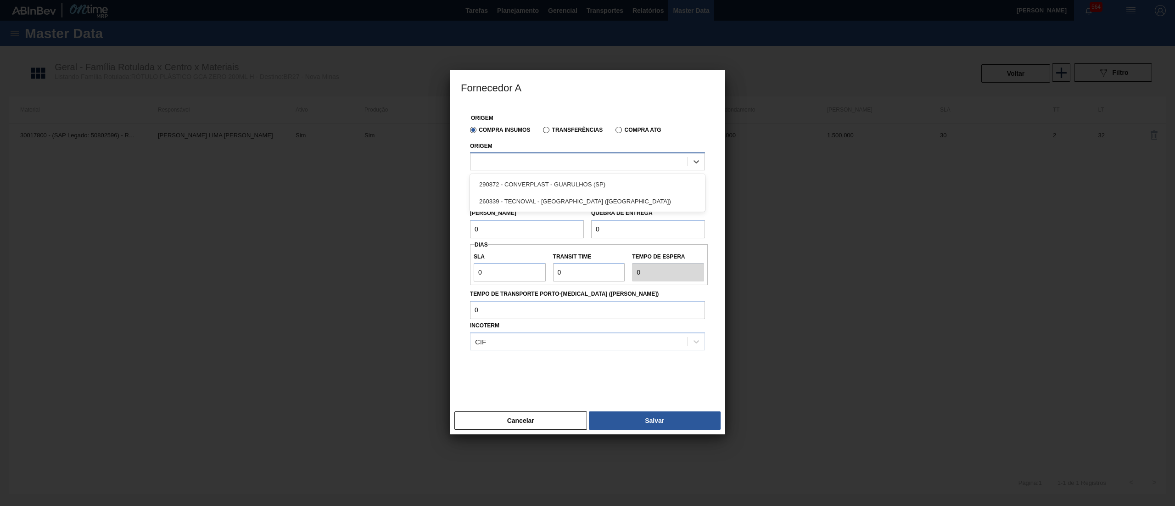
click at [544, 161] on div at bounding box center [579, 161] width 217 height 13
click at [545, 200] on div "260339 - TECNOVAL - [GEOGRAPHIC_DATA] ([GEOGRAPHIC_DATA])" at bounding box center [587, 201] width 235 height 17
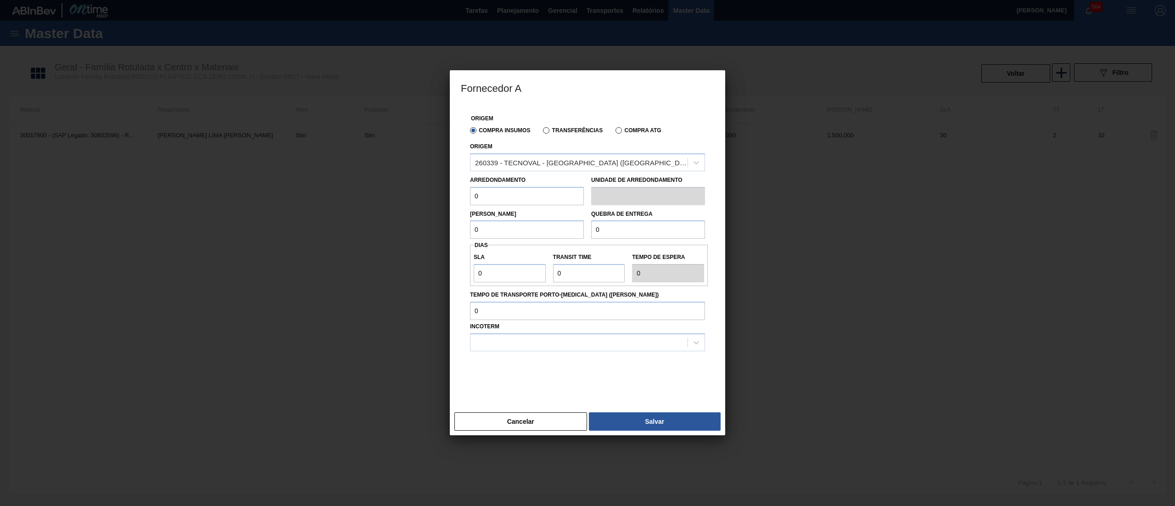
drag, startPoint x: 340, startPoint y: 193, endPoint x: 281, endPoint y: 191, distance: 58.3
click at [281, 191] on div "Fornecedor A Origem Compra Insumos Transferências Compra ATG Origem 260339 - TE…" at bounding box center [587, 253] width 1175 height 506
drag, startPoint x: 500, startPoint y: 192, endPoint x: 421, endPoint y: 176, distance: 81.1
click at [421, 176] on div "Fornecedor A Origem Compra Insumos Transferências Compra ATG Origem 260339 - TE…" at bounding box center [587, 253] width 1175 height 506
type input "100"
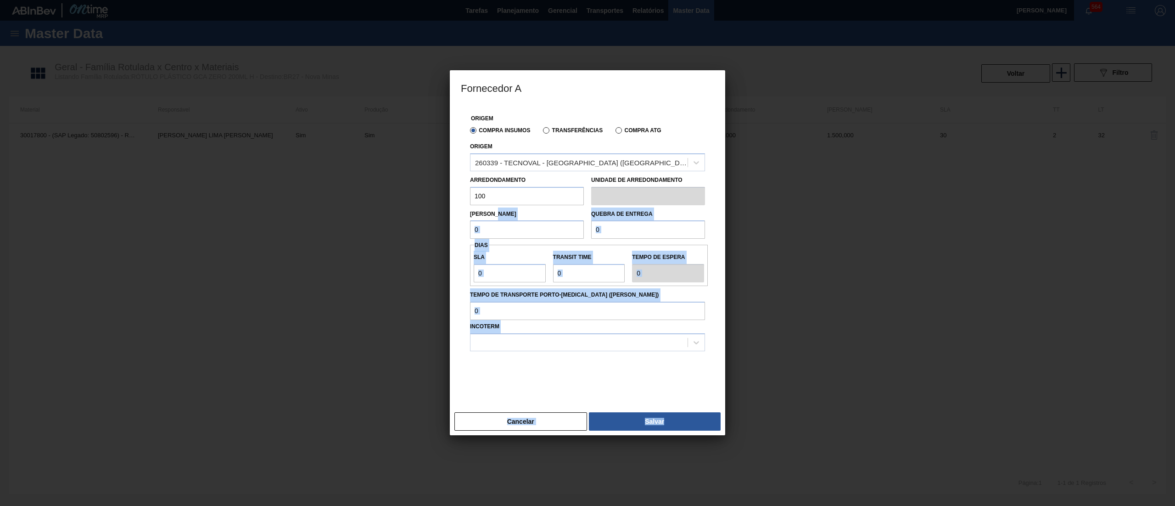
drag, startPoint x: 495, startPoint y: 217, endPoint x: 472, endPoint y: 229, distance: 25.9
click at [433, 222] on div "Fornecedor A Origem Compra Insumos Transferências Compra ATG Origem 260339 - TE…" at bounding box center [587, 253] width 1175 height 506
click at [496, 226] on input "0" at bounding box center [527, 229] width 114 height 18
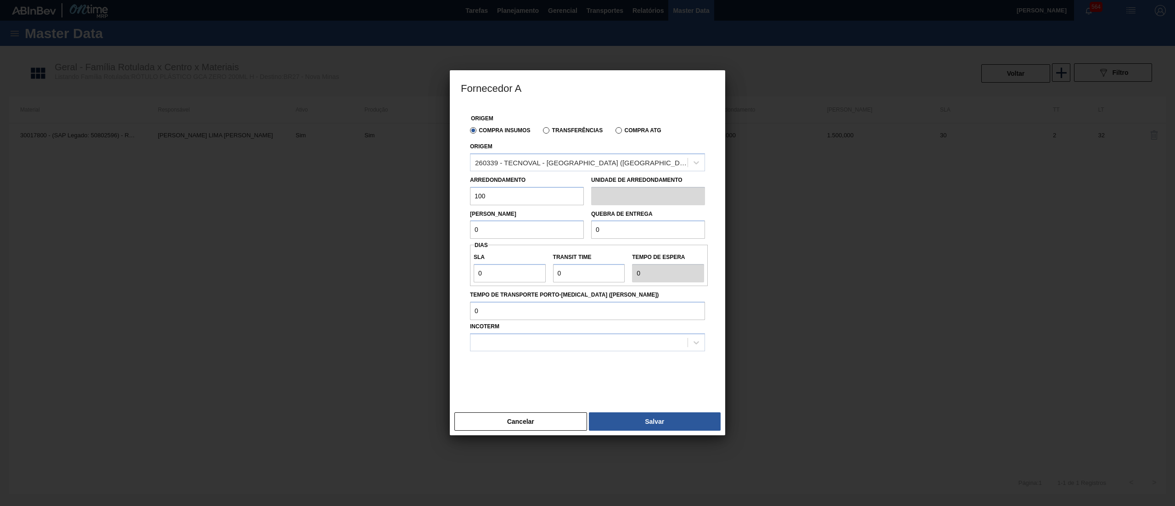
click at [396, 233] on div "Fornecedor A Origem Compra Insumos Transferências Compra ATG Origem 260339 - TE…" at bounding box center [587, 253] width 1175 height 506
paste input "10"
type input "100"
drag, startPoint x: 622, startPoint y: 236, endPoint x: 507, endPoint y: 238, distance: 114.4
click at [507, 238] on div "Lote Mínimo 100 Quebra de entrega 0" at bounding box center [588, 222] width 242 height 34
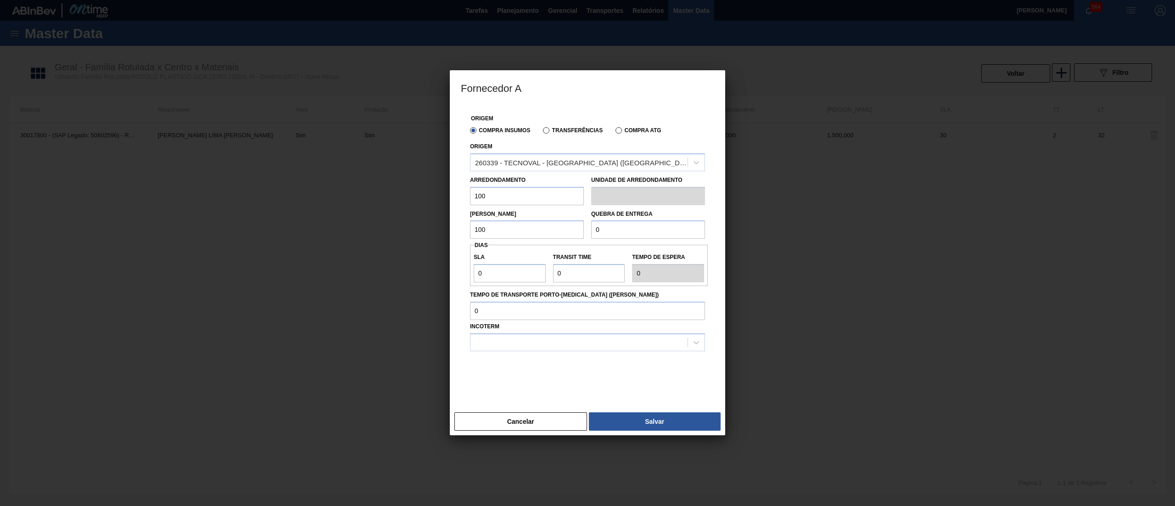
paste input "10"
type input "100"
drag, startPoint x: 463, startPoint y: 273, endPoint x: 375, endPoint y: 266, distance: 88.4
click at [375, 266] on div "Fornecedor A Origem Compra Insumos Transferências Compra ATG Origem 260339 - TE…" at bounding box center [587, 253] width 1175 height 506
type input "3"
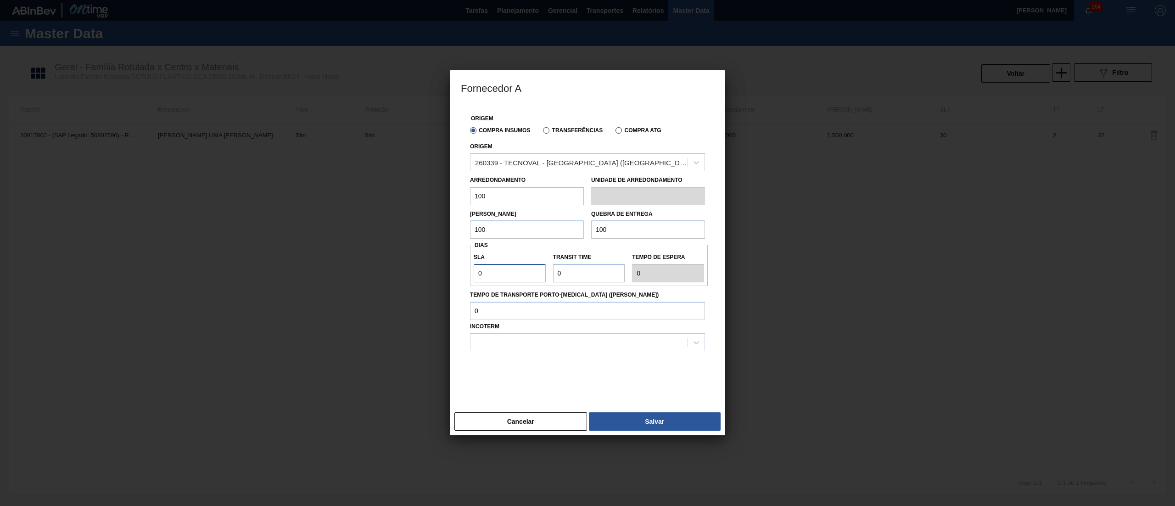
type input "3"
type input "30"
drag, startPoint x: 575, startPoint y: 268, endPoint x: 490, endPoint y: 266, distance: 84.5
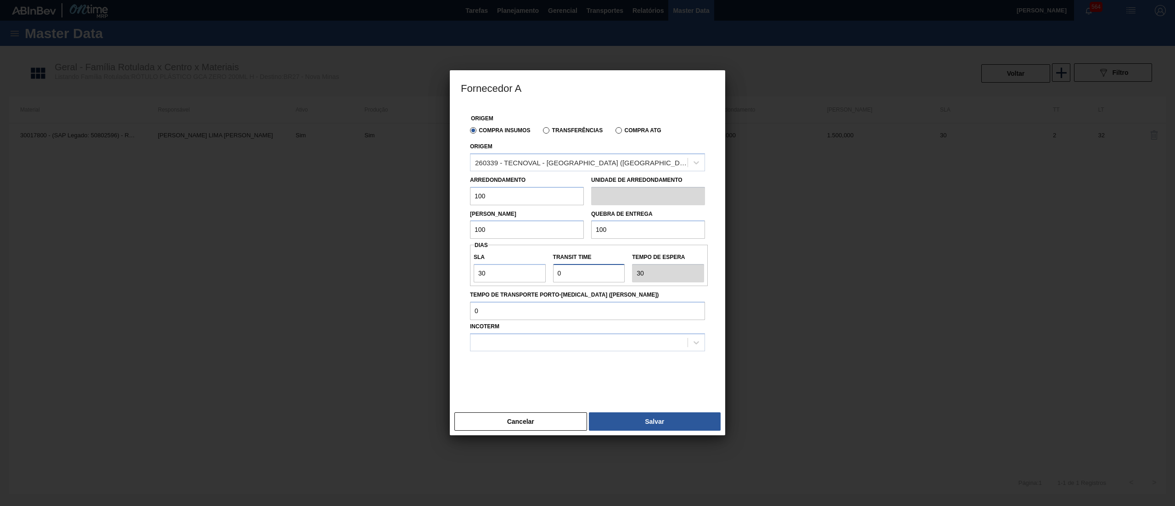
click at [490, 266] on div "SLA 30 Transit Time Tempo de espera 30" at bounding box center [589, 265] width 238 height 34
type input "2"
type input "32"
type input "2"
drag, startPoint x: 531, startPoint y: 348, endPoint x: 526, endPoint y: 348, distance: 5.1
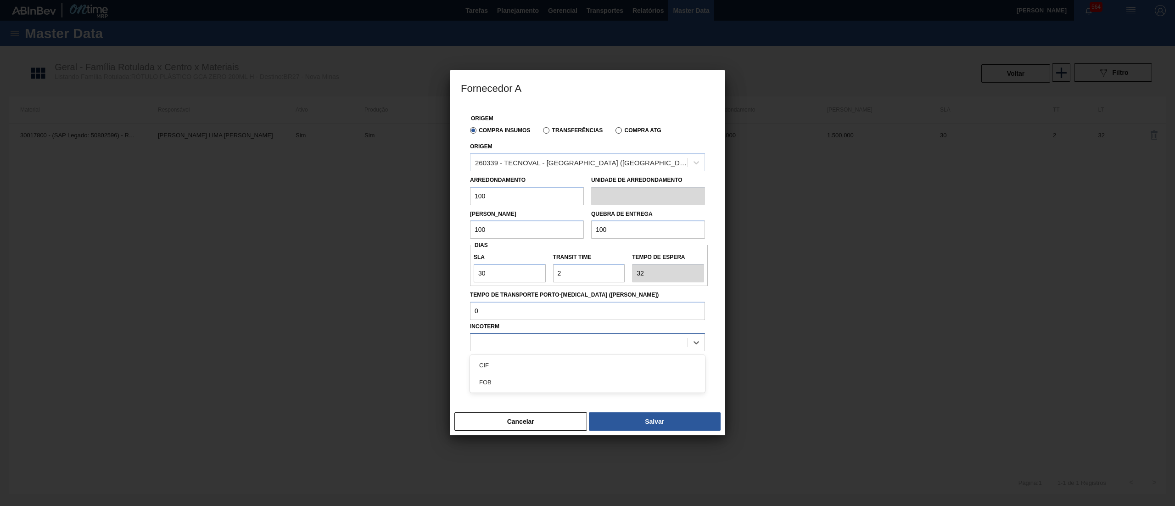
click at [529, 348] on div at bounding box center [579, 342] width 217 height 13
click at [515, 363] on div "CIF" at bounding box center [587, 365] width 235 height 17
click at [632, 417] on button "Salvar" at bounding box center [655, 421] width 132 height 18
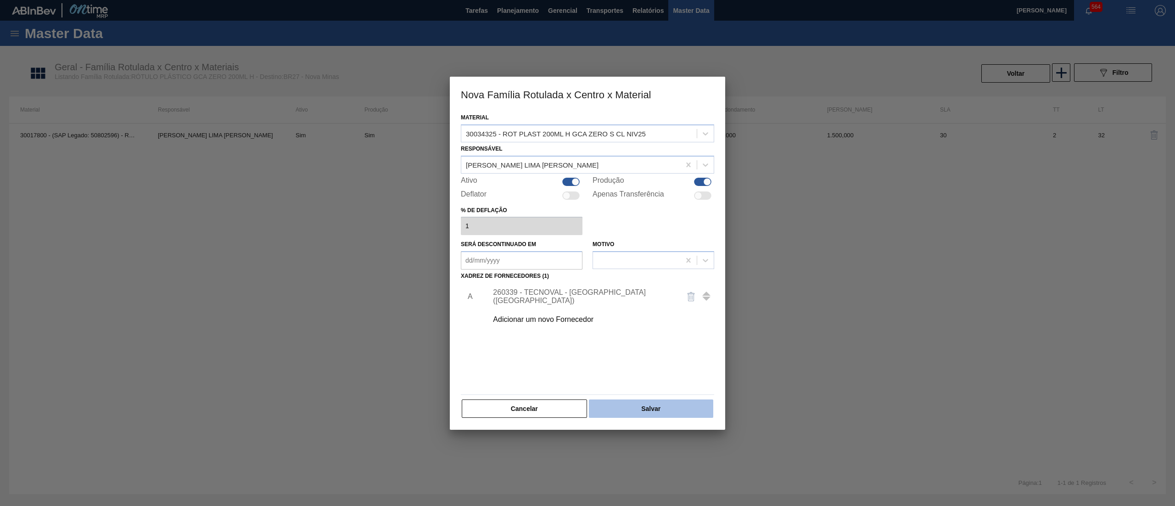
click at [649, 403] on button "Salvar" at bounding box center [651, 408] width 124 height 18
click at [566, 181] on div at bounding box center [570, 182] width 17 height 8
checkbox input "false"
click at [640, 413] on button "Salvar" at bounding box center [651, 408] width 124 height 18
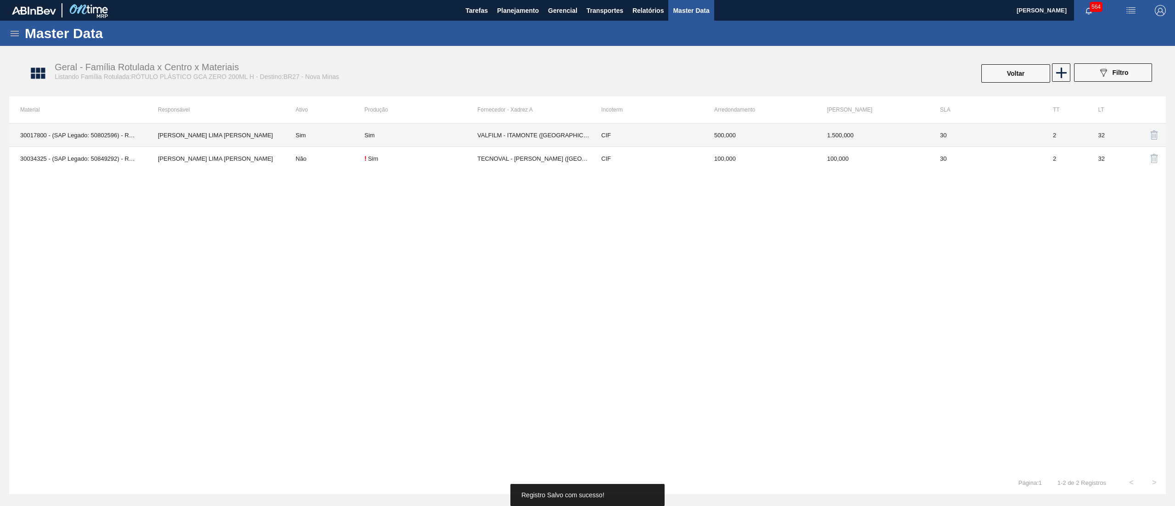
click at [390, 129] on td "Sim" at bounding box center [421, 135] width 113 height 23
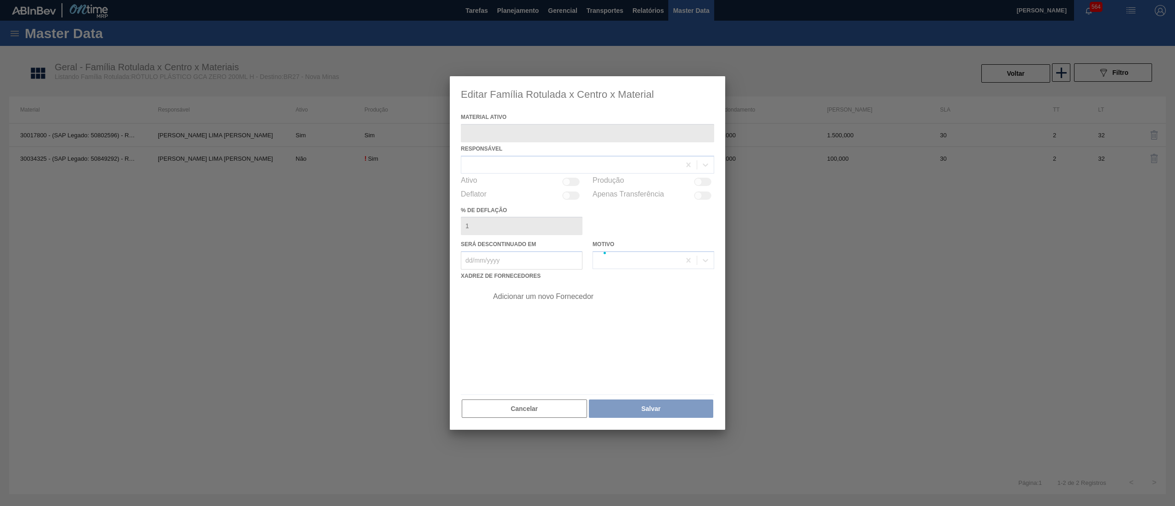
type ativo "30017800 - (SAP Legado: 50802596) - ROT PLAST 200ML H GCA ZERO NIV22"
checkbox input "true"
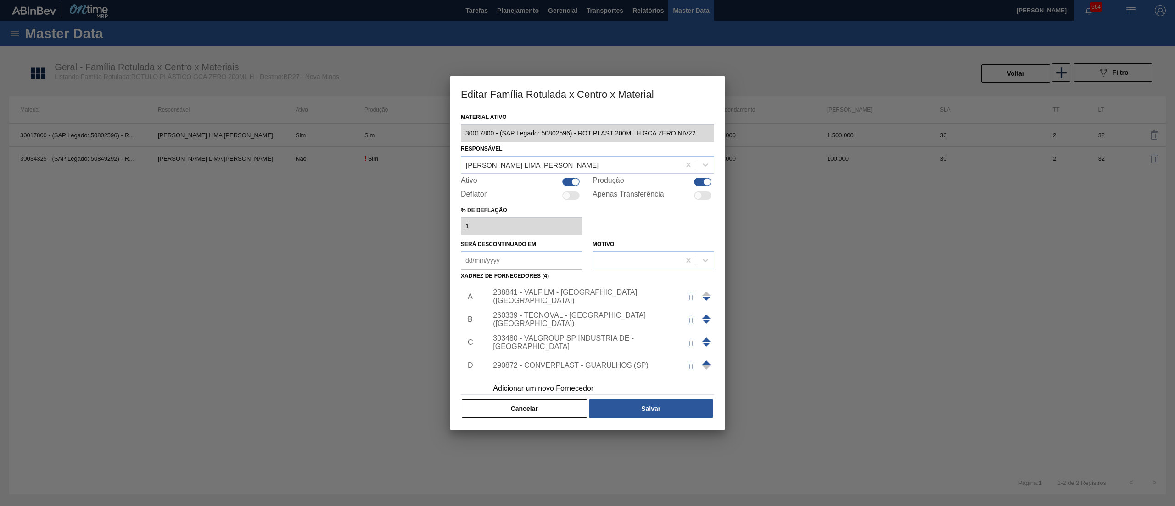
click at [565, 184] on div at bounding box center [570, 182] width 17 height 8
checkbox input "false"
click at [624, 411] on button "Salvar" at bounding box center [651, 408] width 124 height 18
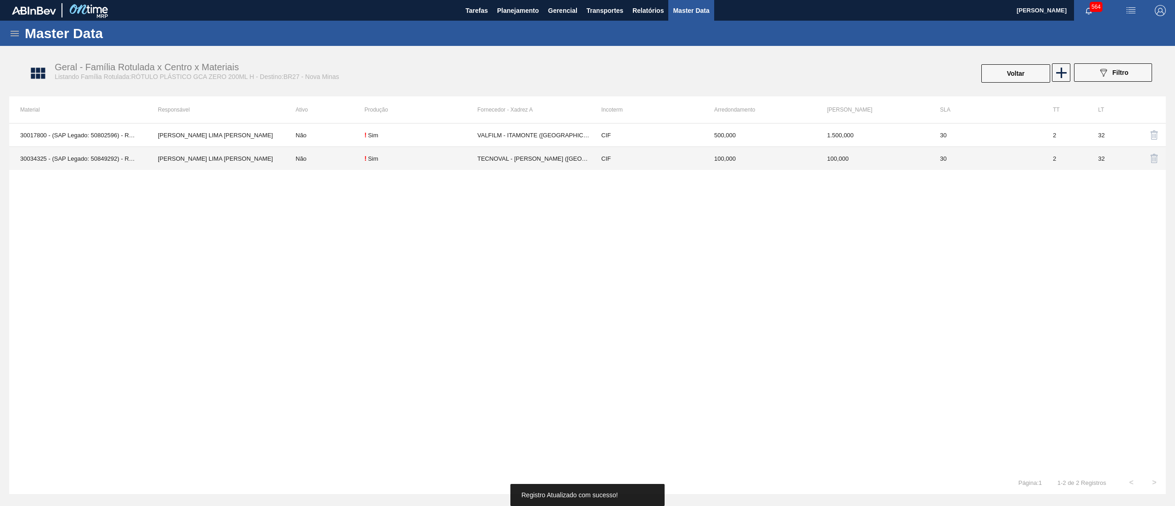
click at [438, 166] on td "! Sim" at bounding box center [421, 158] width 113 height 23
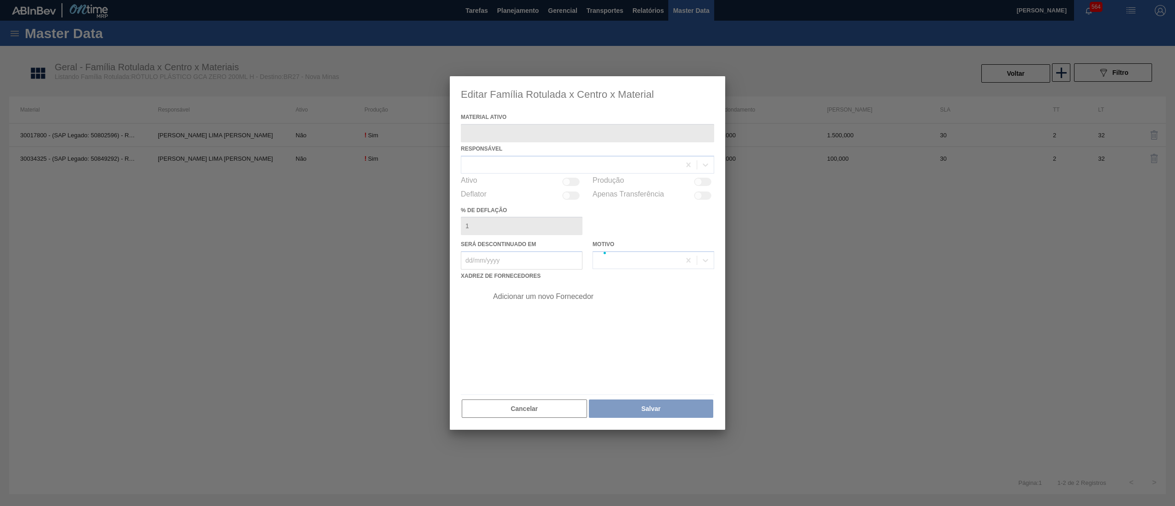
type ativo "30034325 - (SAP Legado: 50849292) - ROT PLAST 200ML H GCA ZERO S CL NIV25"
checkbox input "true"
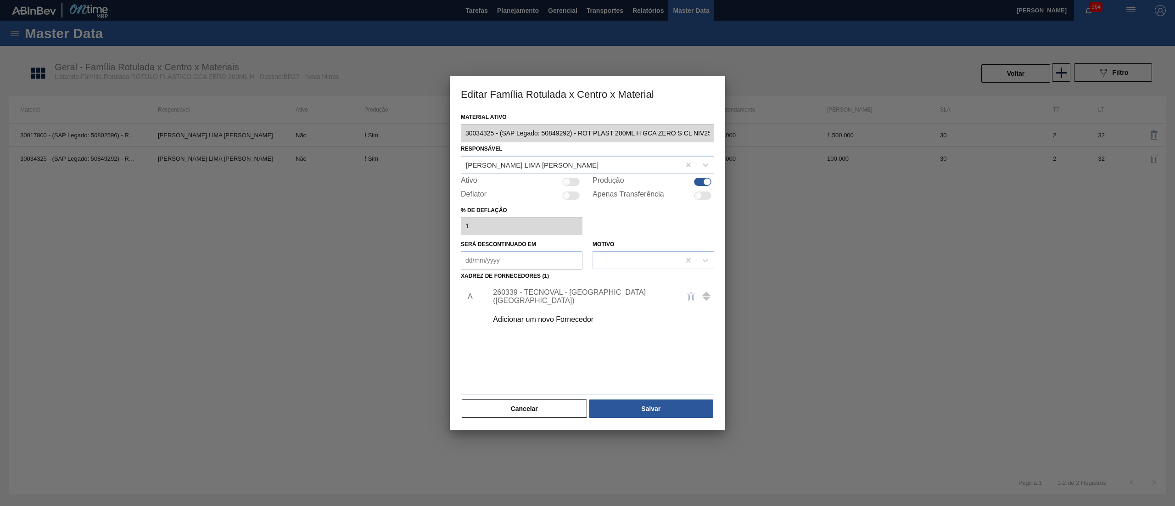
click at [575, 180] on div at bounding box center [570, 182] width 17 height 8
checkbox input "true"
click at [627, 408] on button "Salvar" at bounding box center [651, 408] width 124 height 18
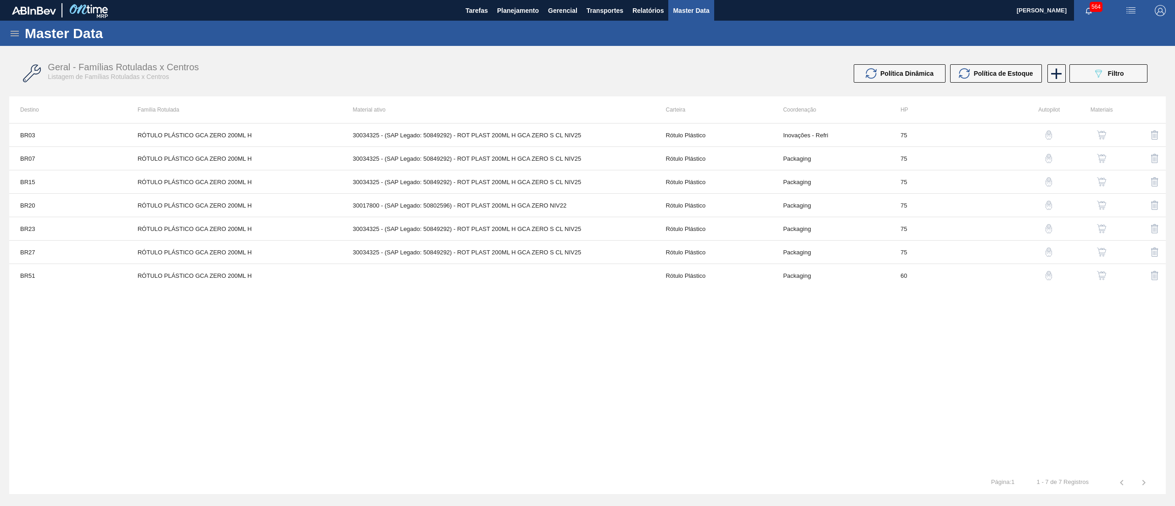
click at [1102, 278] on img "button" at bounding box center [1101, 275] width 9 height 9
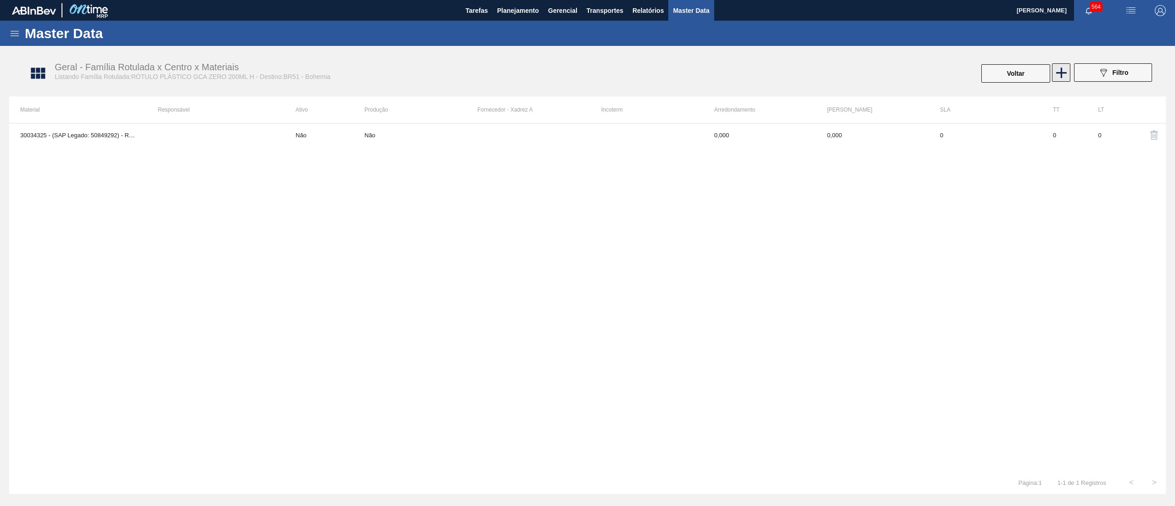
click at [1061, 70] on icon at bounding box center [1062, 72] width 11 height 11
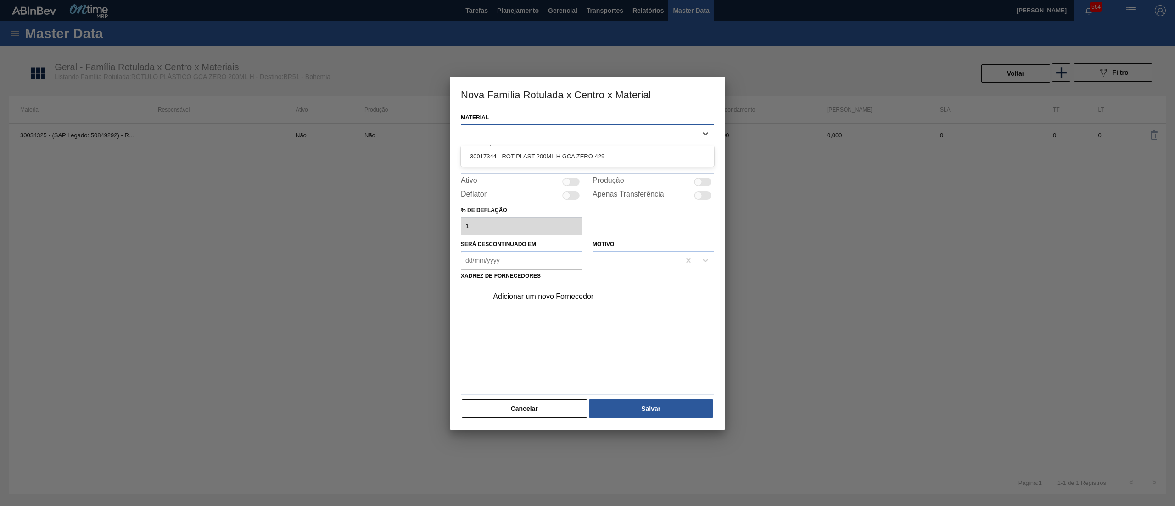
click at [513, 134] on div at bounding box center [579, 133] width 236 height 13
click at [542, 399] on button "Cancelar" at bounding box center [524, 408] width 125 height 18
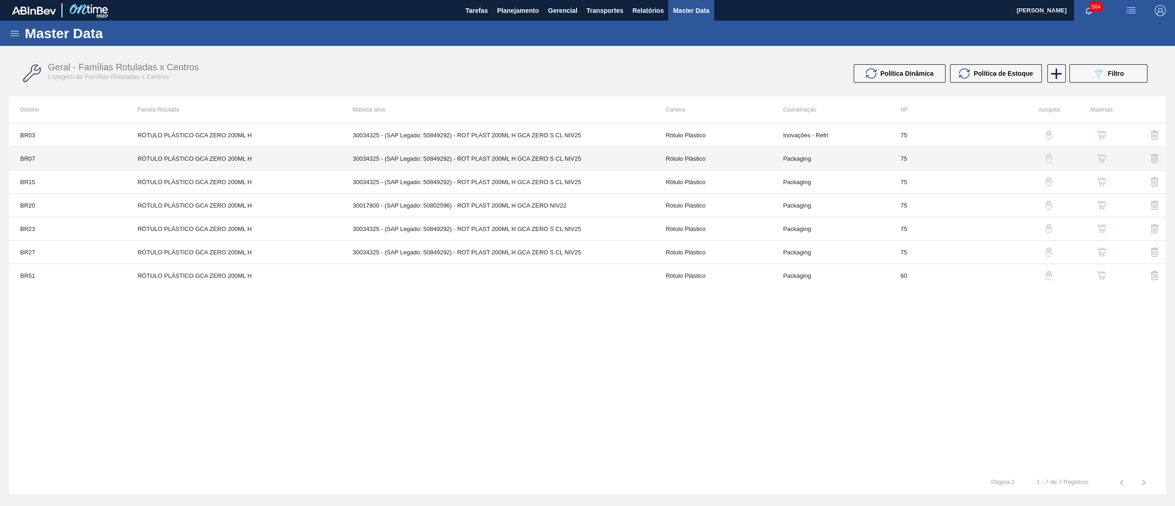
click at [434, 152] on td "30034325 - (SAP Legado: 50849292) - ROT PLAST 200ML H GCA ZERO S CL NIV25" at bounding box center [498, 158] width 313 height 23
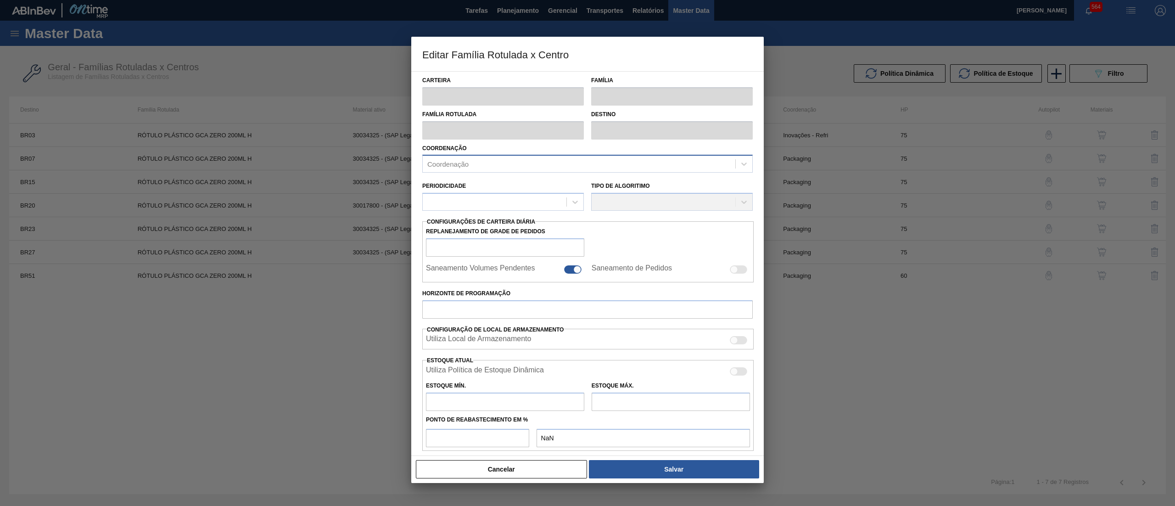
type input "Rótulo Plástico"
type input "RÓTULO PLÁSTICO GCA ZERO 200ML H"
type input "BR07 - Macacu"
type input "75"
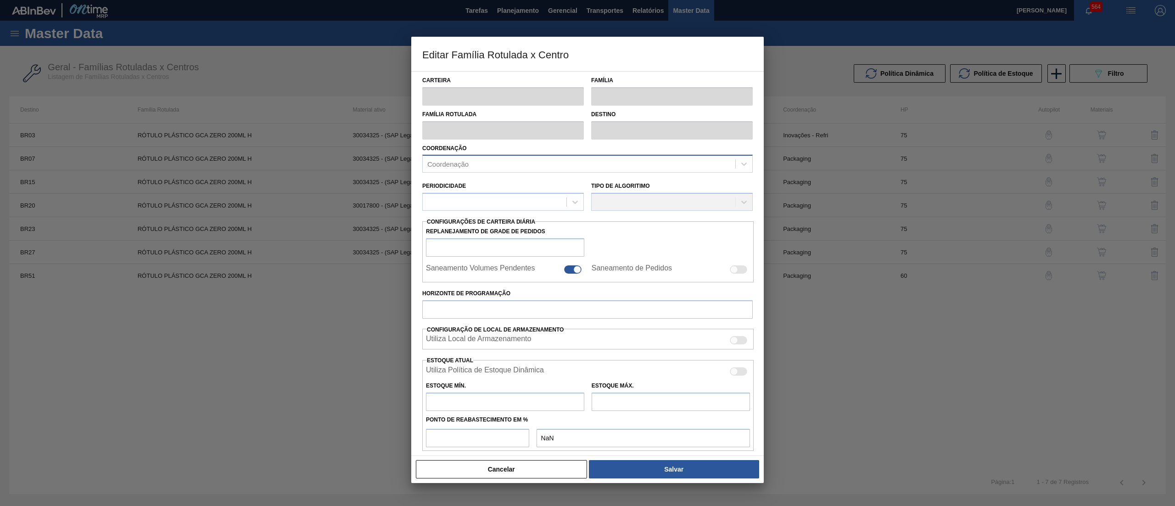
type input "397,103"
type input "2.164,926"
type input "50"
type input "1.281,015"
checkbox input "true"
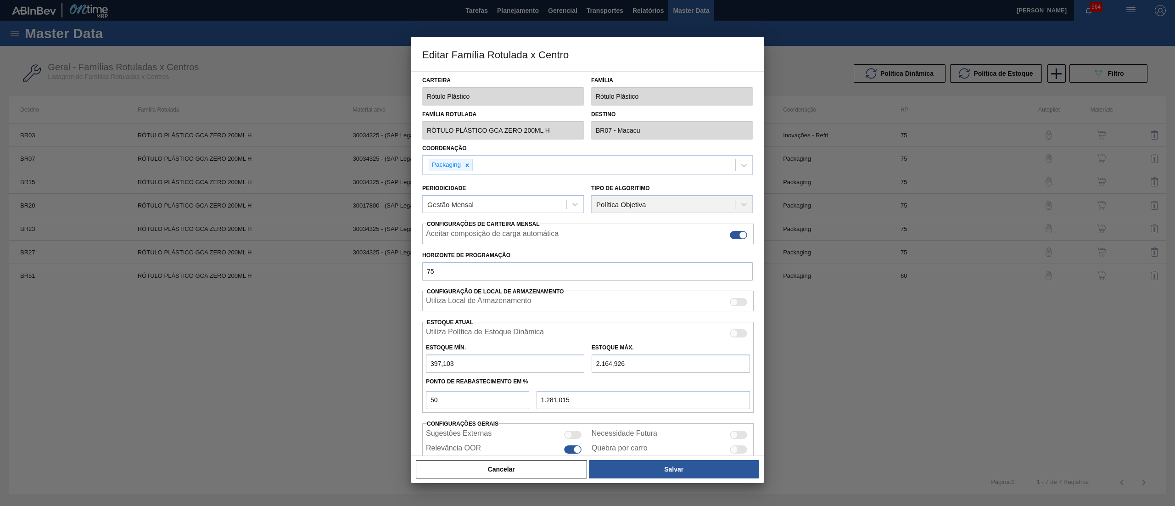
click at [300, 129] on div "Editar Família Rotulada x Centro Carteira Rótulo Plástico Família Rótulo Plásti…" at bounding box center [587, 253] width 1175 height 506
click at [522, 473] on button "Cancelar" at bounding box center [501, 469] width 171 height 18
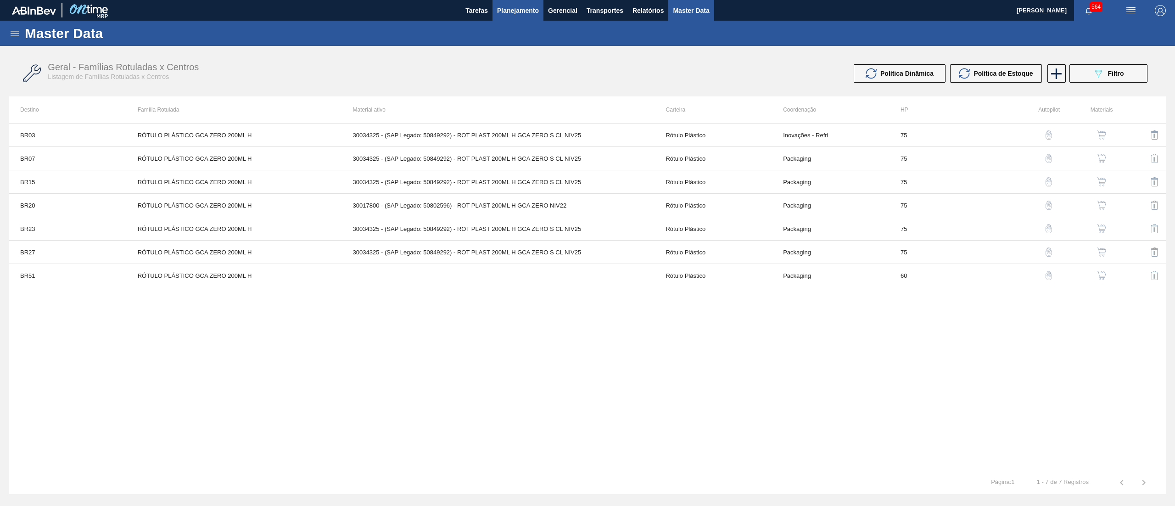
click at [506, 15] on span "Planejamento" at bounding box center [518, 10] width 42 height 11
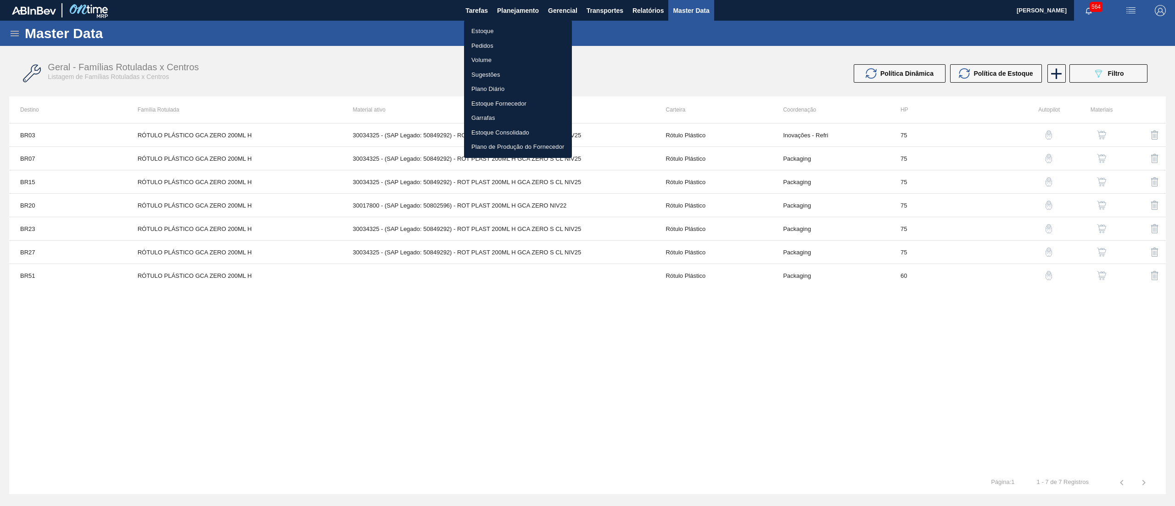
click at [499, 30] on li "Estoque" at bounding box center [518, 31] width 108 height 15
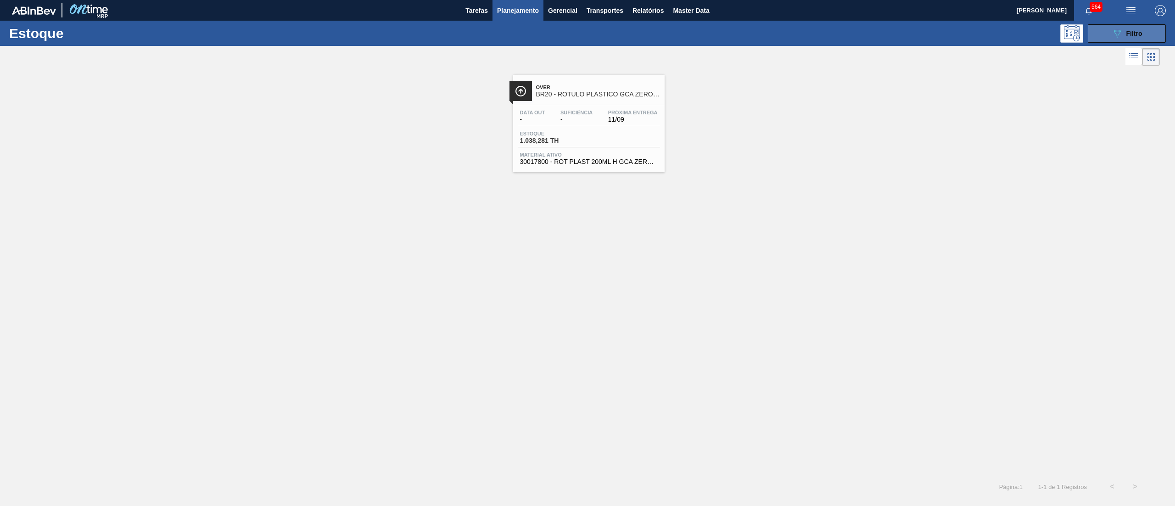
click at [1111, 28] on button "089F7B8B-B2A5-4AFE-B5C0-19BA573D28AC Filtro" at bounding box center [1127, 33] width 78 height 18
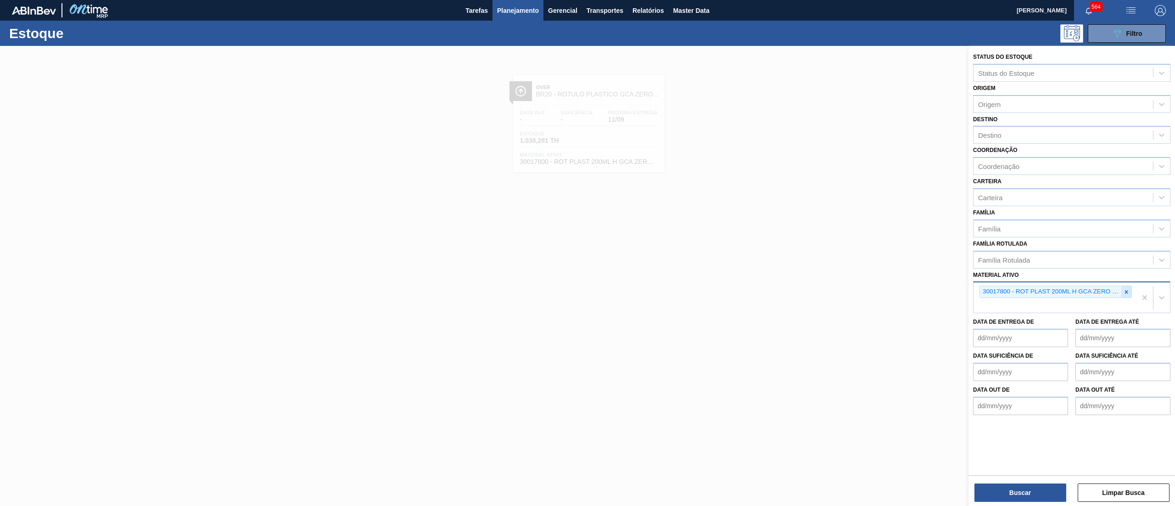
click at [1126, 294] on div at bounding box center [1127, 291] width 10 height 11
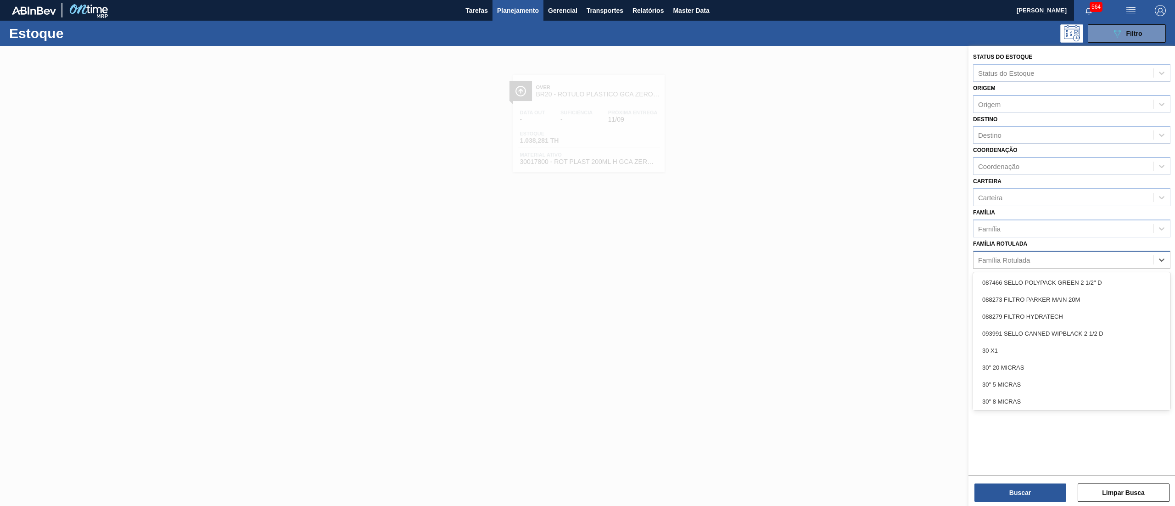
click at [1077, 260] on div "Família Rotulada" at bounding box center [1064, 259] width 180 height 13
paste Rotulada "RÓTULO PLÁSTICO GCA ZERO 200ML H"
type Rotulada "RÓTULO PLÁSTICO GCA ZERO 200ML H"
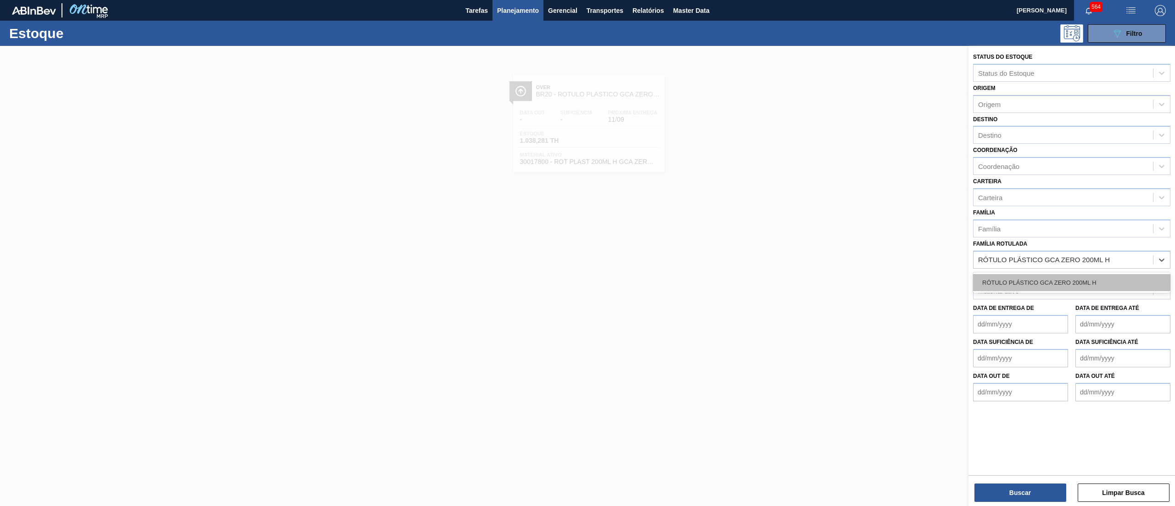
click at [1072, 289] on div "RÓTULO PLÁSTICO GCA ZERO 200ML H" at bounding box center [1071, 282] width 197 height 17
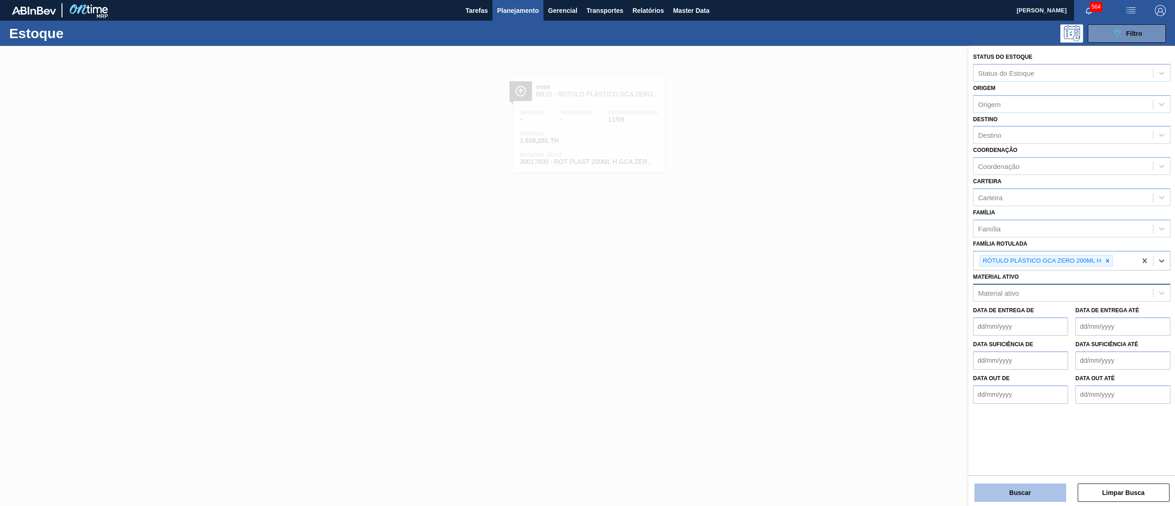
click at [1029, 492] on button "Buscar" at bounding box center [1021, 493] width 92 height 18
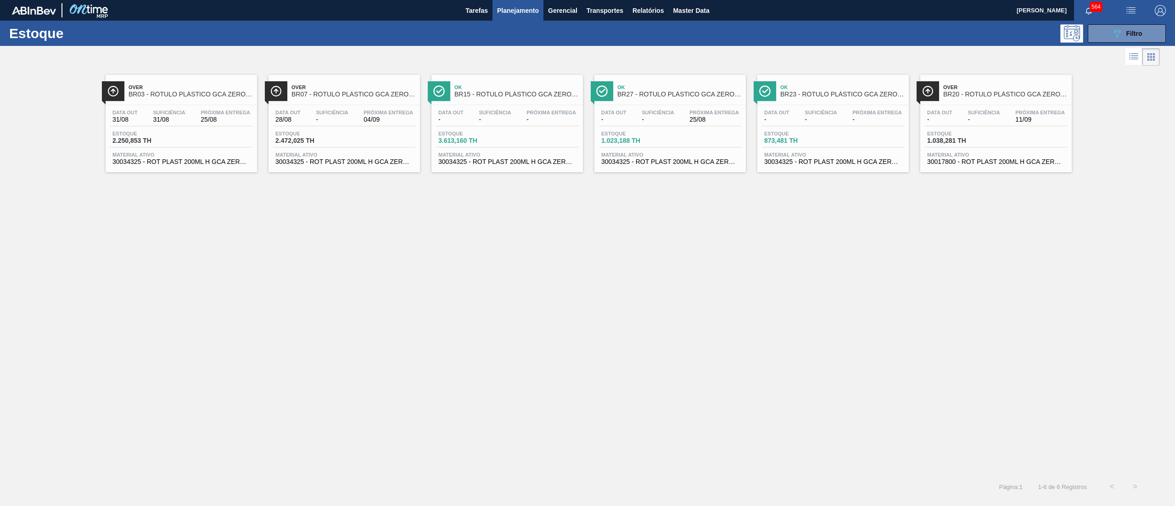
click at [831, 213] on div "Over BR03 - RÓTULO PLÁSTICO GCA ZERO 200ML H Data out 31/08 Suficiência 31/08 P…" at bounding box center [587, 271] width 1175 height 407
